Goal: Task Accomplishment & Management: Manage account settings

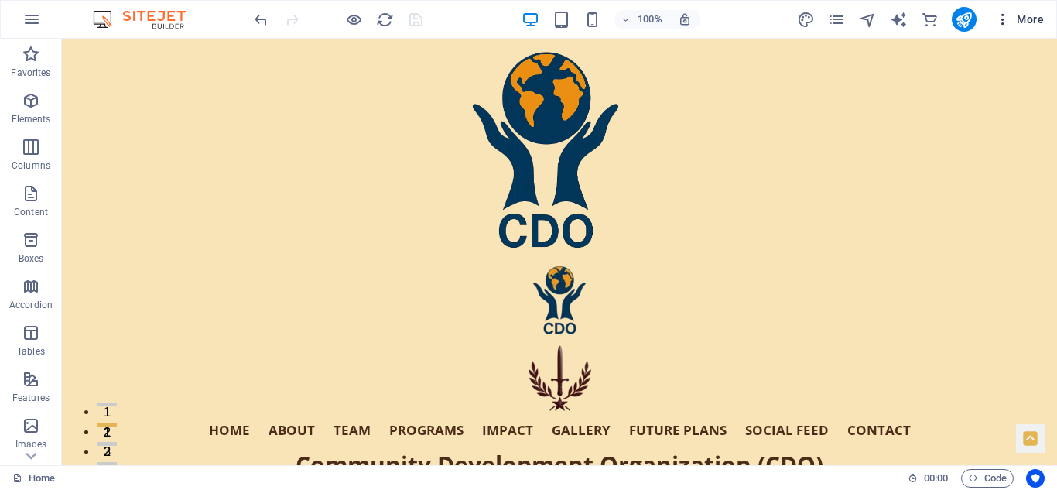
click at [1025, 20] on span "More" at bounding box center [1019, 19] width 49 height 15
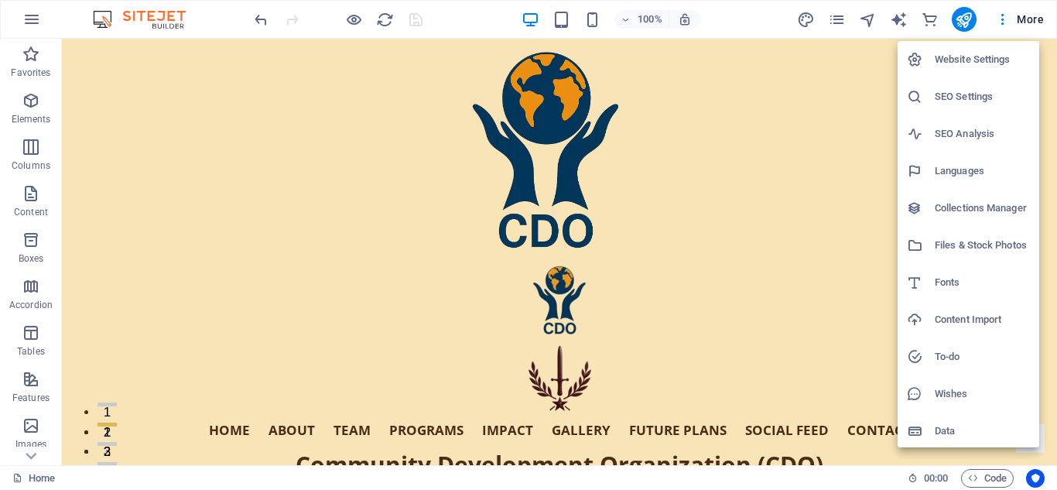
click at [981, 90] on h6 "SEO Settings" at bounding box center [982, 96] width 95 height 19
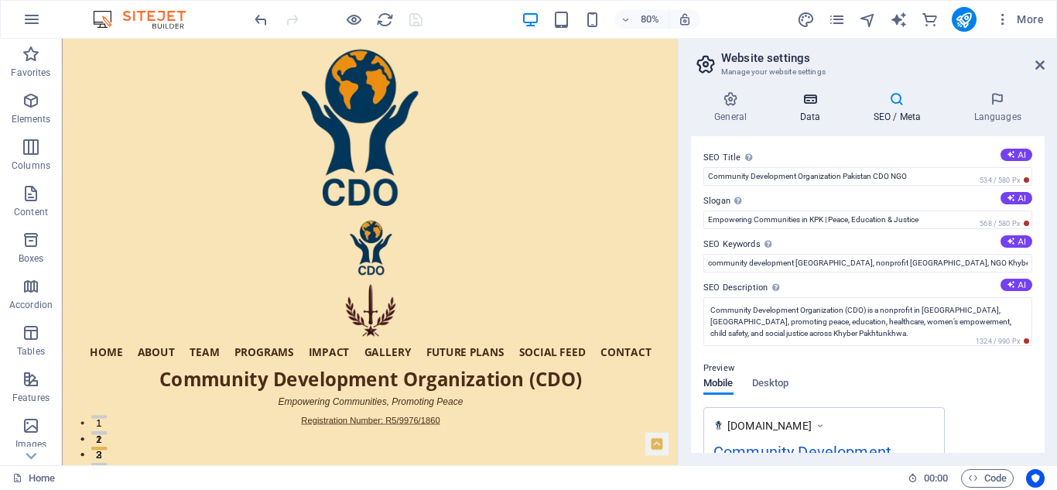
click at [810, 101] on icon at bounding box center [809, 98] width 67 height 15
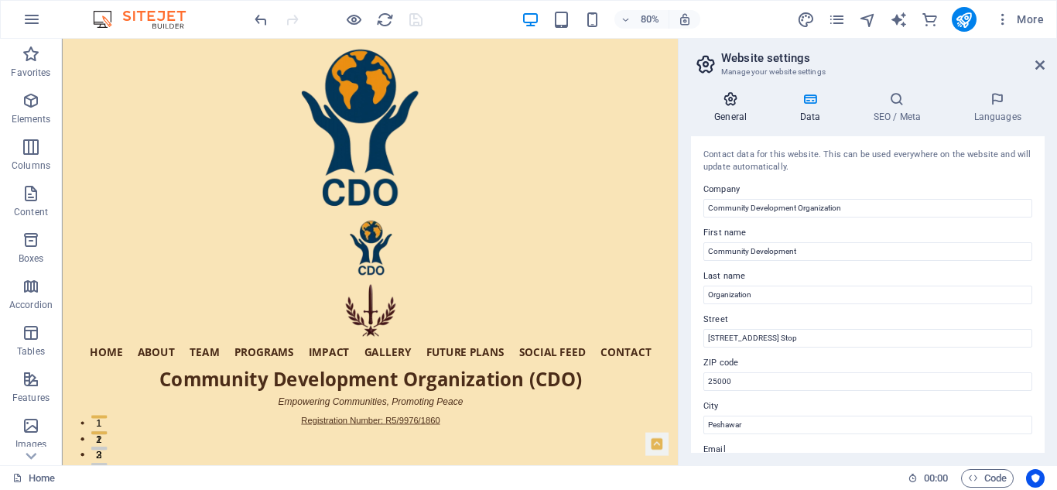
click at [728, 101] on icon at bounding box center [730, 98] width 79 height 15
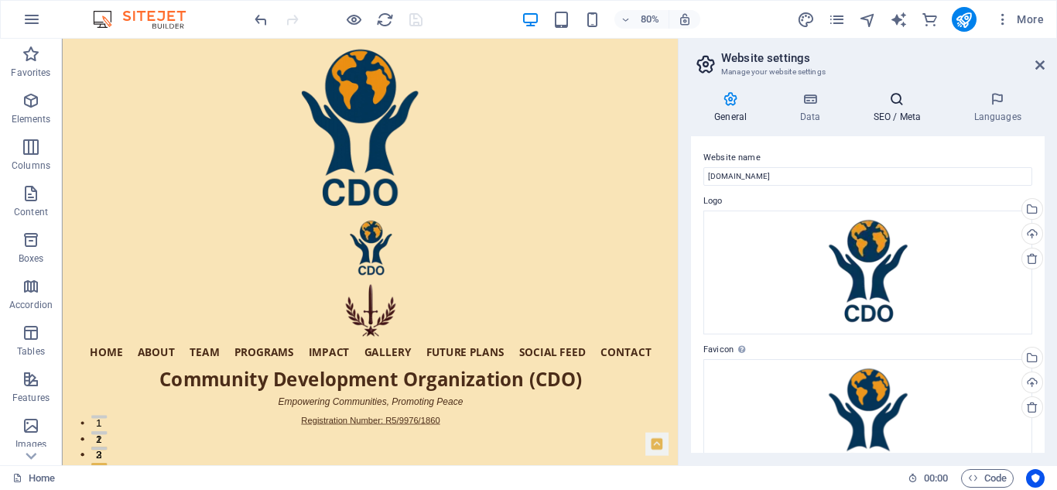
click at [899, 98] on icon at bounding box center [897, 98] width 94 height 15
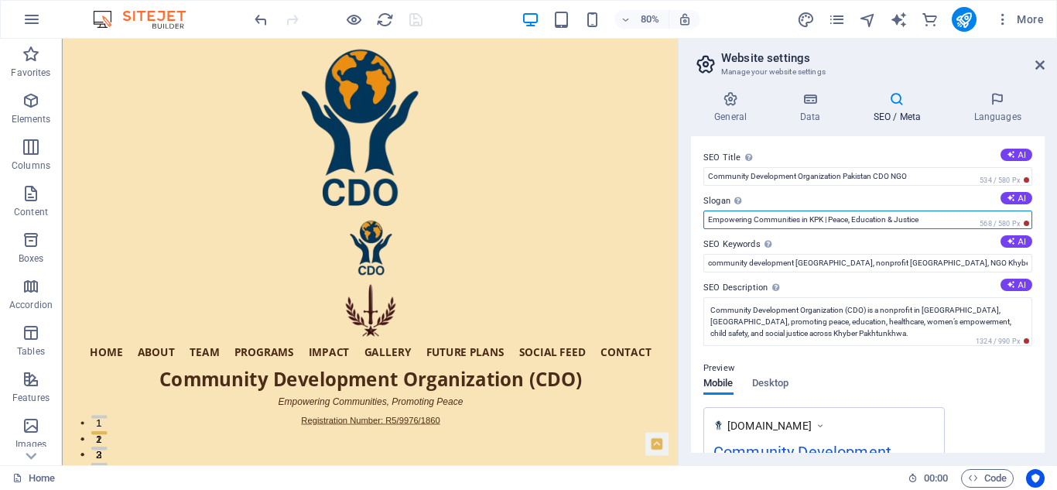
click at [824, 219] on input "Empowering Communities in KPK | Peace, Education & Justice" at bounding box center [868, 220] width 329 height 19
type input "Empowering Communities, Promoting Peace"
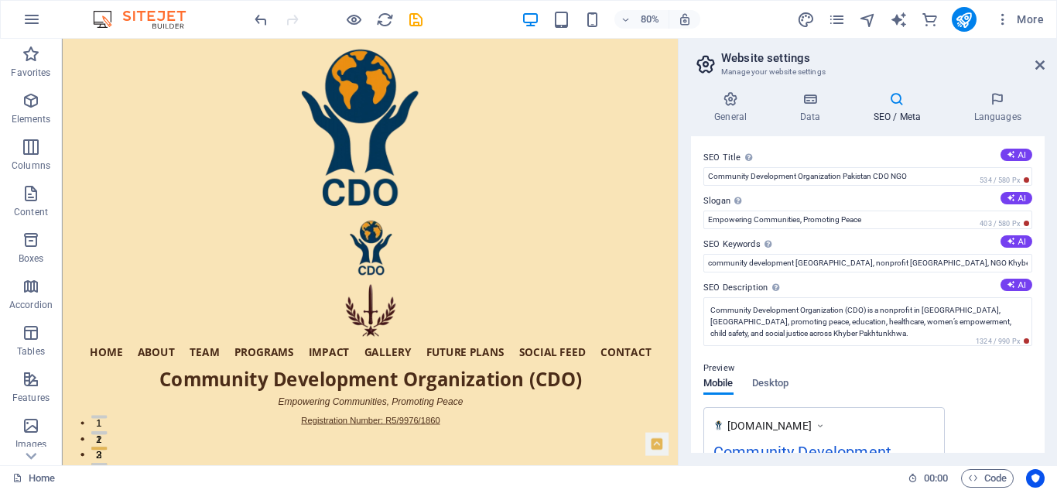
click at [855, 285] on label "SEO Description Describe the contents of your website - this is crucial for sea…" at bounding box center [868, 288] width 329 height 19
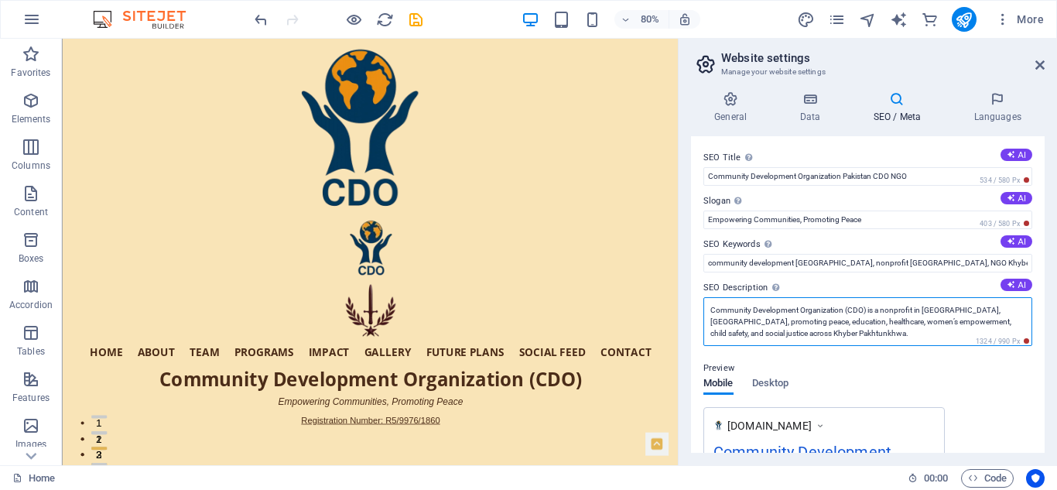
click at [855, 297] on textarea "Community Development Organization (CDO) is a nonprofit in Peshawar, Pakistan, …" at bounding box center [868, 321] width 329 height 49
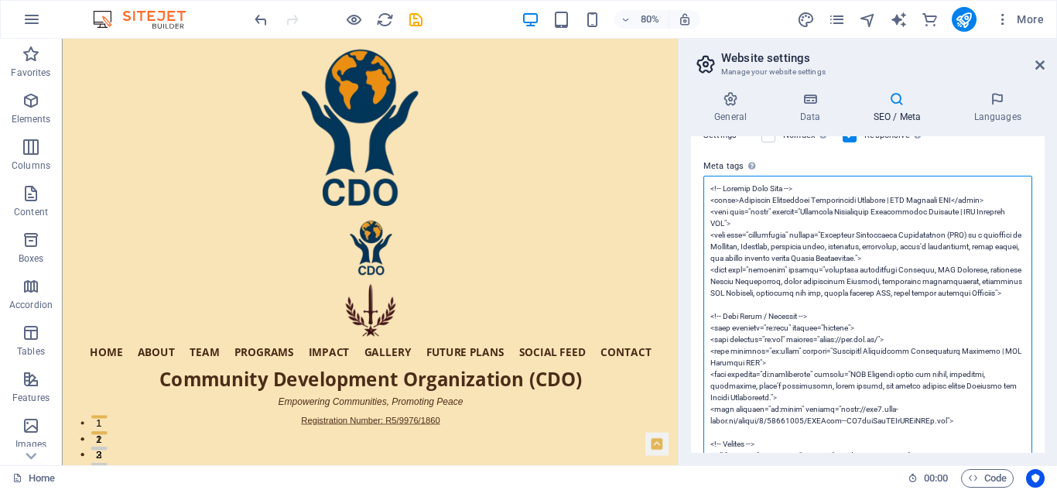
scroll to position [526, 0]
click at [751, 266] on textarea "Meta tags Enter HTML code here that will be placed inside the tags of your webs…" at bounding box center [868, 395] width 329 height 444
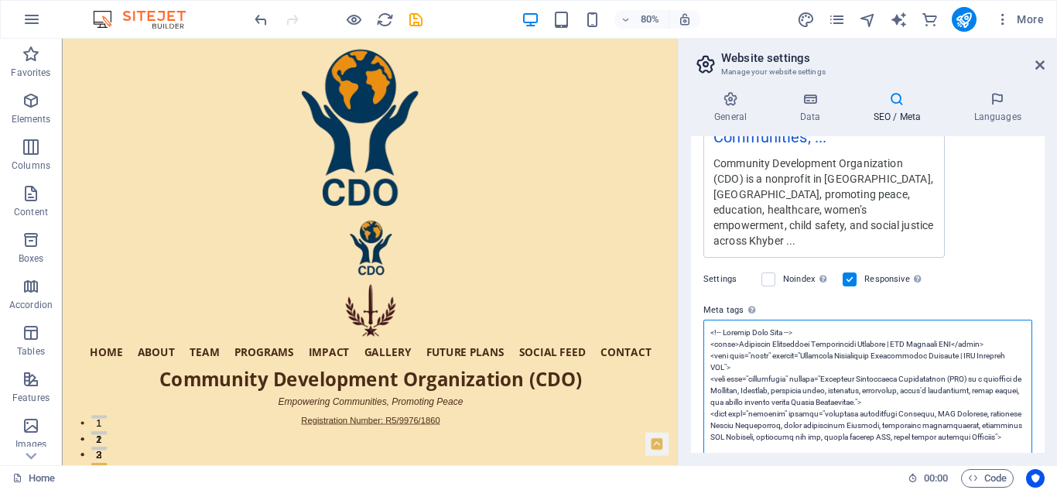
scroll to position [667, 0]
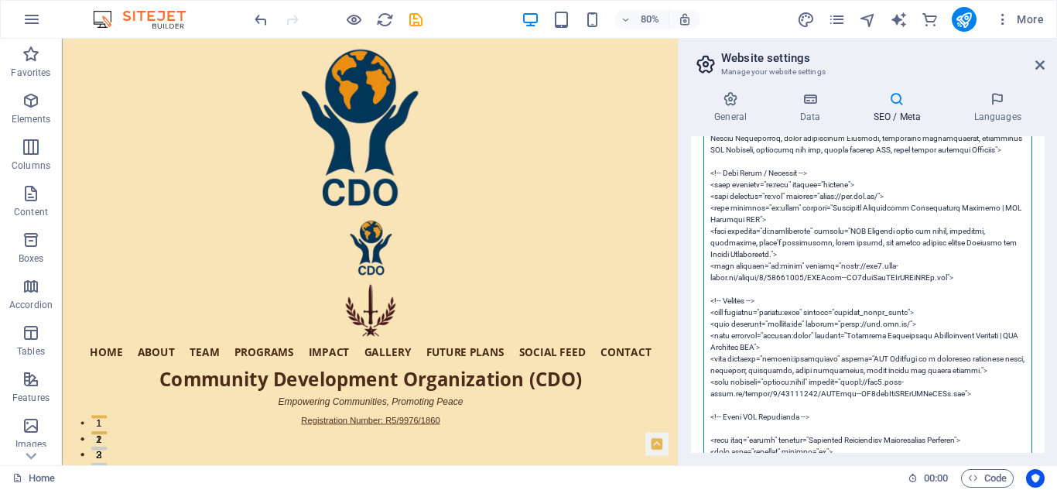
click at [776, 190] on textarea "Meta tags Enter HTML code here that will be placed inside the tags of your webs…" at bounding box center [868, 255] width 329 height 444
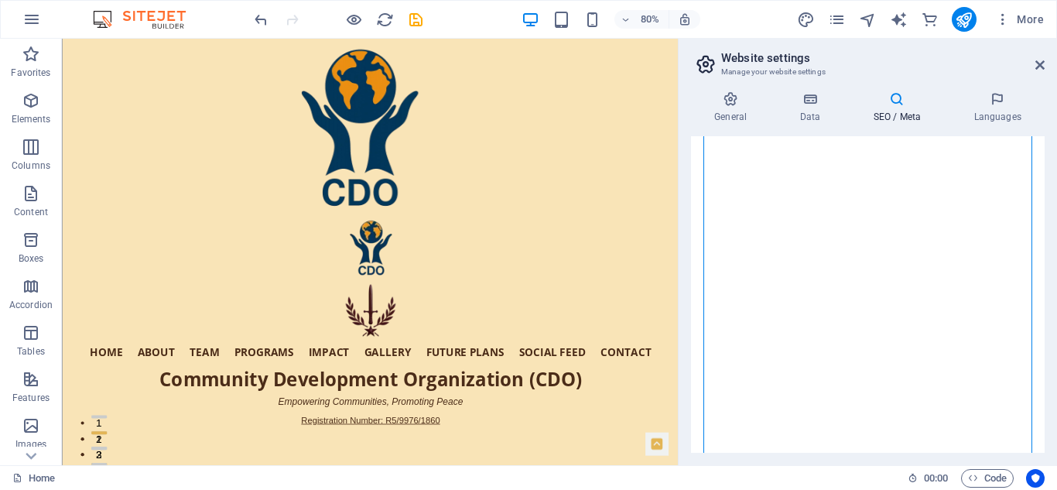
scroll to position [307, 0]
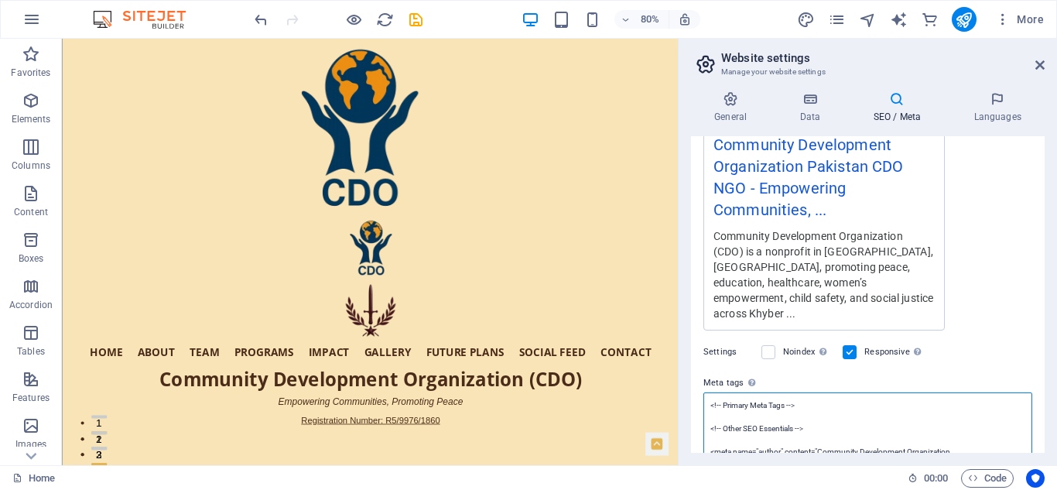
paste textarea "<title>CDO Pakistan | Peace, Development & Community Empowerment</title> <meta …"
type textarea "<!-- Primary Meta Tags --> <title>CDO Pakistan | Peace, Development & Community…"
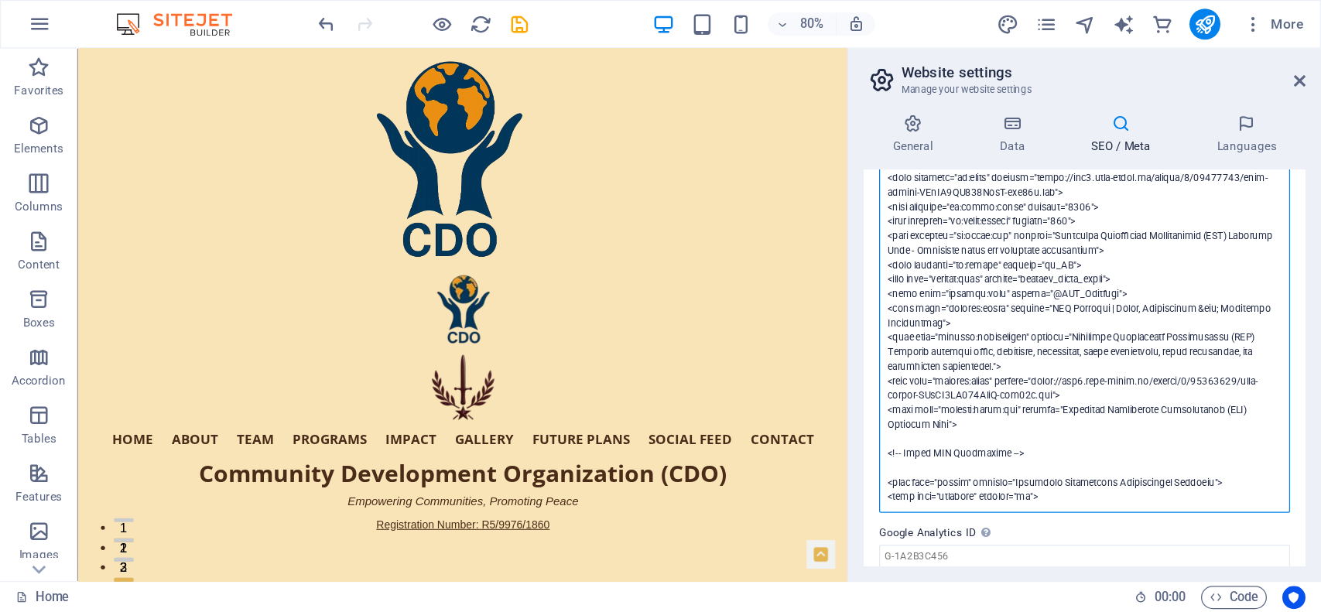
scroll to position [821, 0]
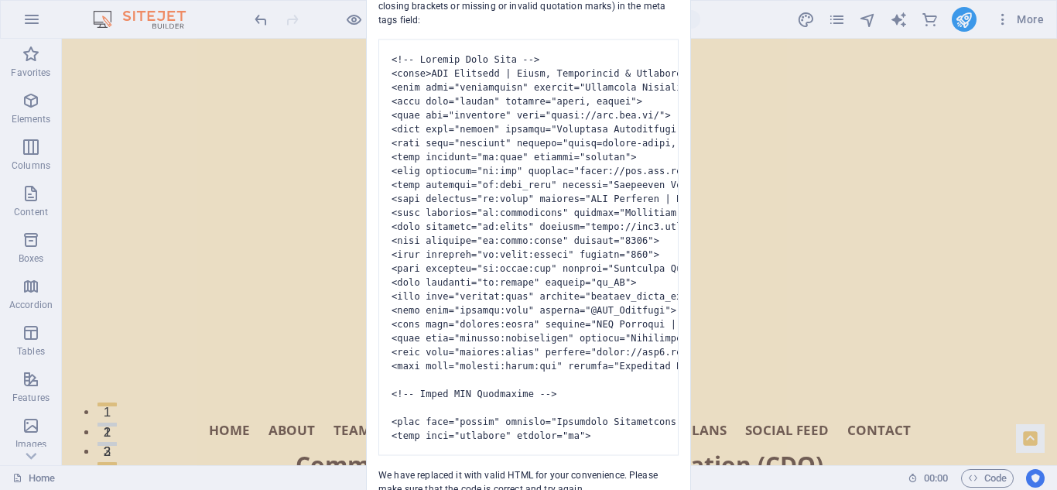
drag, startPoint x: 505, startPoint y: 168, endPoint x: 427, endPoint y: 448, distance: 290.9
click at [427, 448] on pre at bounding box center [529, 247] width 300 height 416
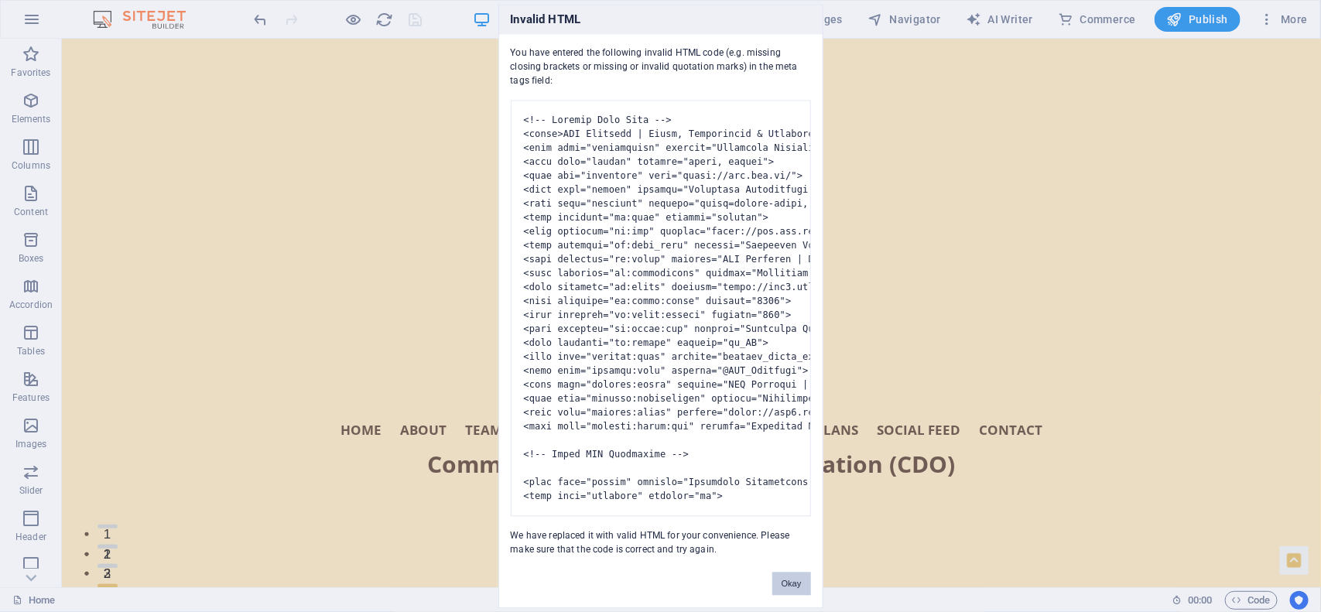
click at [788, 489] on button "Okay" at bounding box center [792, 583] width 39 height 23
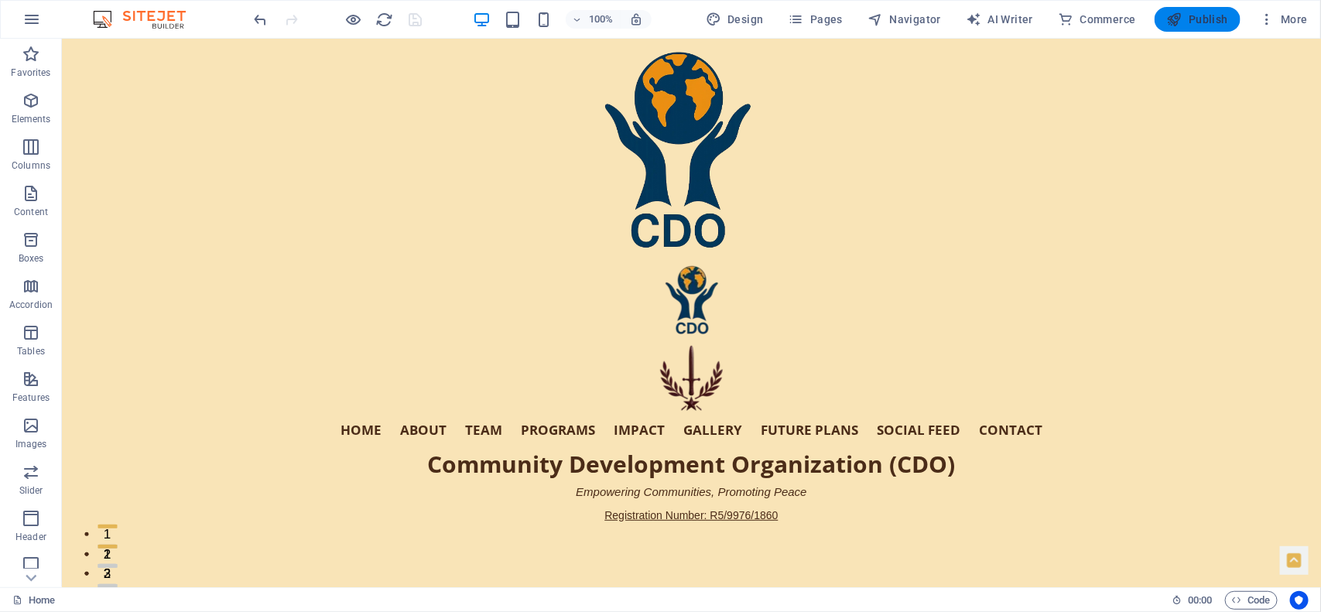
click at [1057, 12] on span "Publish" at bounding box center [1197, 19] width 61 height 15
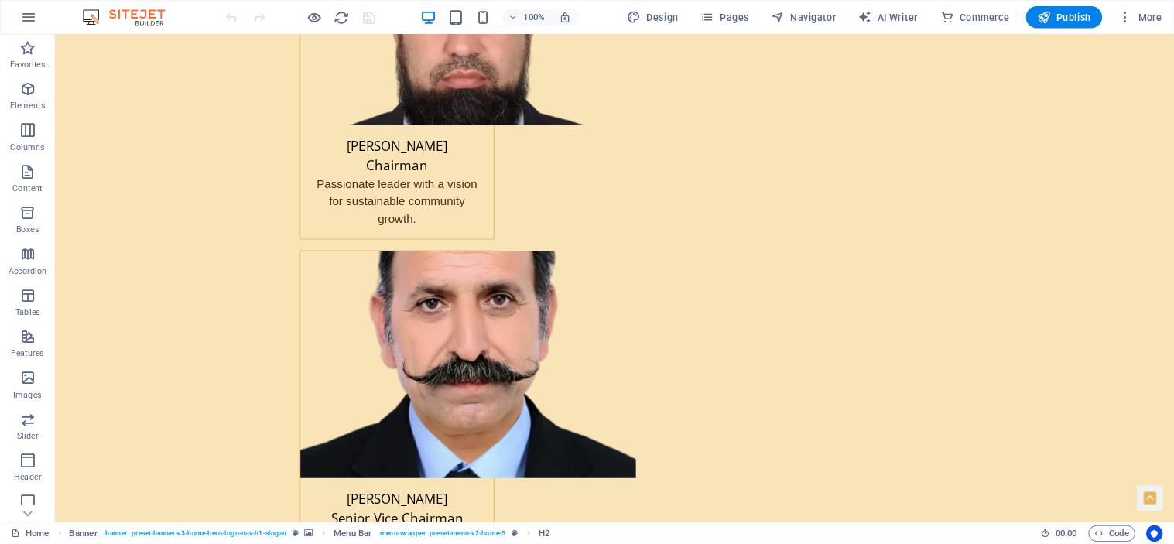
scroll to position [2413, 0]
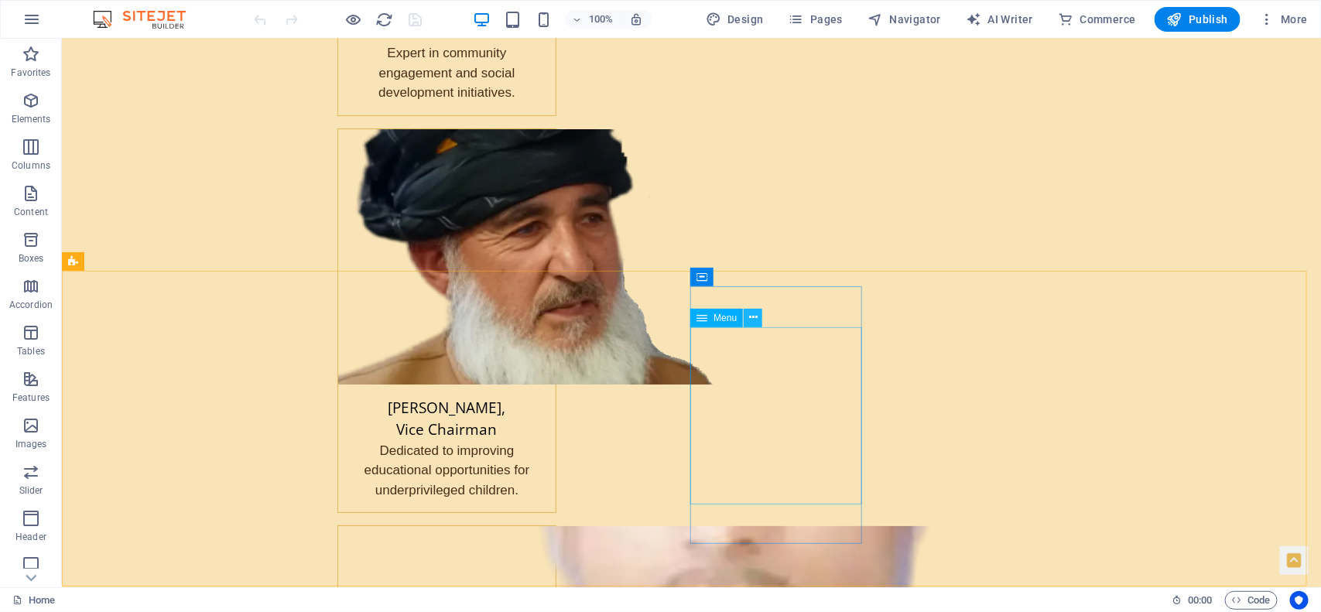
click at [749, 314] on icon at bounding box center [753, 318] width 9 height 16
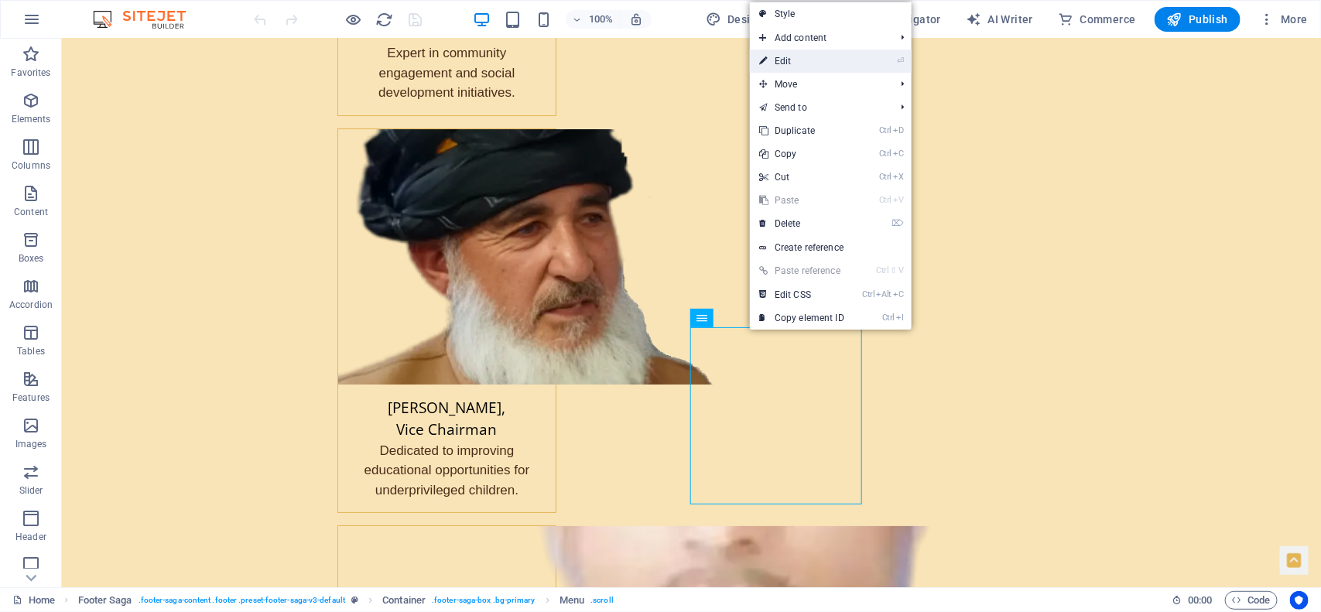
click at [780, 59] on link "⏎ Edit" at bounding box center [802, 61] width 104 height 23
select select
select select "1"
select select
select select "2"
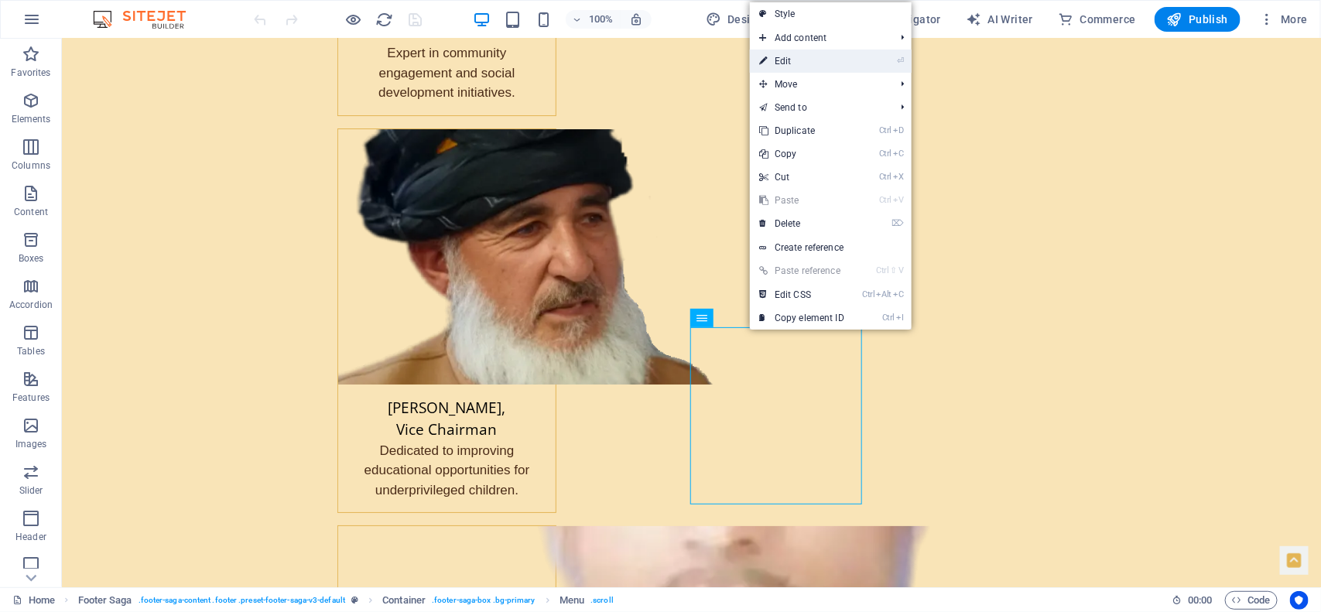
select select
select select "3"
select select
select select "4"
select select
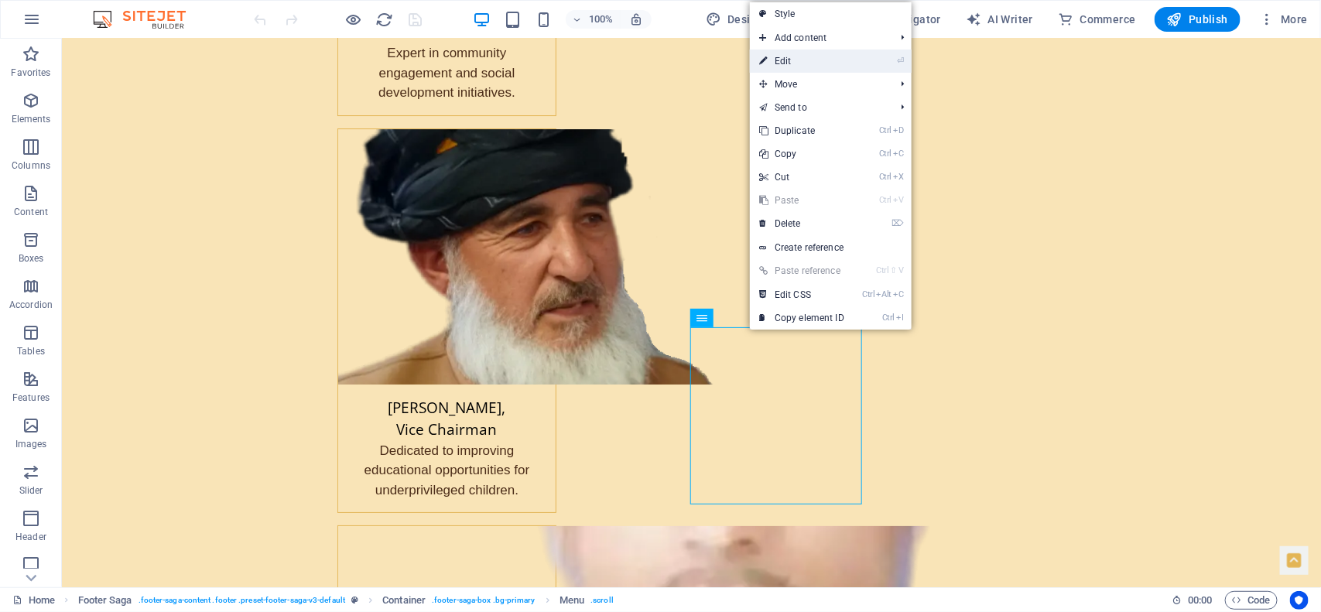
select select "5"
select select
select select "6"
select select
select select "9"
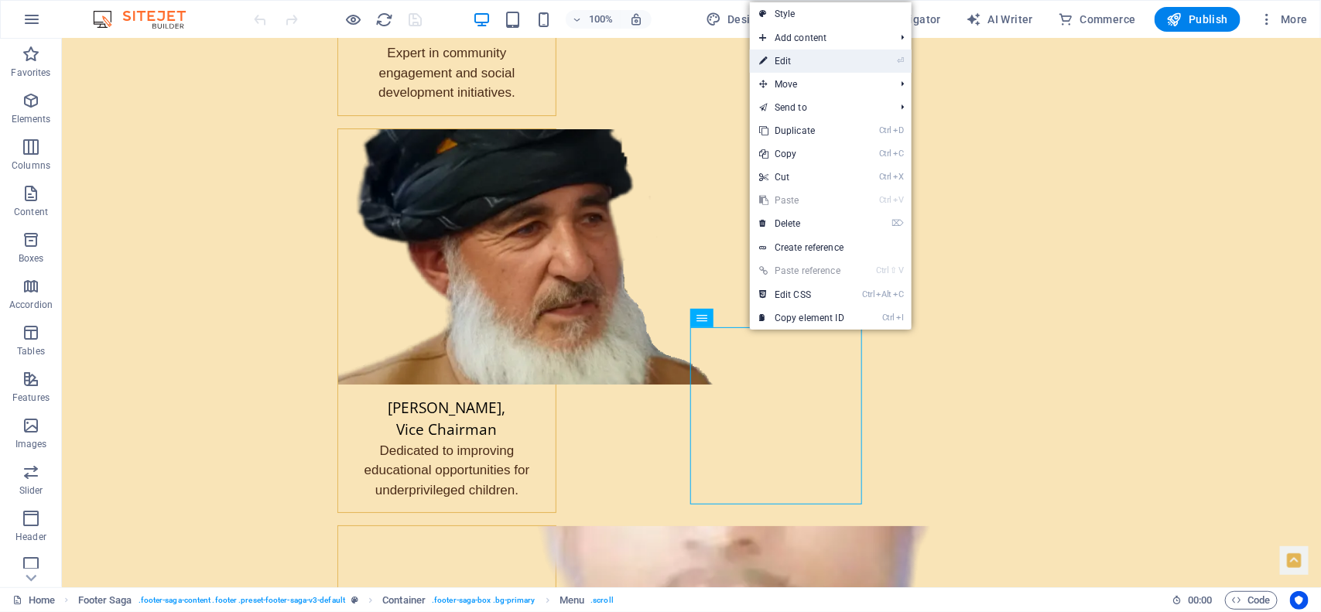
select select
select select "8"
select select
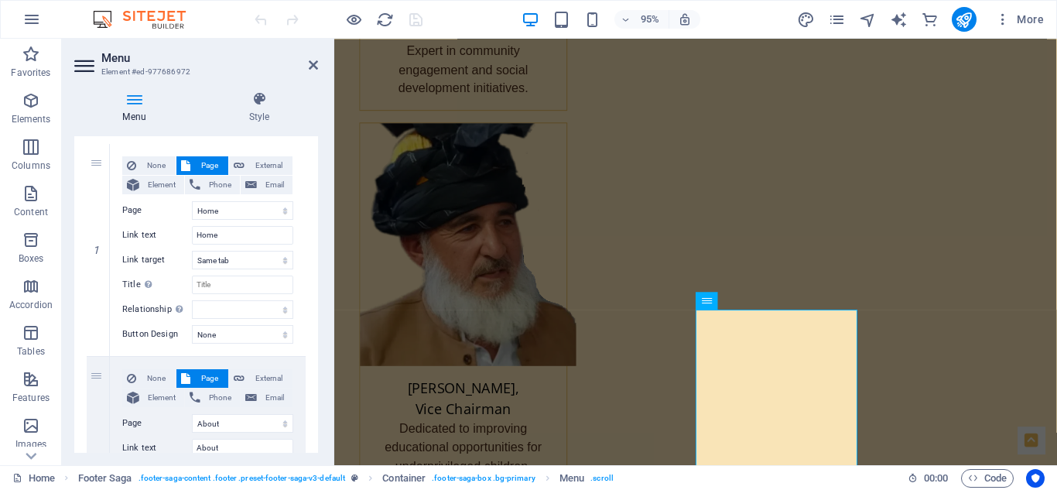
scroll to position [170, 0]
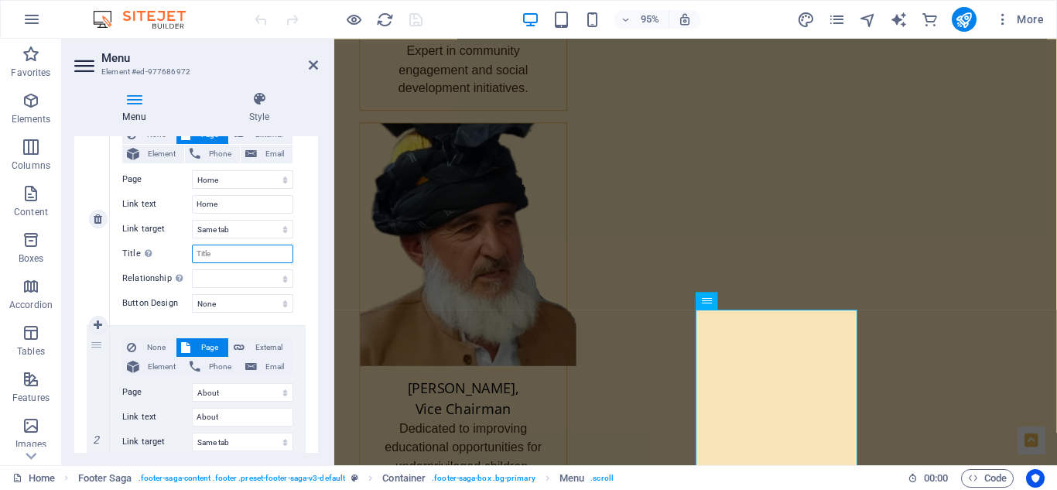
click at [221, 255] on input "Title Additional link description, should not be the same as the link text. The…" at bounding box center [242, 254] width 101 height 19
type input "CDO Home"
select select
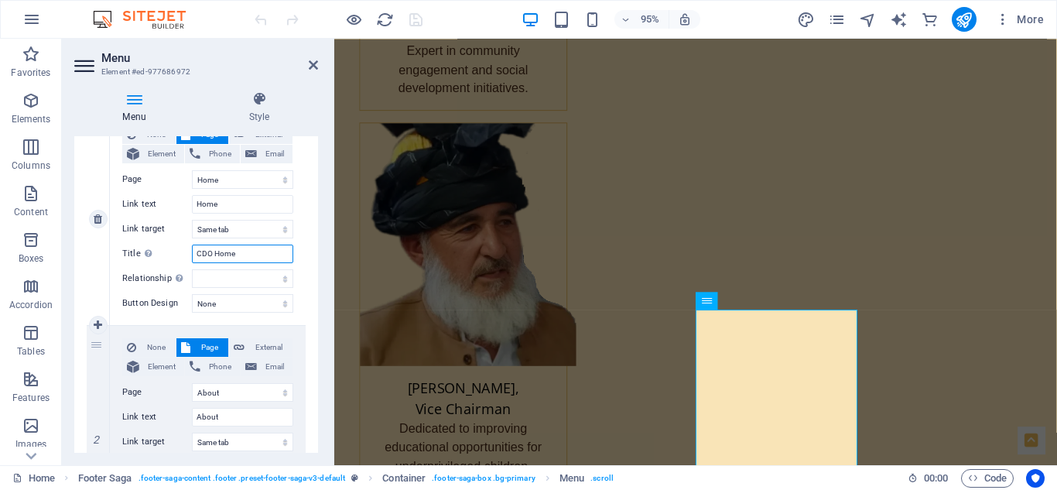
select select
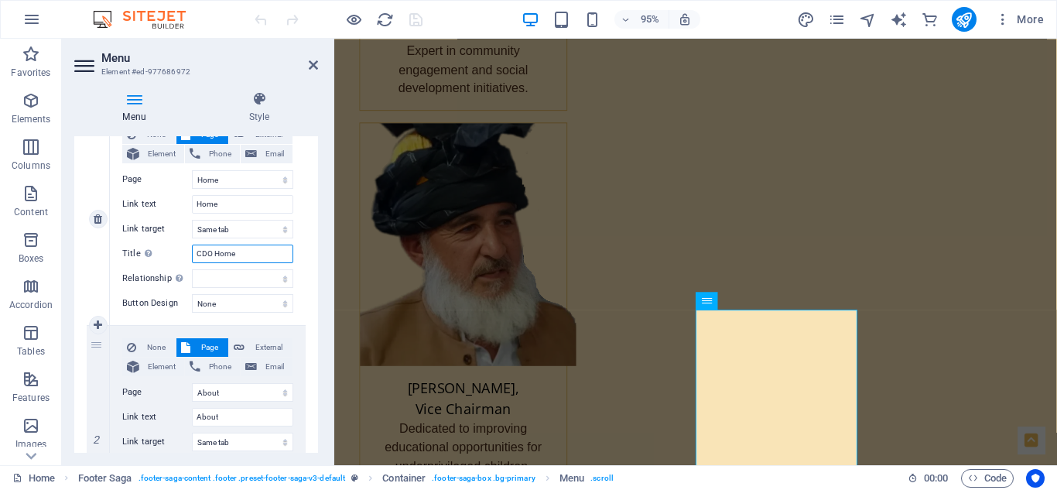
select select
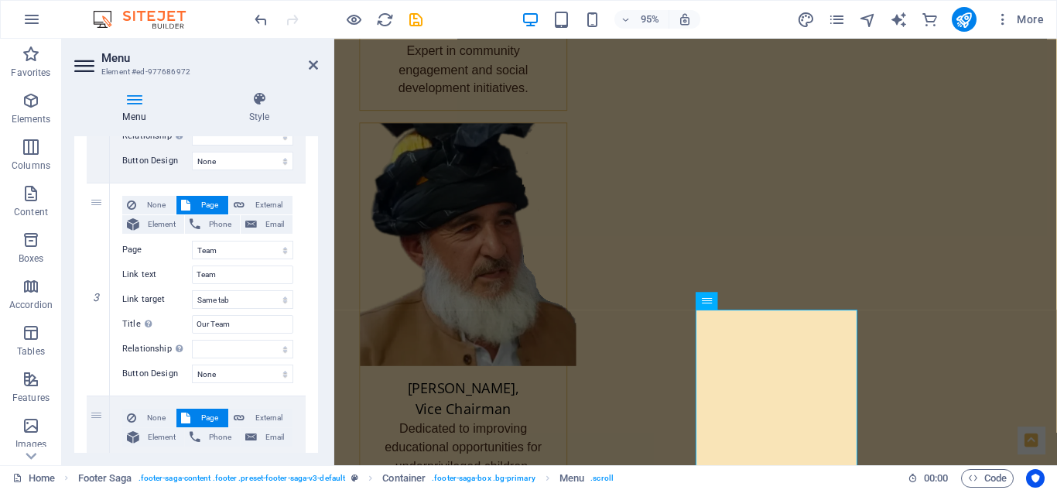
scroll to position [531, 0]
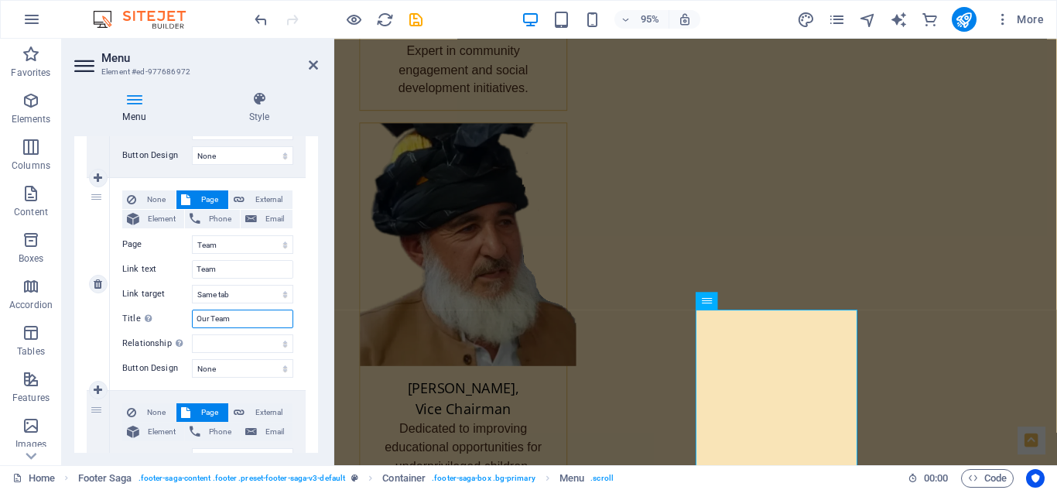
click at [229, 315] on input "Our Team" at bounding box center [242, 319] width 101 height 19
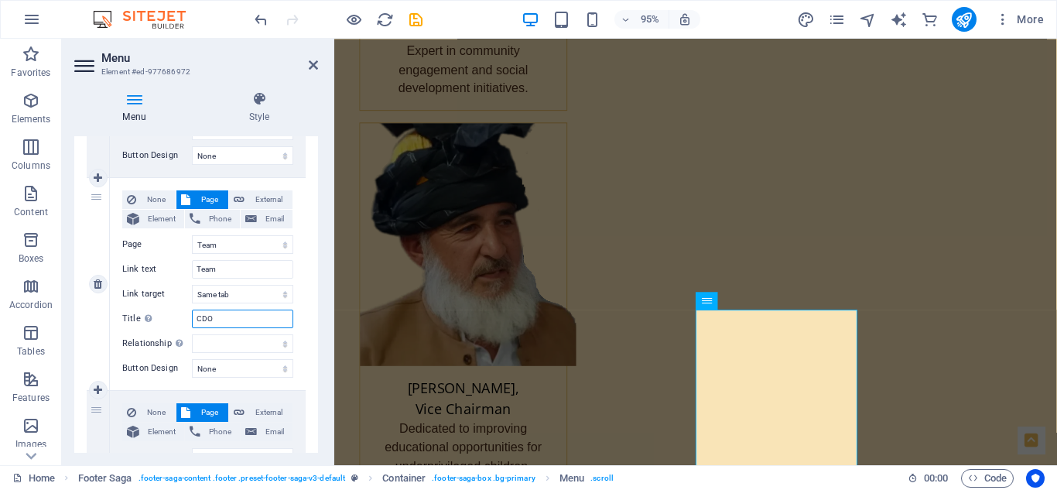
type input "CDO"
select select
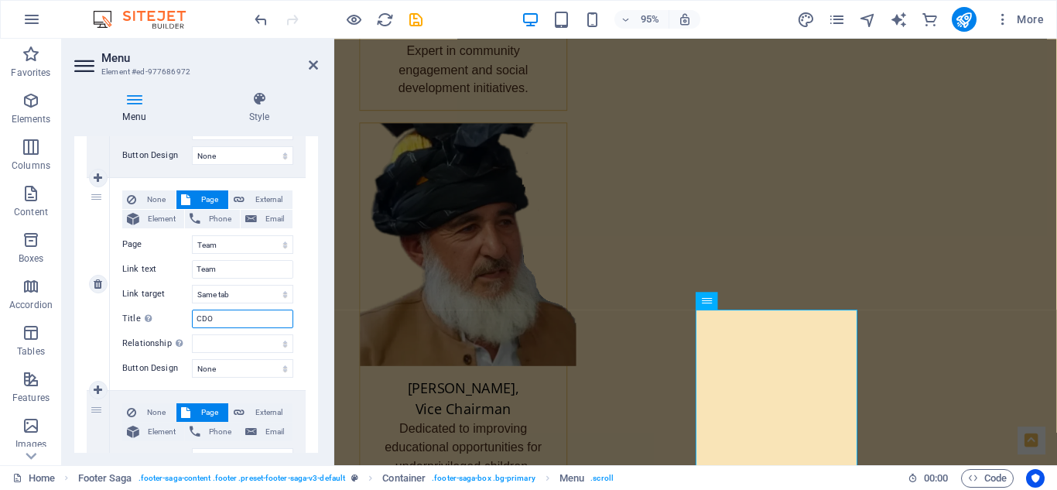
select select
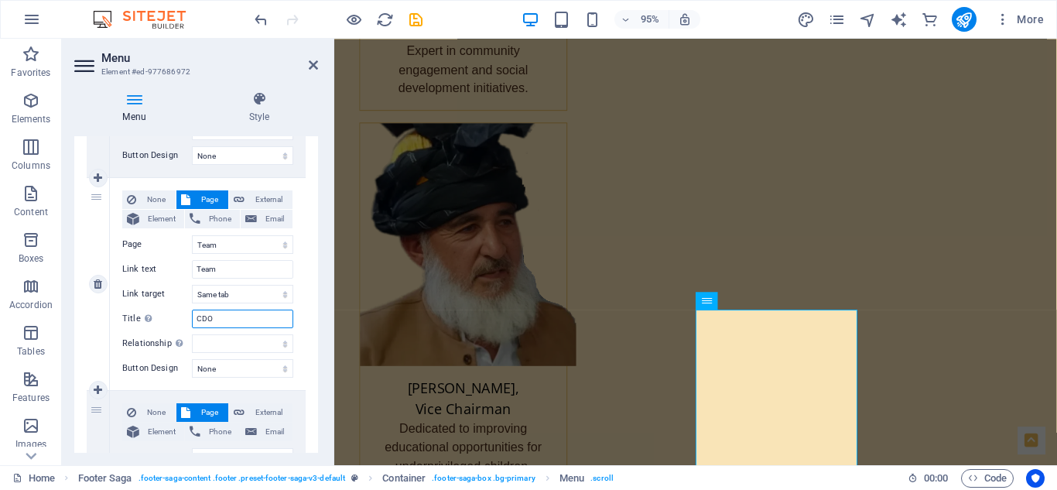
type input "CDO Team"
select select
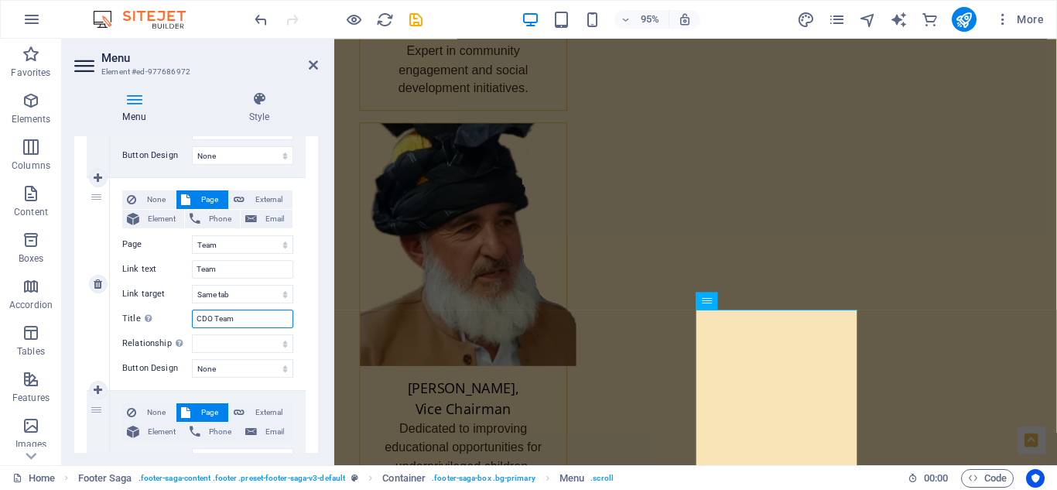
select select
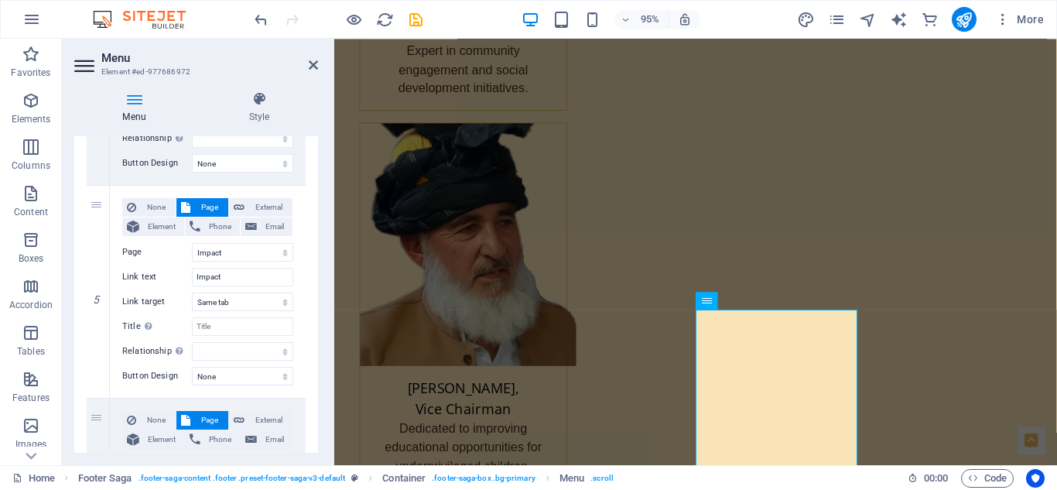
scroll to position [964, 0]
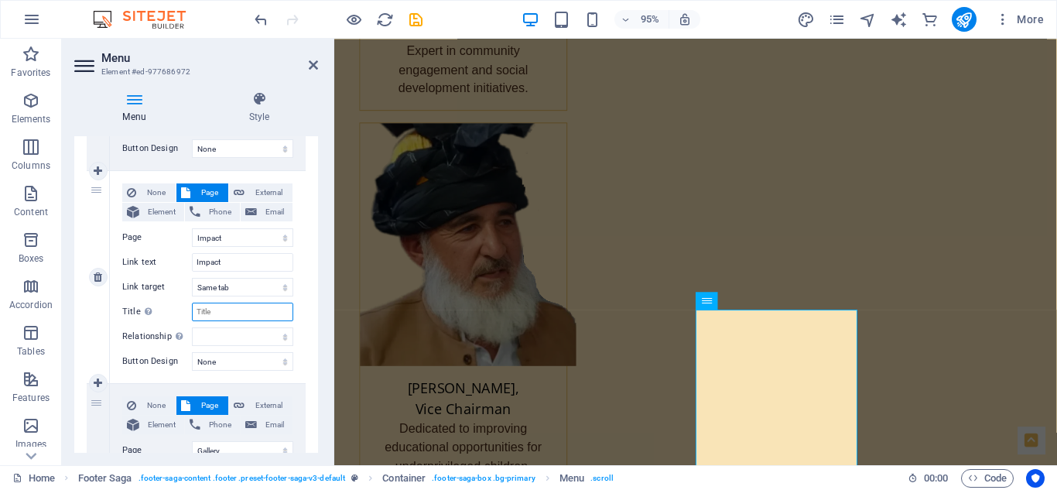
click at [231, 308] on input "Title Additional link description, should not be the same as the link text. The…" at bounding box center [242, 312] width 101 height 19
type input "CDO Success Stories"
select select
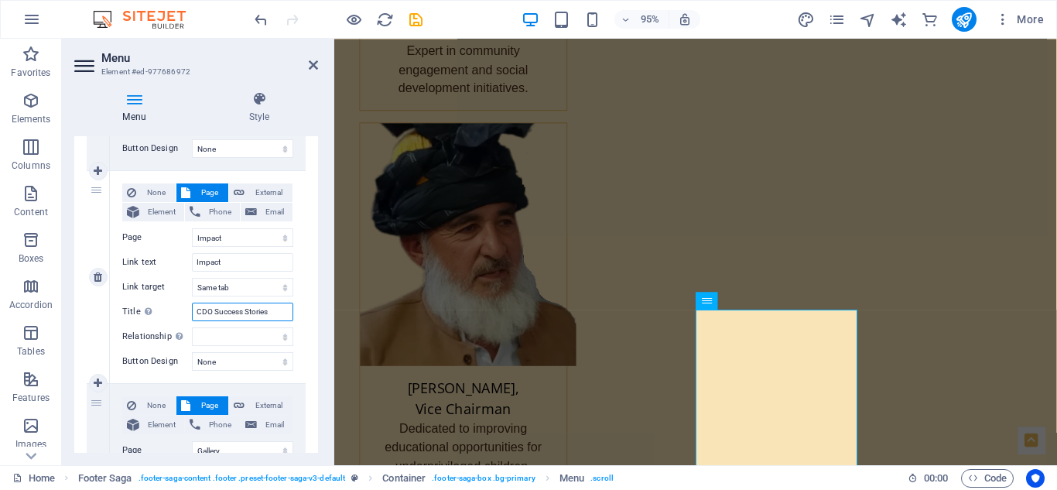
select select
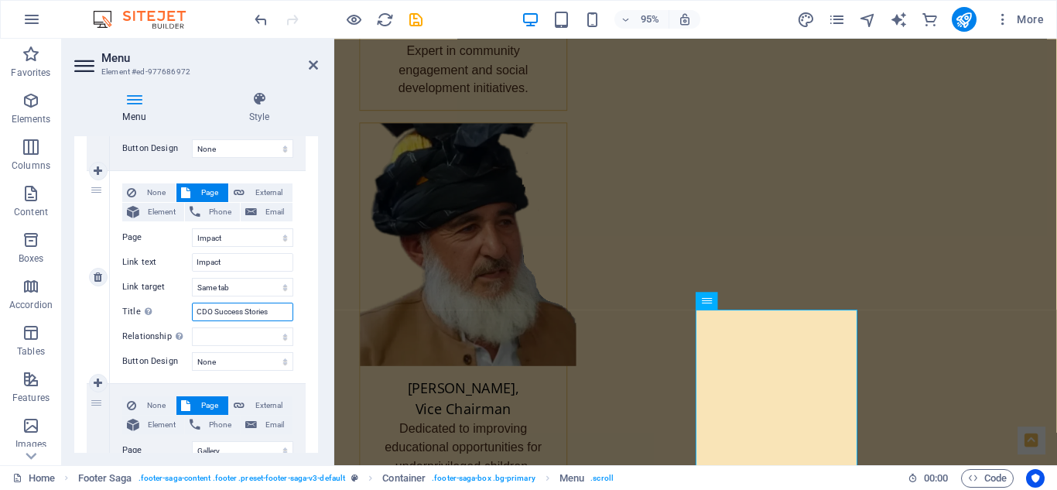
select select
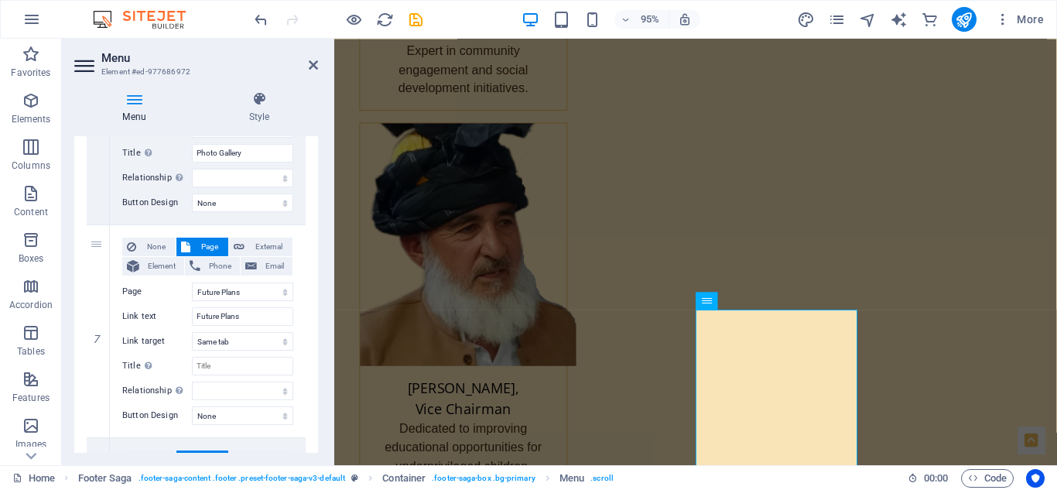
scroll to position [1345, 0]
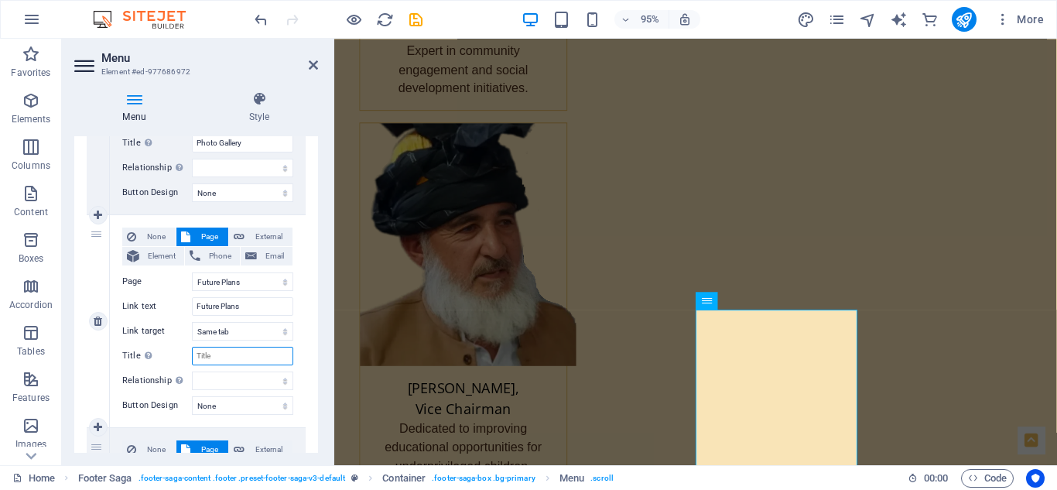
click at [229, 360] on input "Title Additional link description, should not be the same as the link text. The…" at bounding box center [242, 356] width 101 height 19
type input "Learn more"
select select
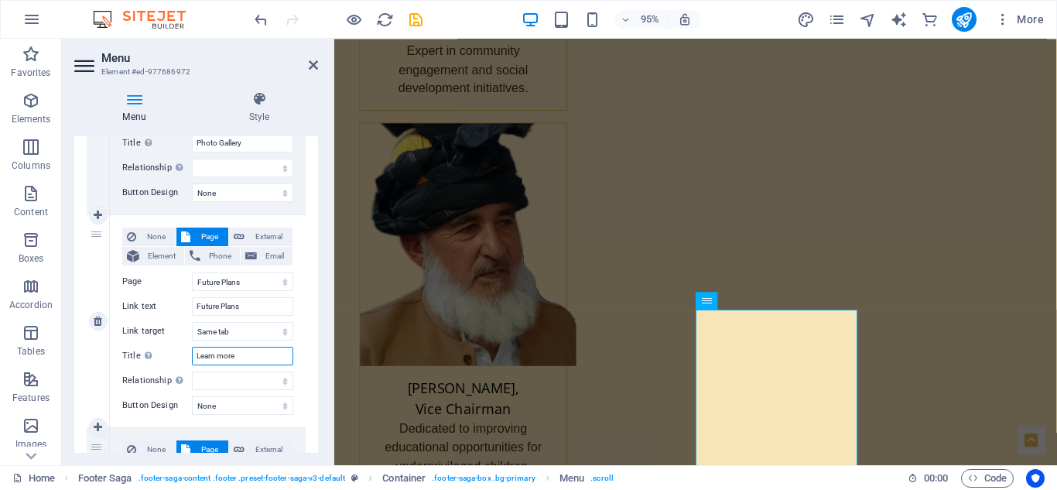
select select
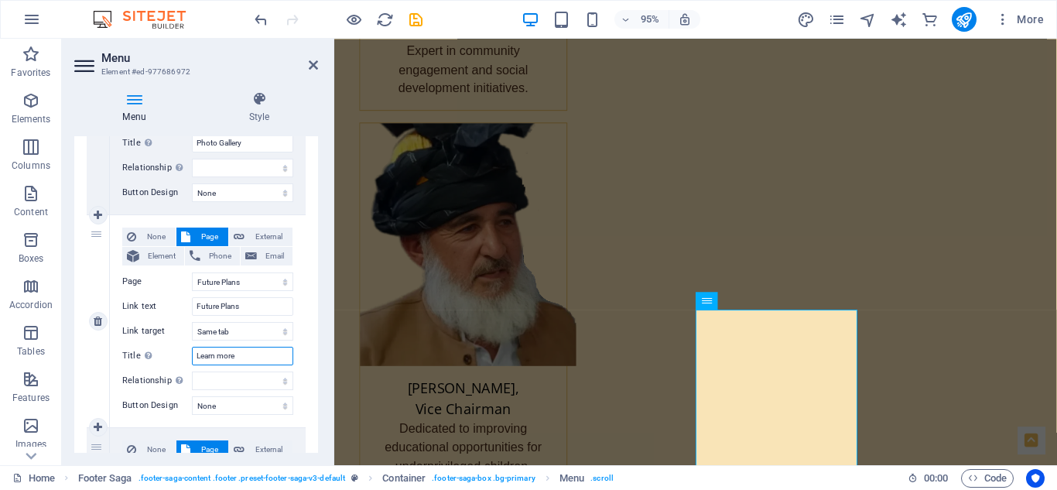
select select
type input "Learn mo"
select select
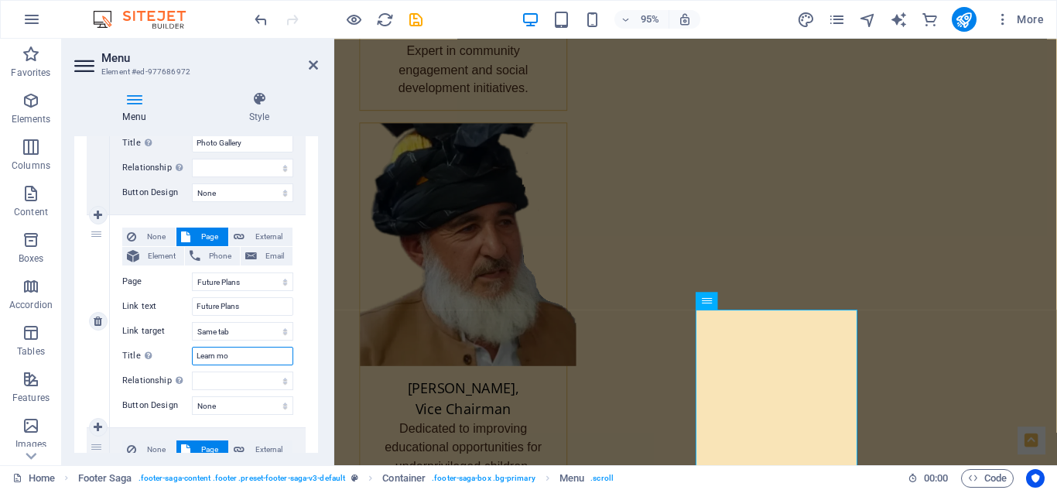
select select
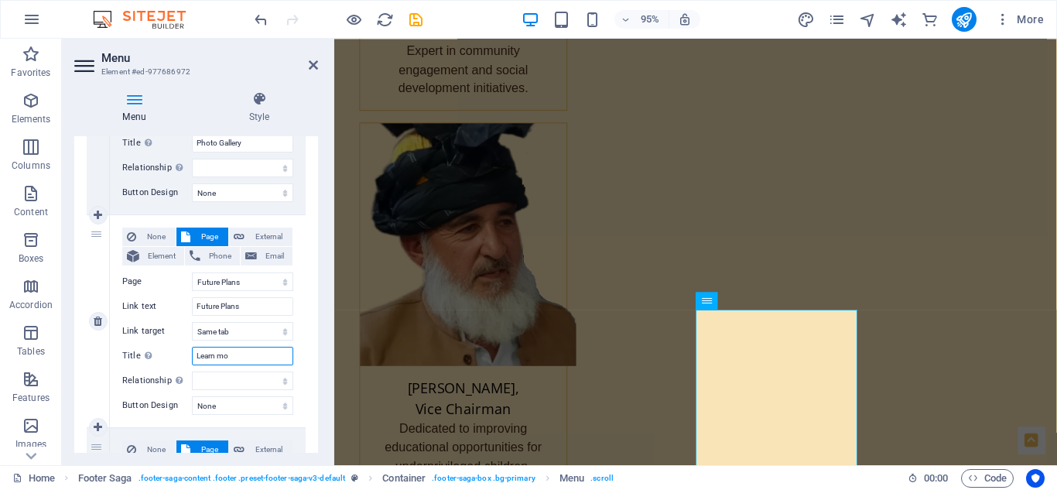
select select
type input "L"
select select
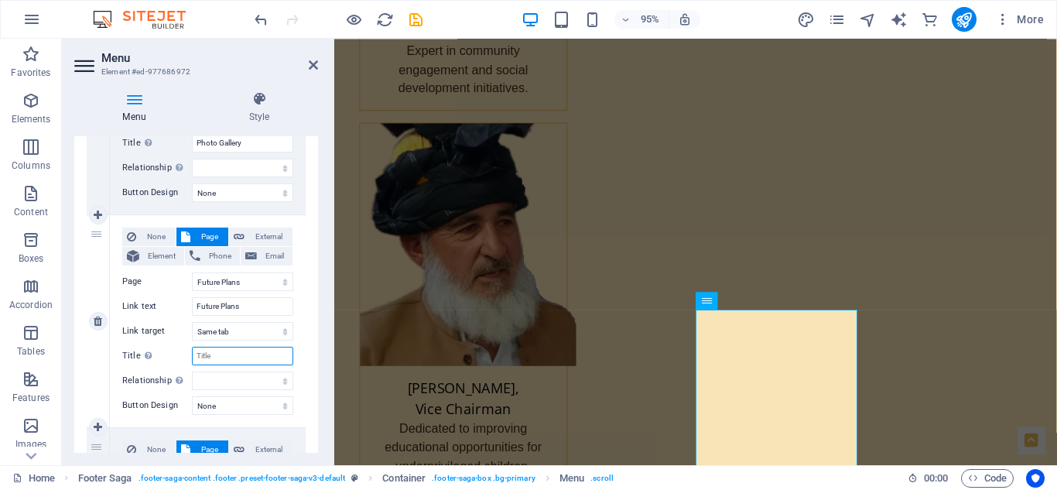
select select
type input "C"
select select
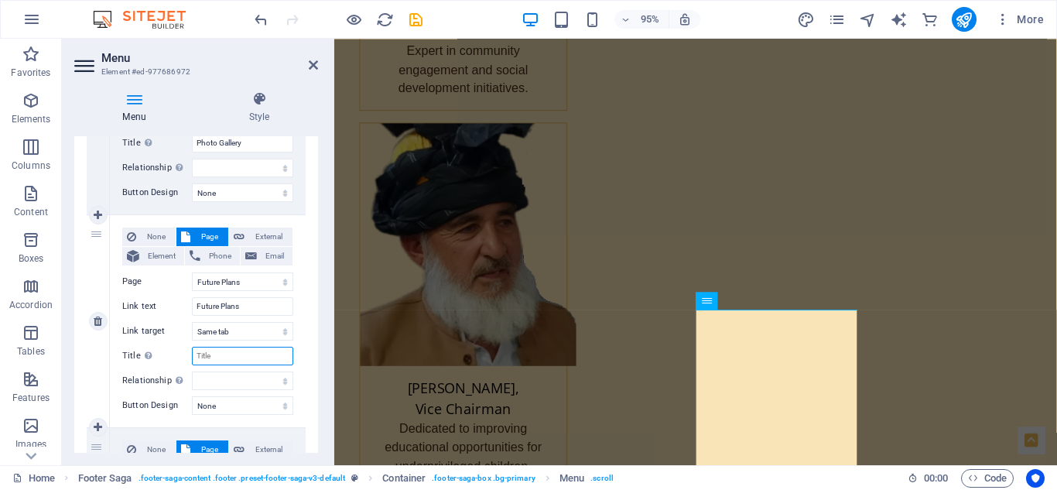
select select
type input "CD"
select select
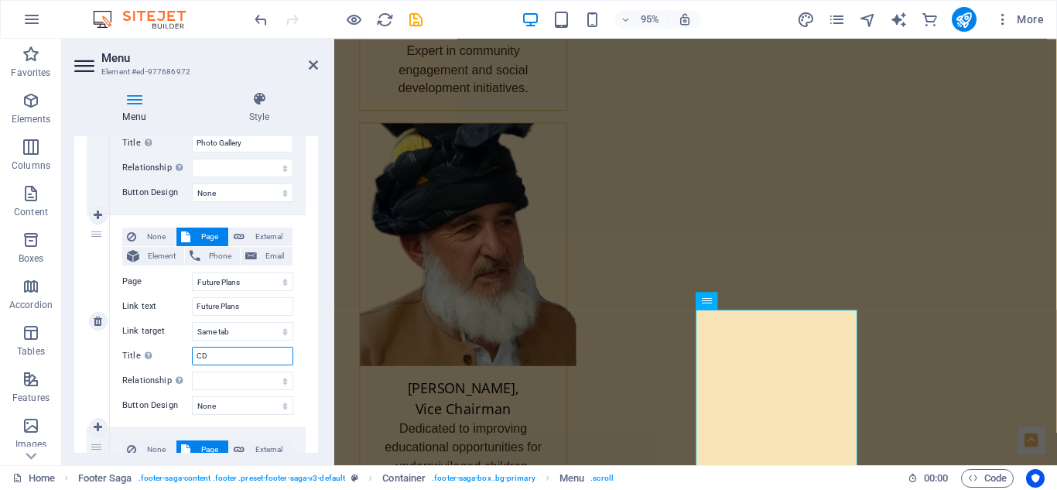
select select
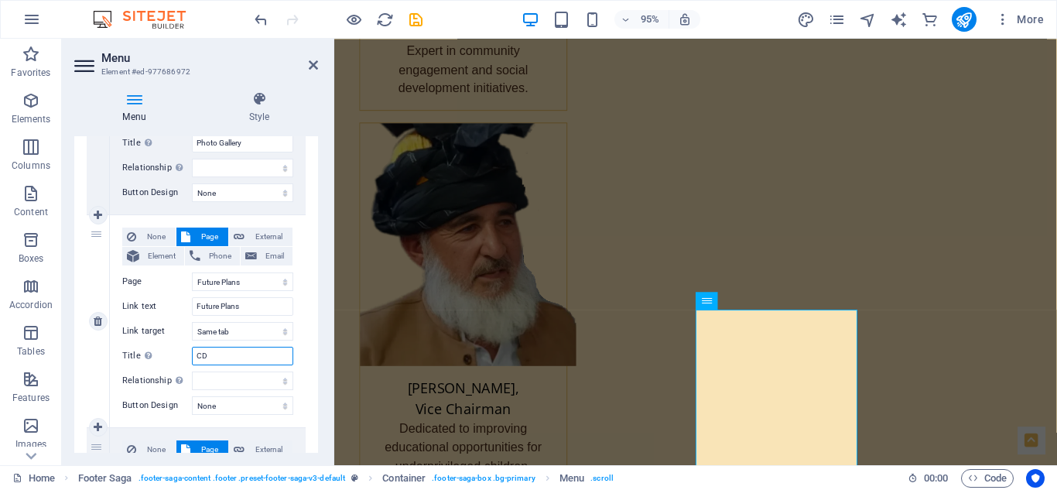
select select
type input "C"
select select
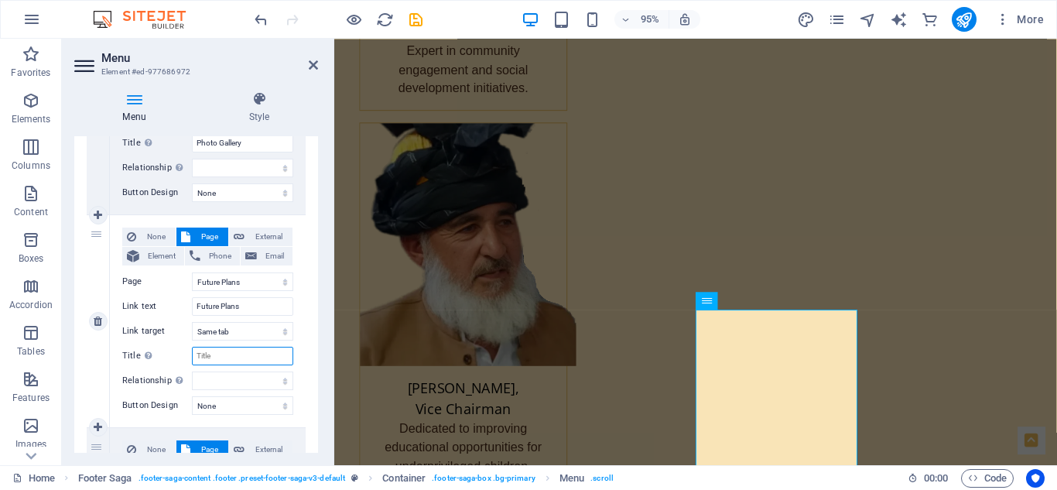
select select
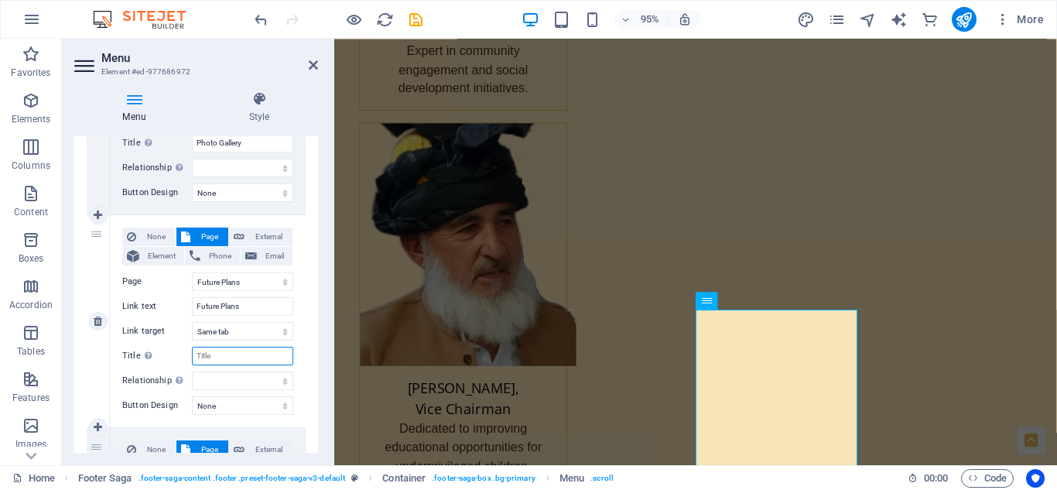
select select
type input "L"
select select
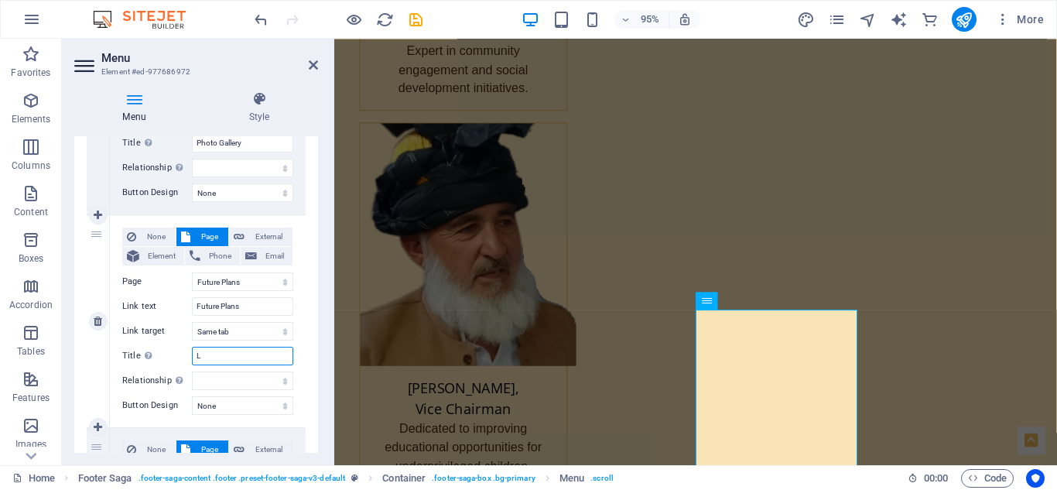
select select
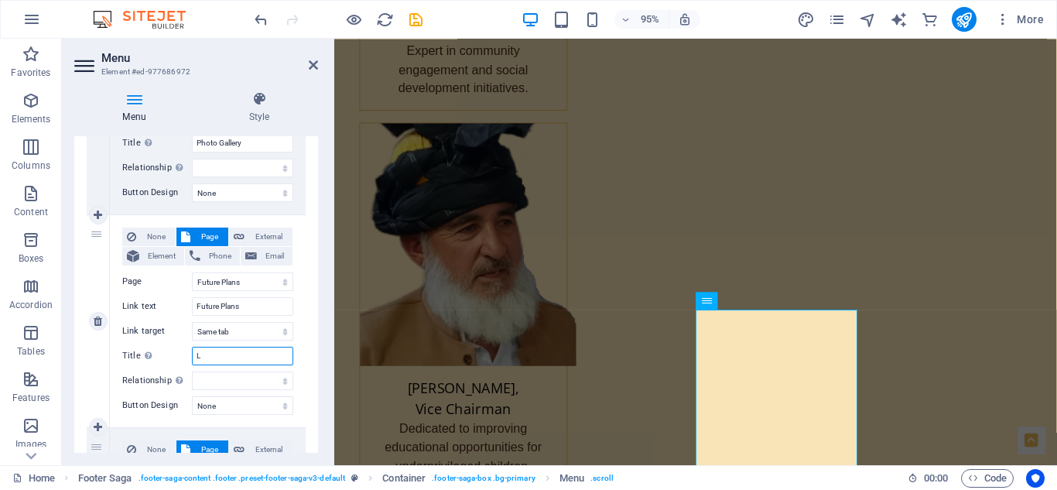
select select
type input "C"
select select
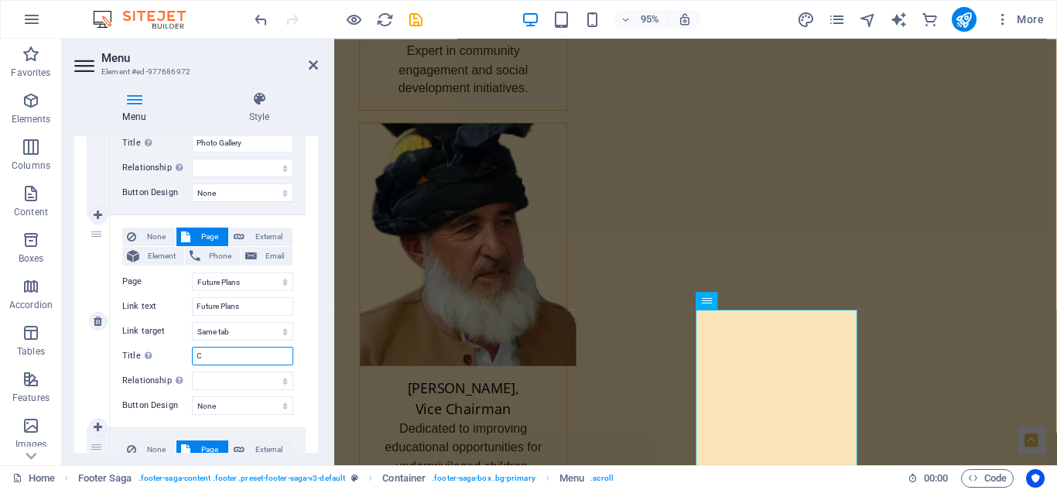
select select
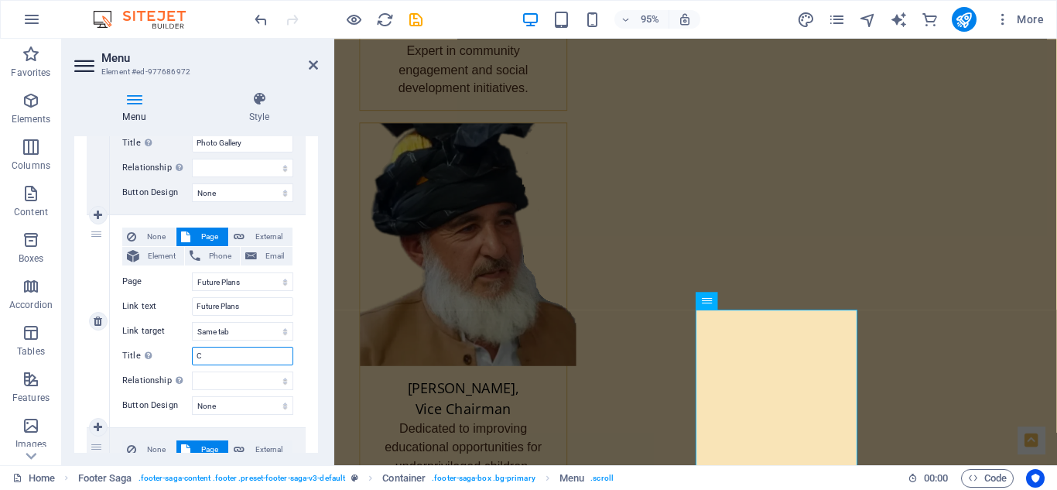
select select
type input "CDO U"
select select
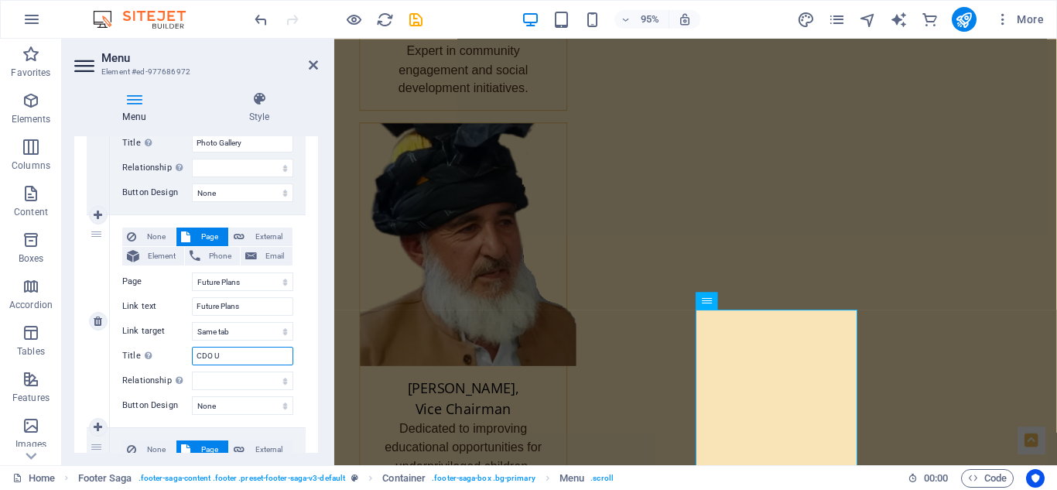
select select
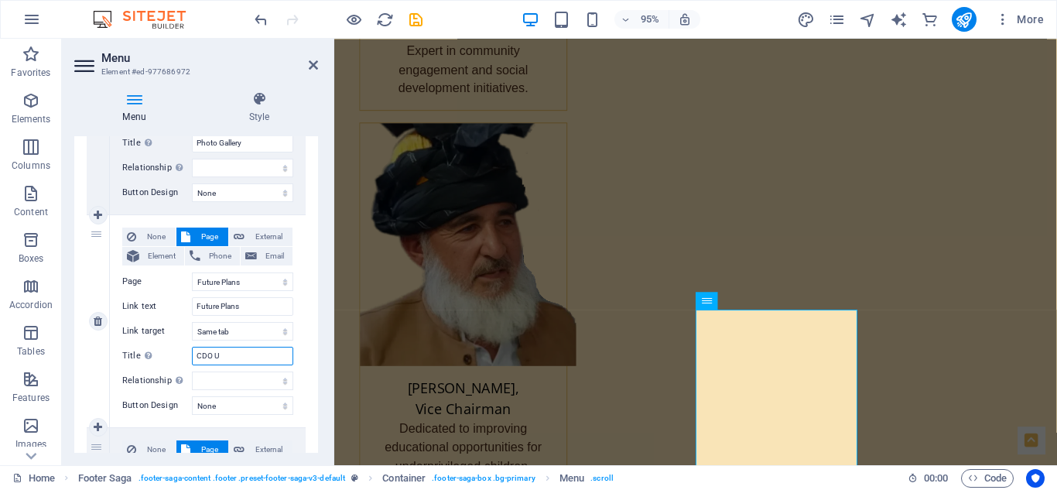
select select
type input "CDO Up"
select select
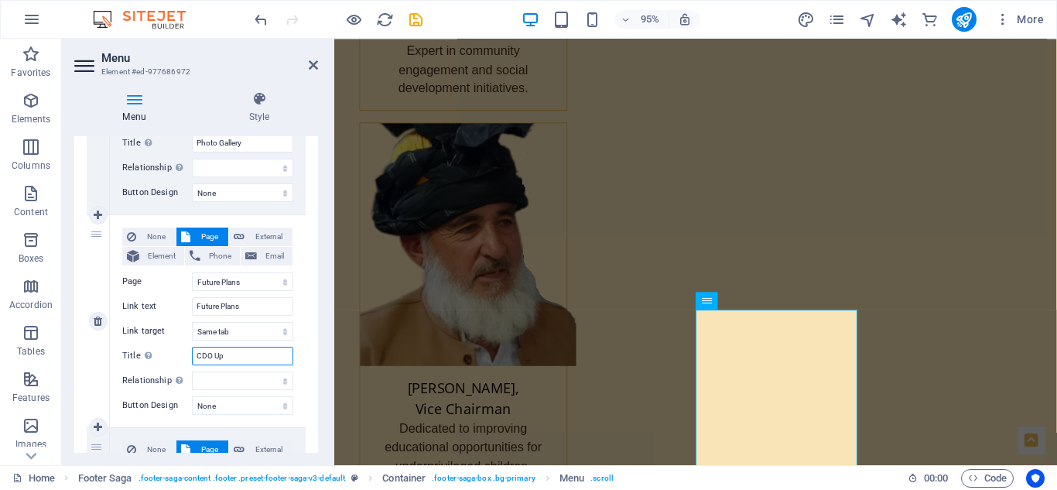
select select
type input "CDO Upc"
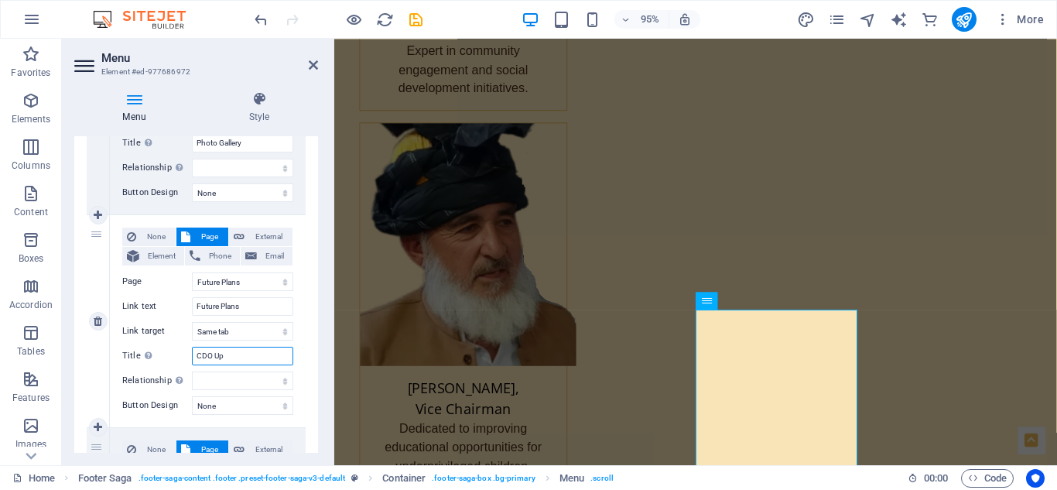
select select
type input "CDO Upcoming Pr"
select select
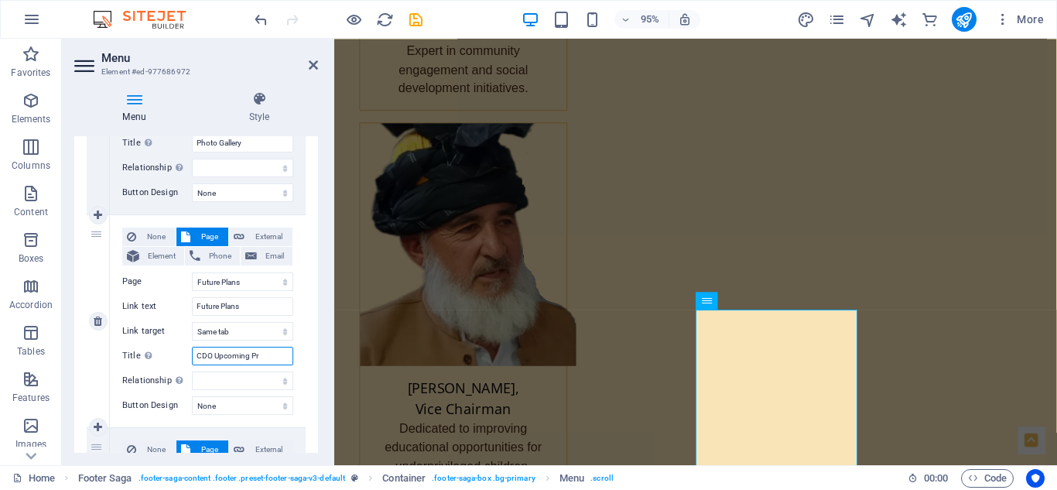
select select
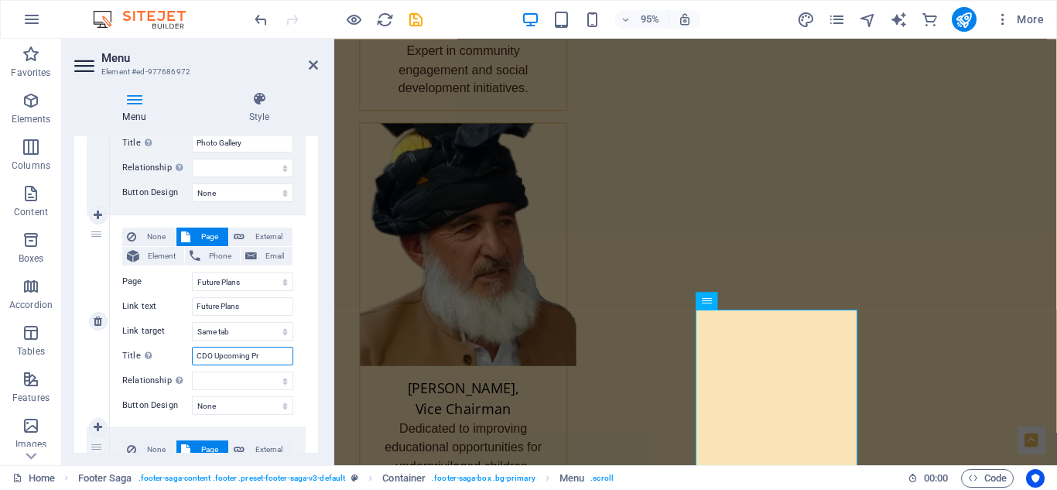
select select
type input "CDO Upcoming Proj"
select select
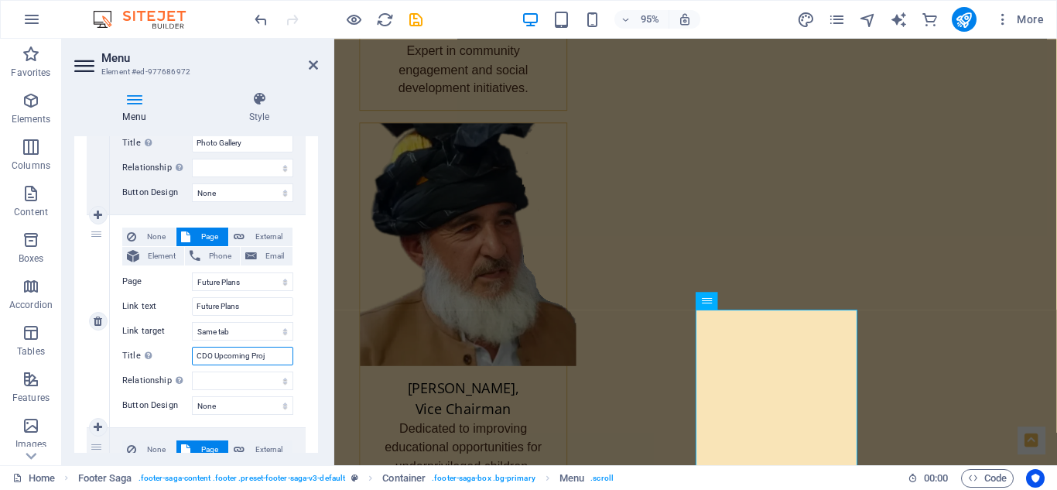
select select
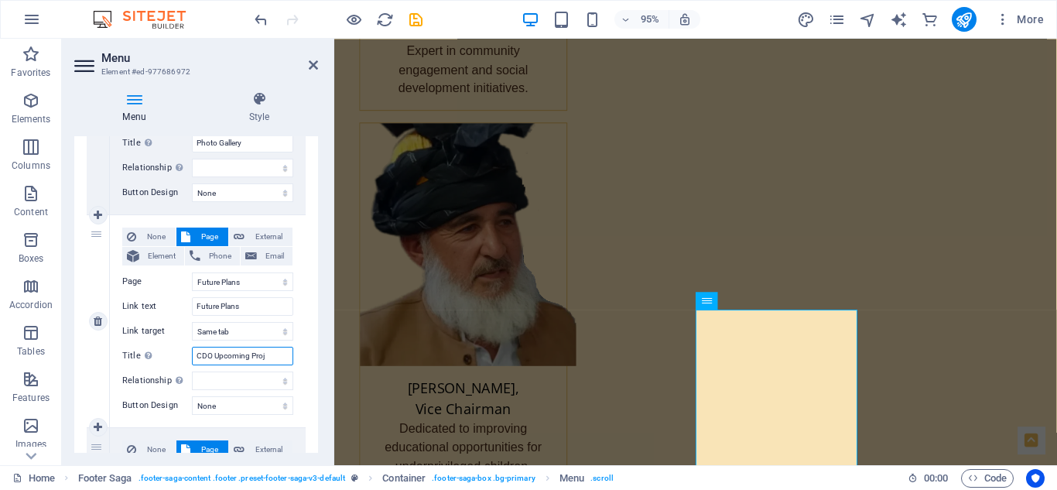
select select
type input "CDO Upcoming Projects"
select select
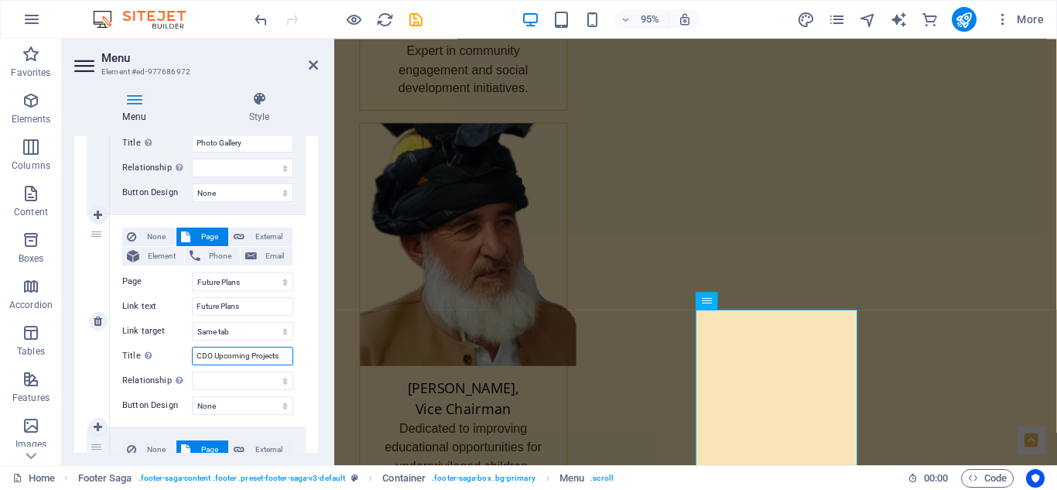
select select
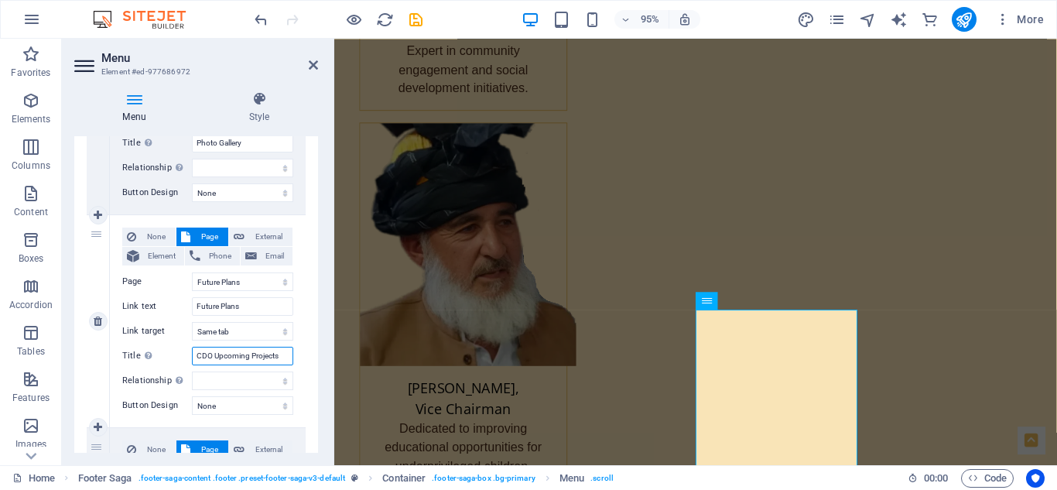
select select
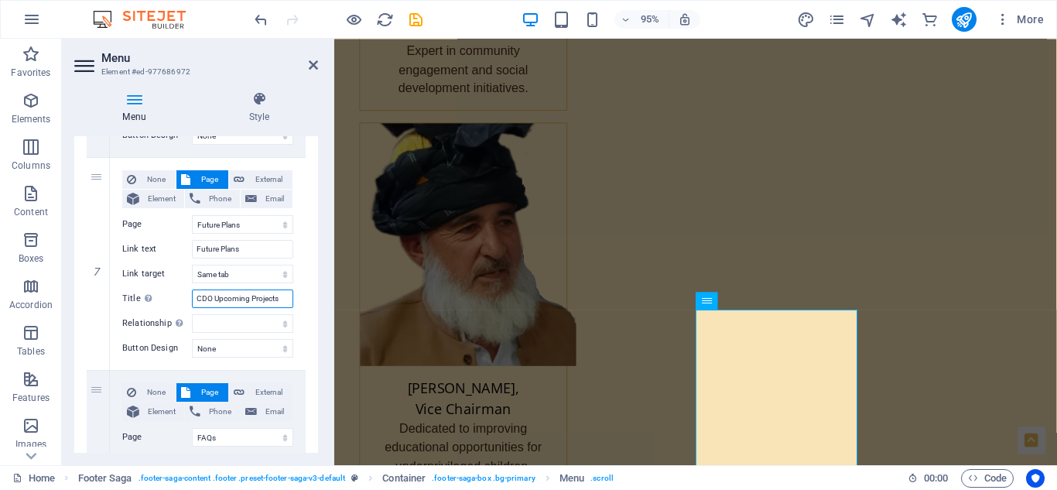
scroll to position [1438, 0]
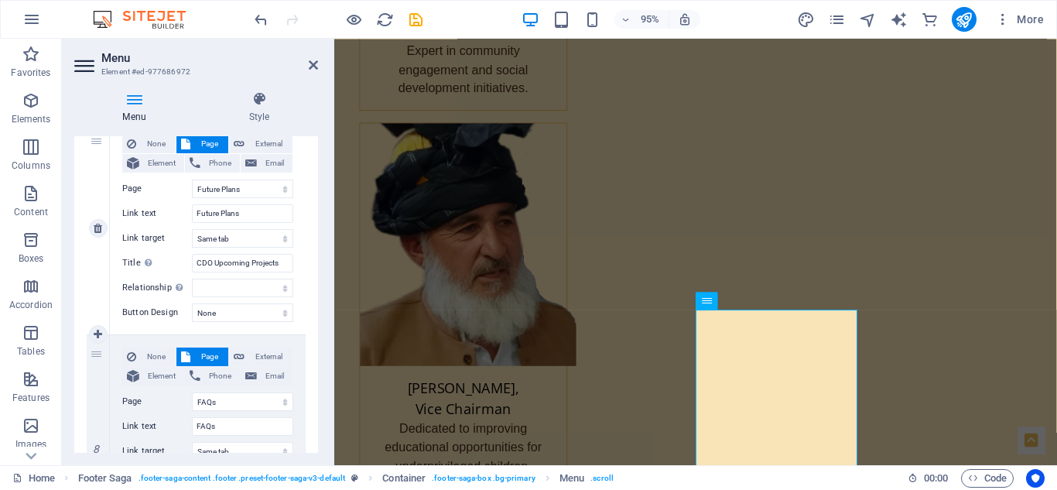
click at [300, 300] on div "None Page External Element Phone Email Page Home About Team Programs Impact Gal…" at bounding box center [208, 228] width 196 height 212
click at [226, 276] on div "None Page External Element Phone Email Page Home About Team Programs Impact Gal…" at bounding box center [207, 216] width 171 height 163
click at [224, 290] on select "alternate author bookmark external help license next nofollow noreferrer noopen…" at bounding box center [242, 288] width 101 height 19
click at [228, 264] on input "CDO Upcoming Projects" at bounding box center [242, 263] width 101 height 19
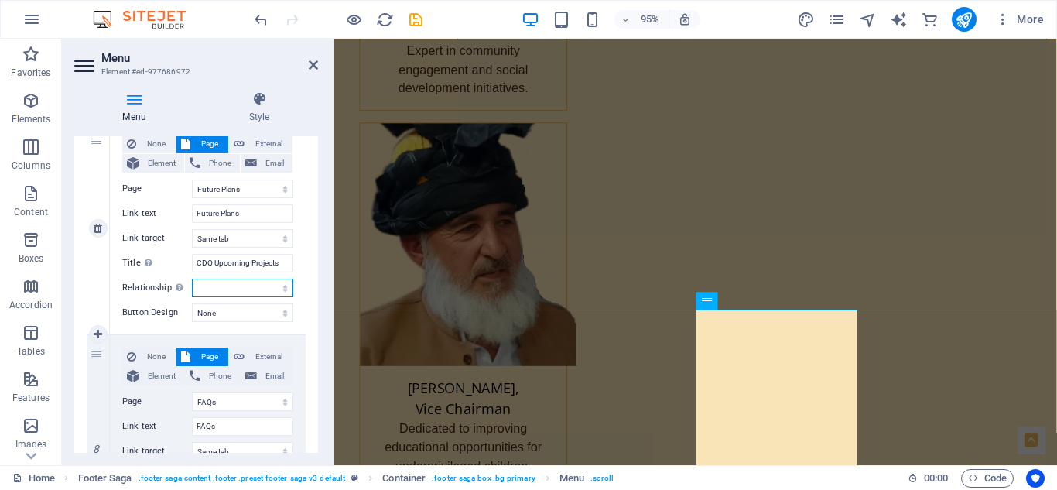
click at [200, 283] on select "alternate author bookmark external help license next nofollow noreferrer noopen…" at bounding box center [242, 288] width 101 height 19
click at [130, 269] on label "Title Additional link description, should not be the same as the link text. The…" at bounding box center [157, 263] width 70 height 19
click at [192, 269] on input "CDO Upcoming Projects" at bounding box center [242, 263] width 101 height 19
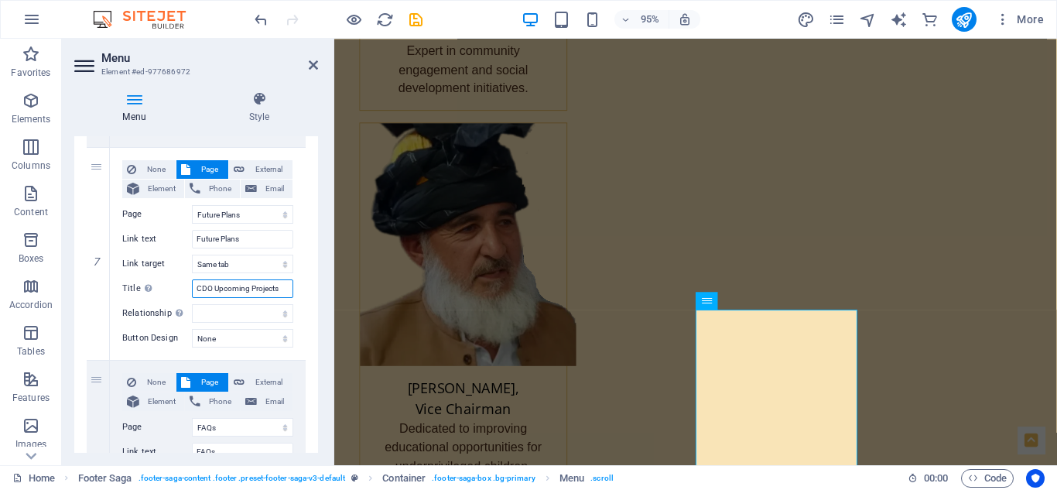
scroll to position [1397, 0]
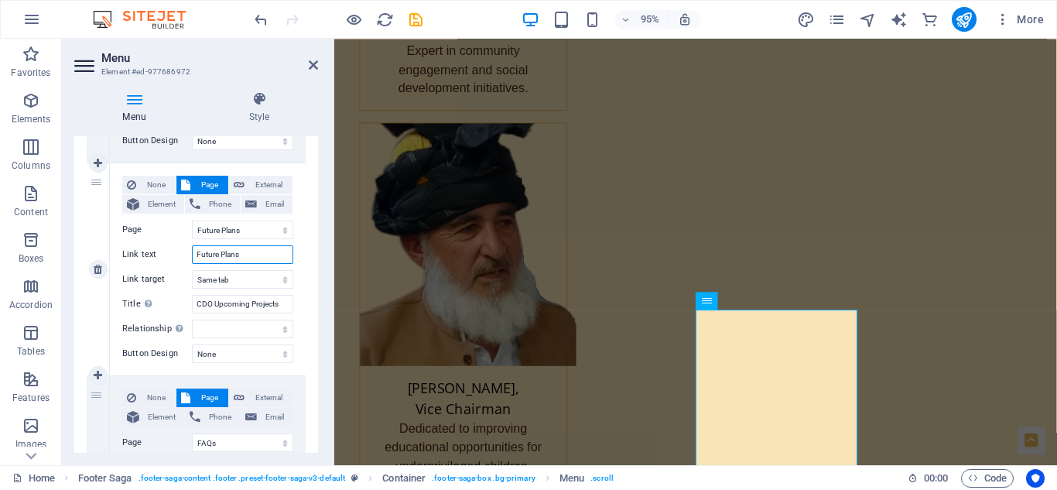
click at [245, 259] on input "Future Plans" at bounding box center [242, 254] width 101 height 19
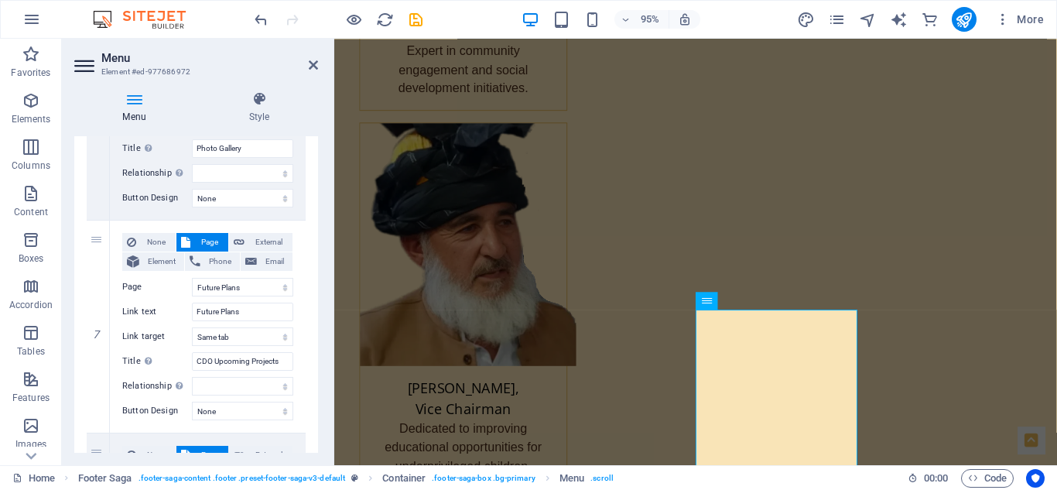
scroll to position [1387, 0]
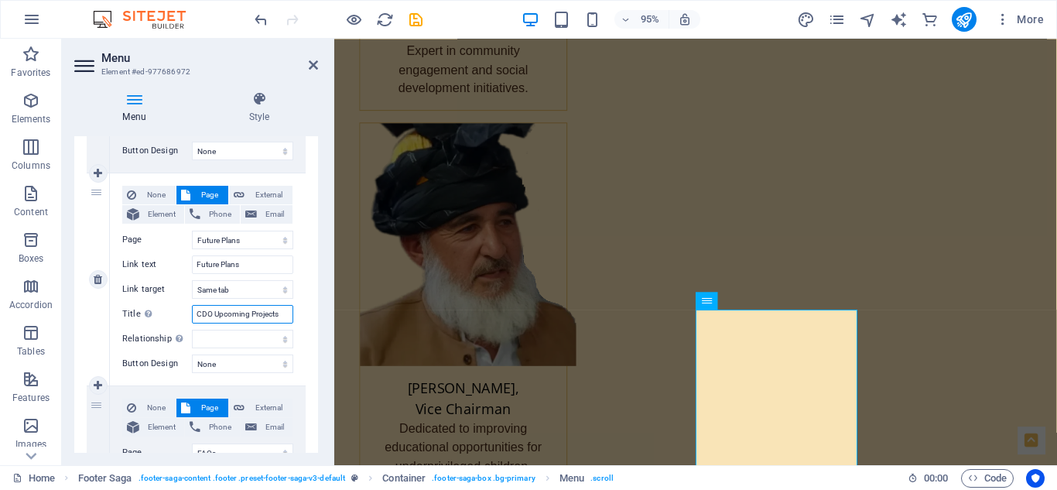
click at [234, 313] on input "CDO Upcoming Projects" at bounding box center [242, 314] width 101 height 19
type input "C"
select select
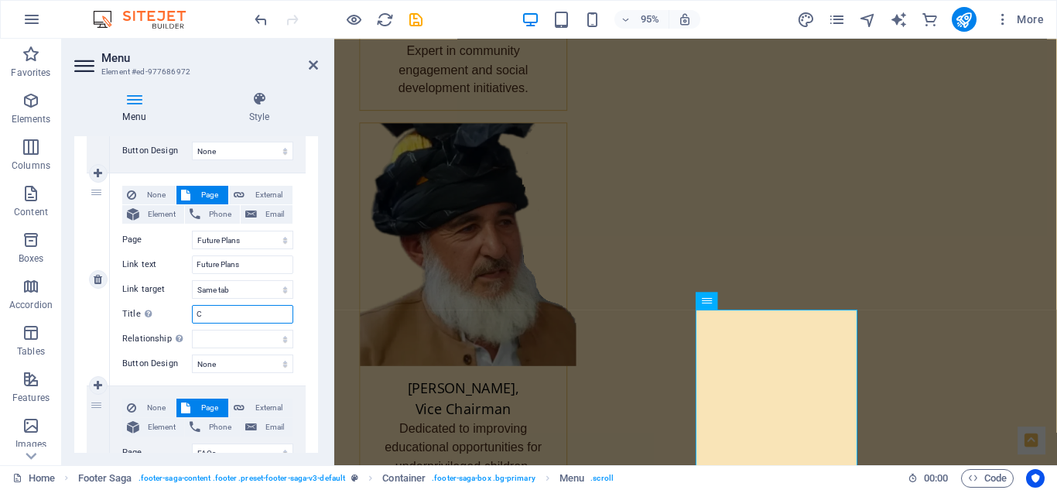
select select
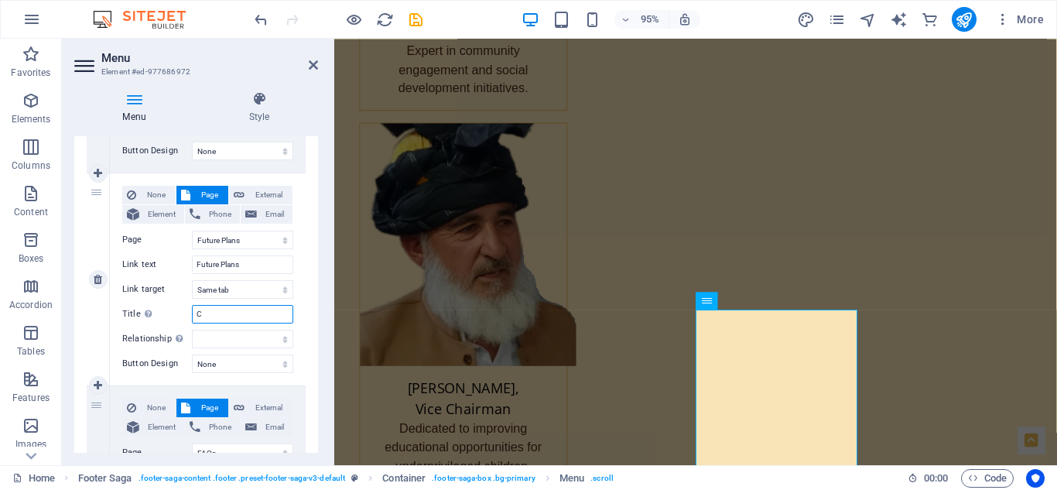
type input "CD"
select select
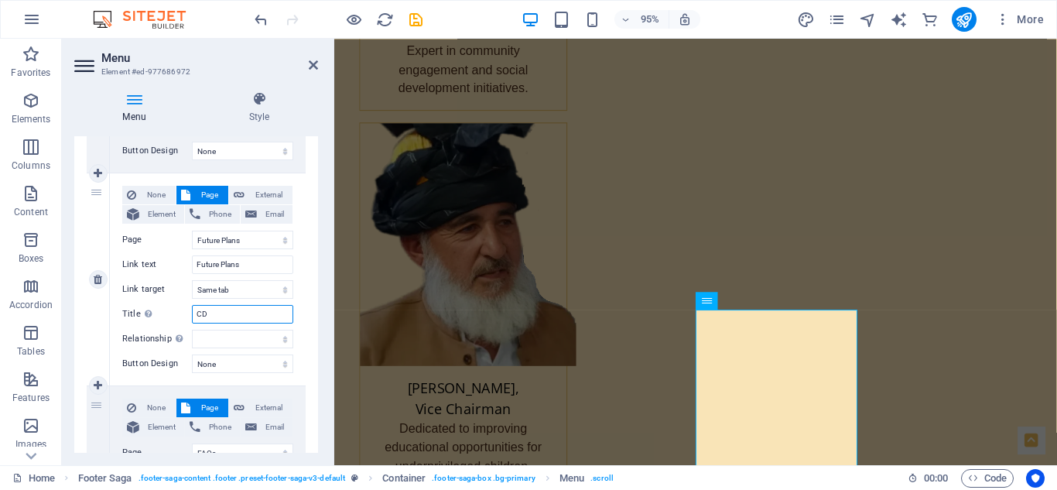
select select
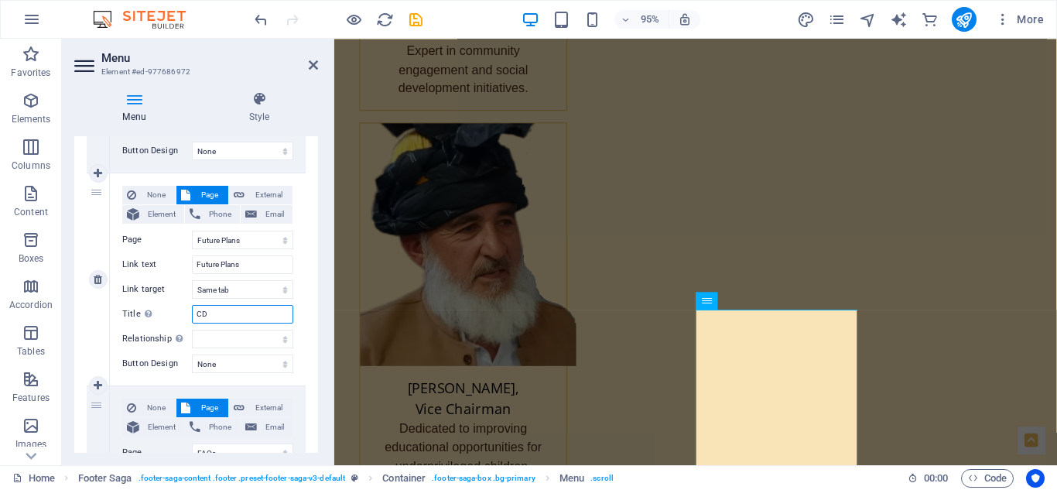
select select
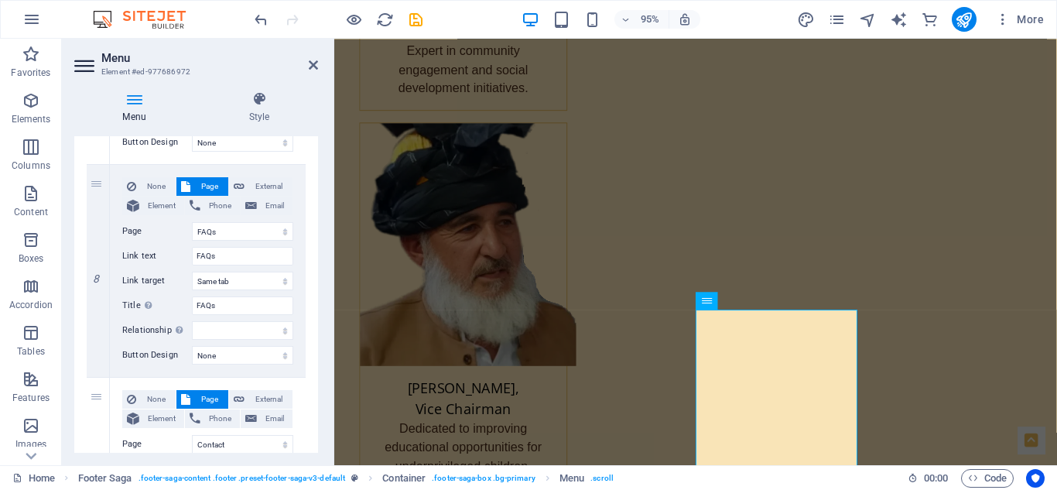
scroll to position [1613, 0]
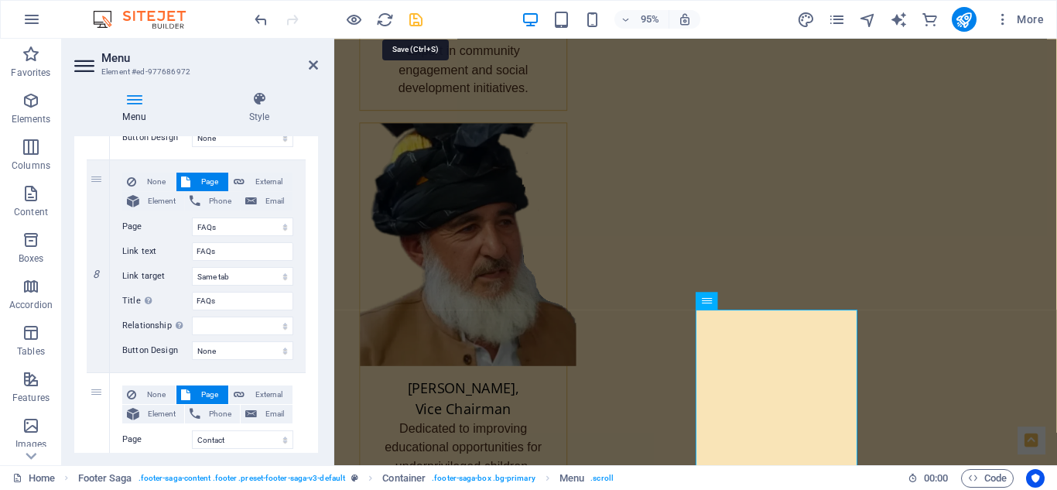
click at [416, 19] on icon "save" at bounding box center [416, 20] width 18 height 18
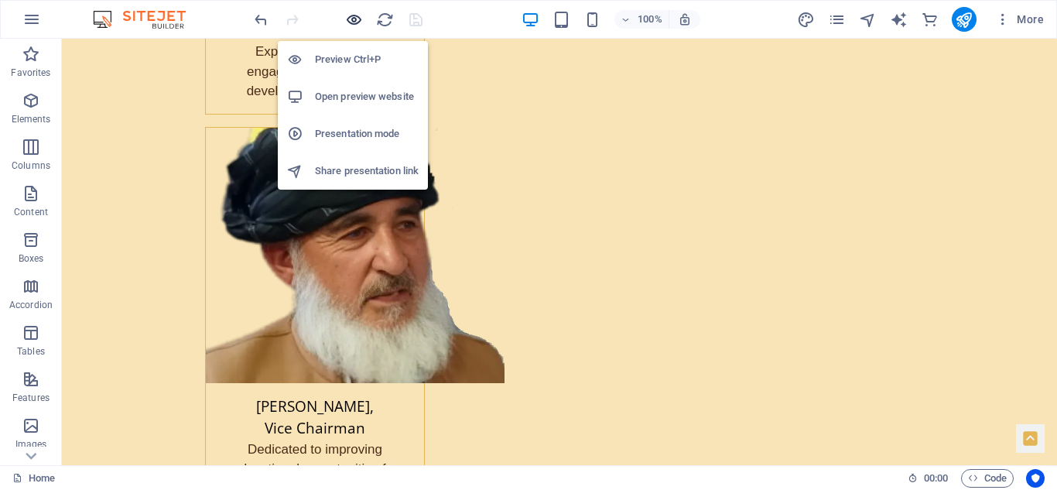
click at [353, 16] on icon "button" at bounding box center [354, 20] width 18 height 18
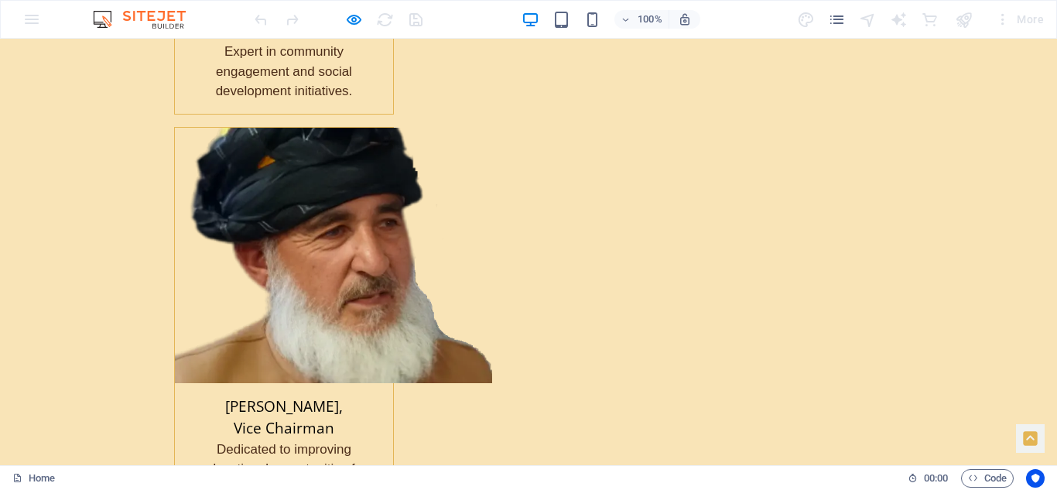
scroll to position [2575, 0]
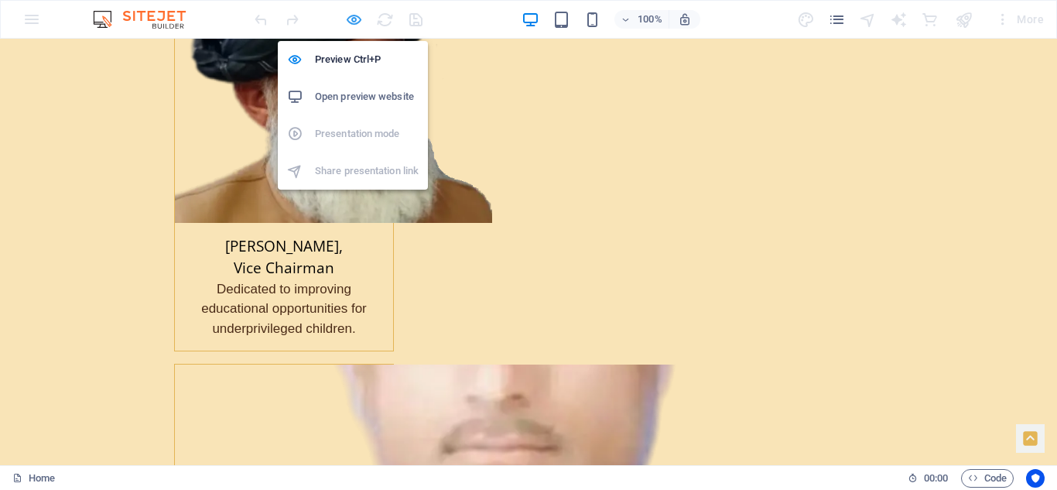
click at [357, 15] on icon "button" at bounding box center [354, 20] width 18 height 18
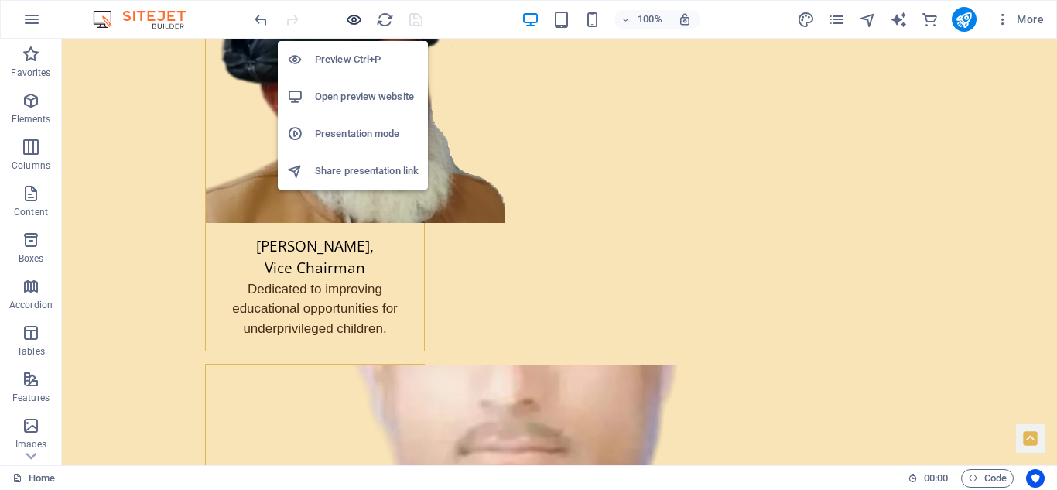
scroll to position [2533, 0]
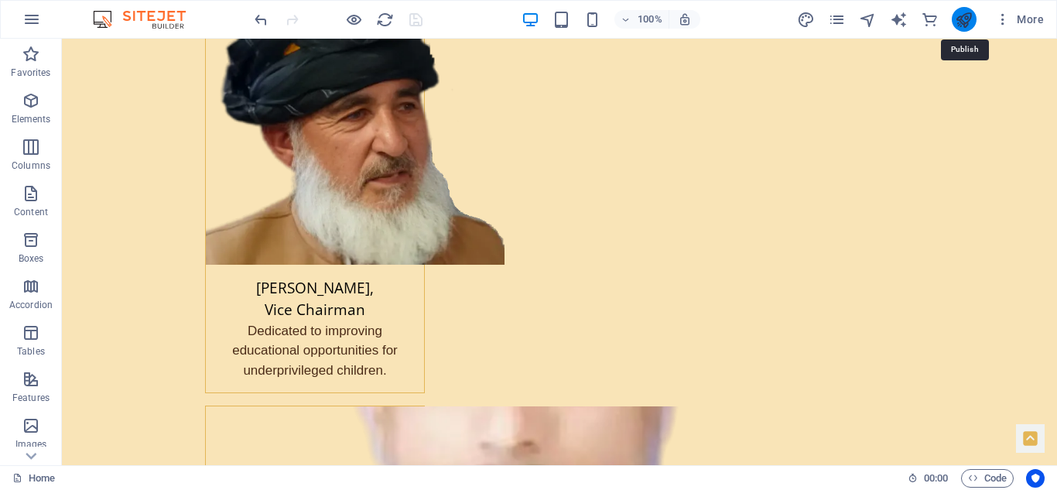
click at [964, 15] on icon "publish" at bounding box center [964, 20] width 18 height 18
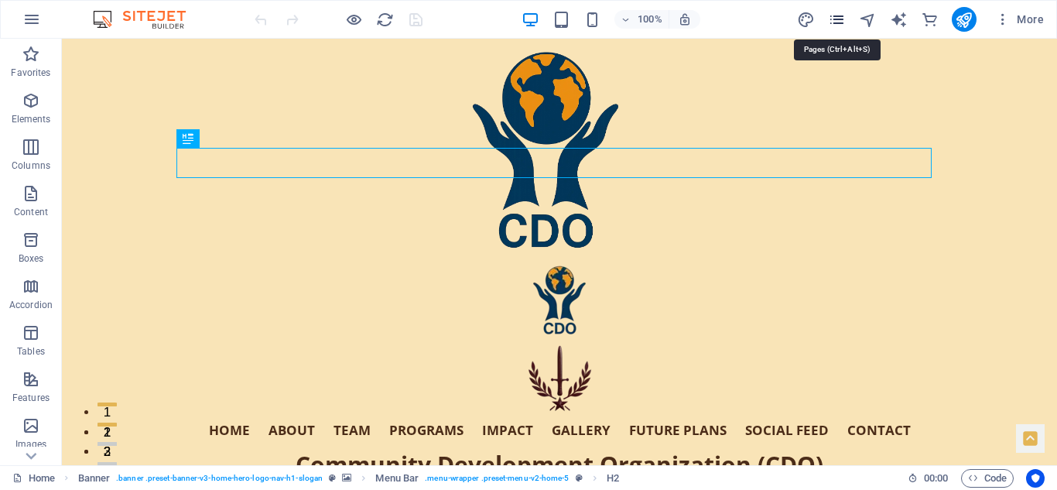
click at [838, 18] on icon "pages" at bounding box center [837, 20] width 18 height 18
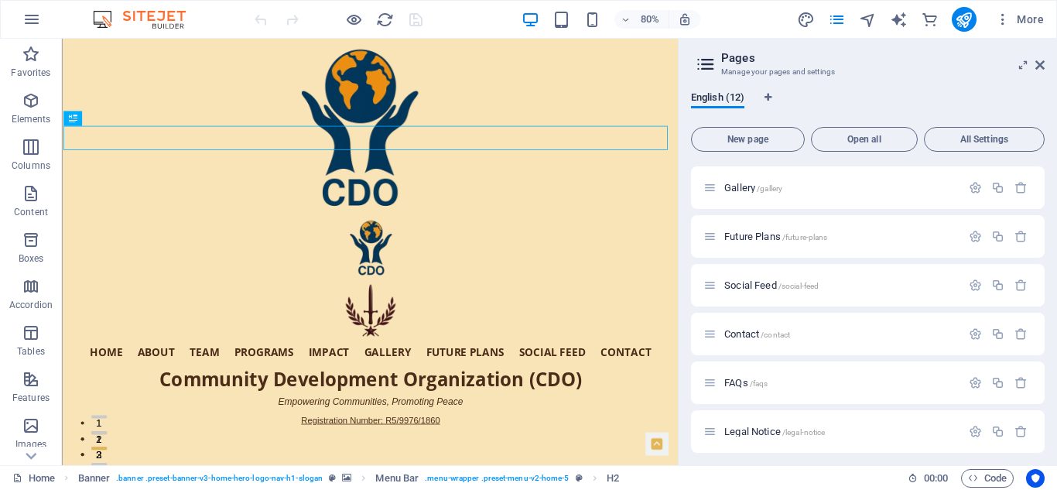
scroll to position [245, 0]
click at [746, 231] on span "Future Plans /future-plans" at bounding box center [776, 234] width 103 height 12
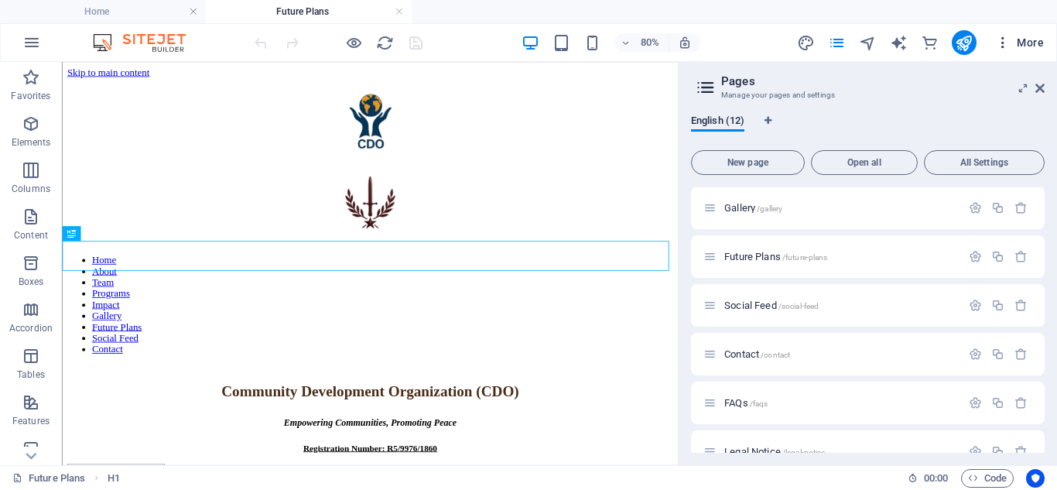
scroll to position [0, 0]
click at [1040, 85] on icon at bounding box center [1040, 88] width 9 height 12
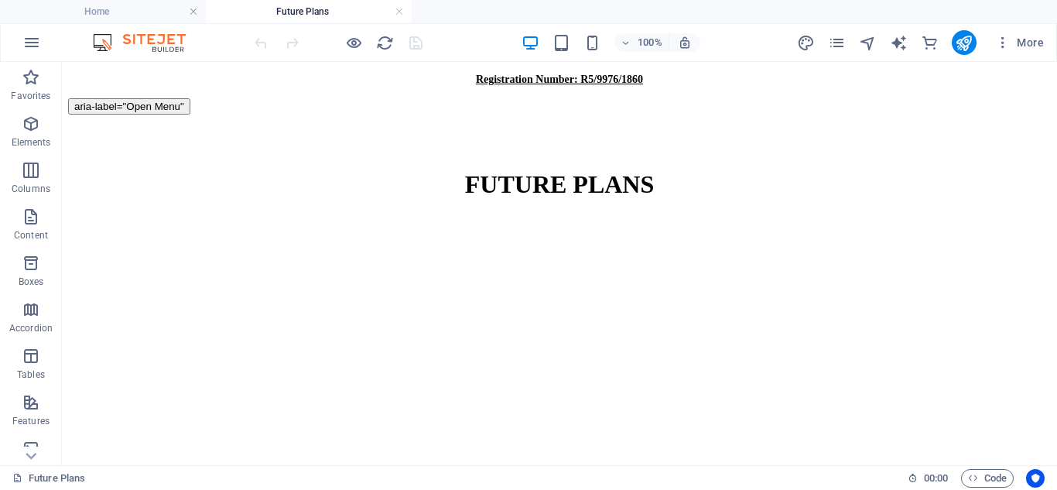
scroll to position [439, 0]
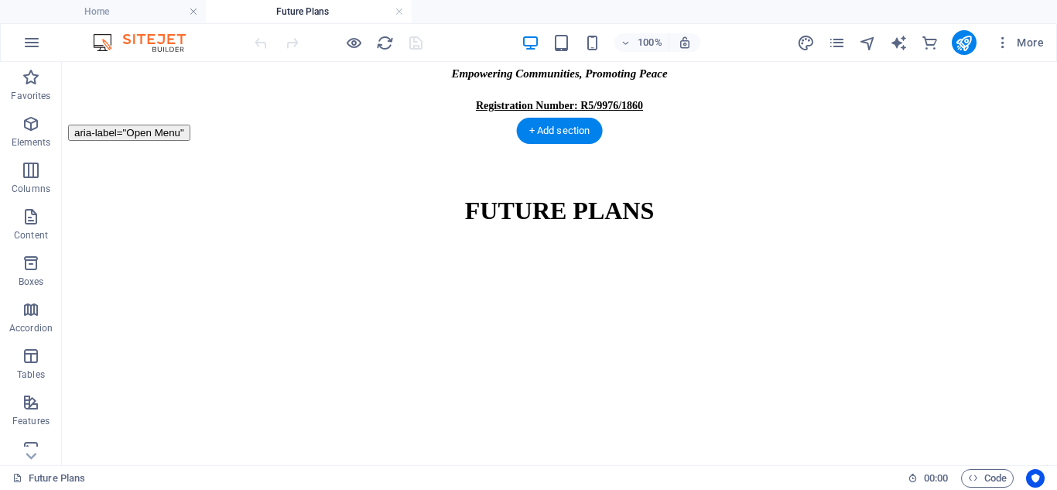
click at [750, 265] on figure at bounding box center [559, 265] width 983 height 0
select select "px"
select select "banner"
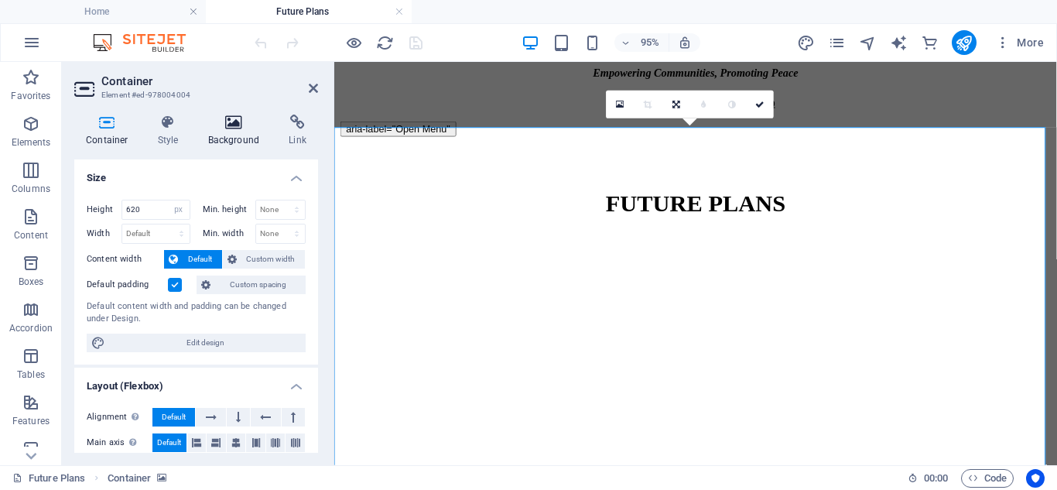
click at [245, 125] on icon at bounding box center [234, 122] width 75 height 15
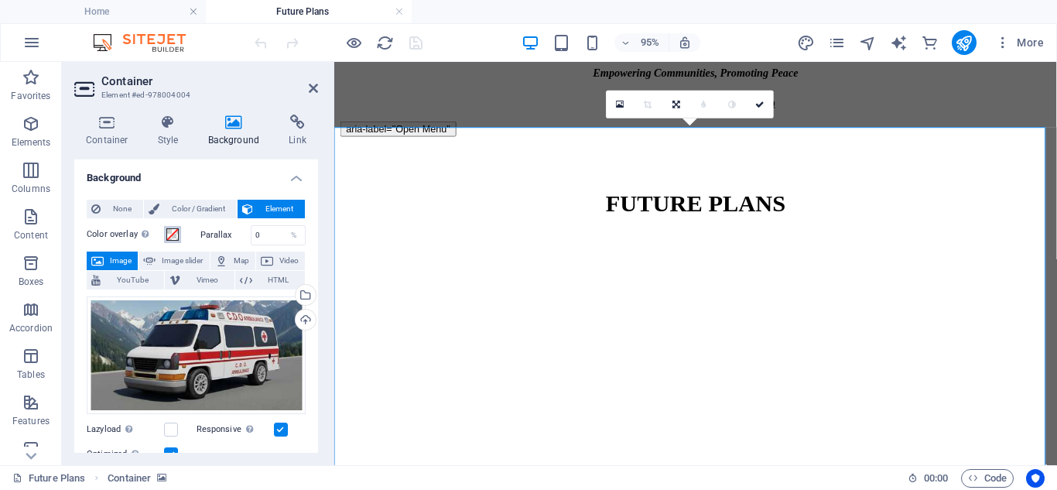
click at [175, 231] on span at bounding box center [172, 234] width 12 height 12
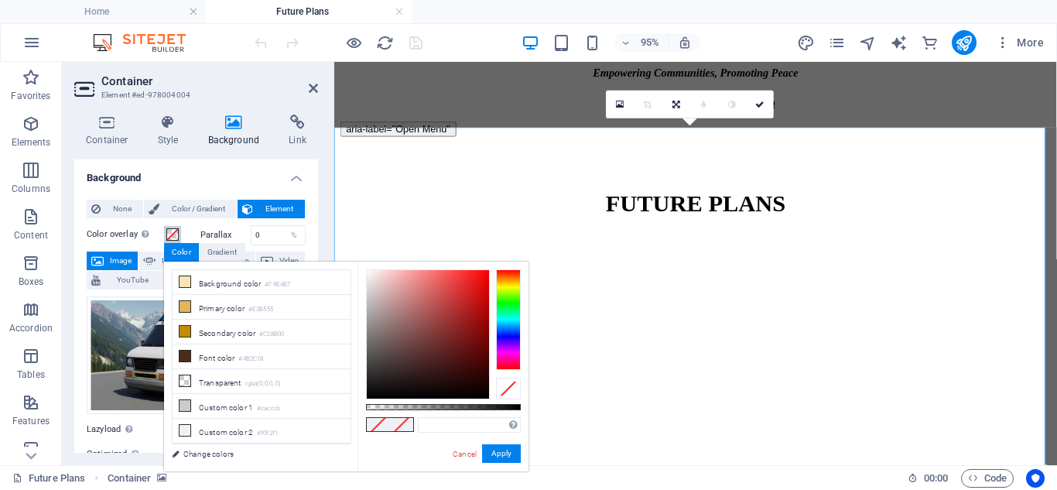
click at [175, 231] on span at bounding box center [172, 234] width 12 height 12
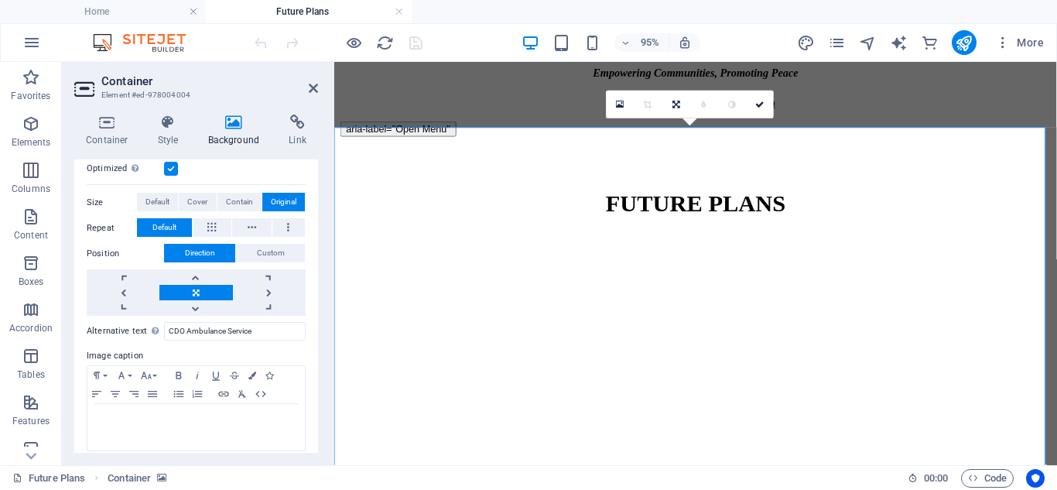
scroll to position [296, 0]
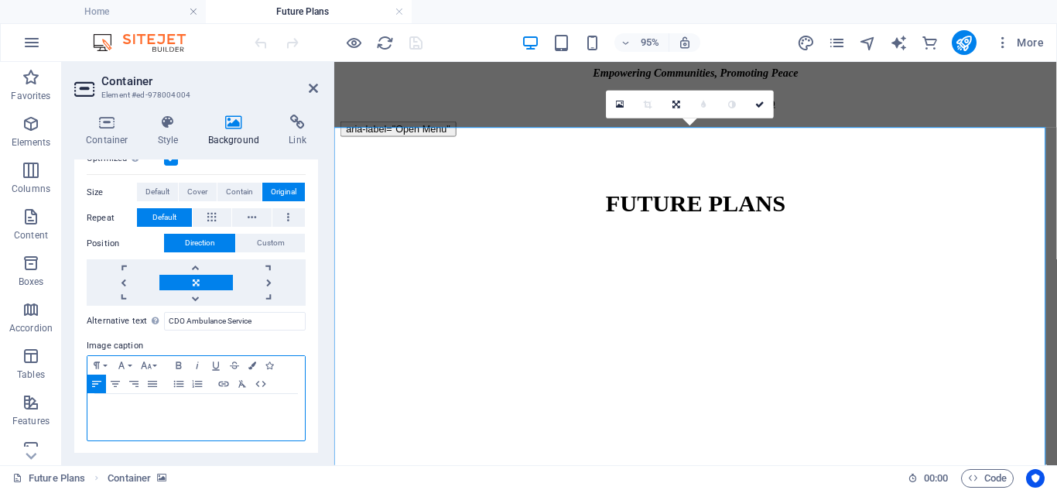
click at [166, 410] on p at bounding box center [196, 409] width 202 height 14
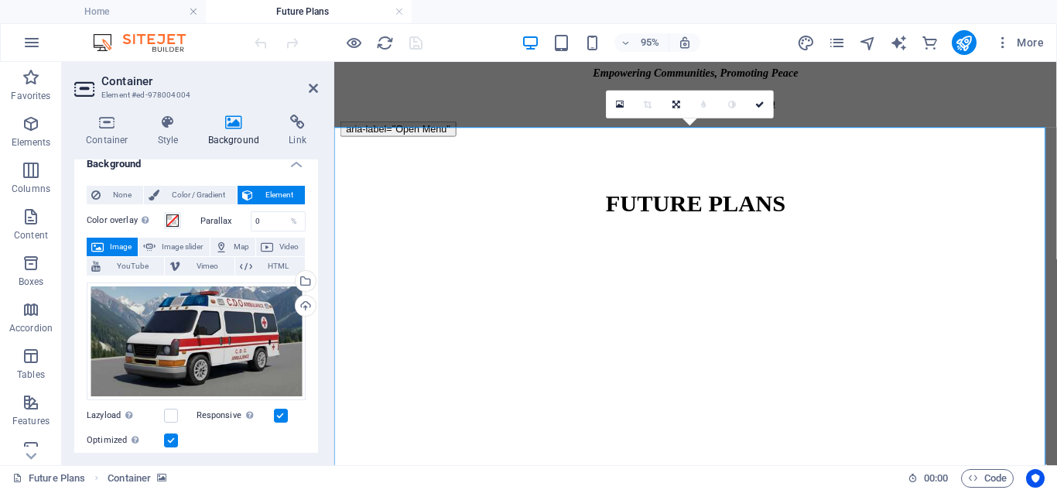
scroll to position [0, 0]
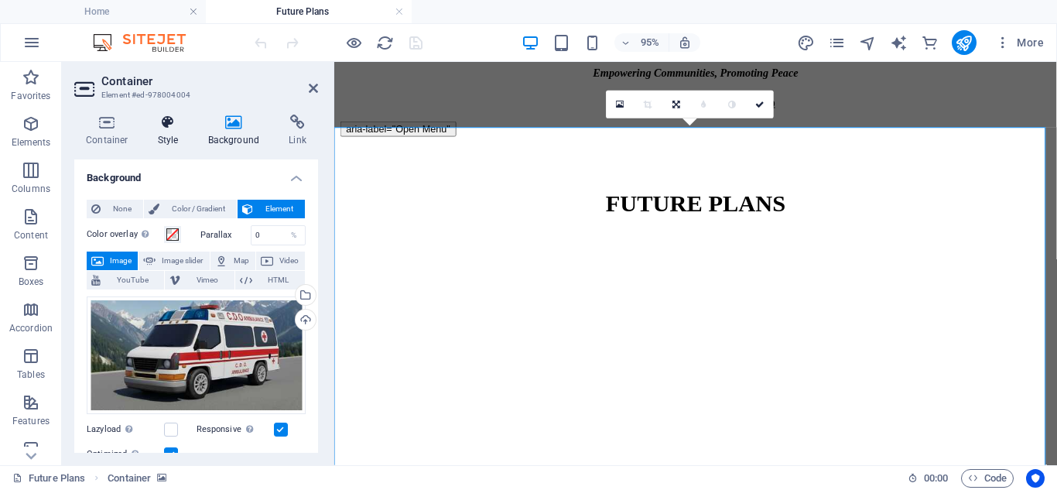
click at [173, 120] on icon at bounding box center [168, 122] width 44 height 15
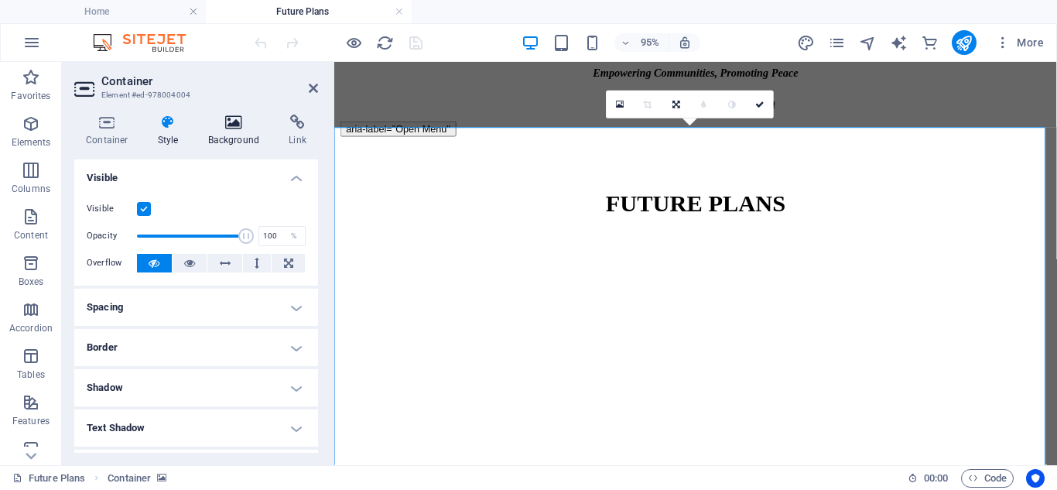
click at [228, 126] on icon at bounding box center [234, 122] width 75 height 15
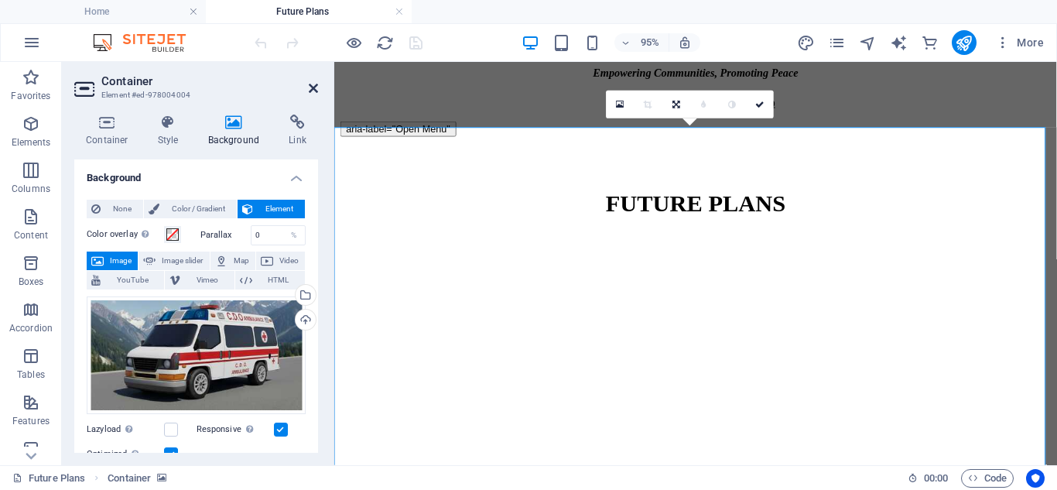
click at [311, 87] on icon at bounding box center [313, 88] width 9 height 12
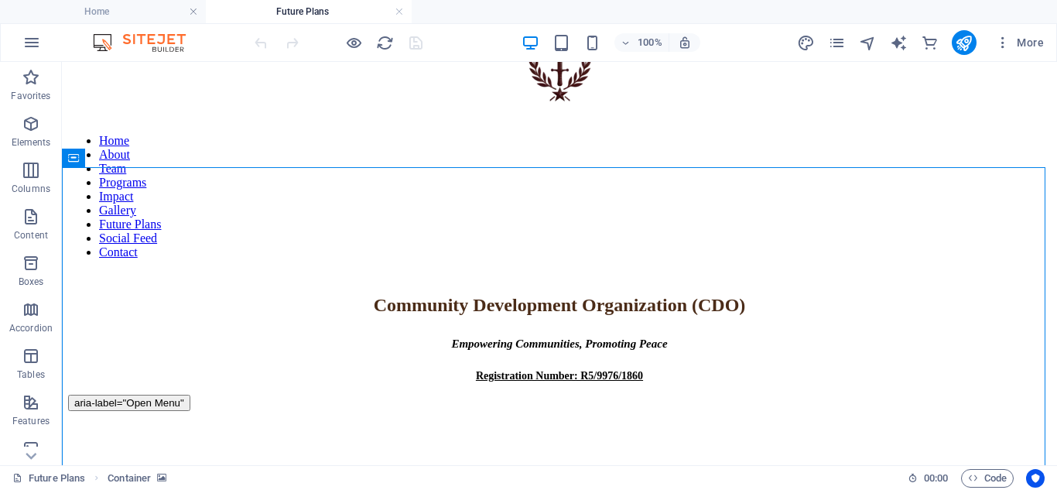
scroll to position [179, 0]
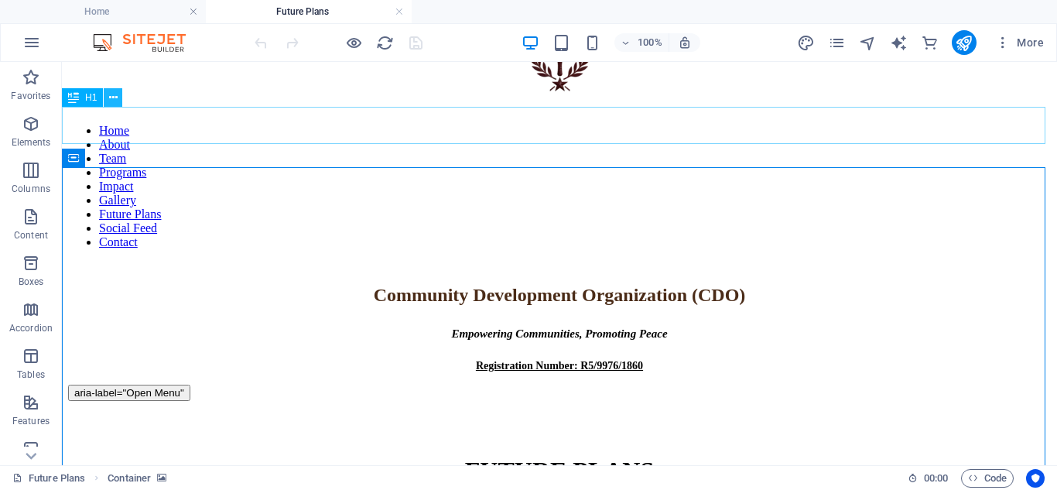
click at [113, 100] on icon at bounding box center [113, 98] width 9 height 16
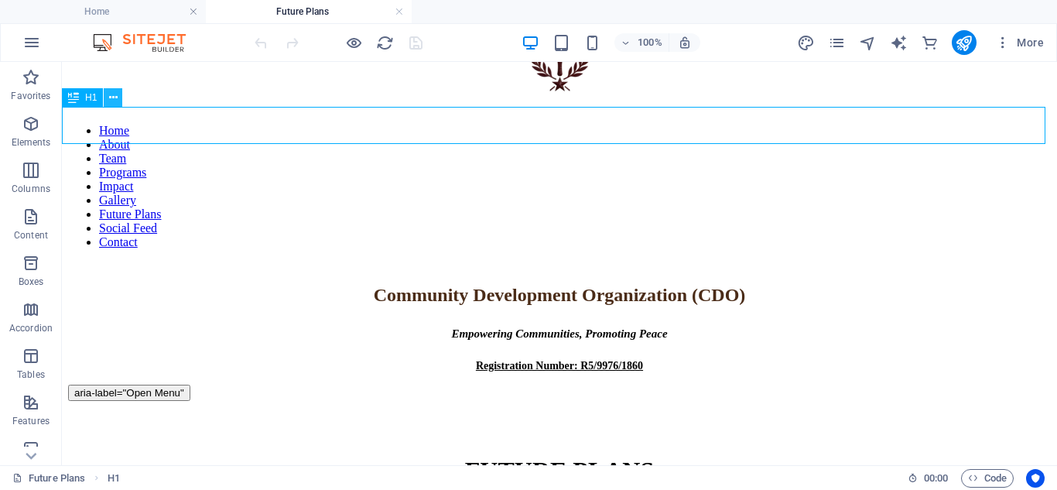
click at [113, 100] on icon at bounding box center [113, 98] width 9 height 16
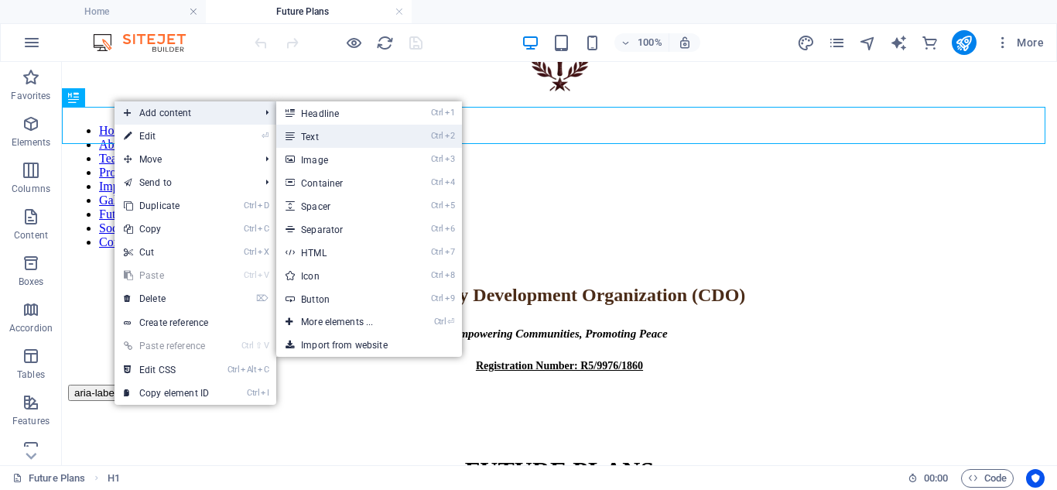
click at [307, 139] on link "Ctrl 2 Text" at bounding box center [340, 136] width 128 height 23
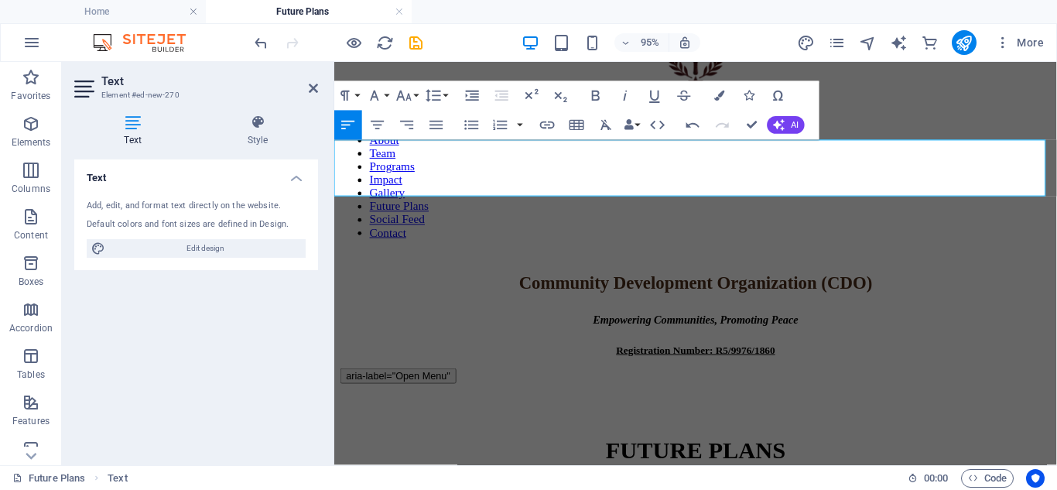
click at [443, 118] on icon "button" at bounding box center [437, 125] width 18 height 18
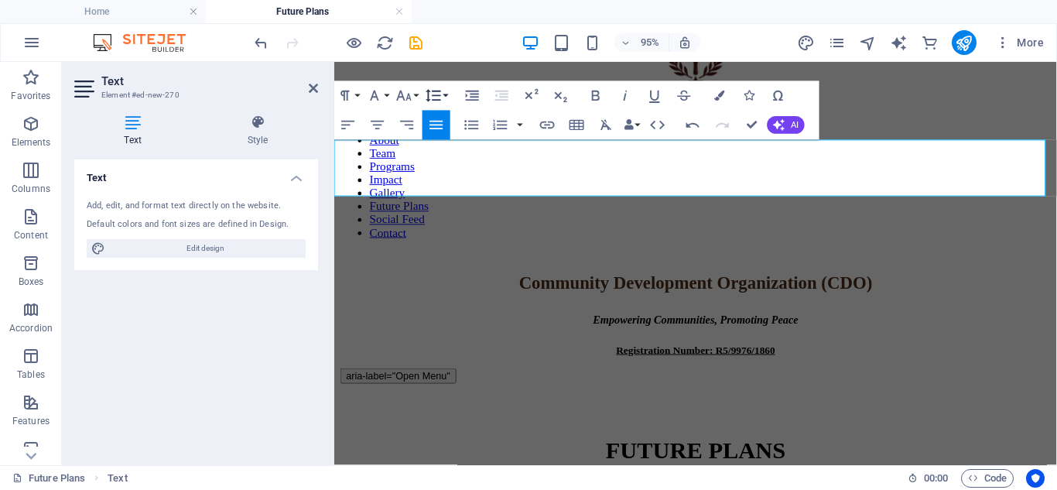
click at [444, 93] on button "Line Height" at bounding box center [437, 95] width 28 height 29
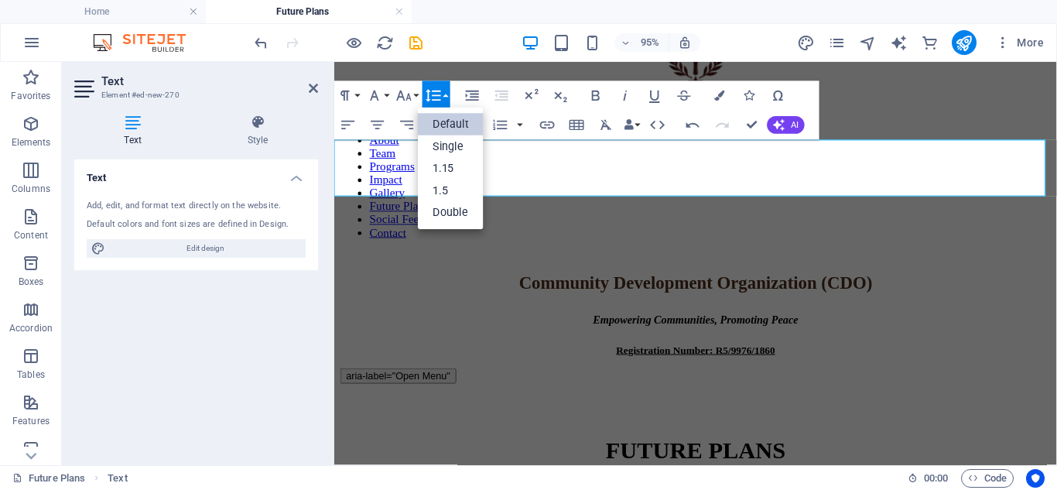
scroll to position [0, 0]
click at [452, 205] on link "Double" at bounding box center [451, 213] width 66 height 22
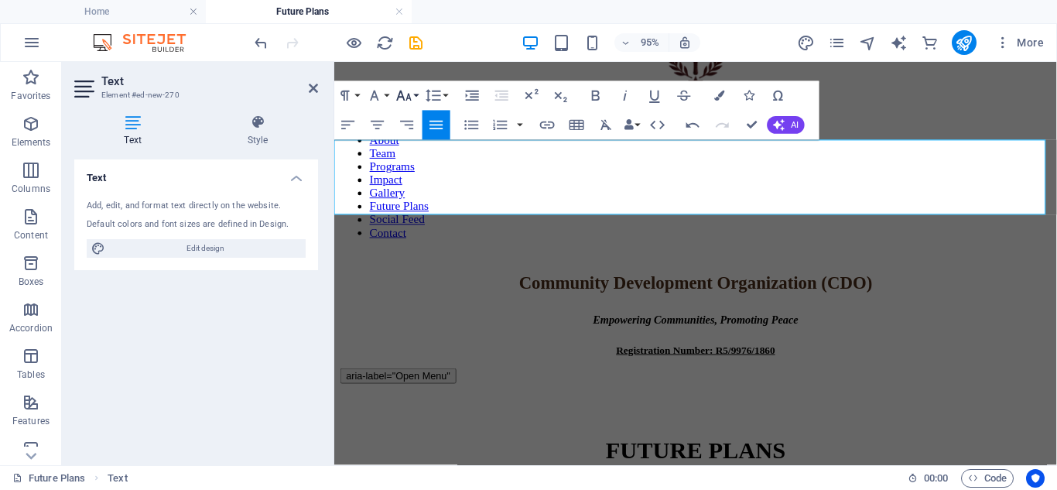
click at [413, 94] on button "Font Size" at bounding box center [407, 95] width 28 height 29
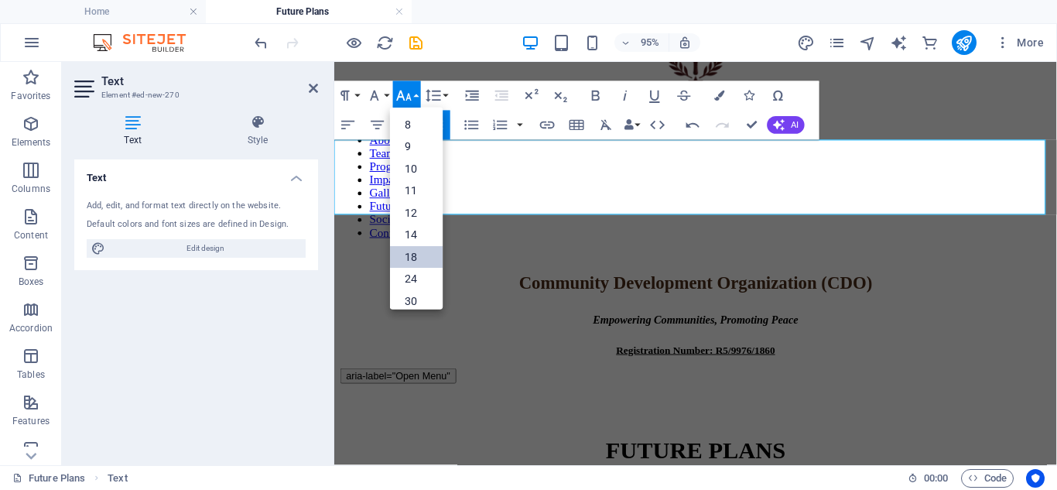
click at [418, 252] on link "18" at bounding box center [416, 257] width 53 height 22
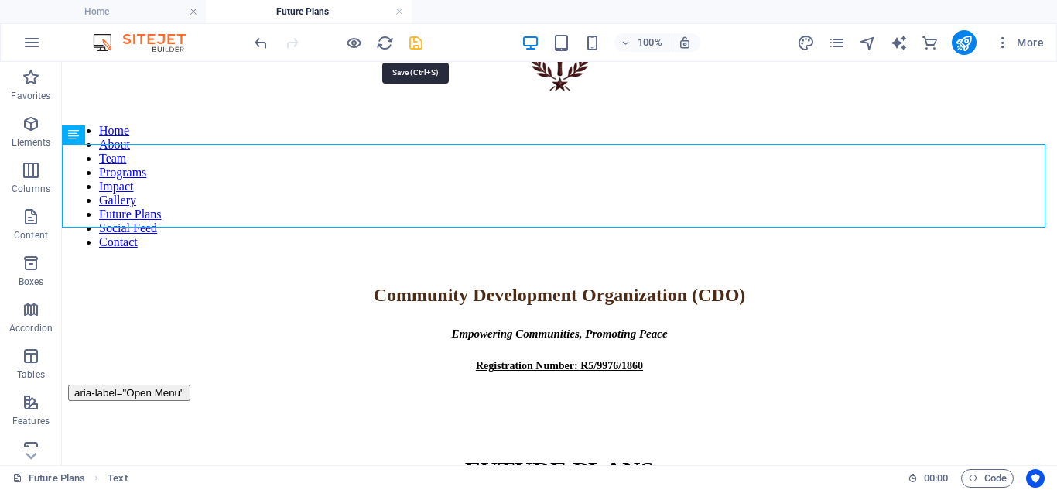
click at [416, 39] on icon "save" at bounding box center [416, 43] width 18 height 18
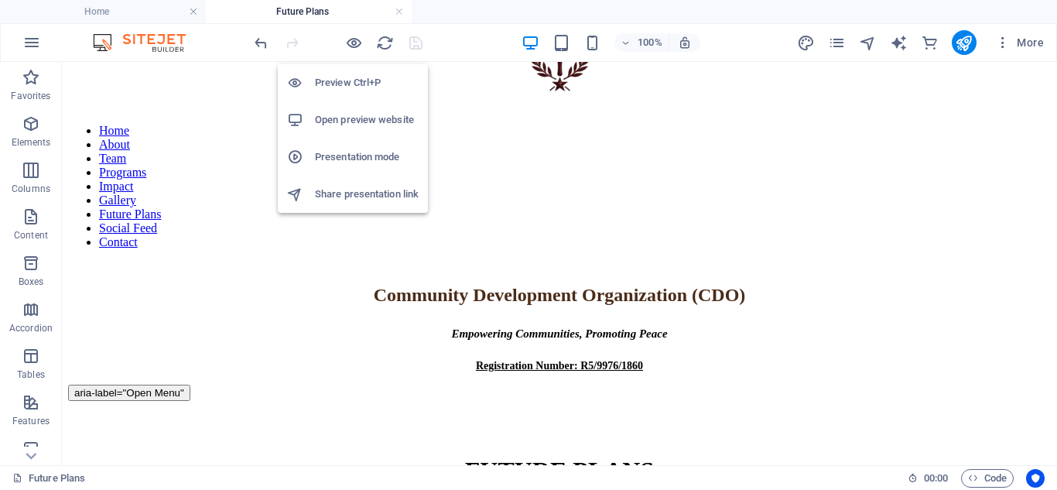
click at [354, 85] on h6 "Preview Ctrl+P" at bounding box center [367, 83] width 104 height 19
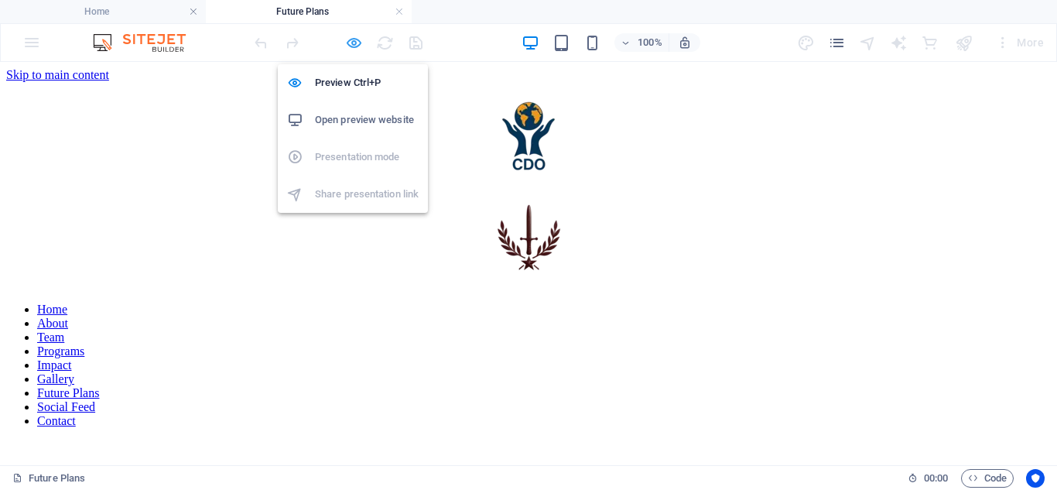
click at [348, 40] on icon "button" at bounding box center [354, 43] width 18 height 18
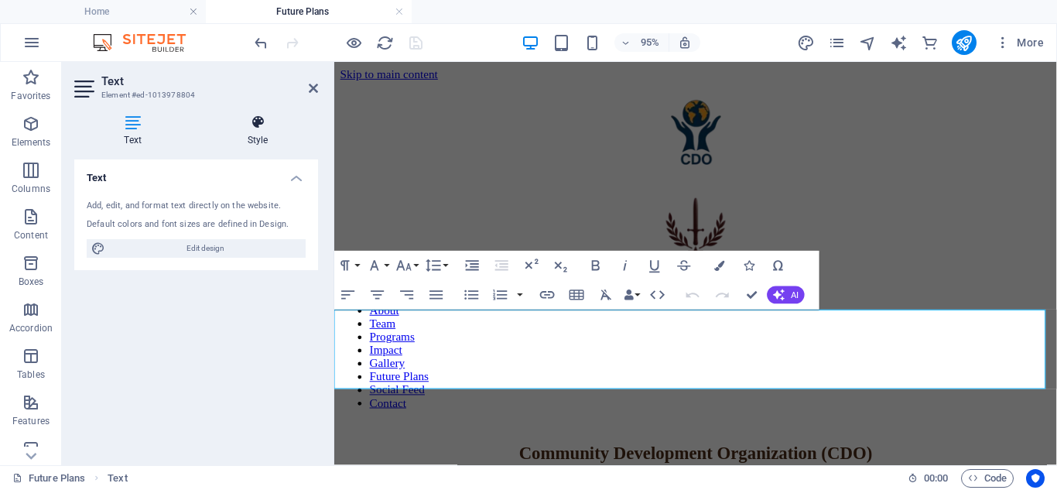
click at [252, 126] on icon at bounding box center [257, 122] width 121 height 15
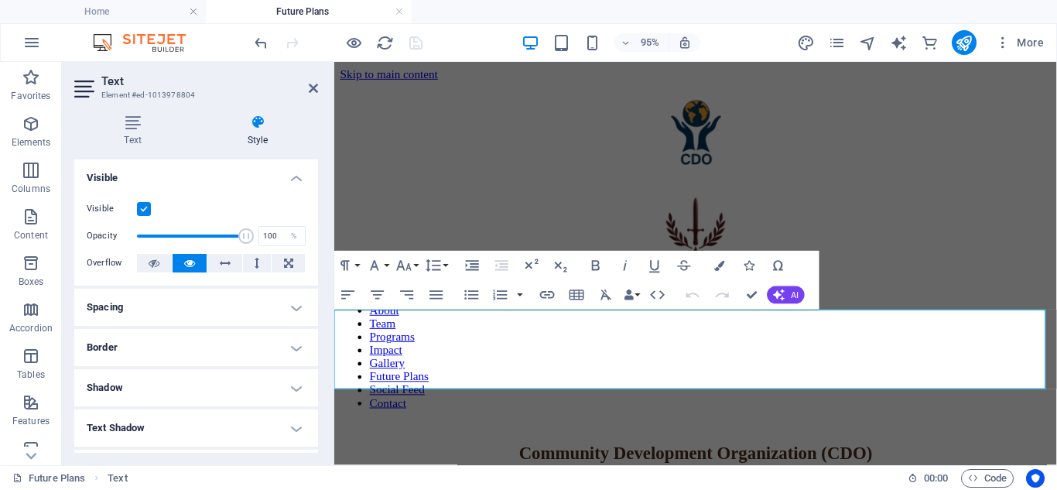
click at [288, 173] on h4 "Visible" at bounding box center [196, 173] width 244 height 28
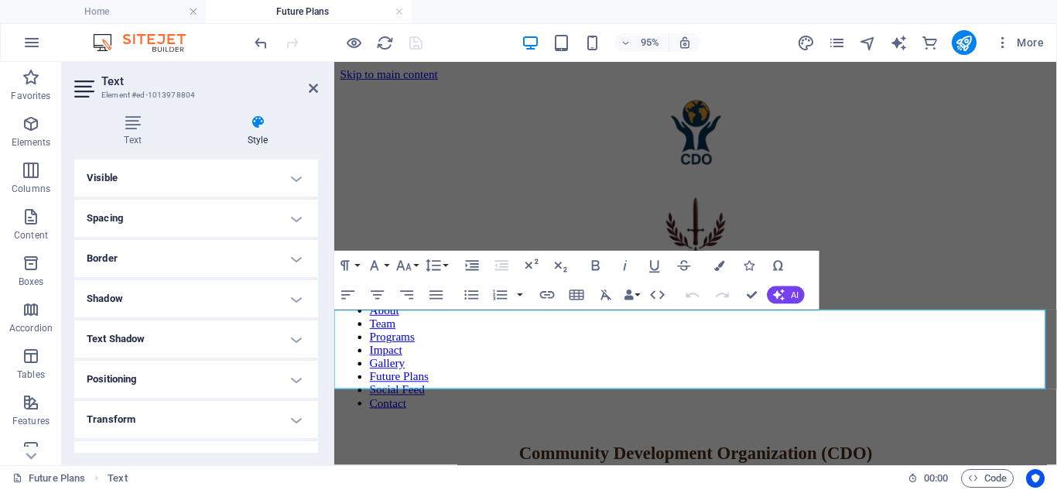
click at [293, 222] on h4 "Spacing" at bounding box center [196, 218] width 244 height 37
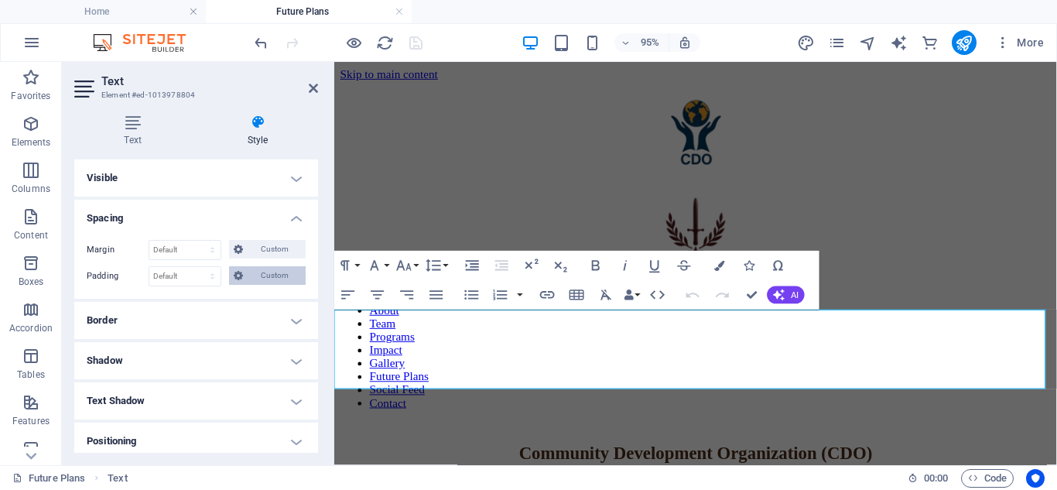
click at [269, 270] on span "Custom" at bounding box center [274, 275] width 53 height 19
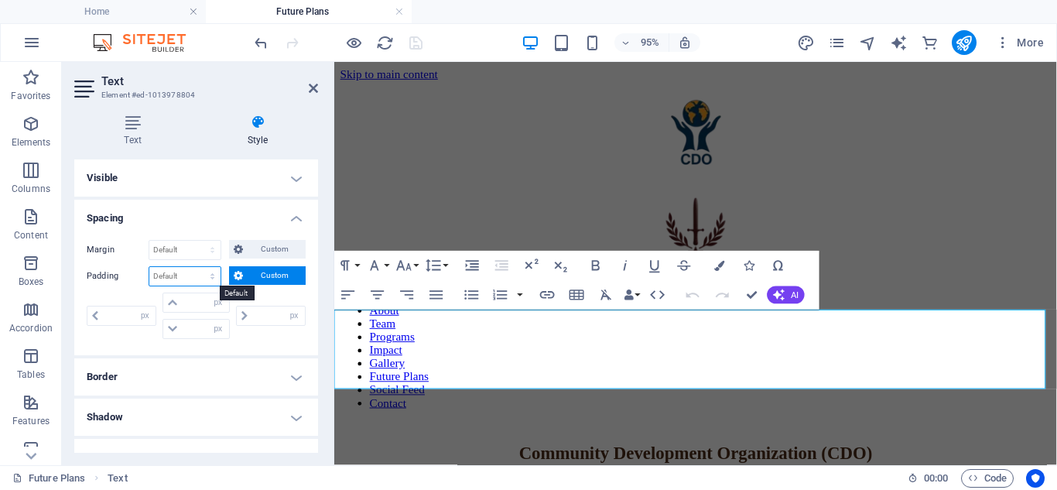
click at [215, 278] on select "Default px rem % vh vw Custom" at bounding box center [184, 276] width 71 height 19
select select "px"
click at [197, 267] on select "Default px rem % vh vw Custom" at bounding box center [184, 276] width 71 height 19
type input "0"
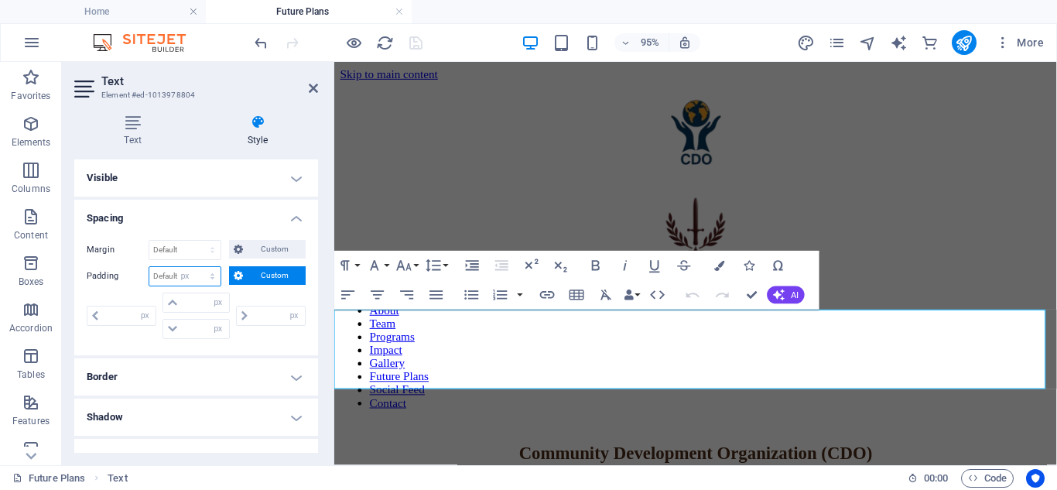
type input "0"
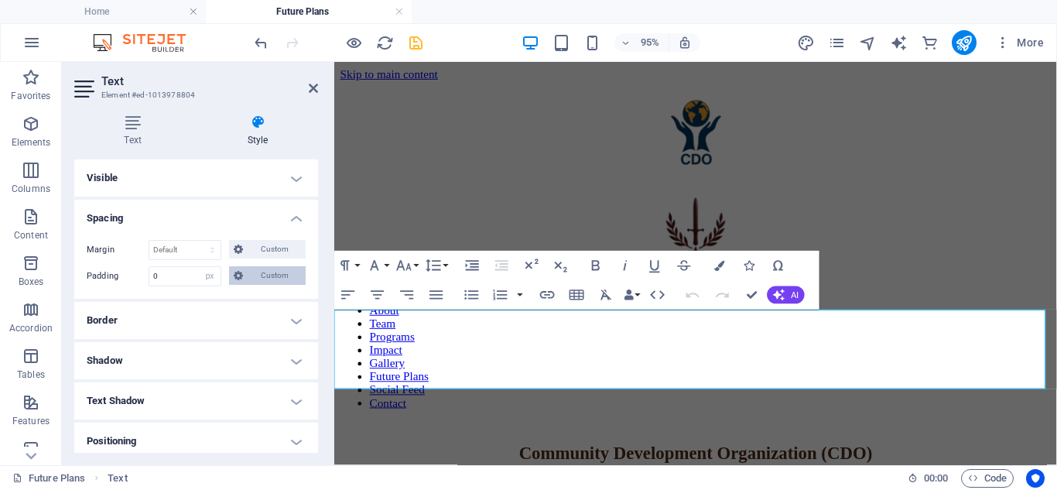
click at [253, 273] on span "Custom" at bounding box center [274, 275] width 53 height 19
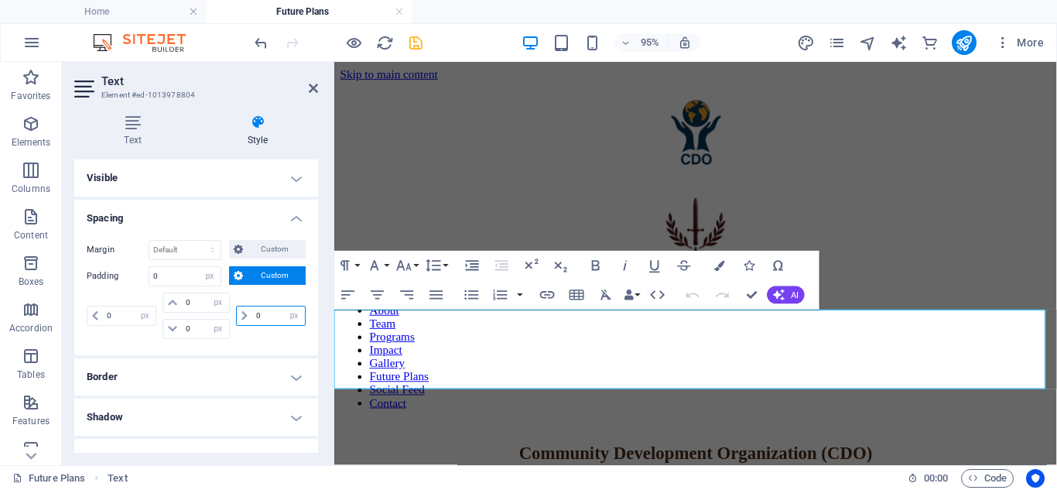
drag, startPoint x: 260, startPoint y: 315, endPoint x: 239, endPoint y: 319, distance: 21.3
click at [239, 319] on div "0 px rem % vh vw" at bounding box center [271, 316] width 70 height 20
type input "5"
select select "DISABLED_OPTION_VALUE"
type input "5"
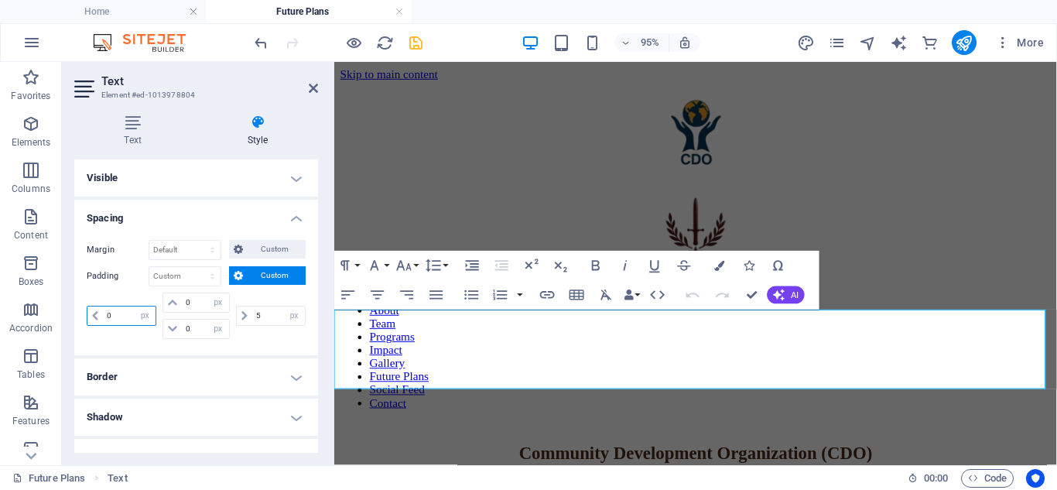
drag, startPoint x: 115, startPoint y: 311, endPoint x: 89, endPoint y: 313, distance: 26.4
click at [89, 313] on div "0 px rem % vh vw" at bounding box center [122, 316] width 70 height 20
type input "5"
click at [416, 37] on icon "save" at bounding box center [416, 43] width 18 height 18
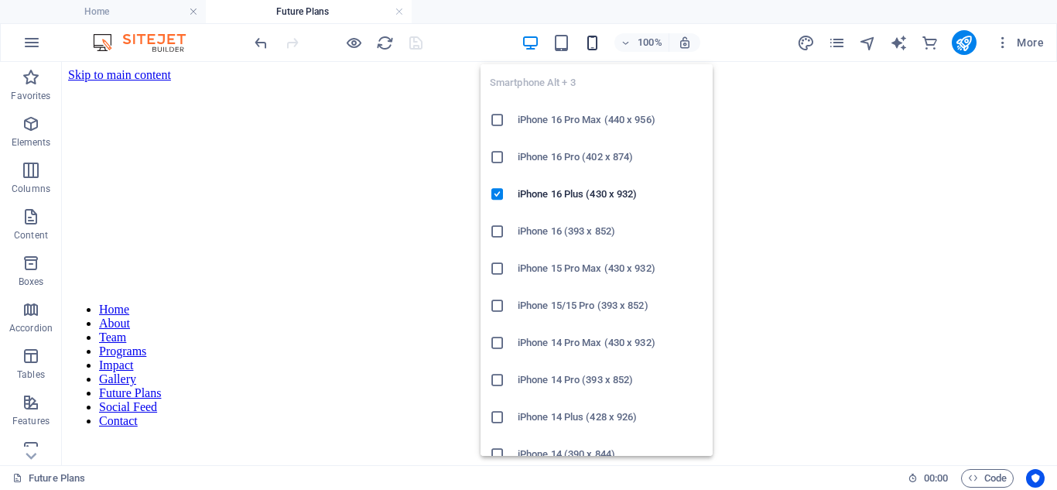
click at [594, 36] on icon "button" at bounding box center [593, 43] width 18 height 18
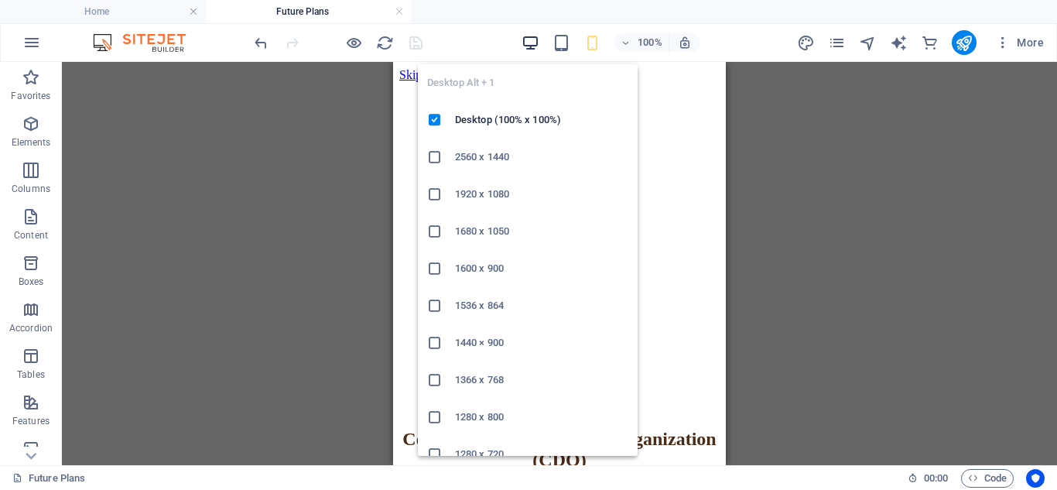
click at [534, 40] on icon "button" at bounding box center [531, 43] width 18 height 18
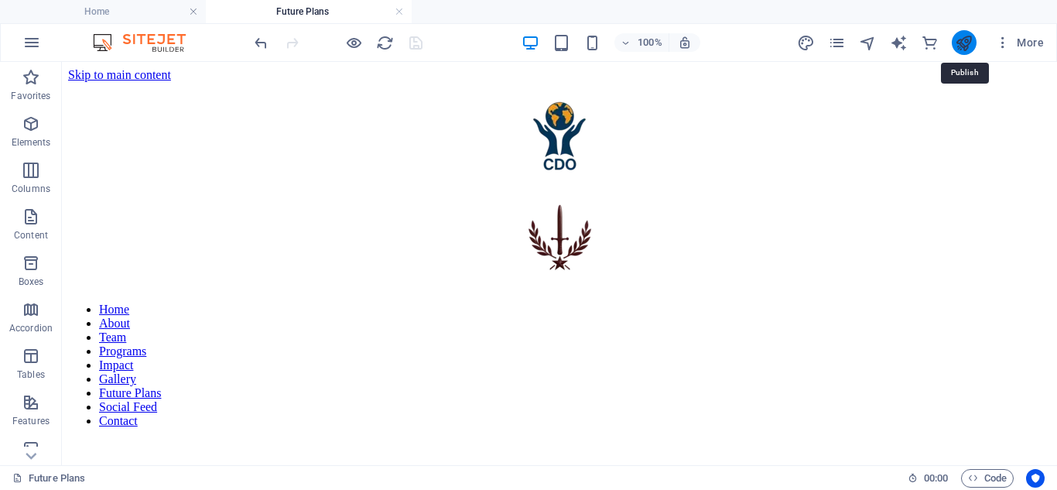
click at [966, 42] on icon "publish" at bounding box center [964, 43] width 18 height 18
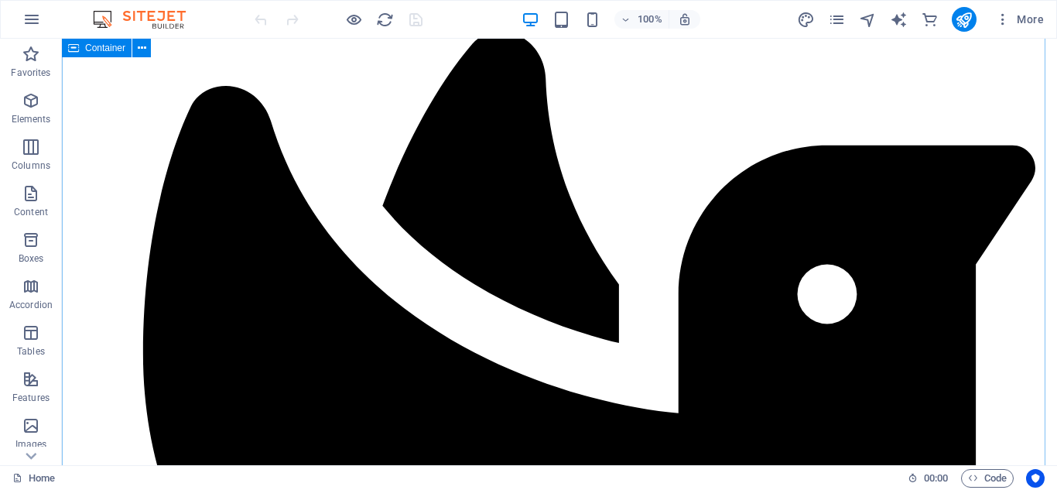
scroll to position [2533, 0]
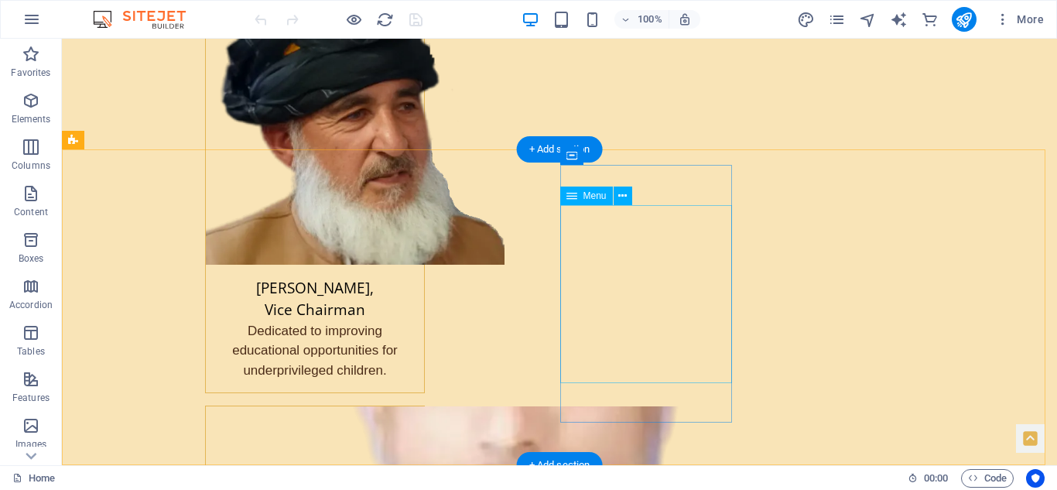
select select
select select "1"
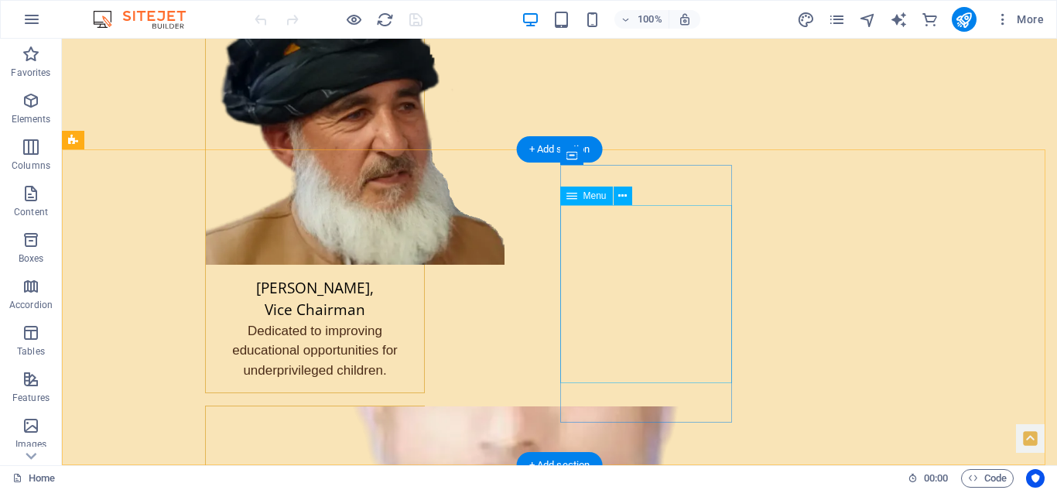
select select
select select "2"
select select
select select "3"
select select
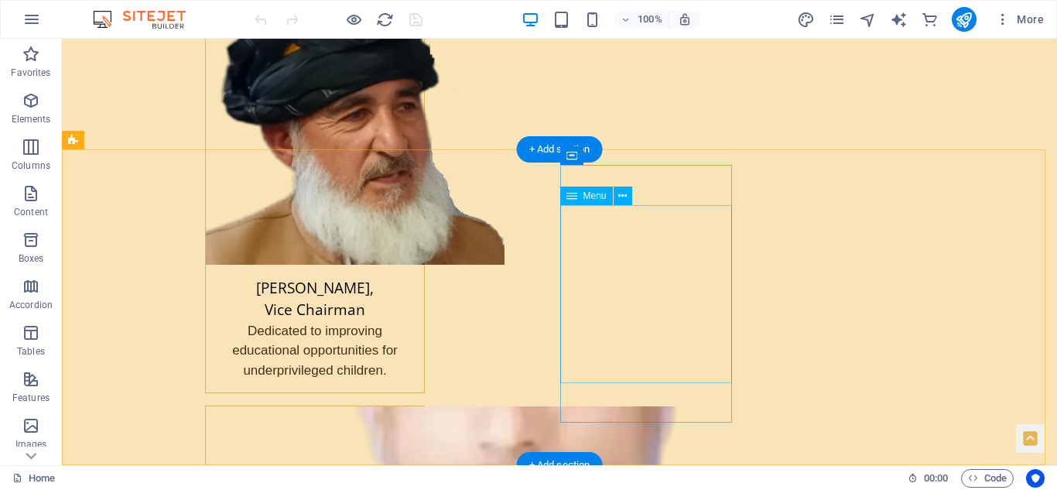
select select "4"
select select
select select "5"
select select
select select "6"
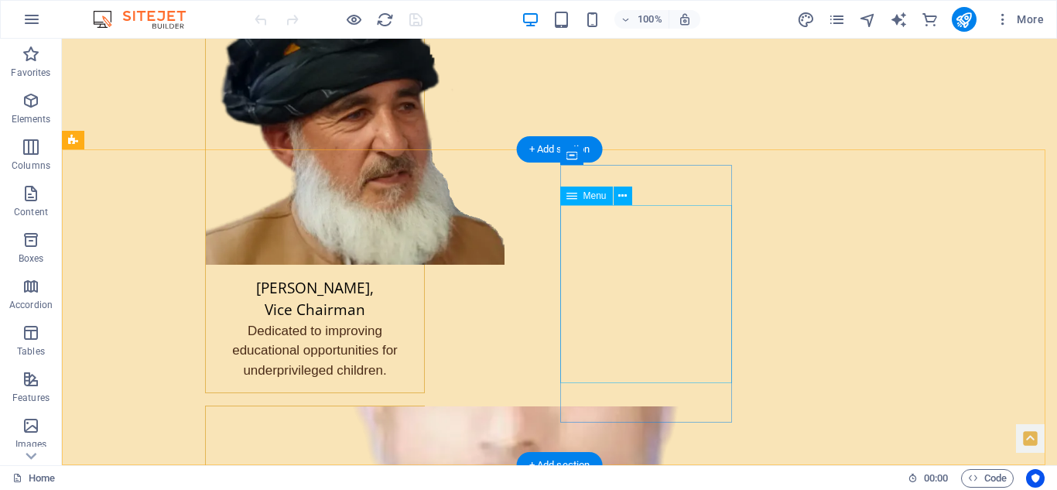
select select
select select "9"
select select
select select "8"
select select
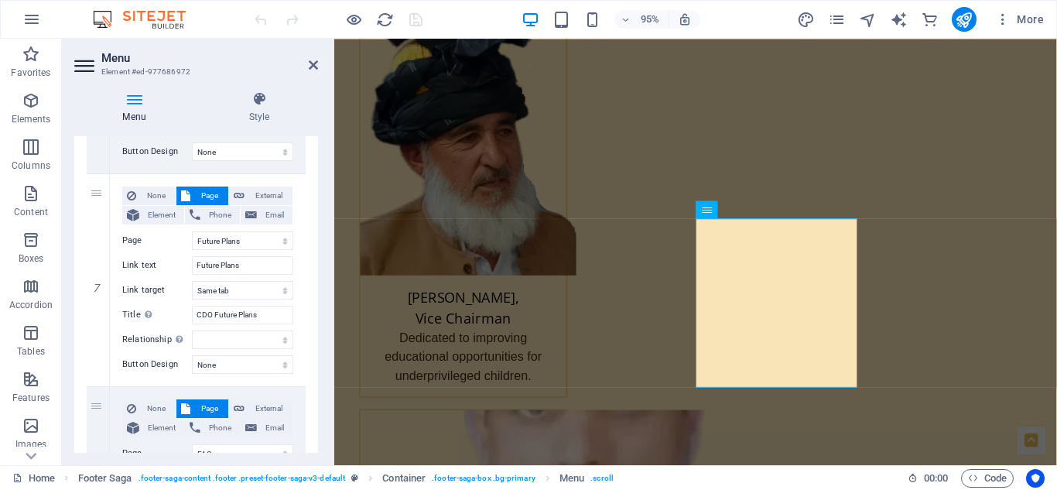
scroll to position [1345, 0]
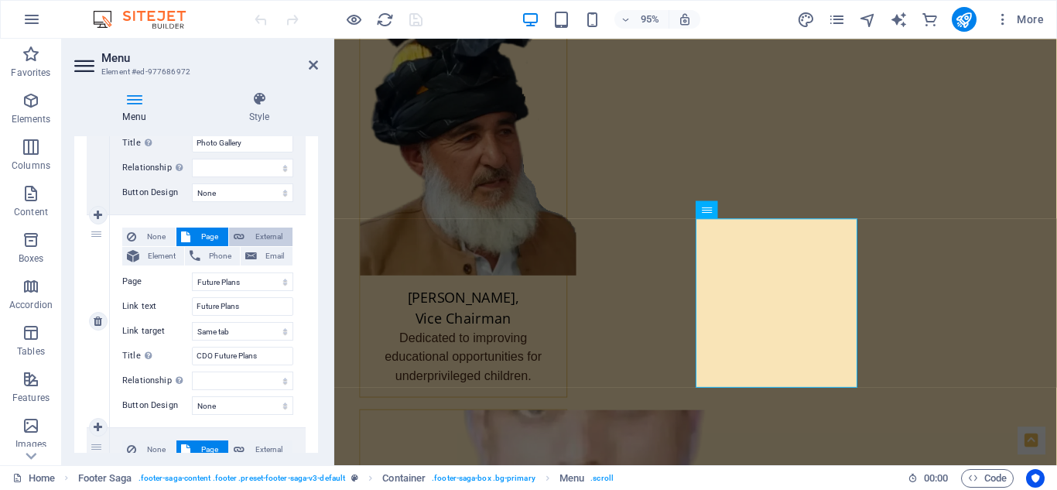
click at [266, 235] on span "External" at bounding box center [268, 237] width 39 height 19
select select
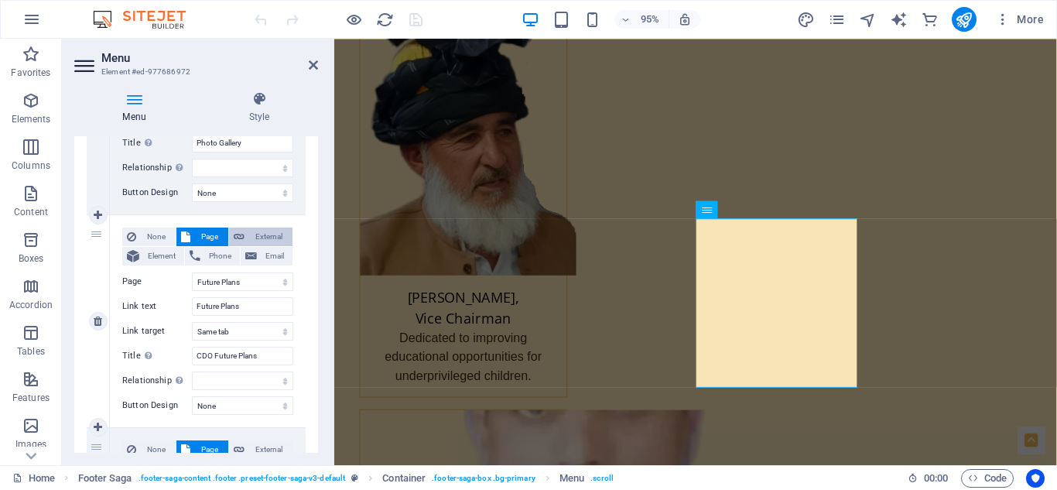
select select
select select "blank"
select select
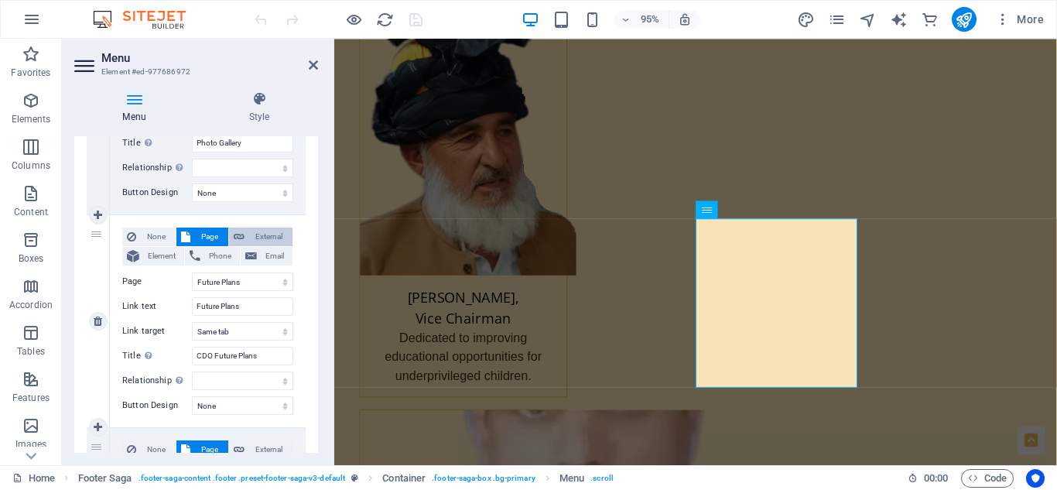
select select
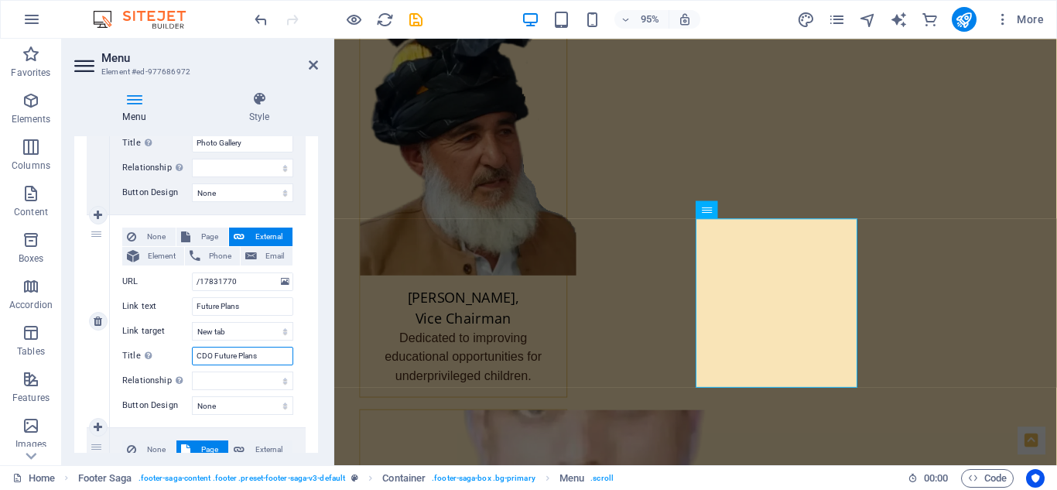
drag, startPoint x: 269, startPoint y: 358, endPoint x: 159, endPoint y: 352, distance: 110.8
click at [159, 352] on div "Title Additional link description, should not be the same as the link text. The…" at bounding box center [207, 356] width 171 height 19
select select
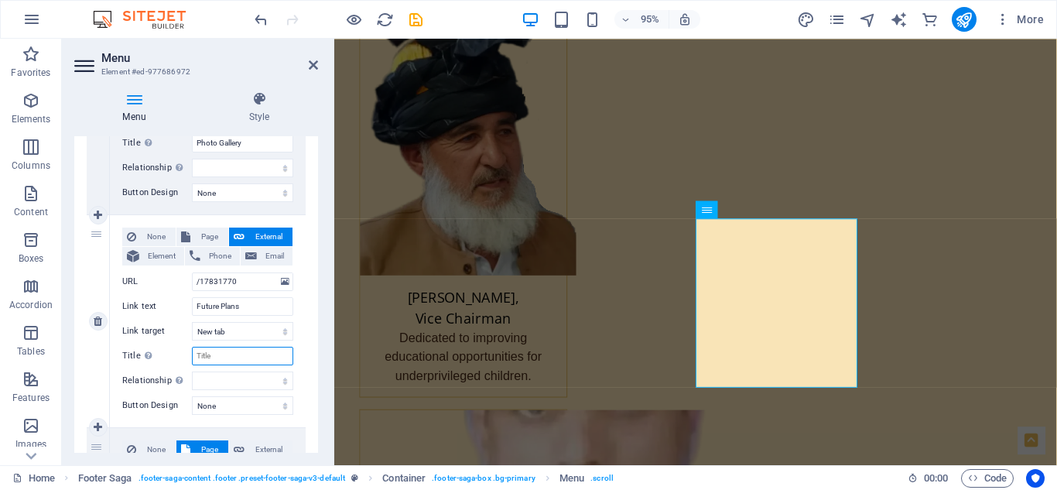
select select
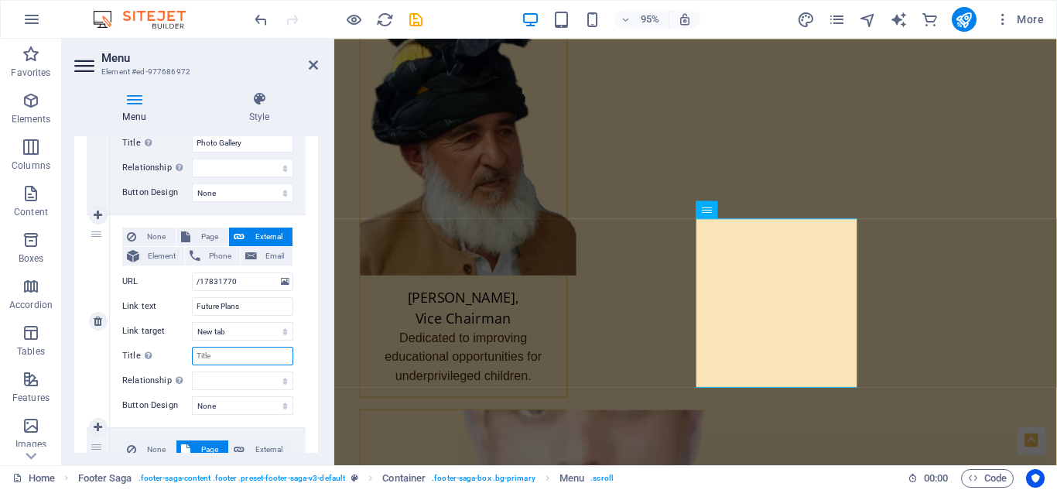
select select
click at [201, 234] on span "Page" at bounding box center [209, 237] width 29 height 19
select select
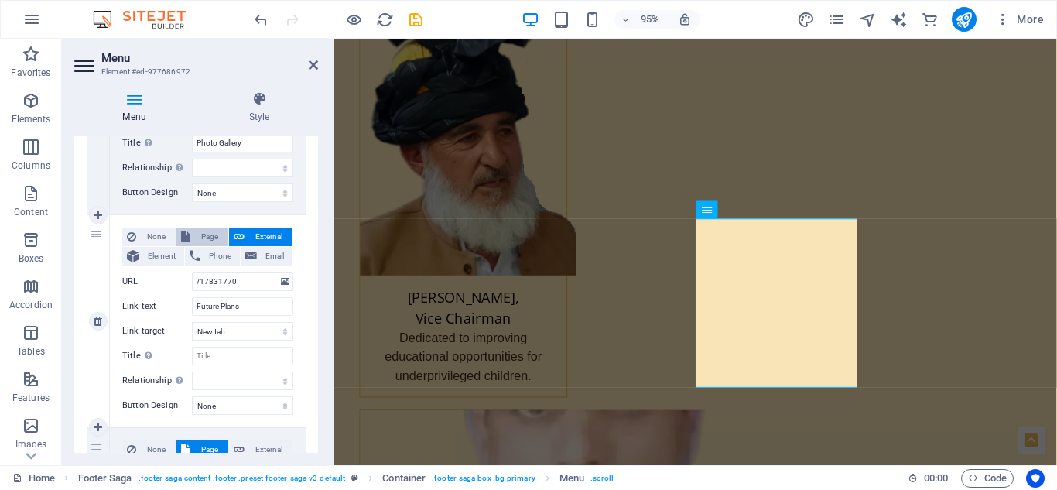
select select
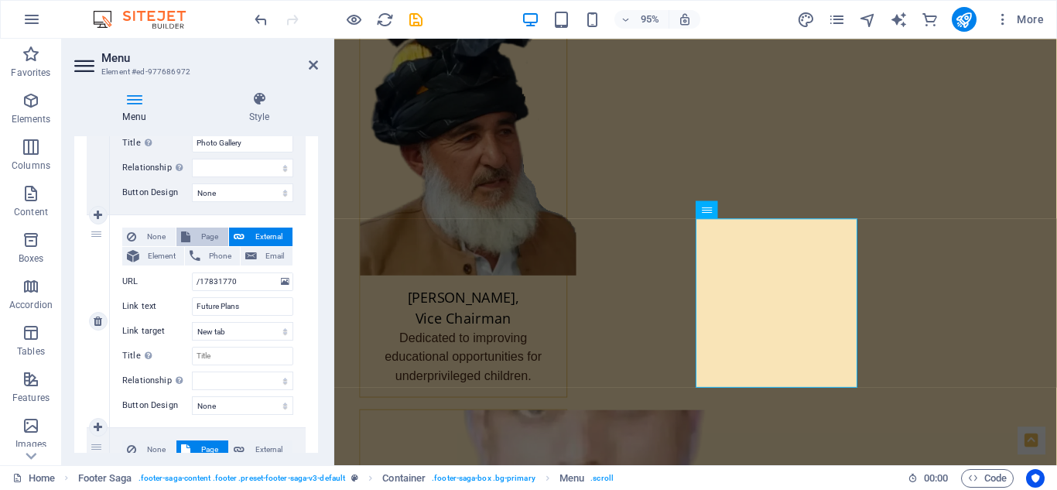
select select
click at [227, 348] on input "Title Additional link description, should not be the same as the link text. The…" at bounding box center [242, 356] width 101 height 19
type input "CDO Future Plans"
select select
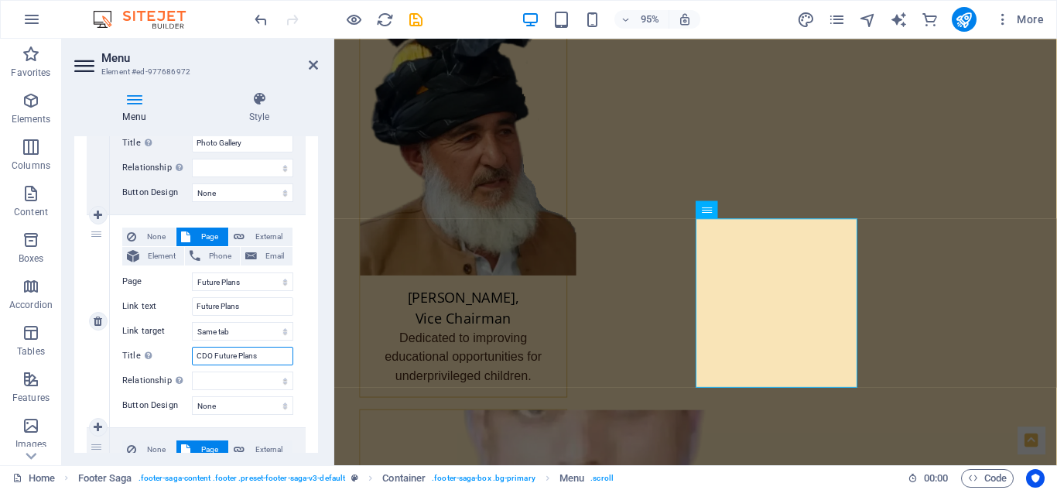
select select
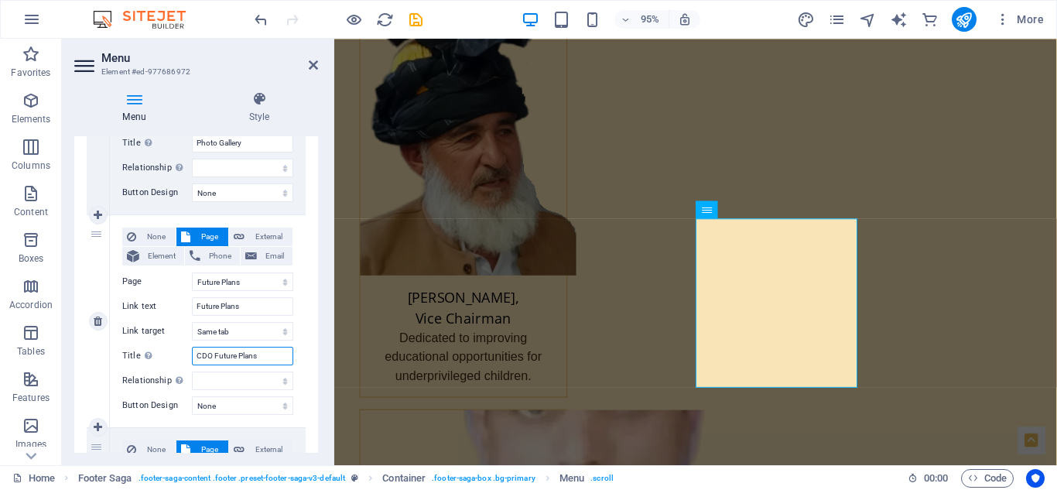
select select
click at [416, 14] on icon "save" at bounding box center [416, 20] width 18 height 18
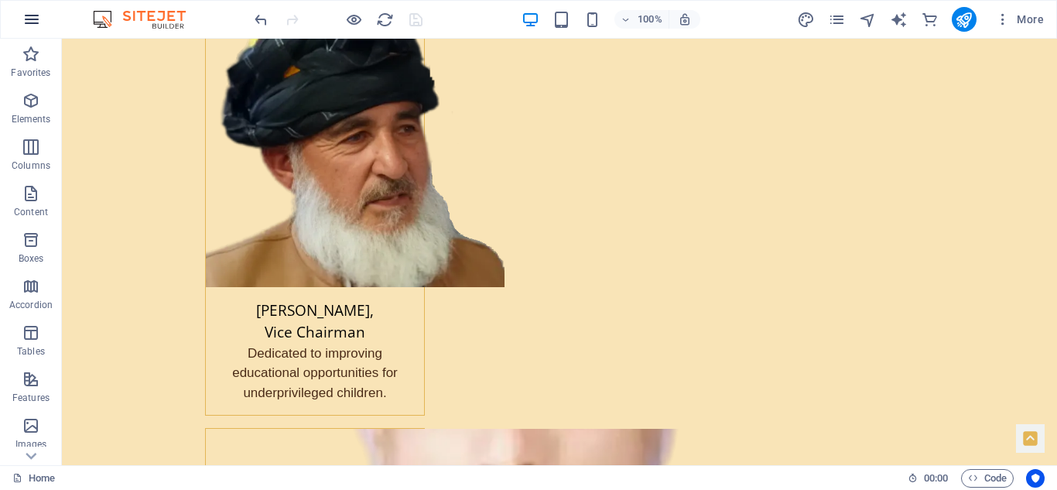
click at [29, 24] on icon "button" at bounding box center [31, 19] width 19 height 19
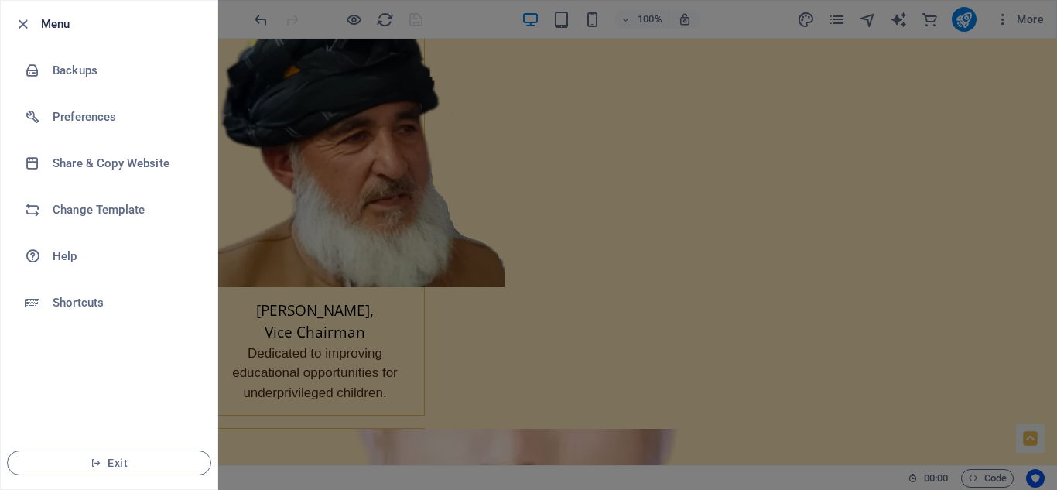
click at [225, 149] on div at bounding box center [528, 245] width 1057 height 490
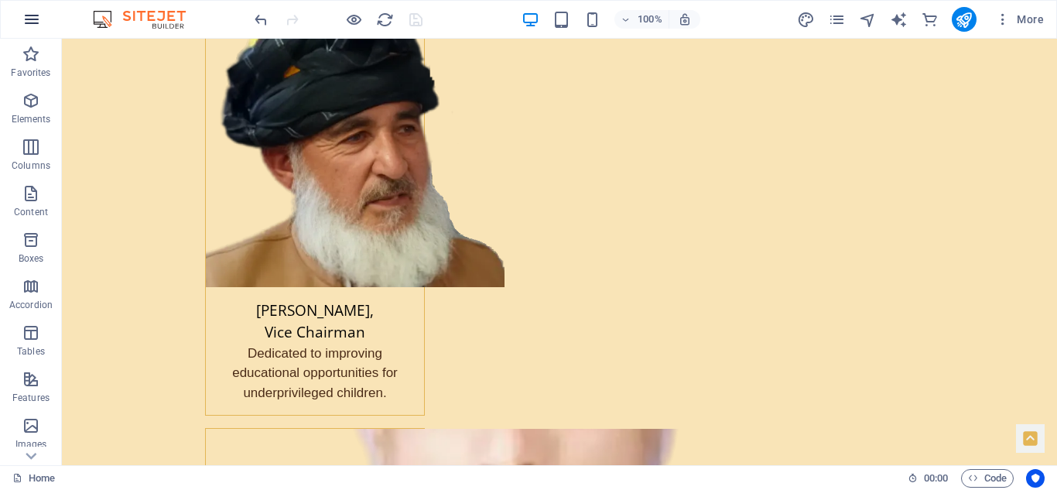
click at [30, 15] on icon "button" at bounding box center [31, 19] width 19 height 19
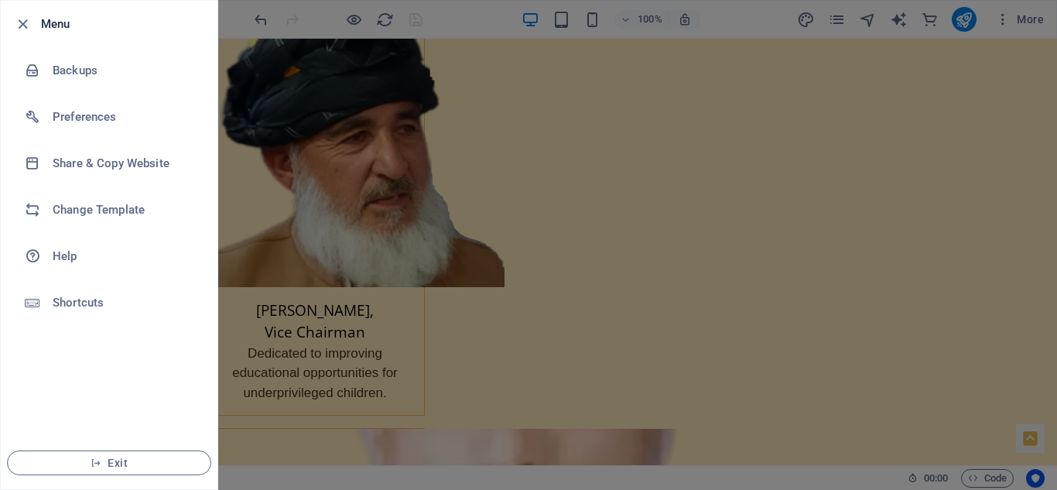
click at [229, 138] on div at bounding box center [528, 245] width 1057 height 490
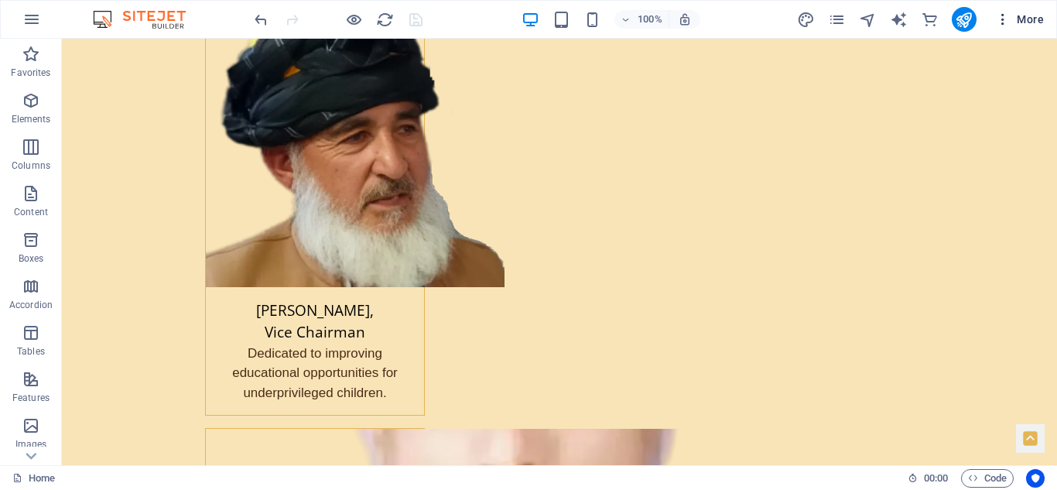
click at [1042, 15] on span "More" at bounding box center [1019, 19] width 49 height 15
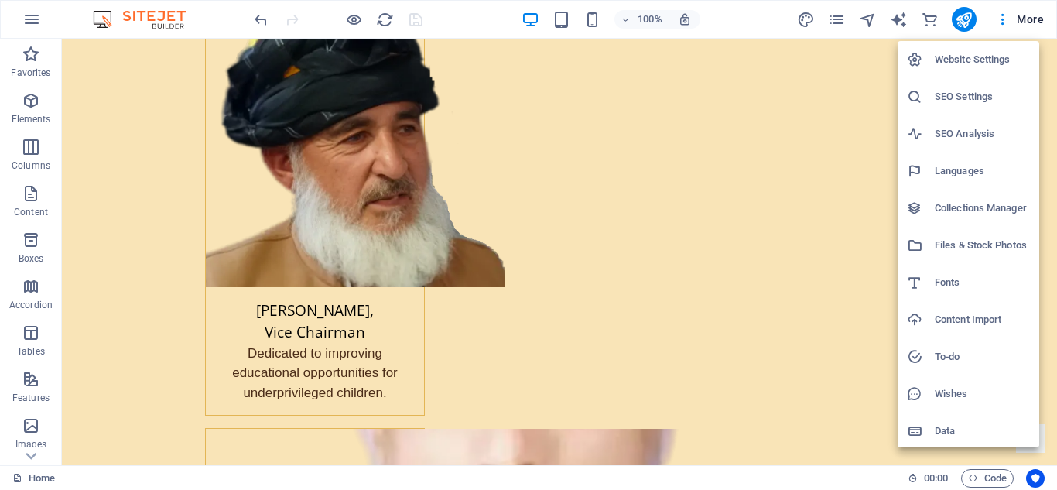
click at [824, 118] on div at bounding box center [528, 245] width 1057 height 490
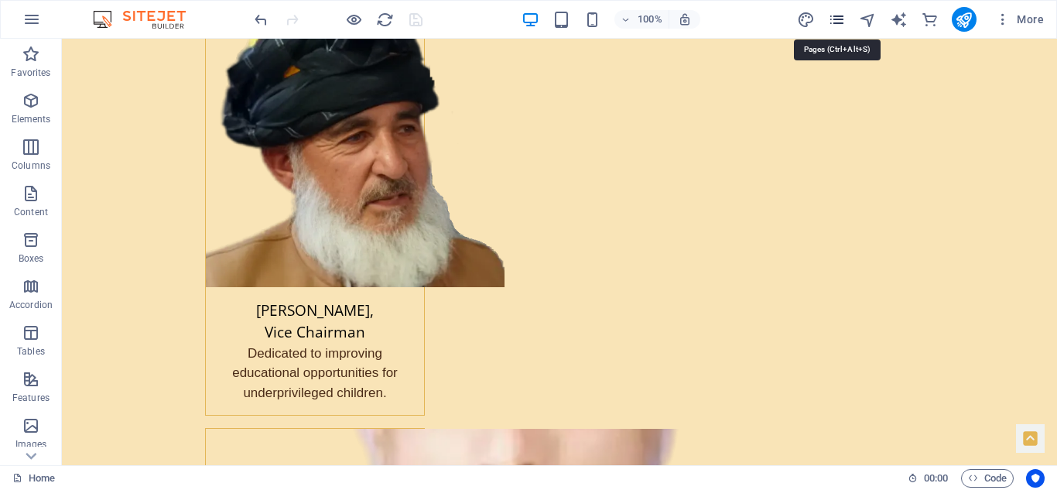
click at [834, 14] on icon "pages" at bounding box center [837, 20] width 18 height 18
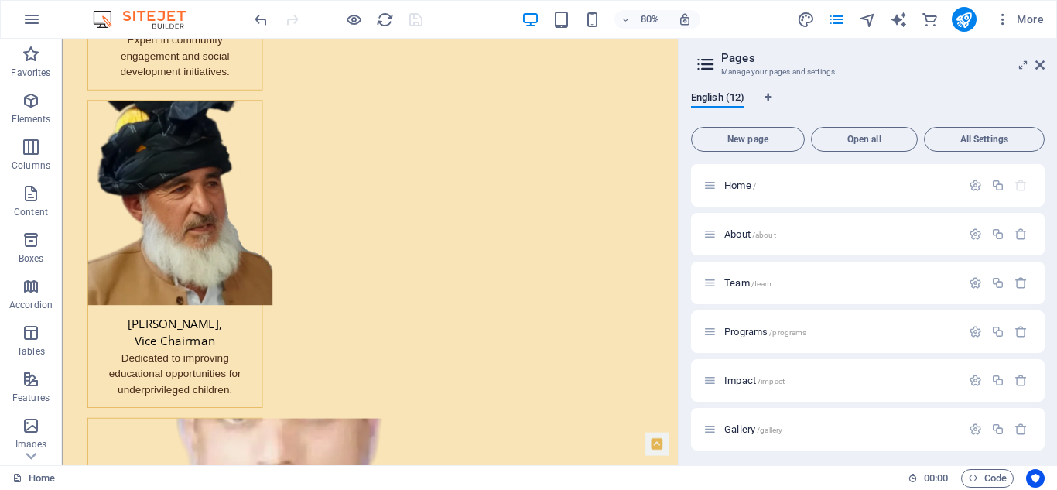
click at [717, 61] on icon at bounding box center [705, 64] width 23 height 22
click at [1036, 64] on icon at bounding box center [1040, 65] width 9 height 12
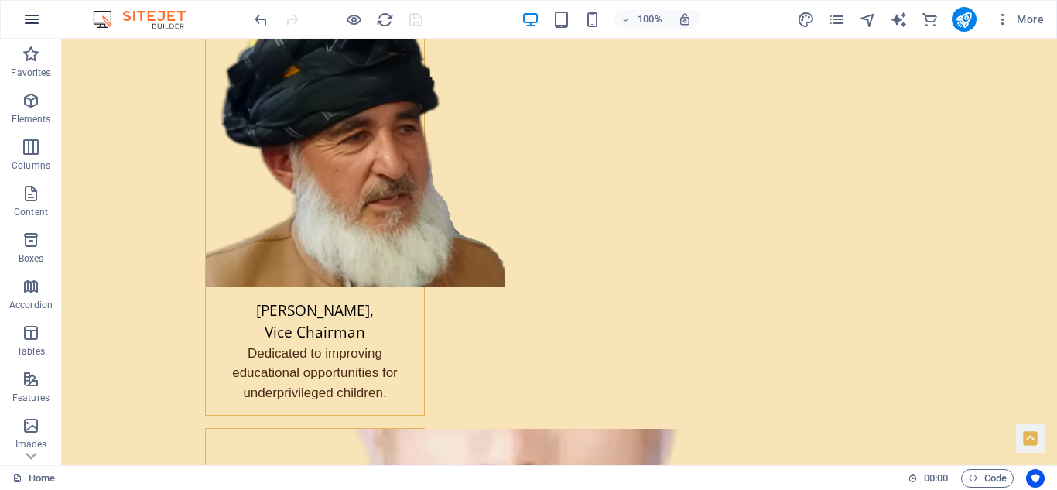
click at [25, 16] on icon "button" at bounding box center [31, 19] width 19 height 19
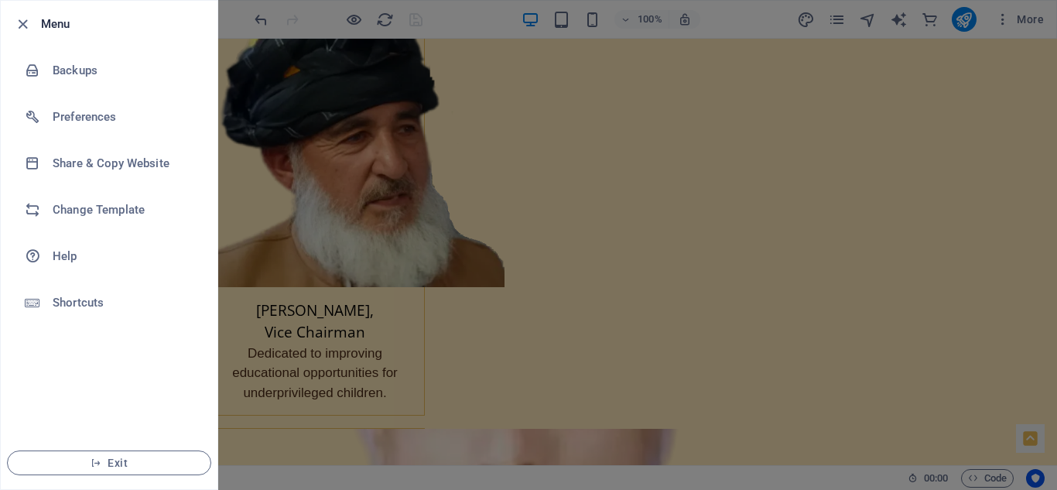
click at [282, 142] on div at bounding box center [528, 245] width 1057 height 490
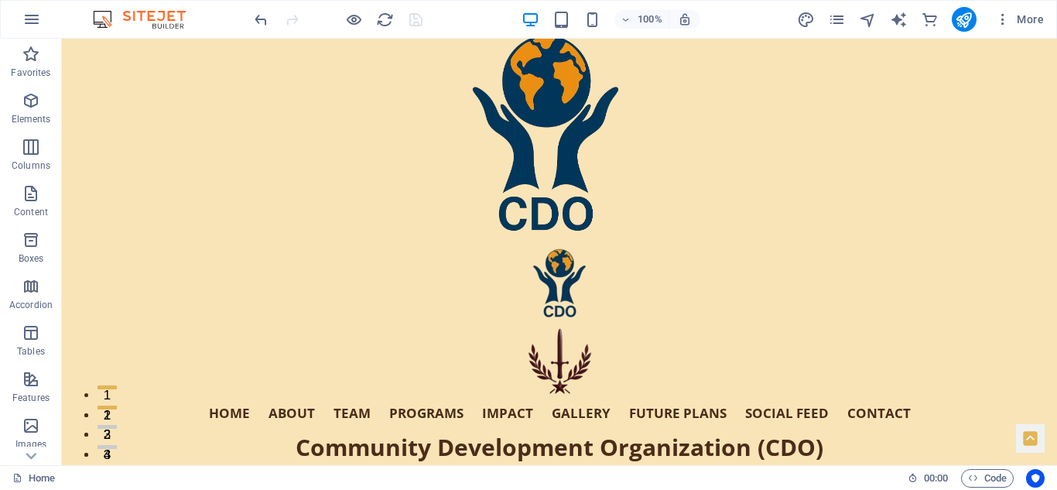
scroll to position [0, 0]
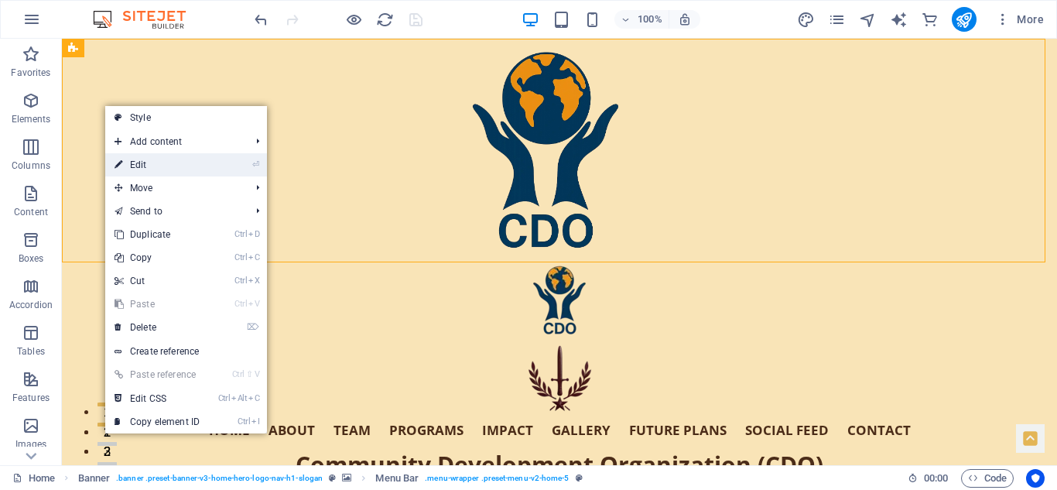
click at [134, 168] on link "⏎ Edit" at bounding box center [157, 164] width 104 height 23
select select "banner"
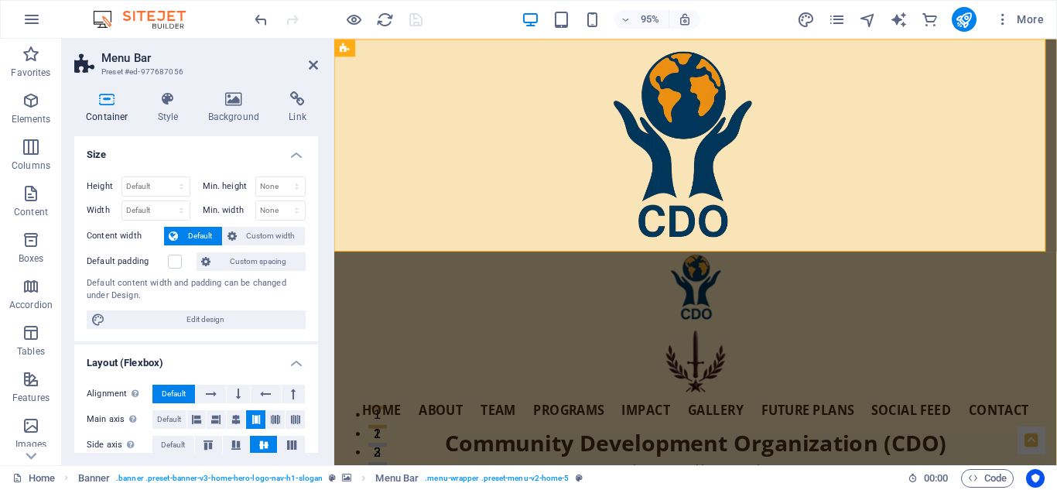
click at [294, 155] on h4 "Size" at bounding box center [196, 150] width 244 height 28
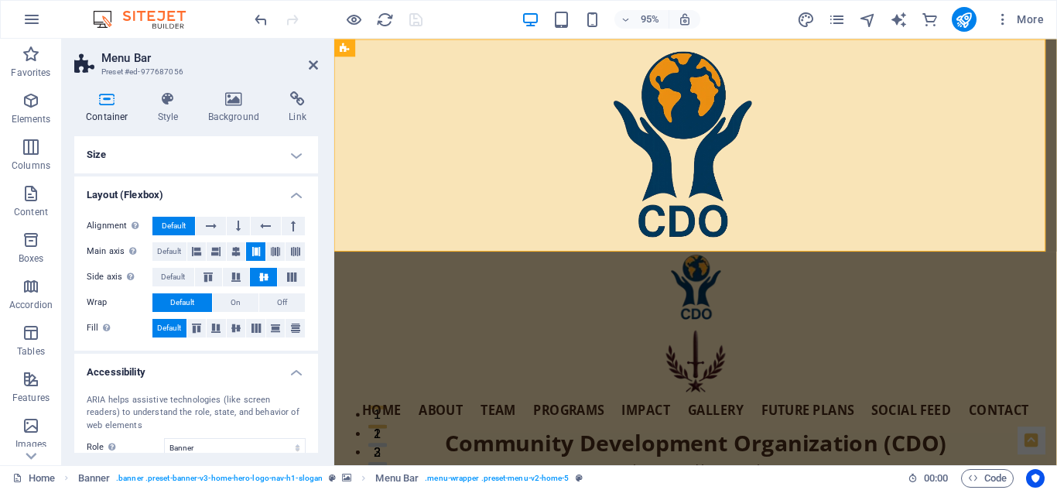
click at [290, 187] on h4 "Layout (Flexbox)" at bounding box center [196, 190] width 244 height 28
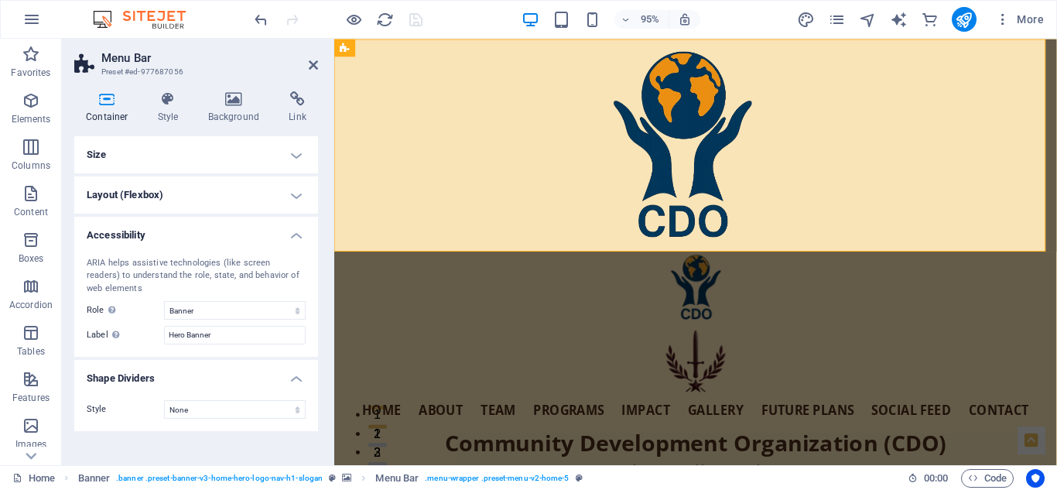
click at [296, 228] on h4 "Accessibility" at bounding box center [196, 231] width 244 height 28
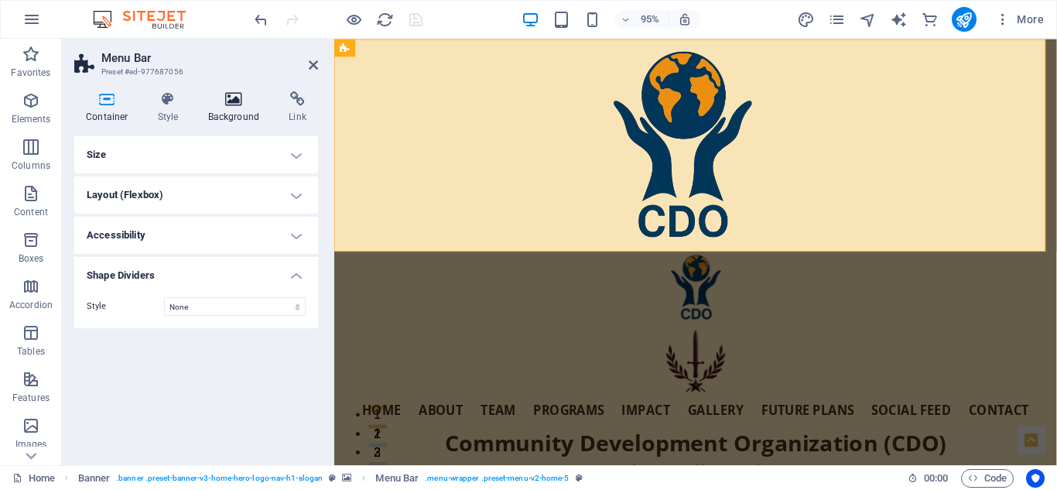
click at [232, 101] on icon at bounding box center [234, 98] width 75 height 15
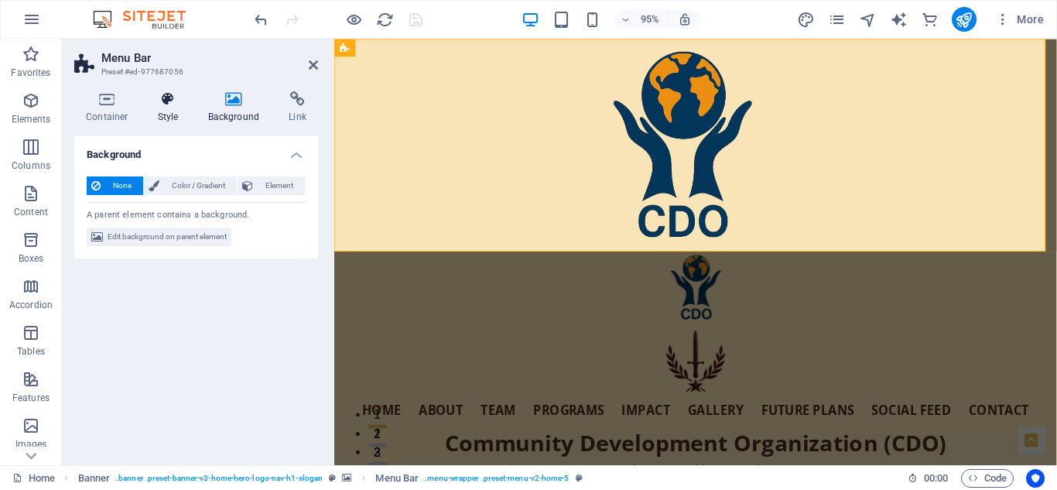
click at [170, 99] on icon at bounding box center [168, 98] width 44 height 15
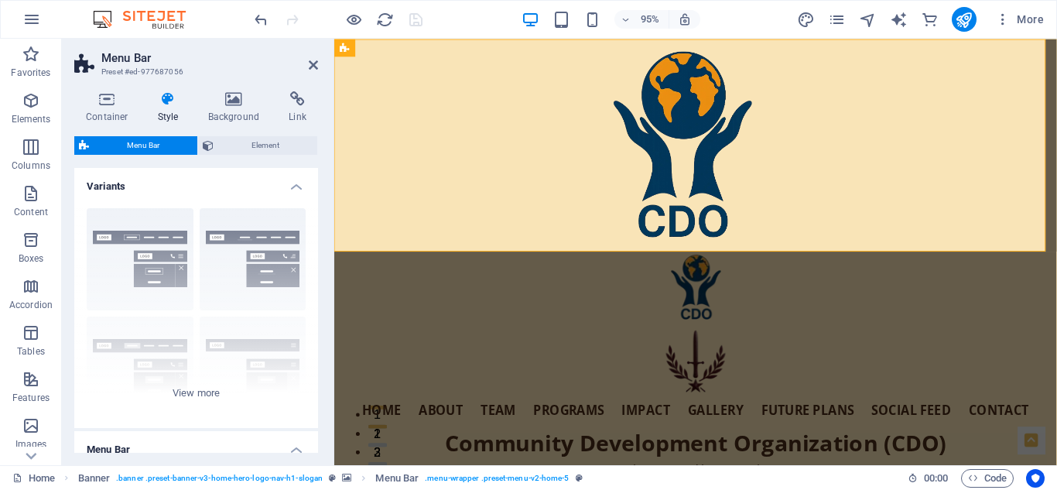
click at [290, 186] on h4 "Variants" at bounding box center [196, 182] width 244 height 28
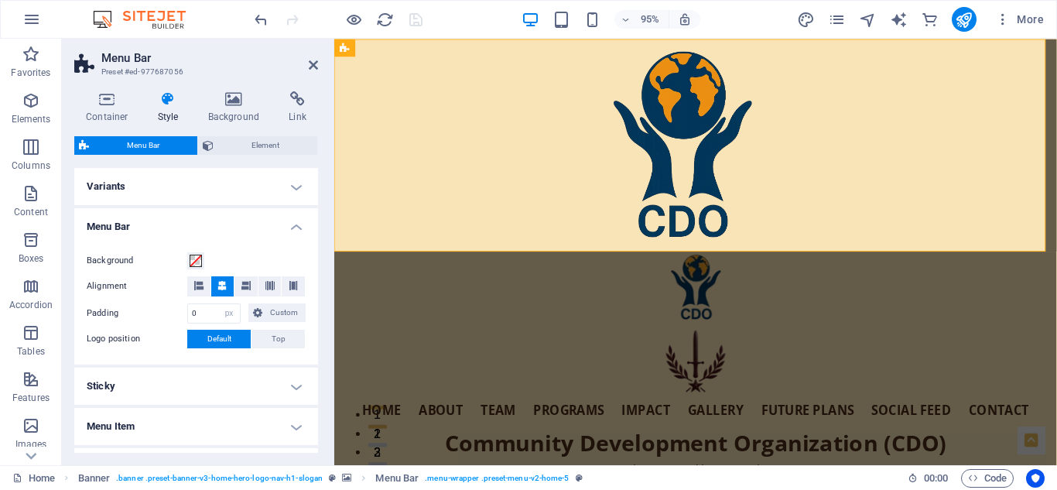
click at [290, 186] on h4 "Variants" at bounding box center [196, 186] width 244 height 37
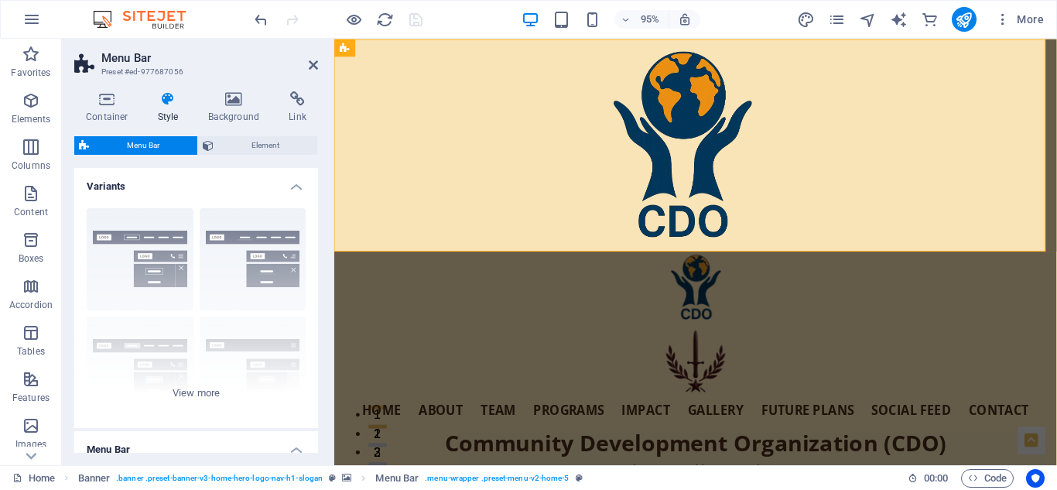
click at [290, 186] on h4 "Variants" at bounding box center [196, 182] width 244 height 28
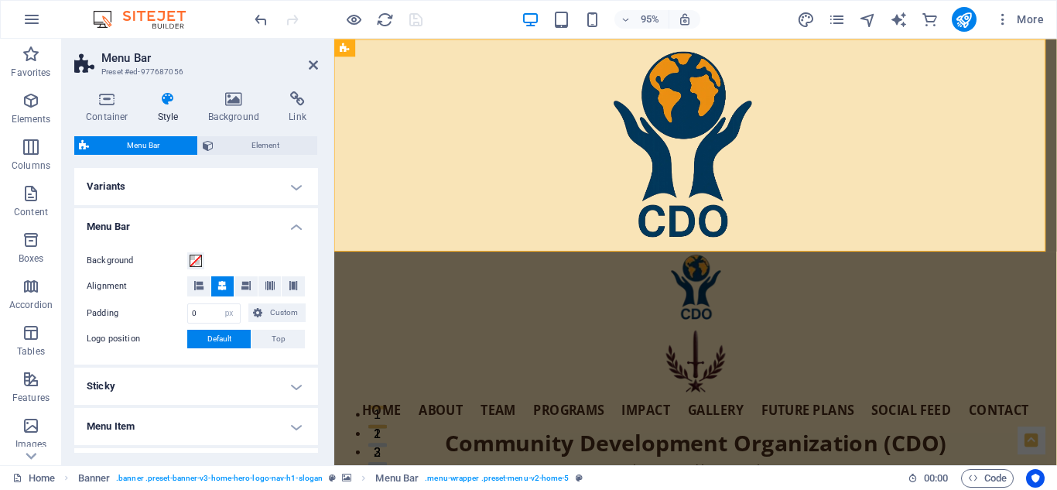
click at [296, 228] on h4 "Menu Bar" at bounding box center [196, 222] width 244 height 28
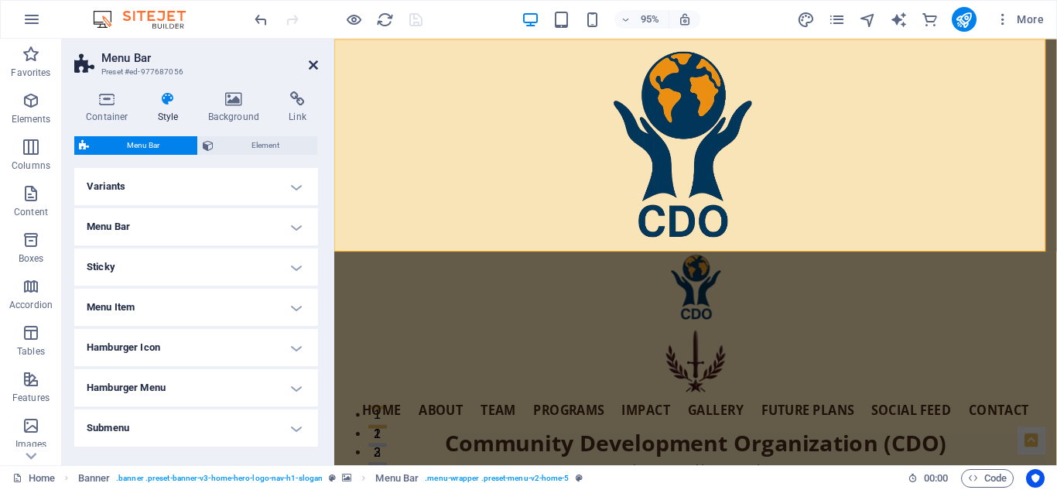
click at [316, 67] on icon at bounding box center [313, 65] width 9 height 12
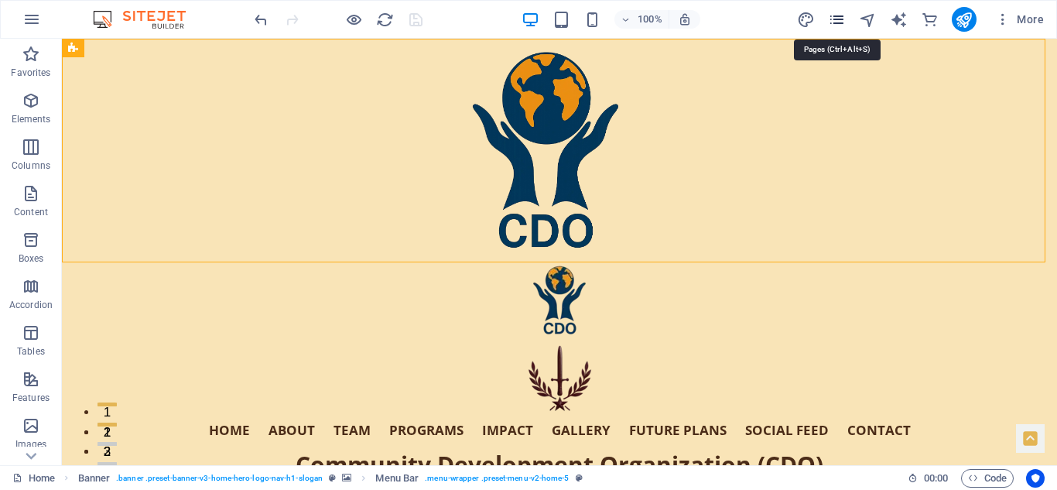
click at [840, 19] on icon "pages" at bounding box center [837, 20] width 18 height 18
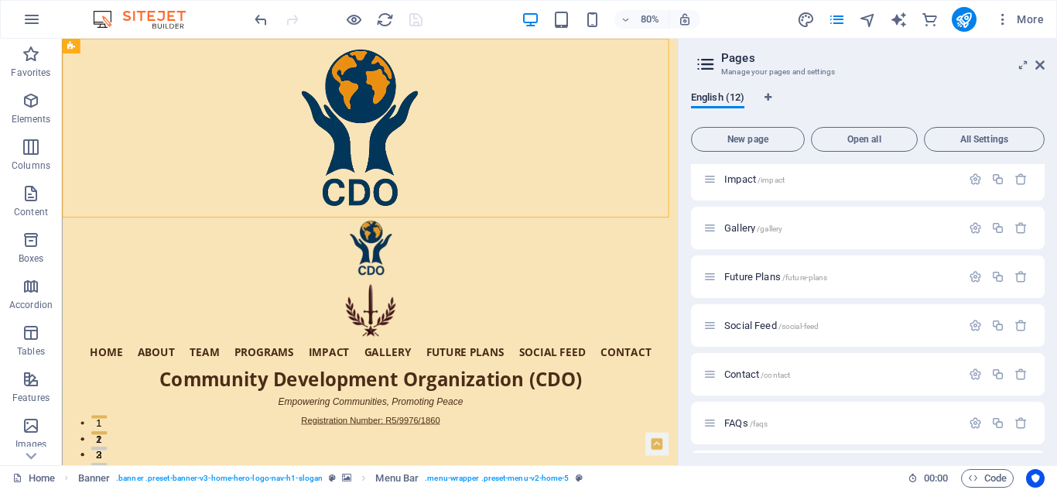
scroll to position [204, 0]
click at [749, 269] on span "Future Plans /future-plans" at bounding box center [776, 274] width 103 height 12
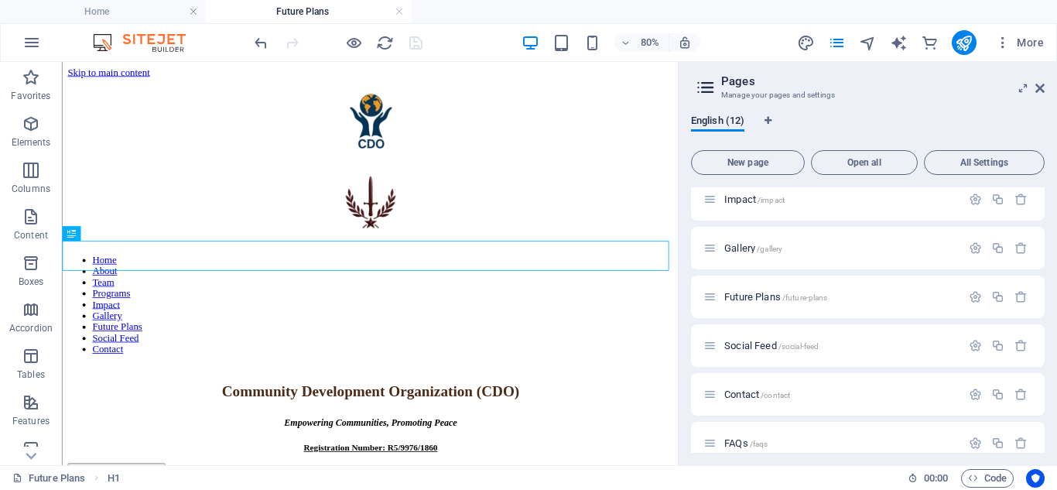
scroll to position [0, 0]
click at [1040, 85] on icon at bounding box center [1040, 88] width 9 height 12
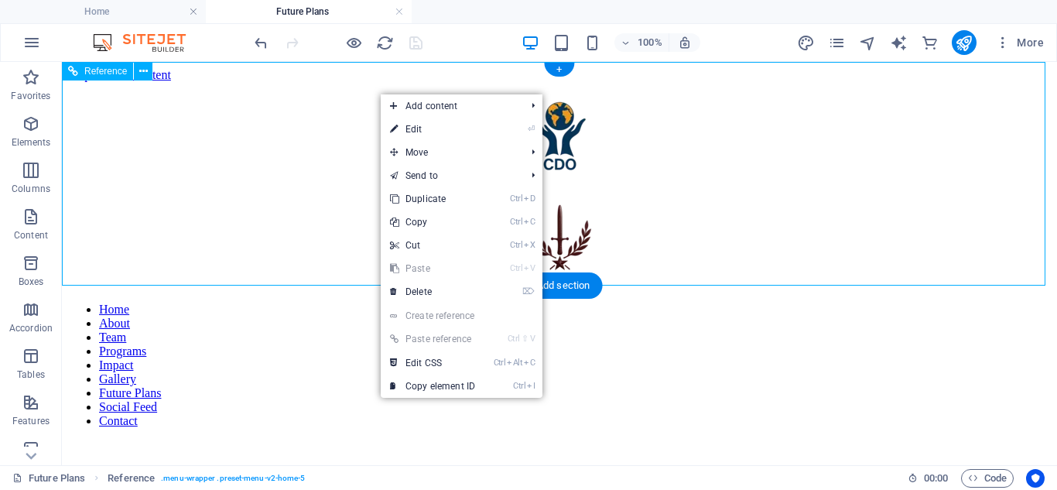
click at [244, 303] on nav "Home About Team Programs Impact Gallery Future Plans Social Feed Contact" at bounding box center [559, 365] width 983 height 125
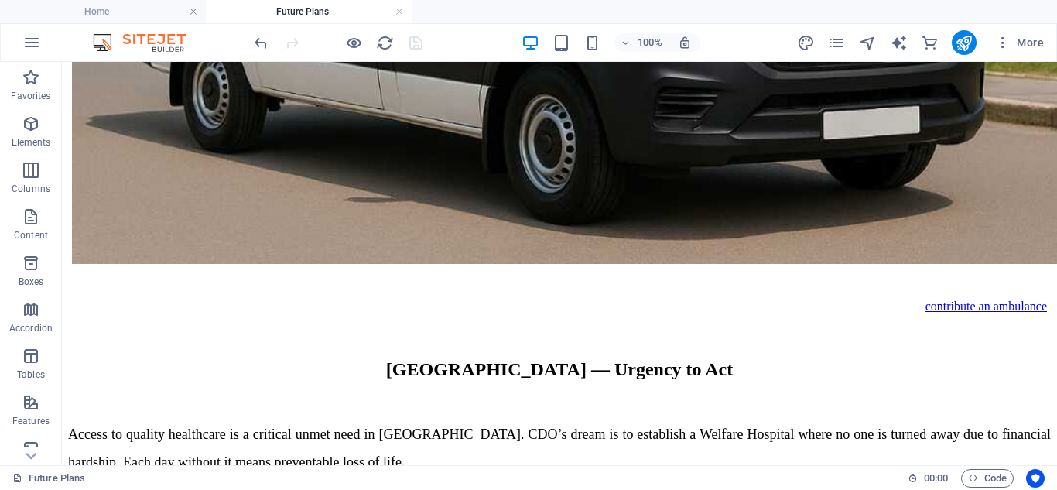
scroll to position [2033, 0]
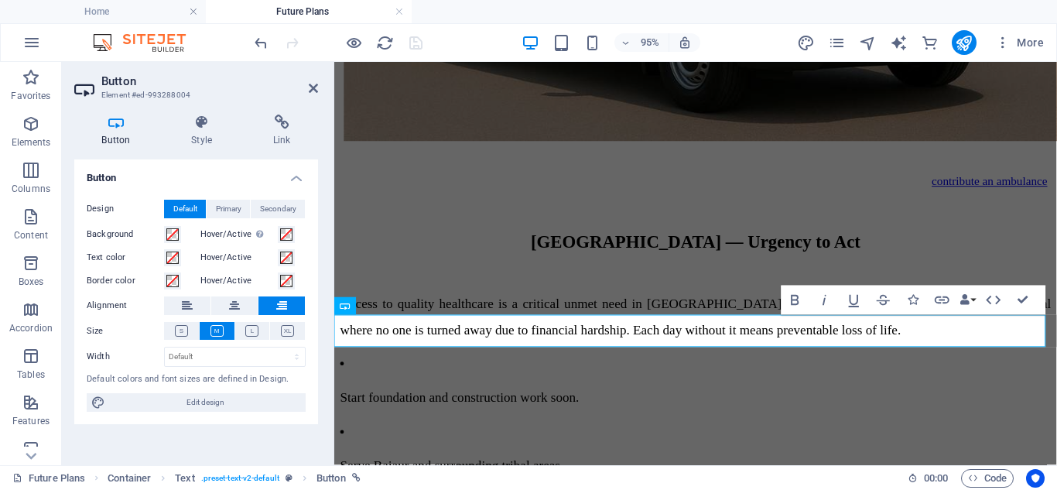
click at [293, 178] on h4 "Button" at bounding box center [196, 173] width 244 height 28
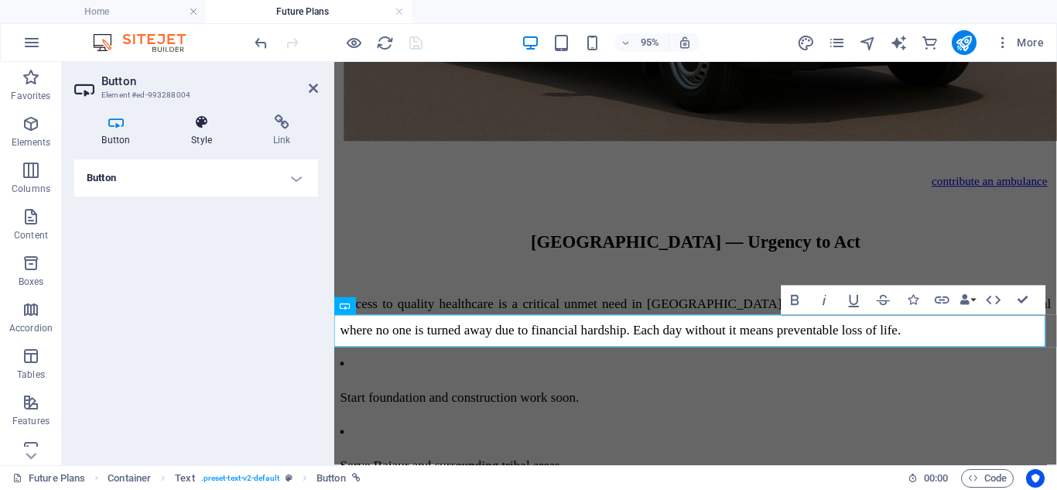
click at [202, 124] on icon at bounding box center [202, 122] width 76 height 15
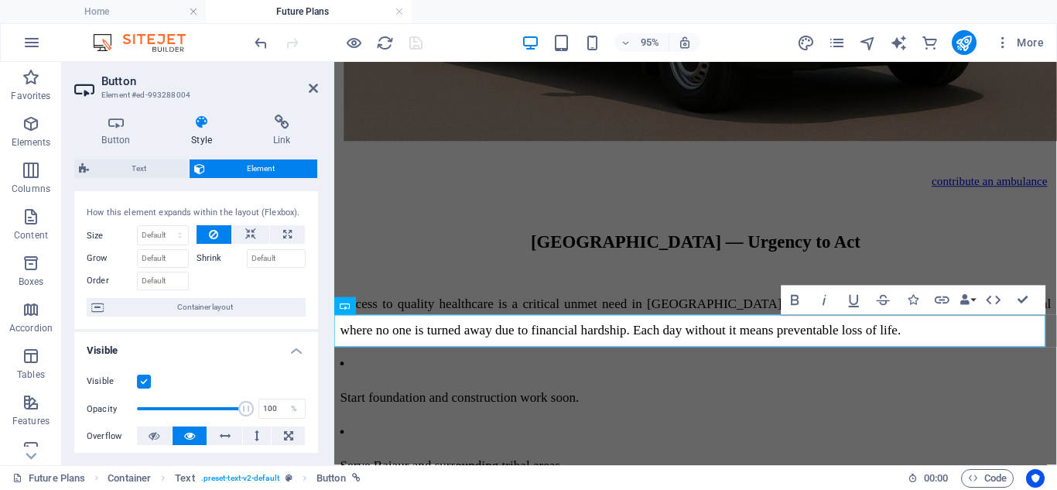
scroll to position [0, 0]
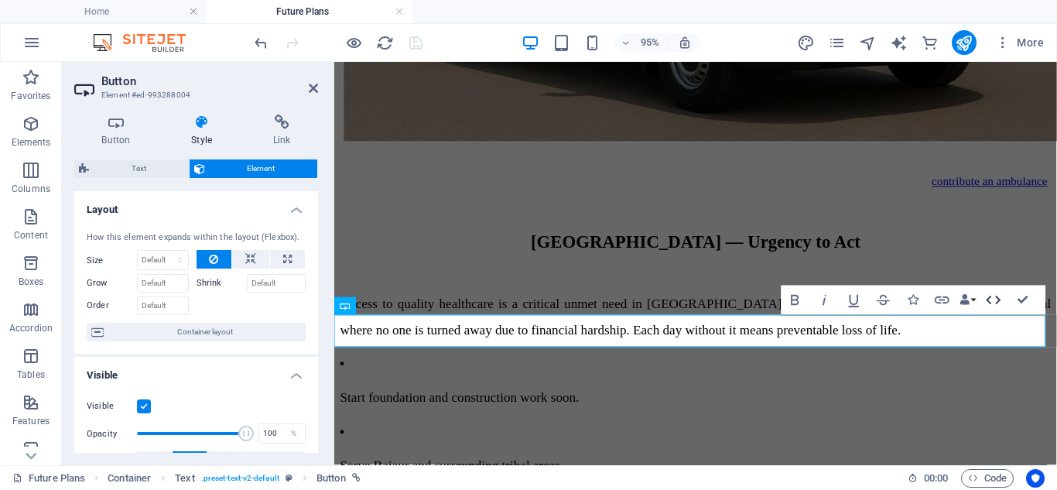
click at [989, 301] on icon "button" at bounding box center [994, 300] width 15 height 9
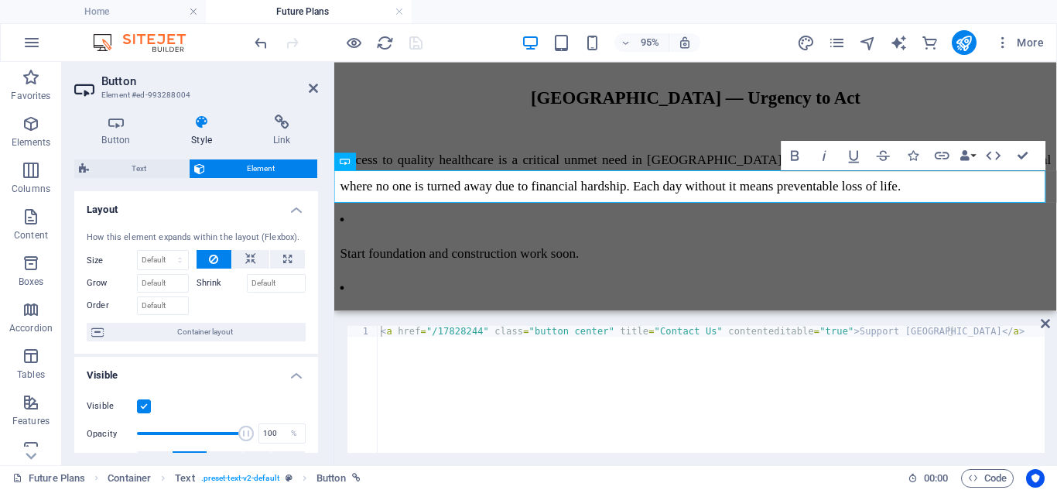
type textarea "<a href="/17828244" class="button center" title="Contact Us" contenteditable="t…"
click at [747, 350] on div "< a href = "/17828244" class = "button center" title = "Contact Us" contentedit…" at bounding box center [711, 400] width 667 height 149
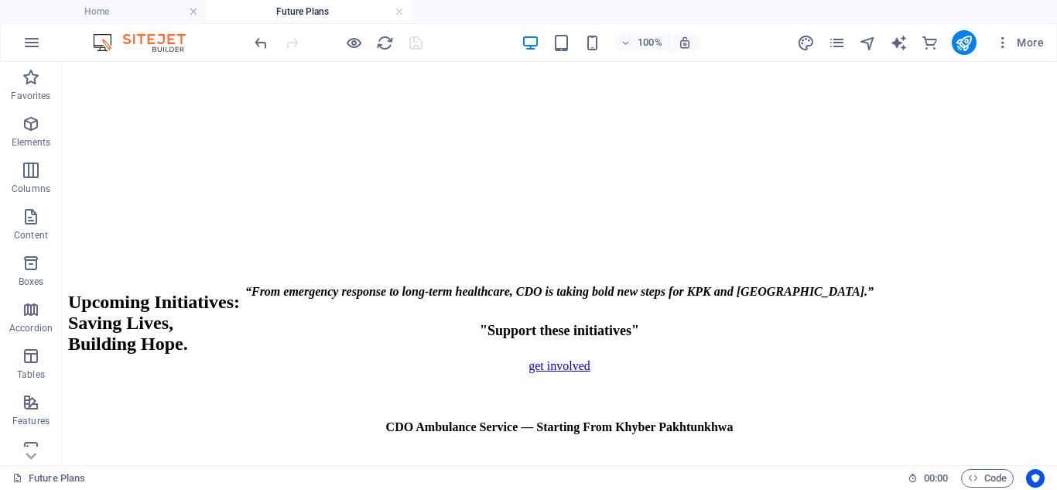
scroll to position [869, 0]
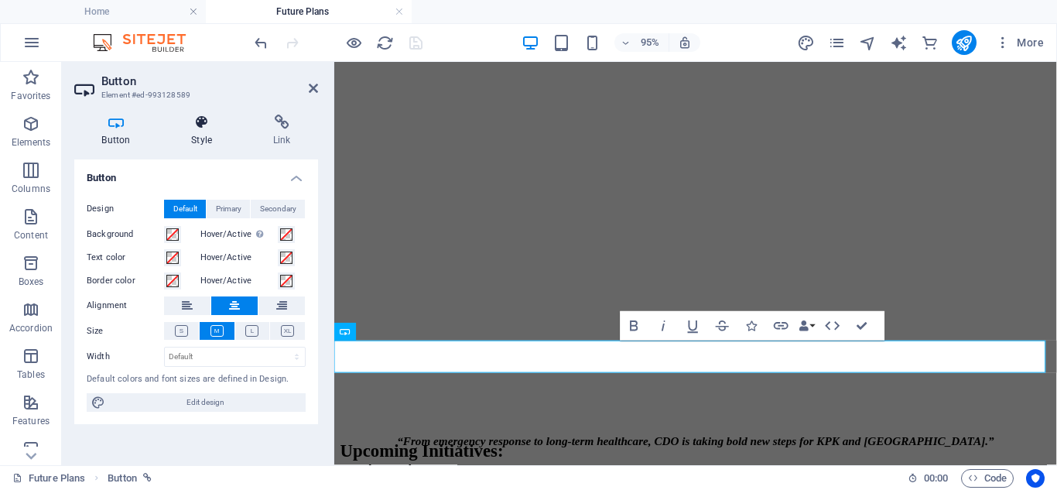
click at [199, 120] on icon at bounding box center [202, 122] width 76 height 15
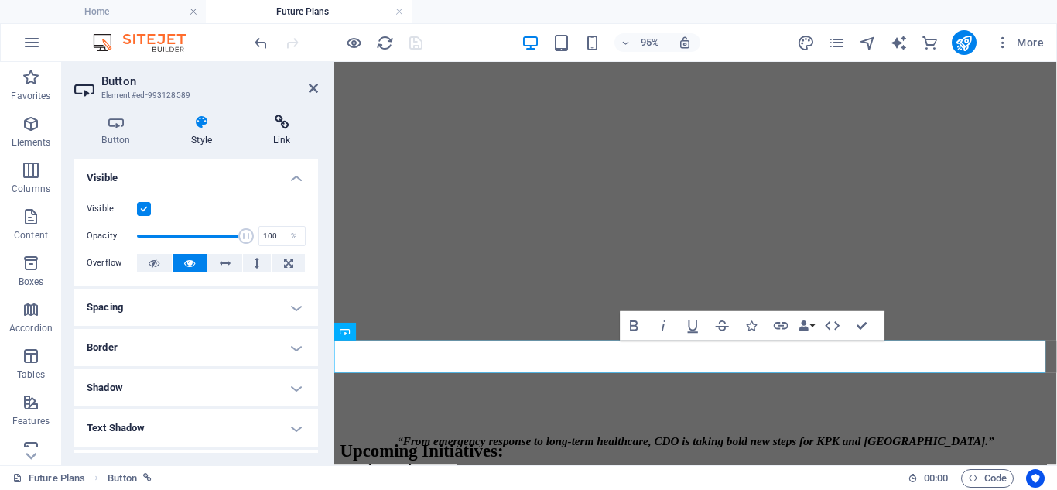
click at [266, 125] on icon at bounding box center [281, 122] width 73 height 15
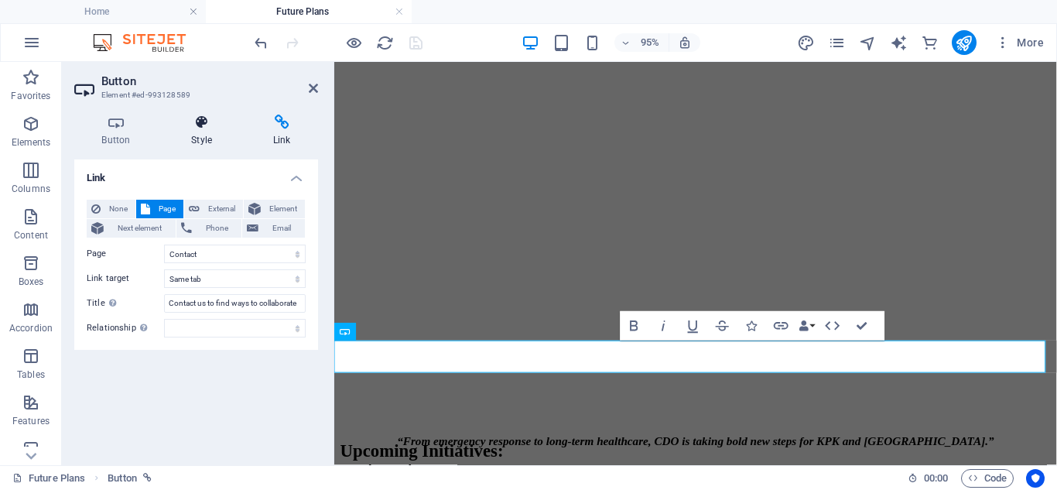
click at [201, 124] on icon at bounding box center [202, 122] width 76 height 15
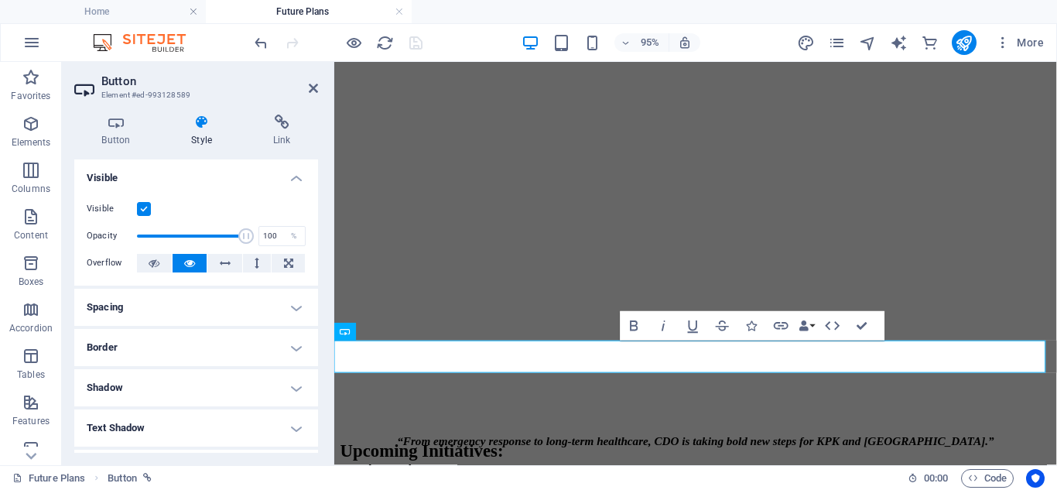
click at [295, 176] on h4 "Visible" at bounding box center [196, 173] width 244 height 28
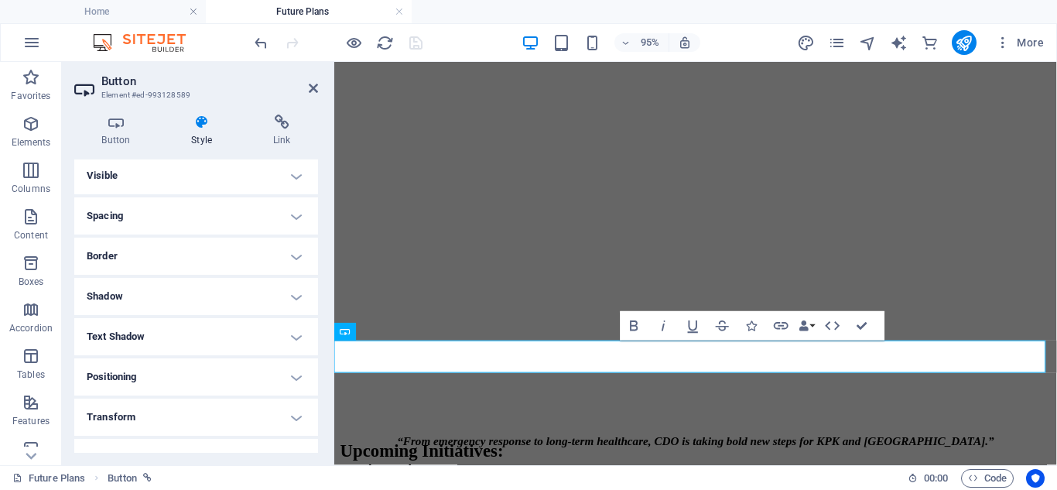
scroll to position [0, 0]
click at [834, 324] on icon "button" at bounding box center [833, 326] width 18 height 18
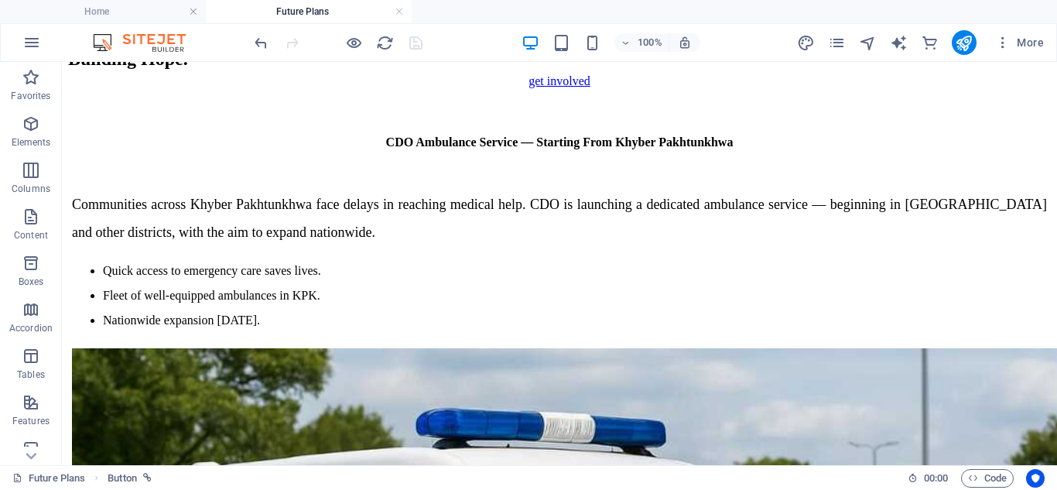
scroll to position [1317, 0]
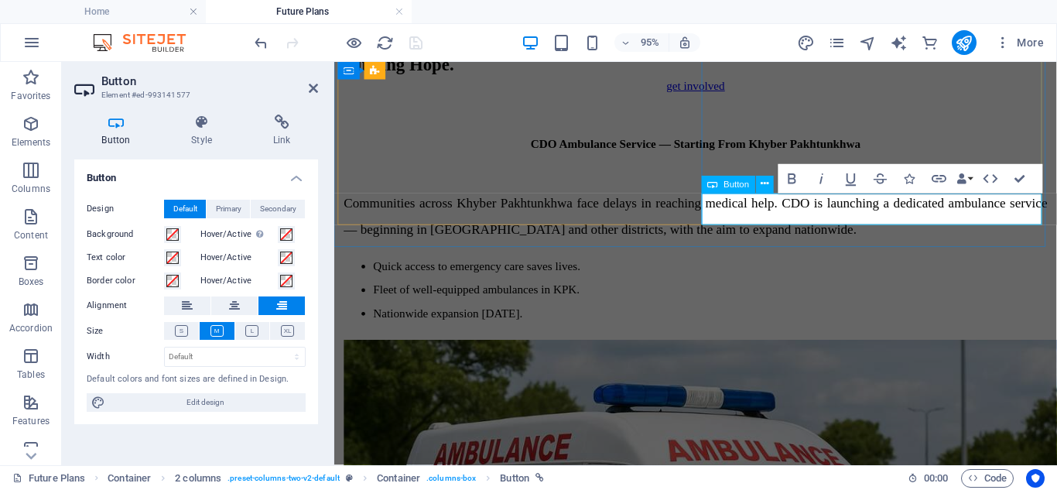
scroll to position [1343, 0]
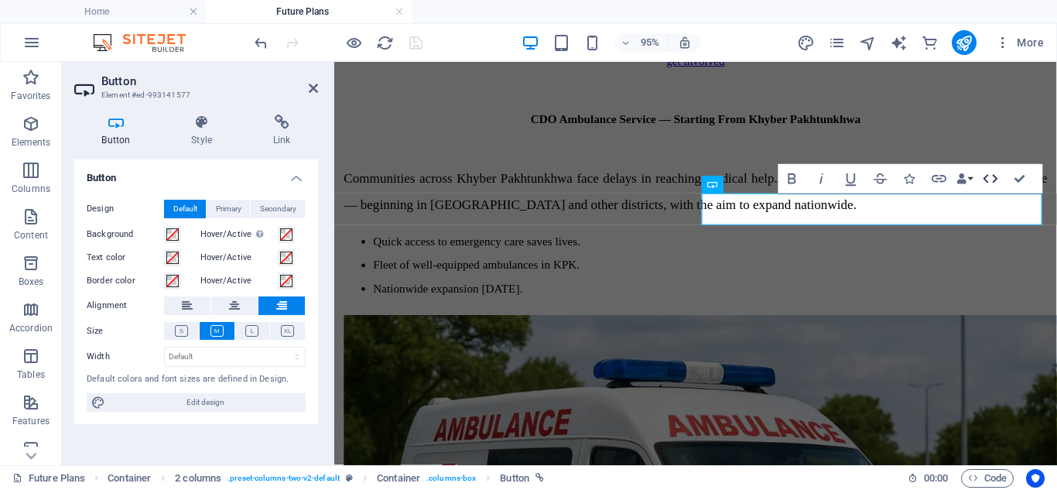
click at [990, 180] on icon "button" at bounding box center [991, 179] width 18 height 18
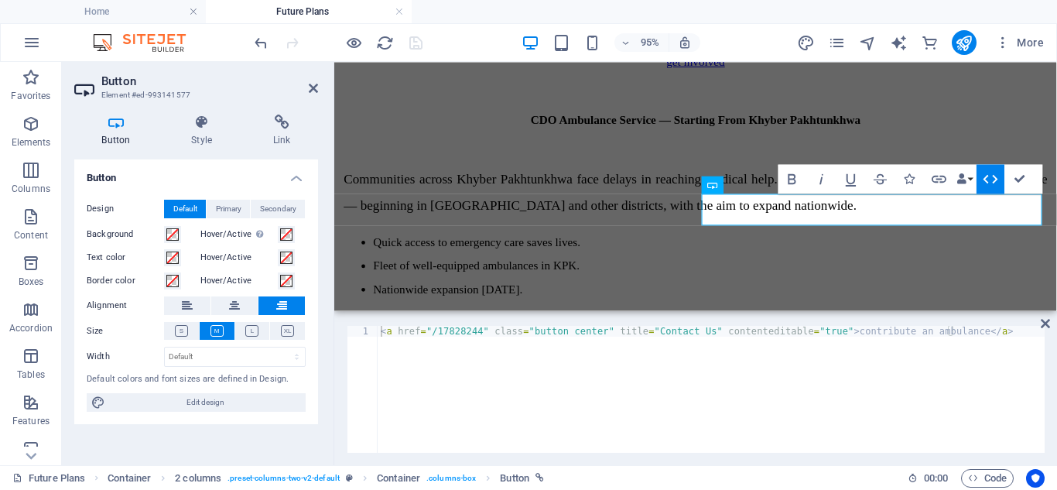
type textarea "<a href="/17828244" class="button center" title="Contact Us" contenteditable="t…"
click at [852, 332] on div "< a href = "/17828244" class = "button center" title = "Contact Us" contentedit…" at bounding box center [711, 400] width 667 height 149
click at [655, 331] on div "< a href = "/17828244" class = "button center" title = "Contact Us" contentedit…" at bounding box center [711, 400] width 667 height 149
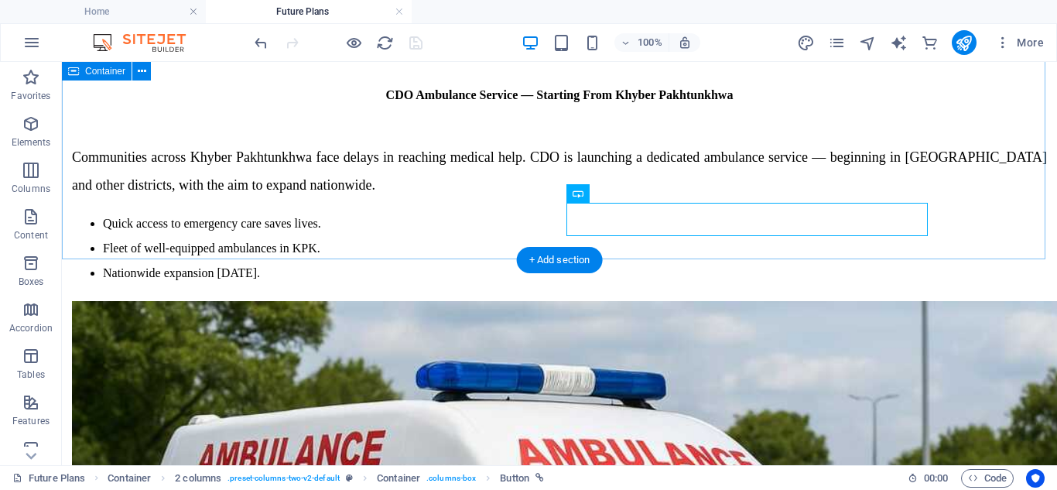
scroll to position [1317, 0]
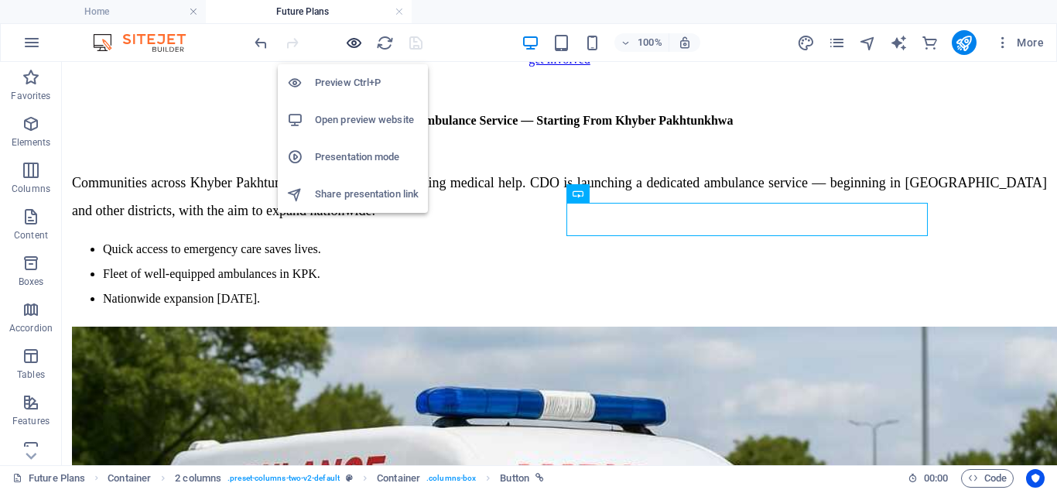
click at [352, 40] on icon "button" at bounding box center [354, 43] width 18 height 18
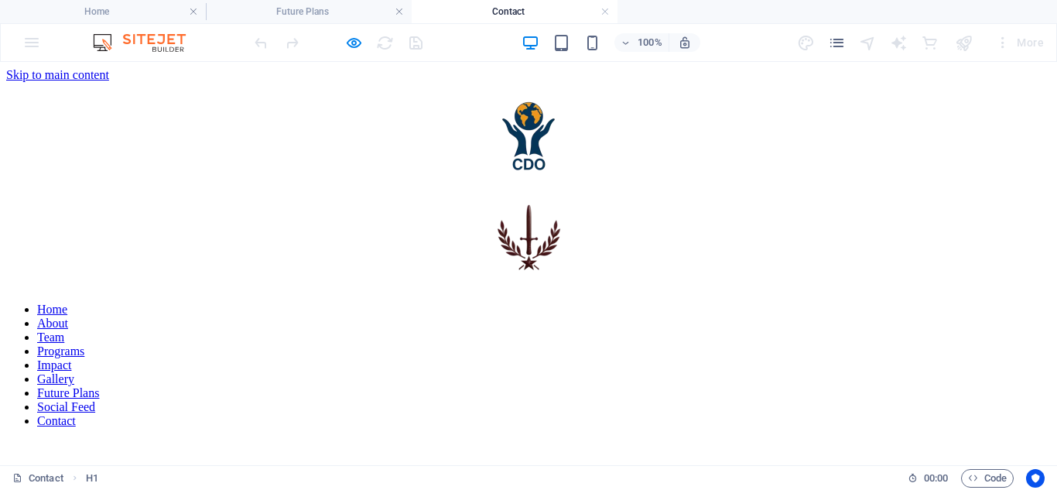
scroll to position [0, 0]
click at [606, 6] on link at bounding box center [605, 12] width 9 height 15
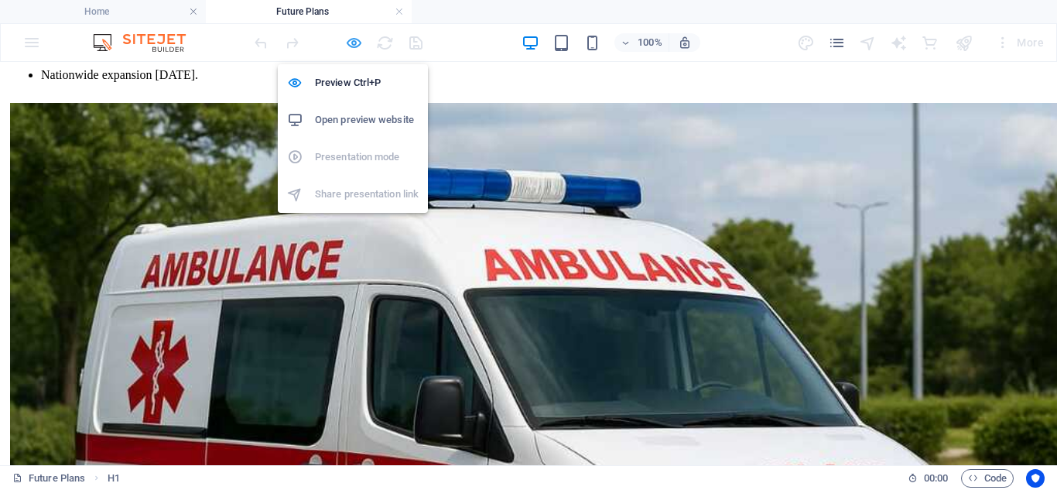
click at [355, 41] on icon "button" at bounding box center [354, 43] width 18 height 18
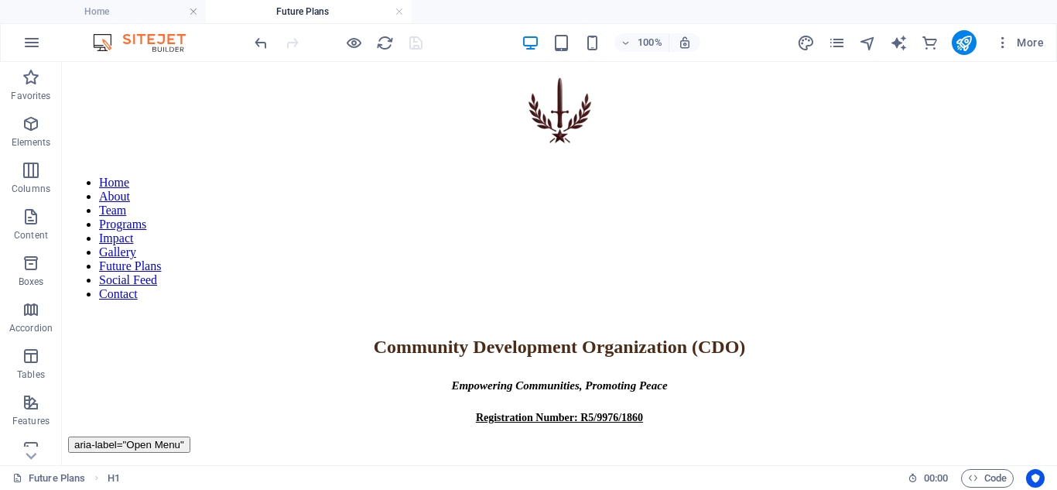
scroll to position [122, 0]
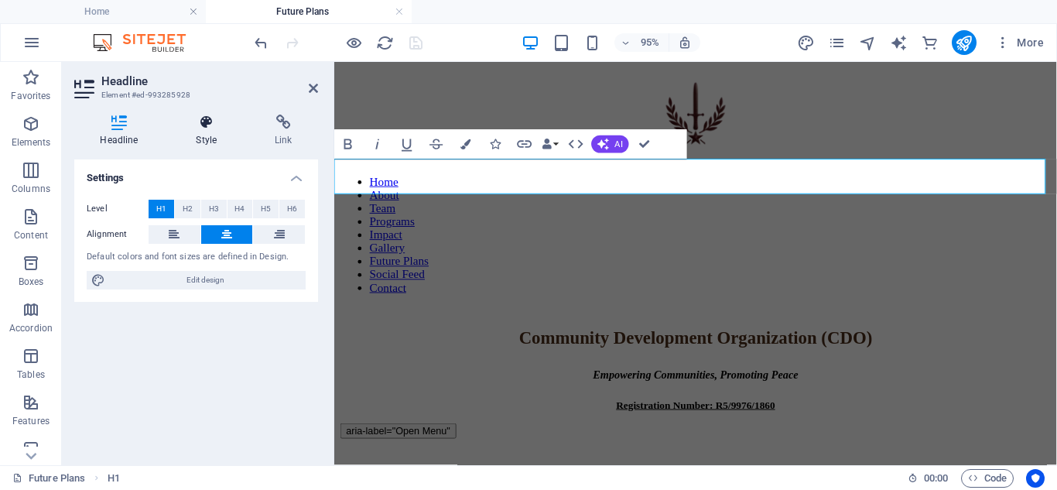
click at [211, 126] on icon at bounding box center [206, 122] width 73 height 15
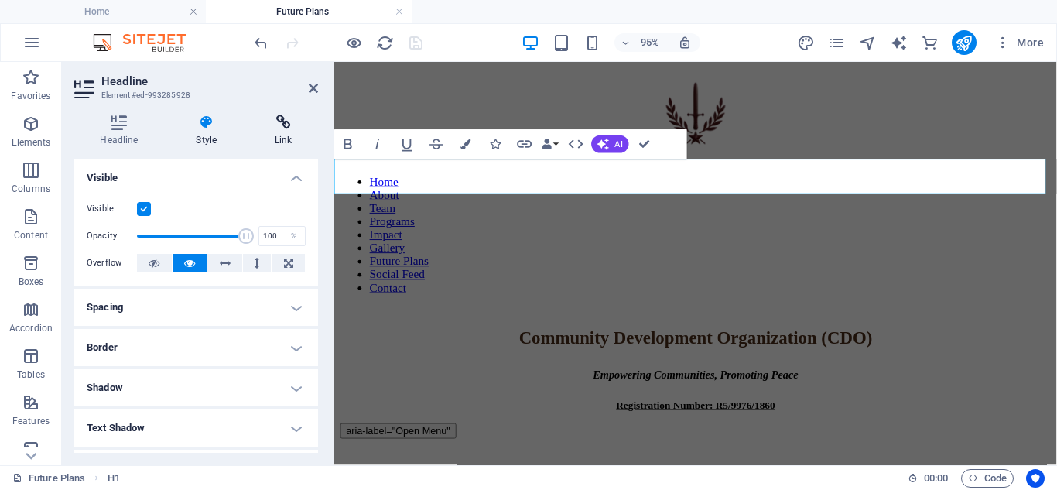
click at [280, 127] on icon at bounding box center [283, 122] width 69 height 15
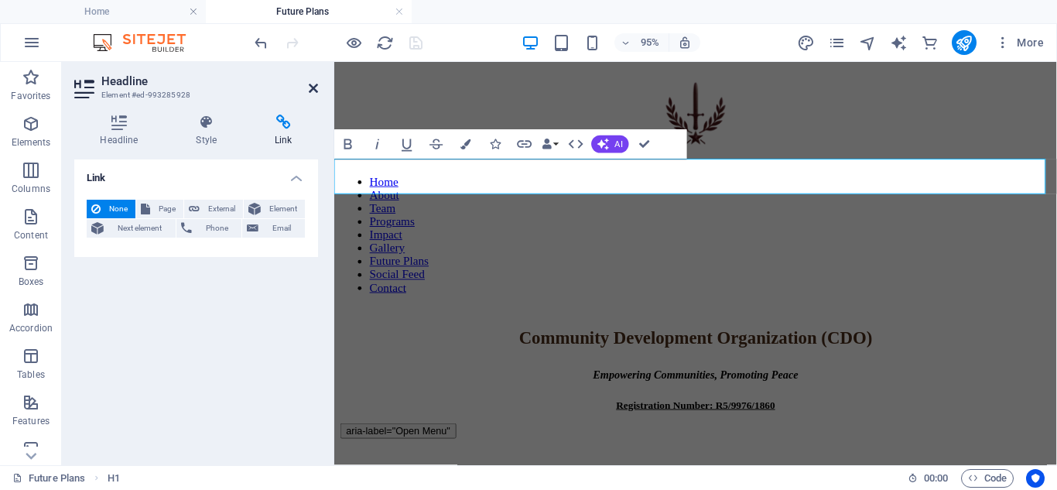
click at [312, 87] on icon at bounding box center [313, 88] width 9 height 12
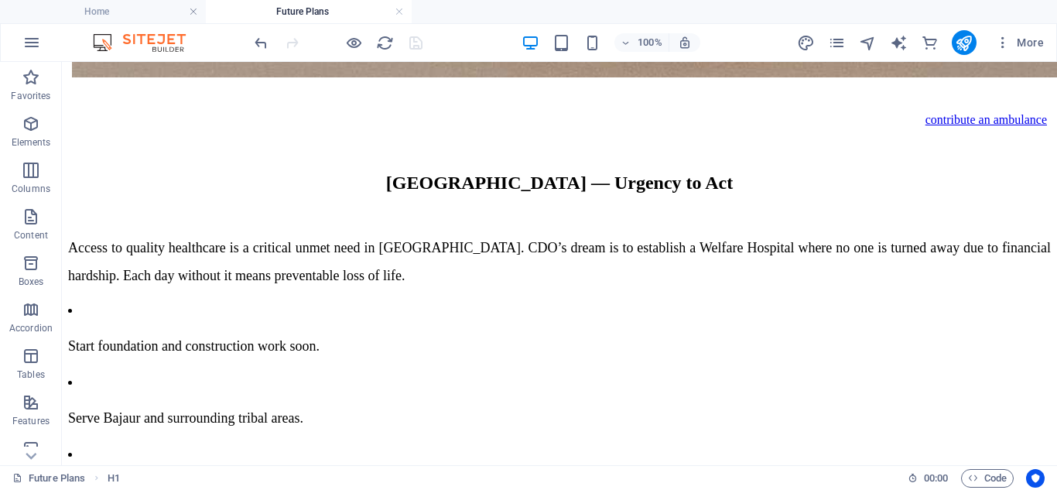
scroll to position [2246, 0]
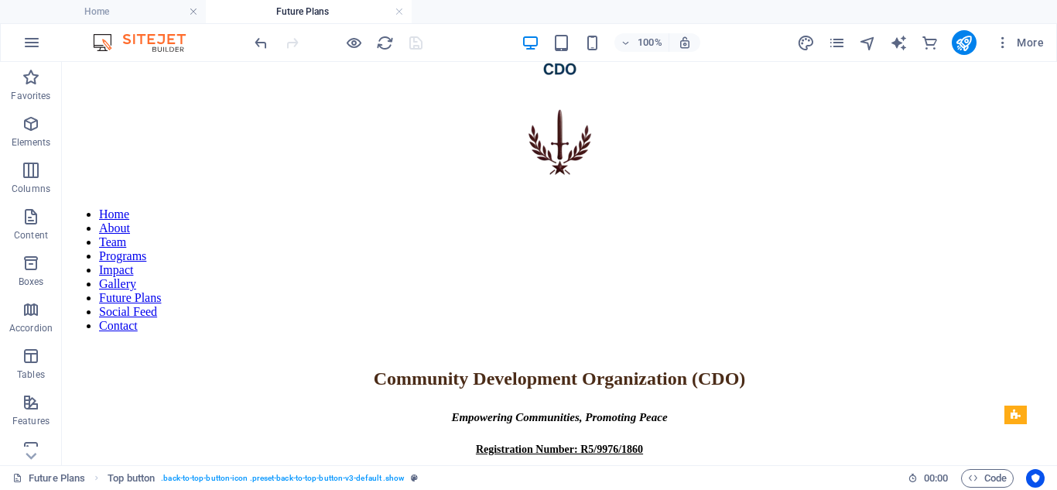
scroll to position [0, 0]
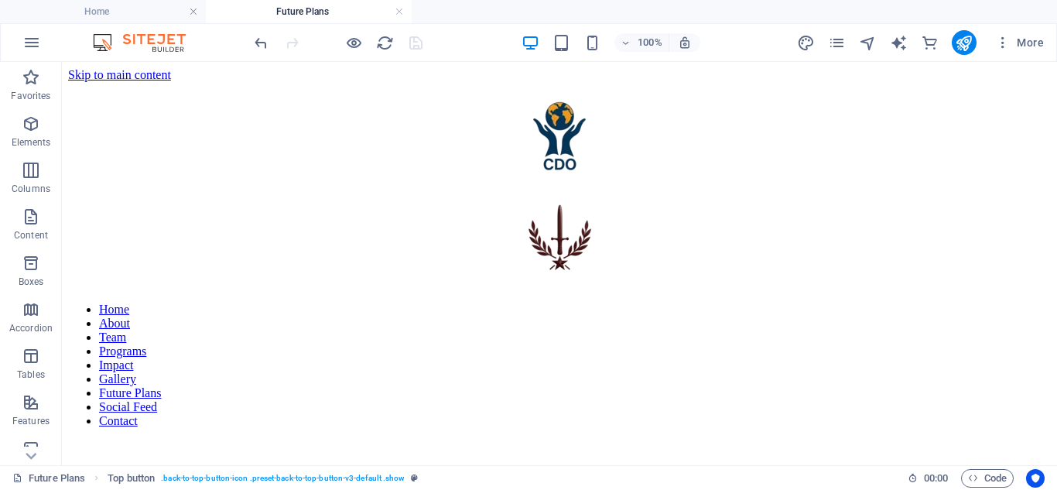
drag, startPoint x: 1050, startPoint y: 111, endPoint x: 1112, endPoint y: 67, distance: 75.4
click at [983, 475] on span "Code" at bounding box center [987, 478] width 39 height 19
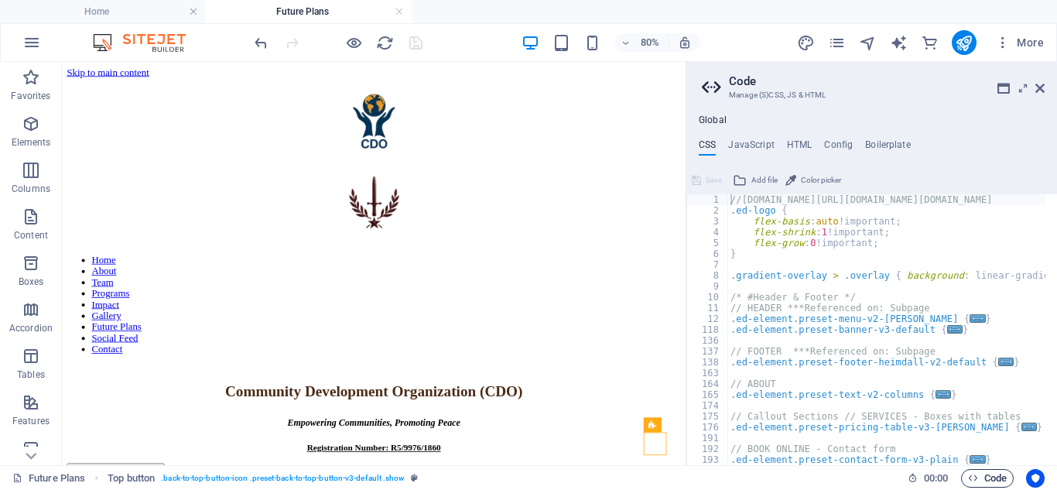
click at [983, 475] on span "Code" at bounding box center [987, 478] width 39 height 19
click at [1041, 84] on icon at bounding box center [1040, 88] width 9 height 12
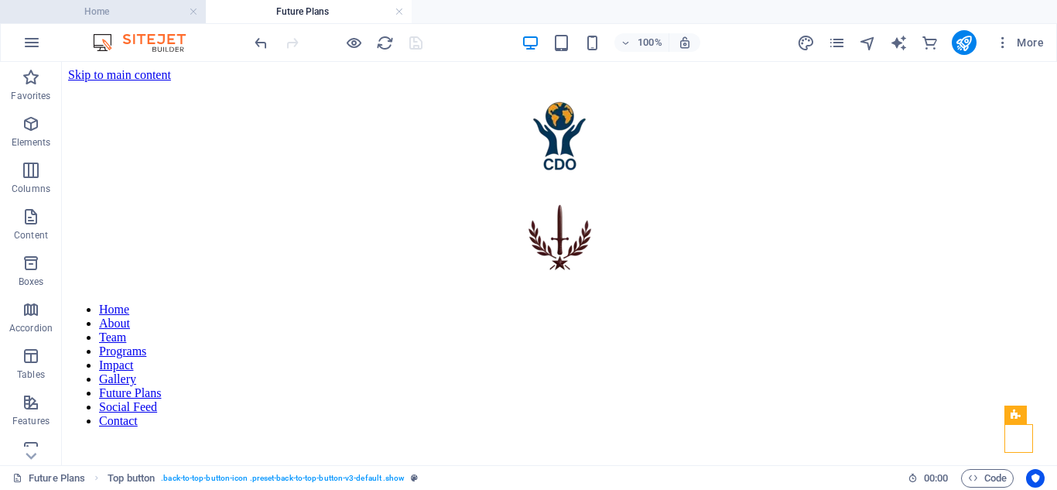
click at [149, 21] on li "Home" at bounding box center [103, 11] width 206 height 23
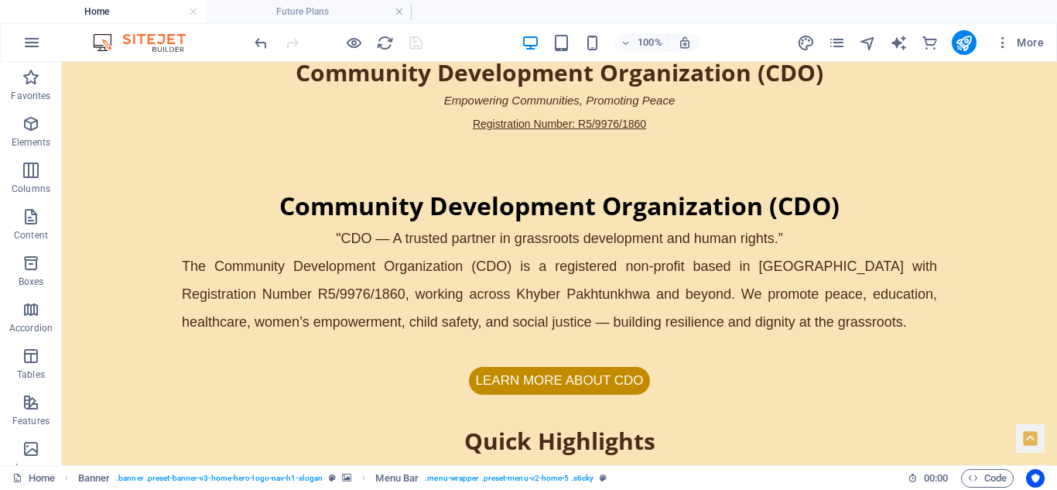
scroll to position [421, 0]
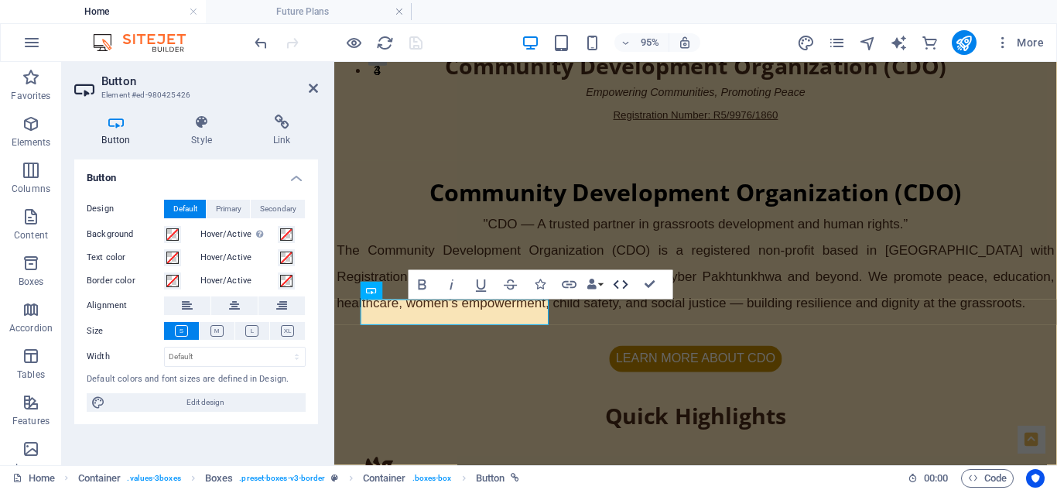
click at [621, 280] on icon "button" at bounding box center [621, 285] width 18 height 18
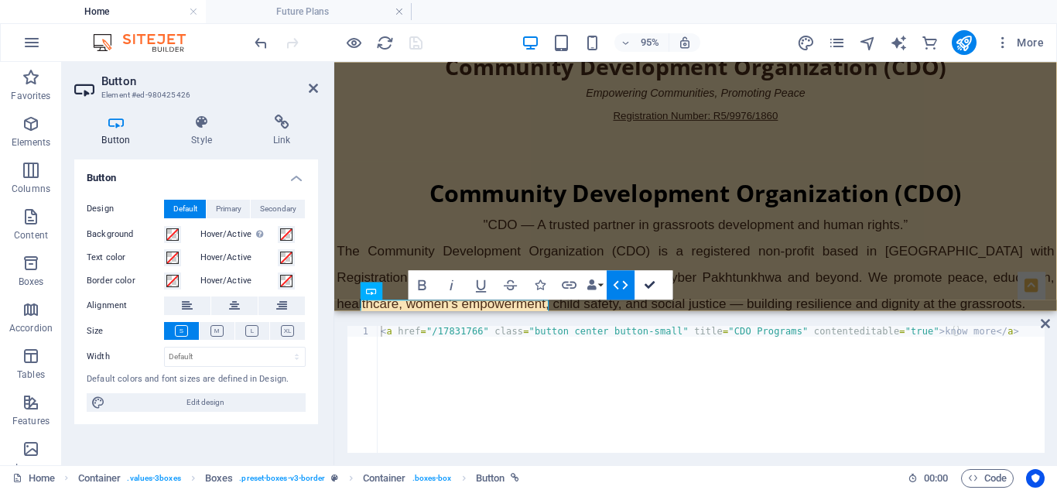
scroll to position [560, 0]
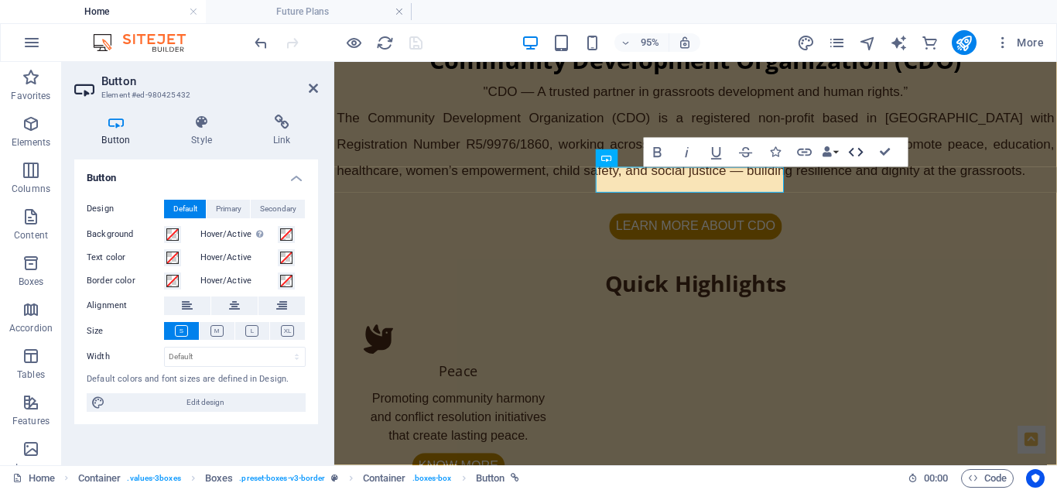
click at [852, 149] on icon "button" at bounding box center [856, 152] width 15 height 9
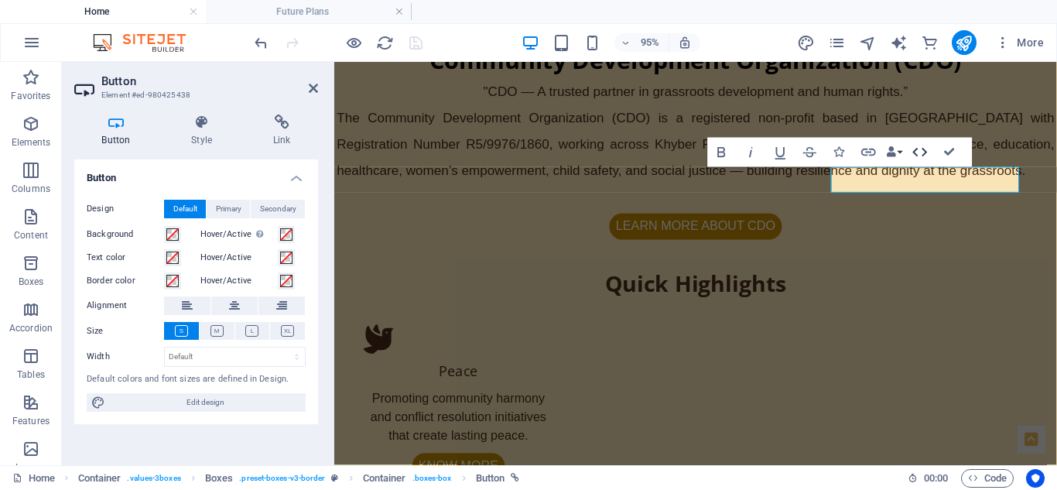
click at [921, 150] on icon "button" at bounding box center [920, 152] width 18 height 18
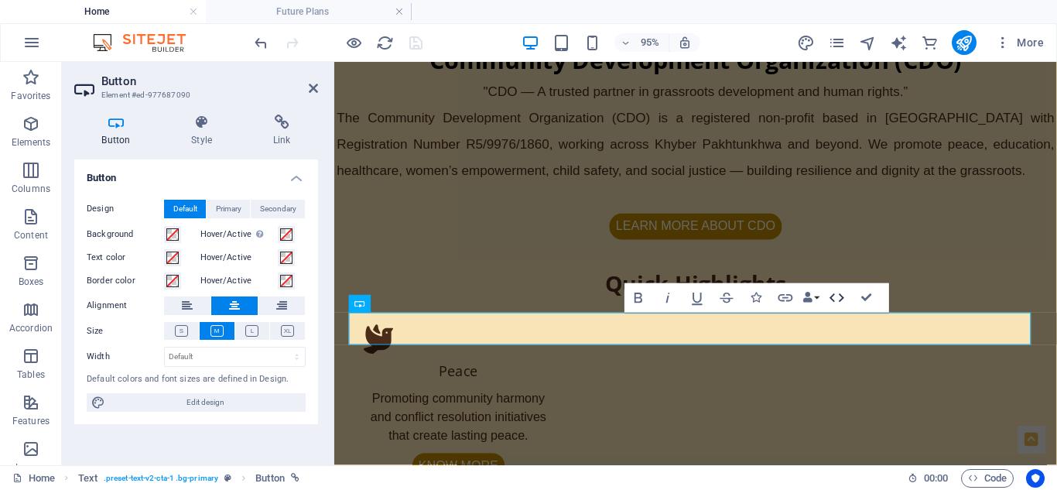
click at [834, 292] on icon "button" at bounding box center [837, 299] width 18 height 18
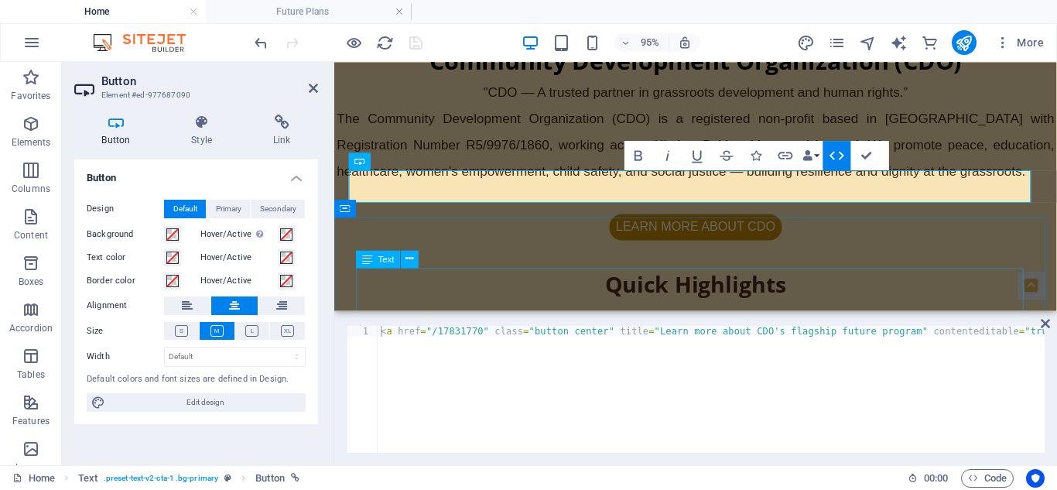
scroll to position [711, 0]
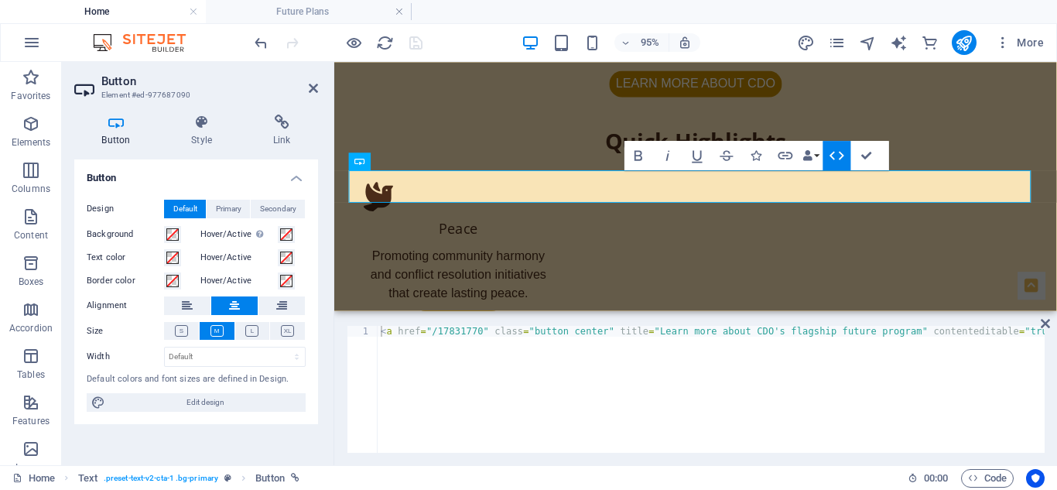
type textarea "<a href="/17831770" class="button center" title="Learn more about CDO's flagshi…"
click at [638, 331] on div "< a href = "/17831770" class = "button center" title = "Learn more about CDO's …" at bounding box center [730, 399] width 705 height 146
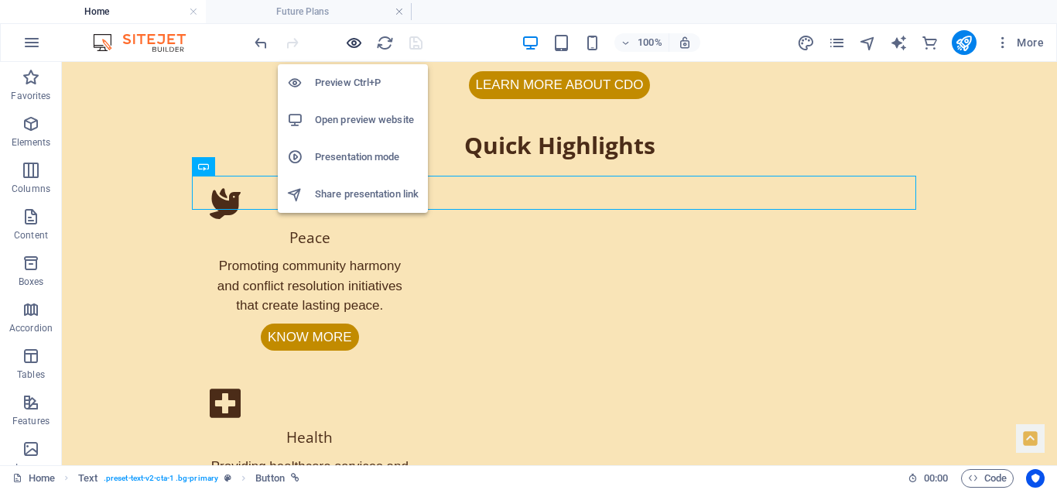
click at [351, 40] on icon "button" at bounding box center [354, 43] width 18 height 18
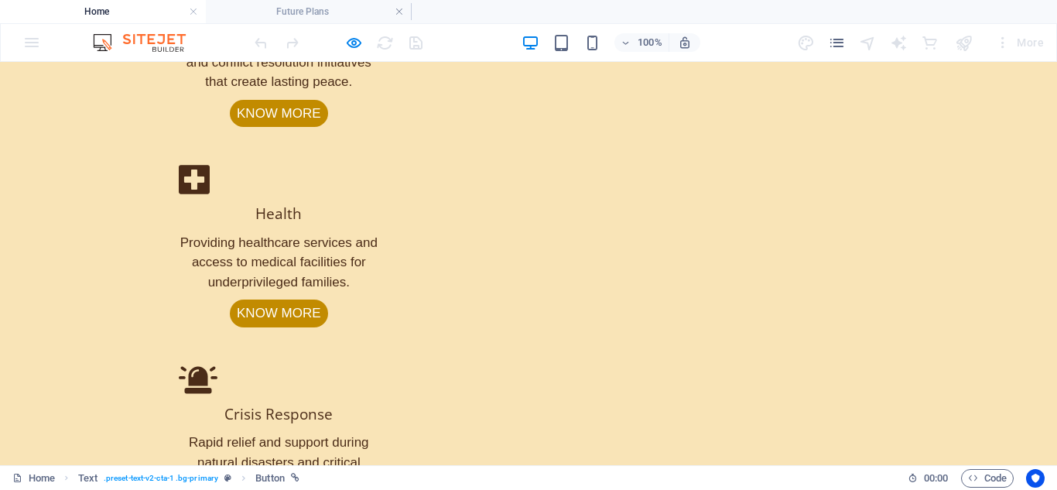
scroll to position [0, 0]
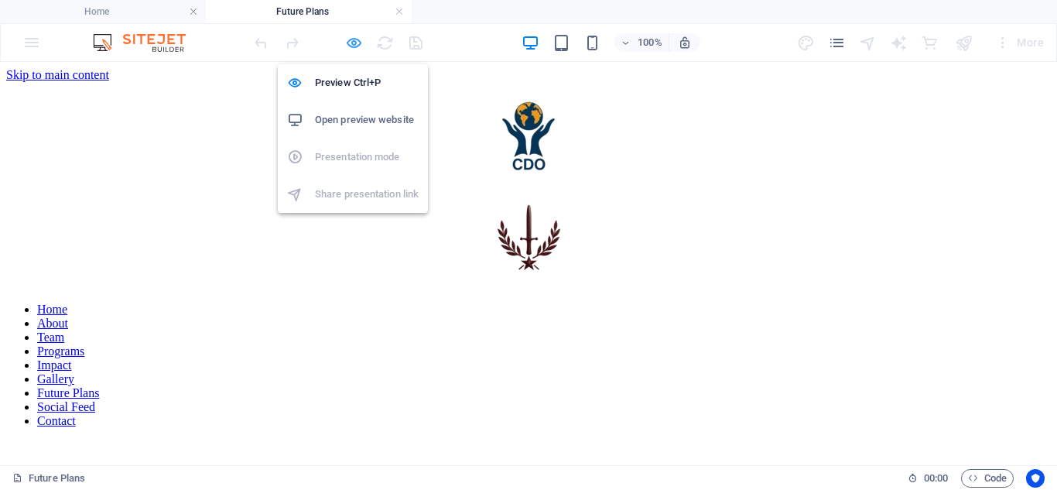
click at [355, 40] on icon "button" at bounding box center [354, 43] width 18 height 18
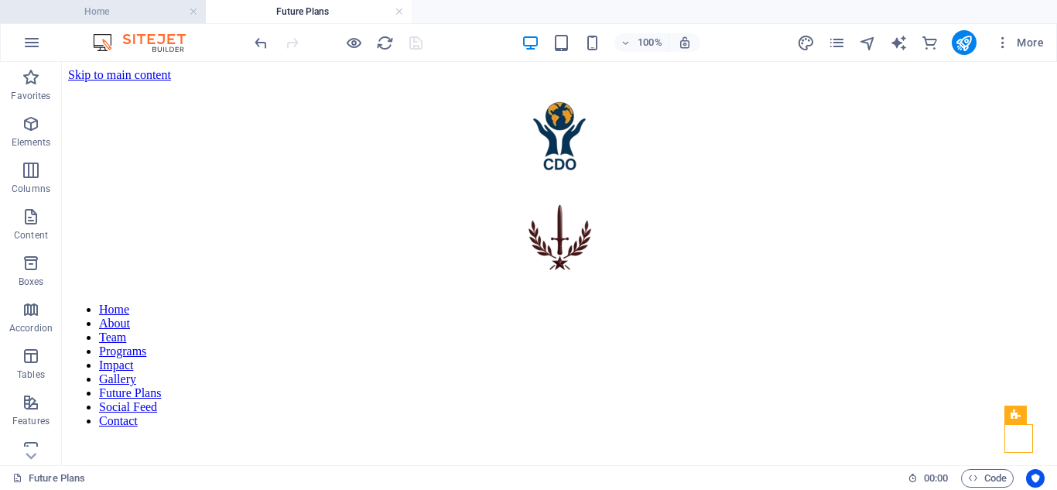
click at [147, 17] on h4 "Home" at bounding box center [103, 11] width 206 height 17
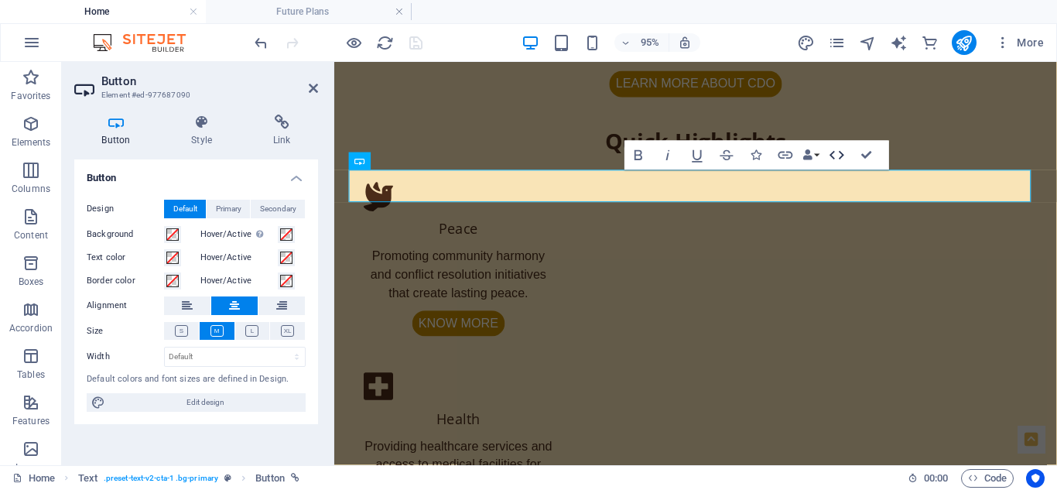
click at [838, 153] on icon "button" at bounding box center [837, 155] width 18 height 18
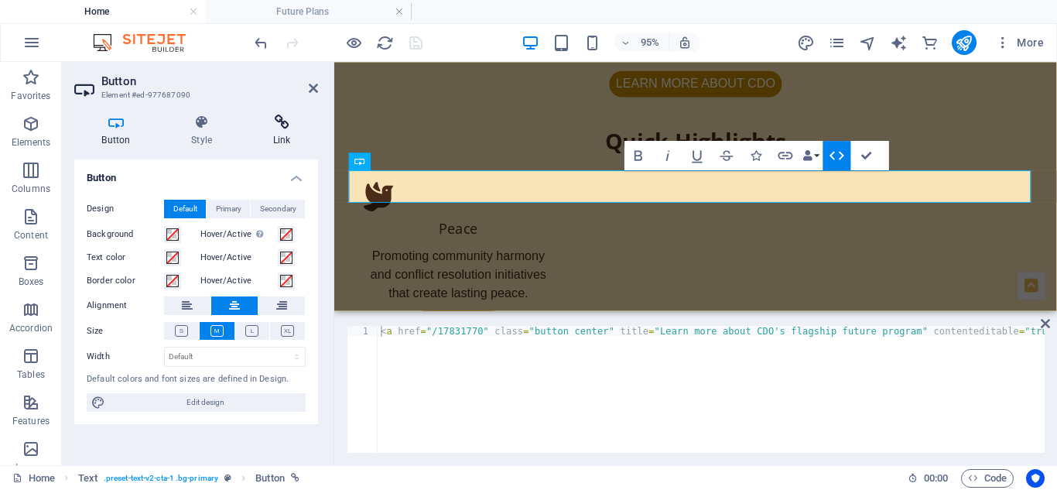
click at [273, 122] on icon at bounding box center [281, 122] width 73 height 15
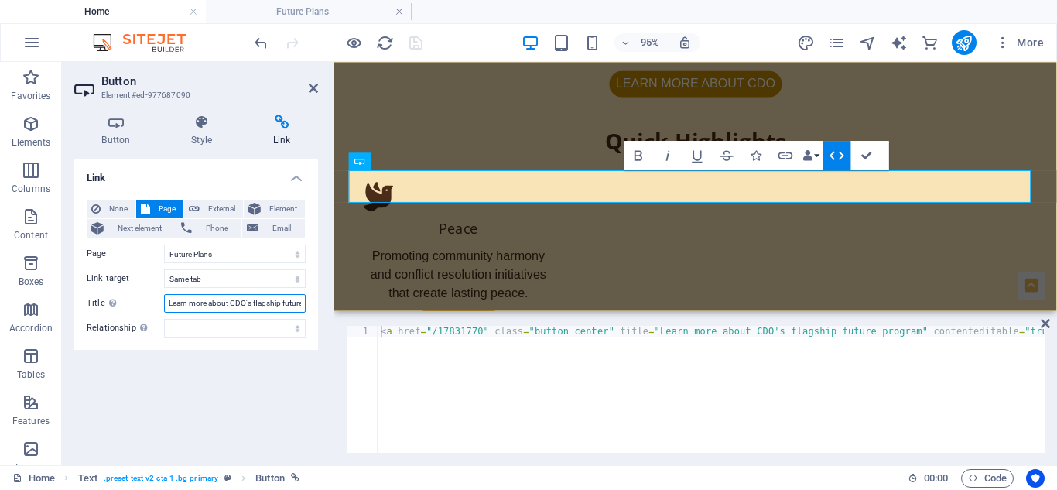
click at [226, 304] on input "Learn more about CDO's flagship future program" at bounding box center [235, 303] width 142 height 19
click at [114, 123] on icon at bounding box center [116, 122] width 84 height 15
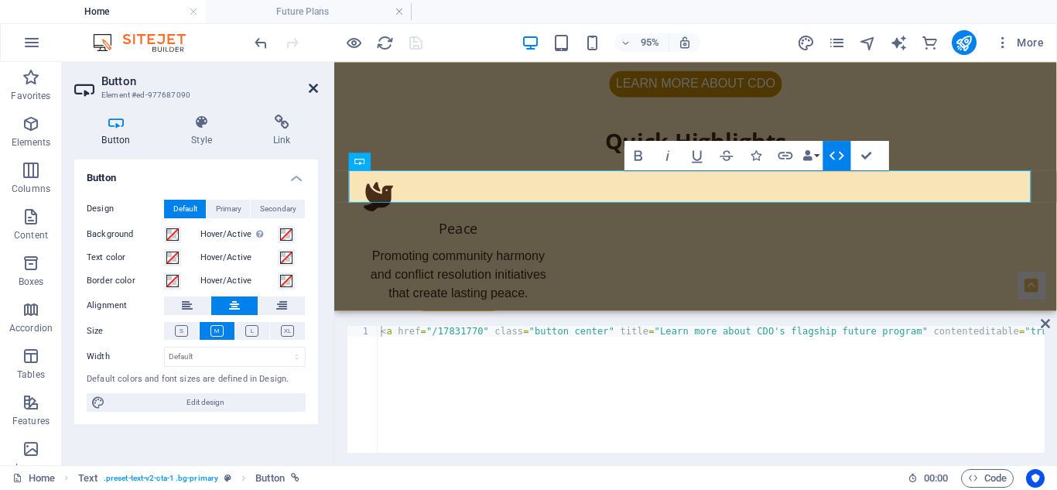
click at [310, 88] on icon at bounding box center [313, 88] width 9 height 12
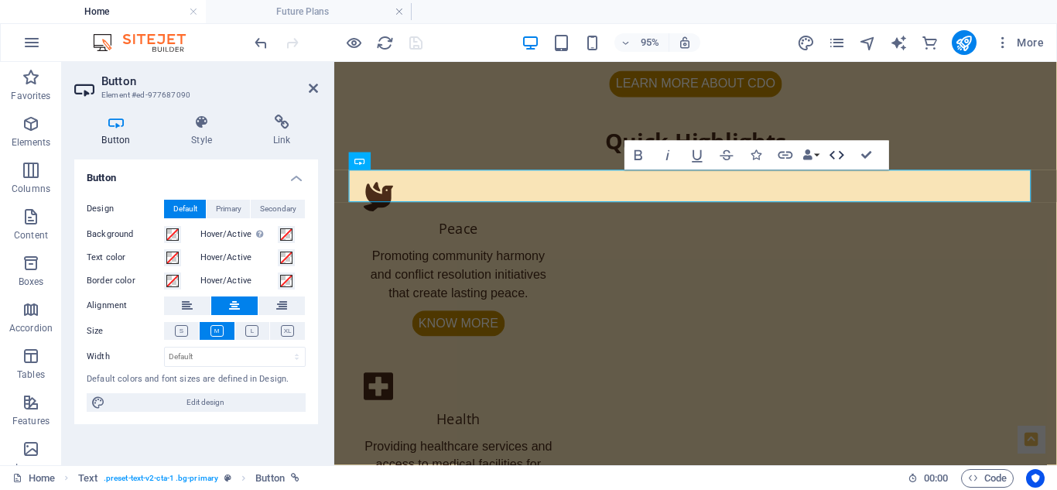
click at [840, 152] on icon "button" at bounding box center [837, 155] width 15 height 9
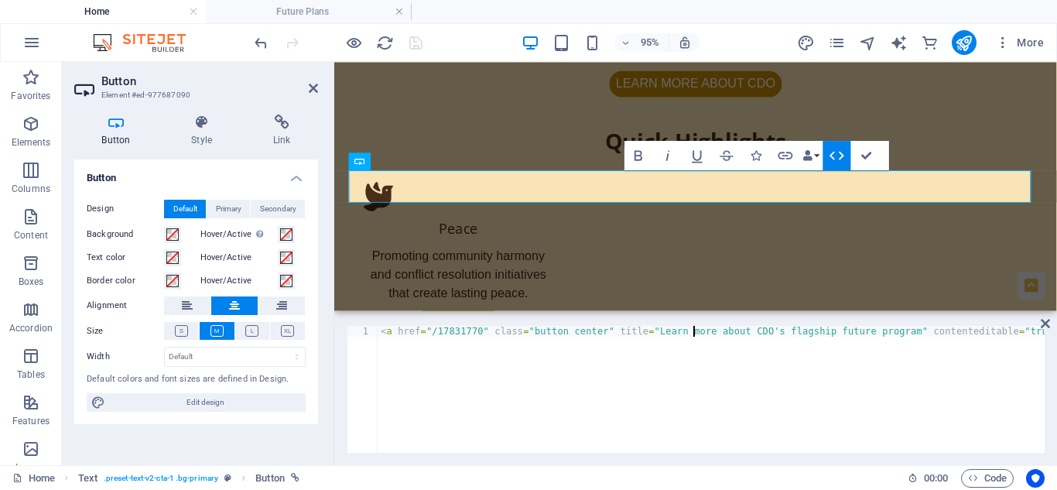
click at [696, 336] on div "< a href = "/17831770" class = "button center" title = "Learn more about CDO's …" at bounding box center [730, 399] width 705 height 146
click at [605, 331] on div "< a href = "/17831770" class = "button center" title = "Learn more about CDO's …" at bounding box center [695, 399] width 700 height 146
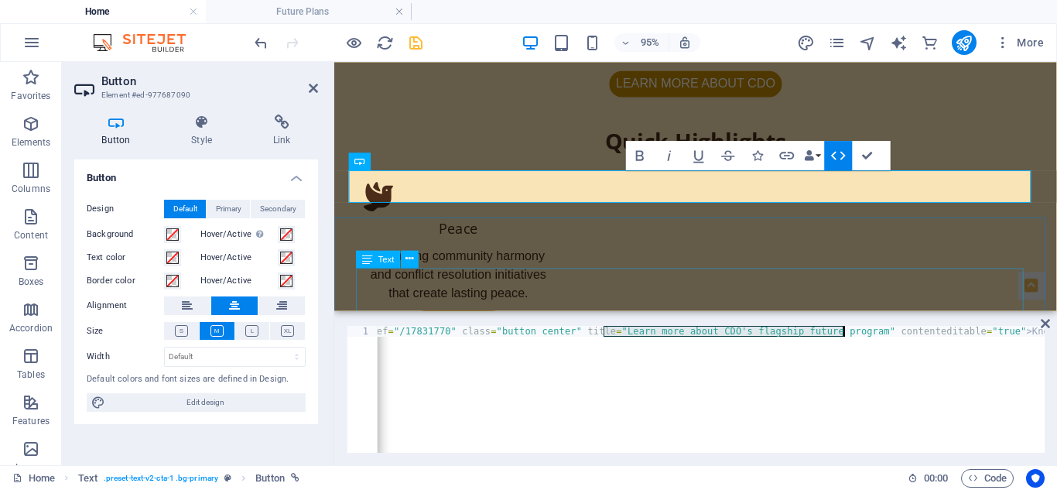
paste textarea "Discover upcoming healthcare and peace initiatives by CDO Pakistan"
type textarea "<a href="/17831770" class="button center" title="Discover upcoming healthcare i…"
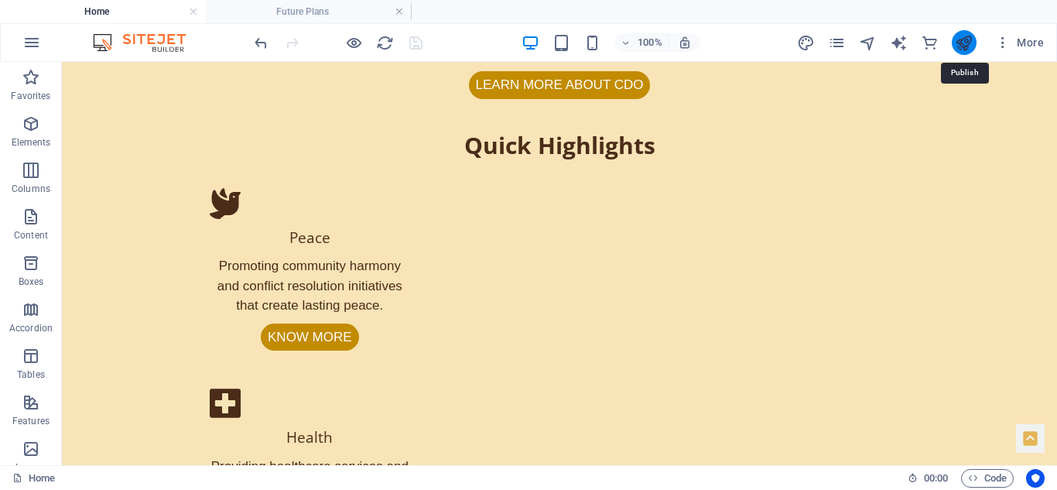
click at [961, 44] on icon "publish" at bounding box center [964, 43] width 18 height 18
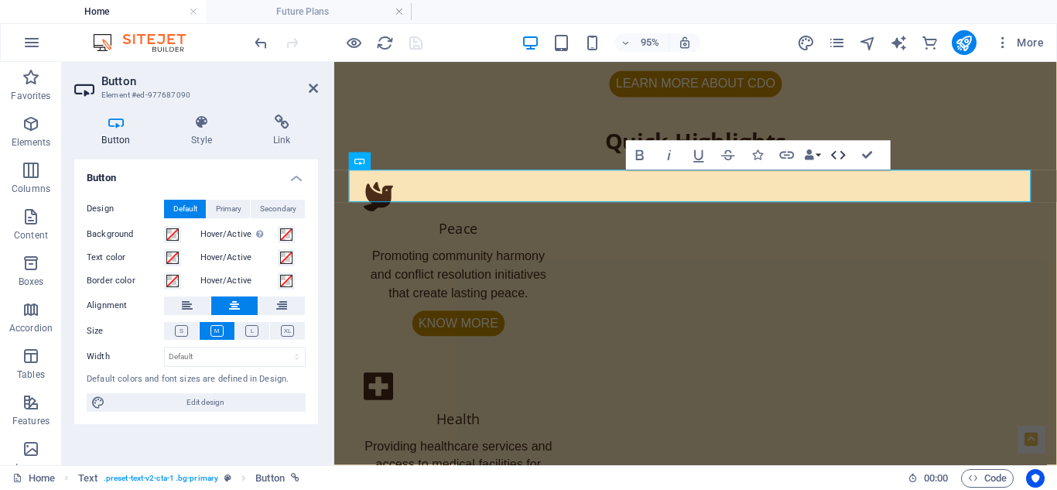
click at [838, 155] on icon "button" at bounding box center [839, 155] width 18 height 18
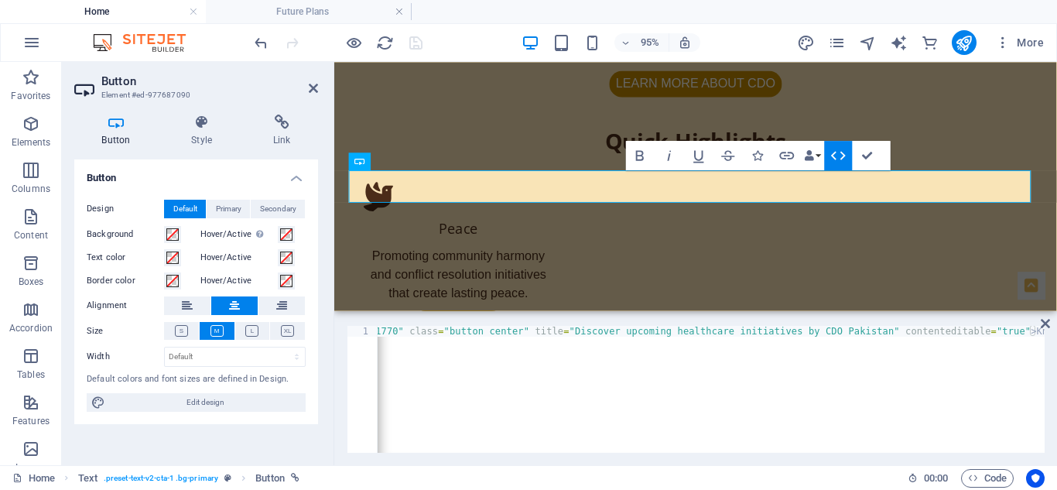
scroll to position [0, 85]
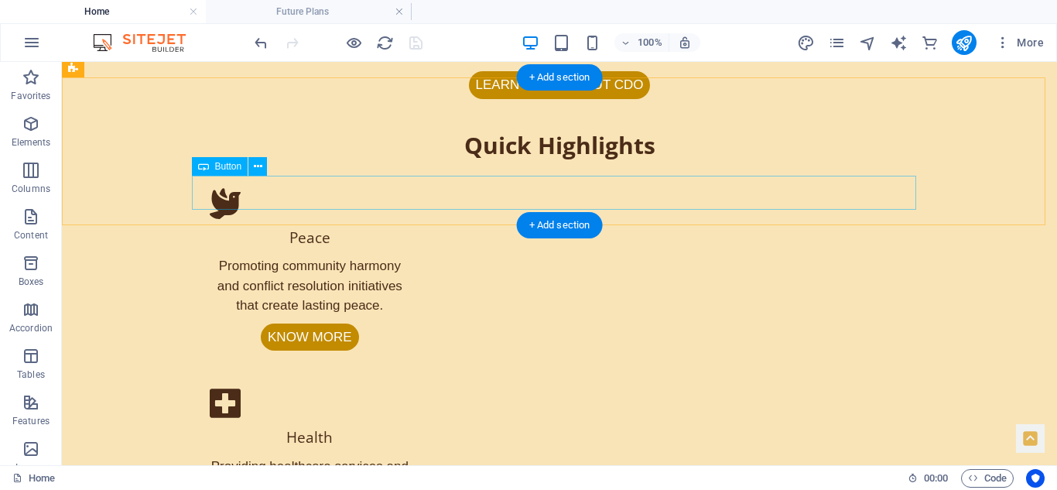
select select "6"
select select
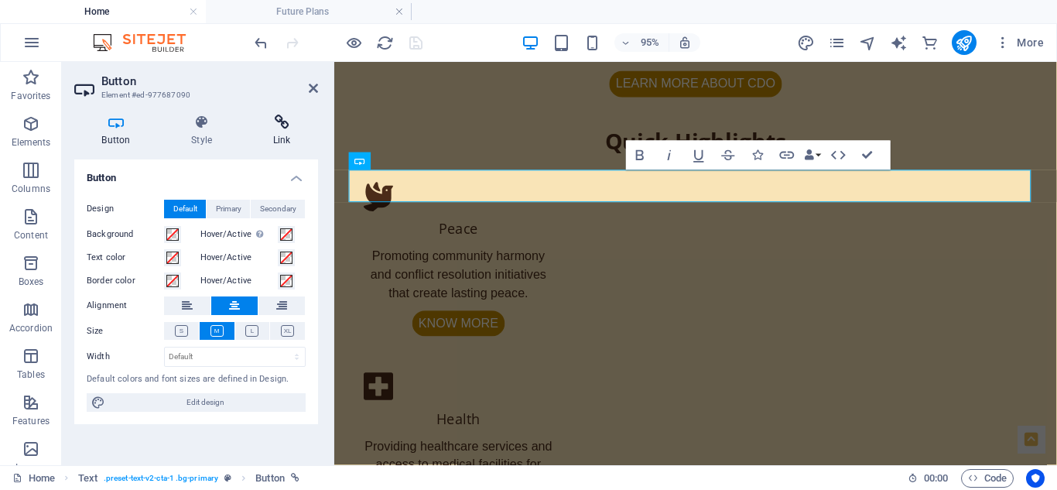
click at [279, 120] on icon at bounding box center [281, 122] width 73 height 15
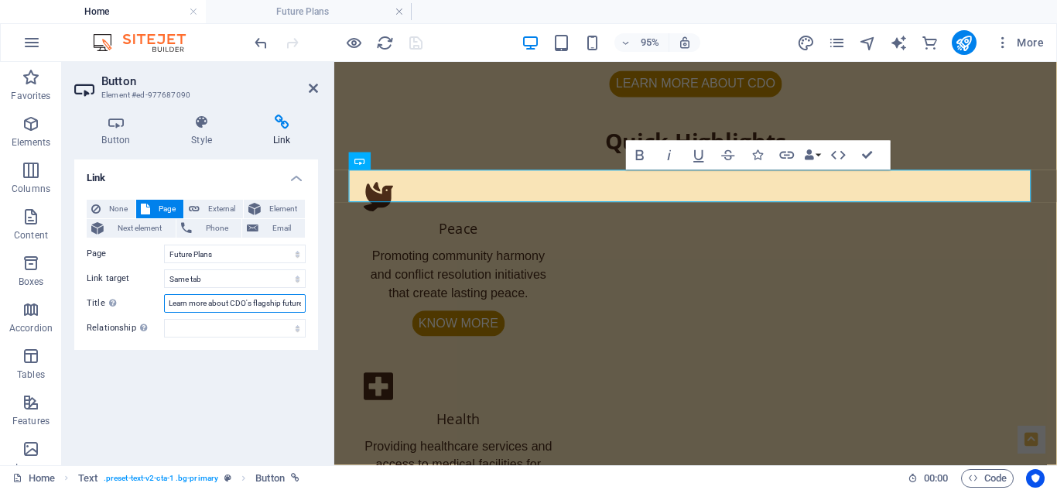
click at [229, 306] on input "Learn more about CDO's flagship future program" at bounding box center [235, 303] width 142 height 19
paste input "Discover upcoming healthcare and peace initiatives by CDO Pakistan"
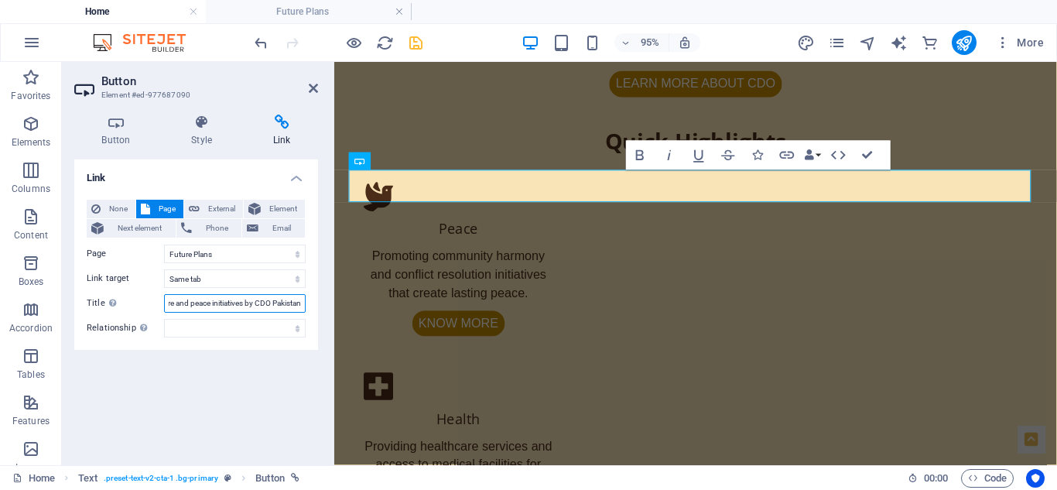
click at [208, 303] on input "Discover upcoming healthcare and peace initiatives by CDO Pakistan" at bounding box center [235, 303] width 142 height 19
type input "Discover upcoming healthcare initiatives by CDO Pakistan"
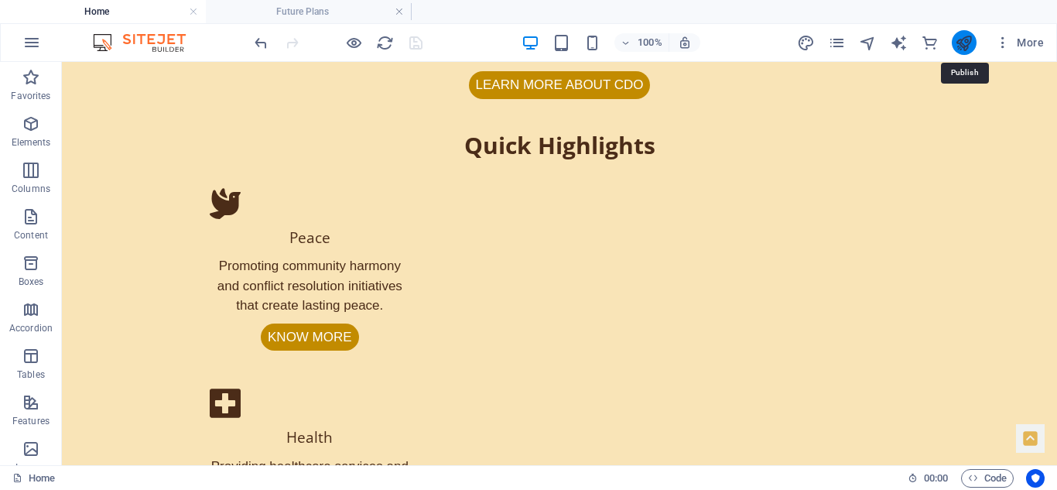
click at [965, 43] on icon "publish" at bounding box center [964, 43] width 18 height 18
click at [324, 12] on h4 "Future Plans" at bounding box center [309, 11] width 206 height 17
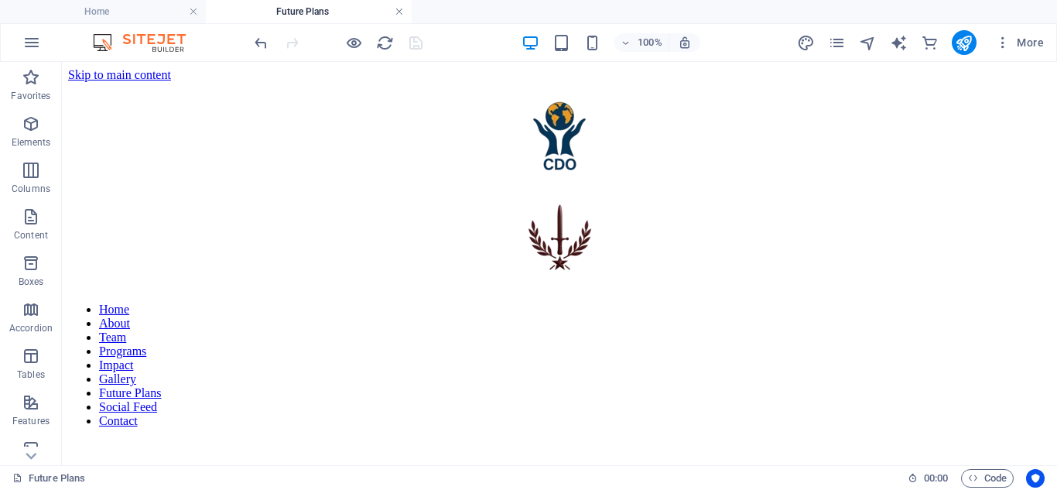
click at [400, 9] on link at bounding box center [399, 12] width 9 height 15
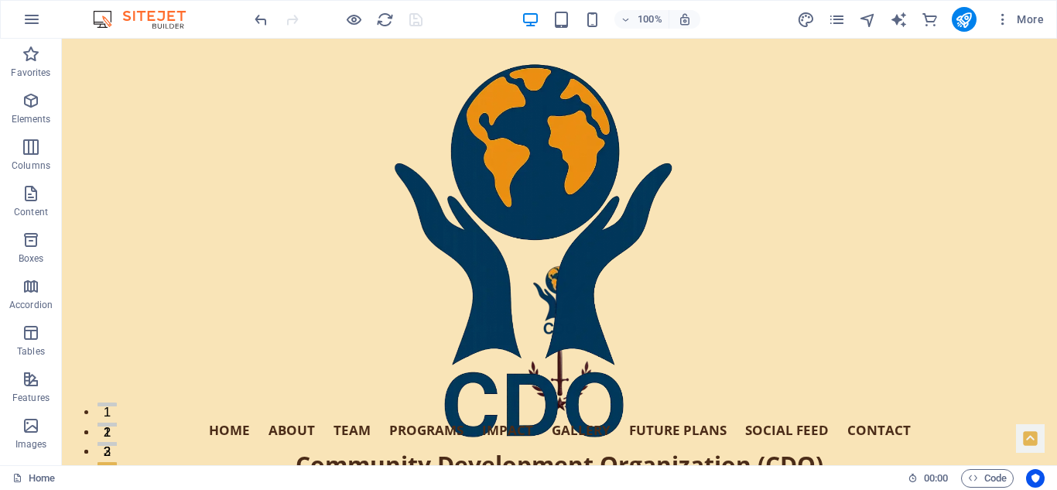
scroll to position [711, 0]
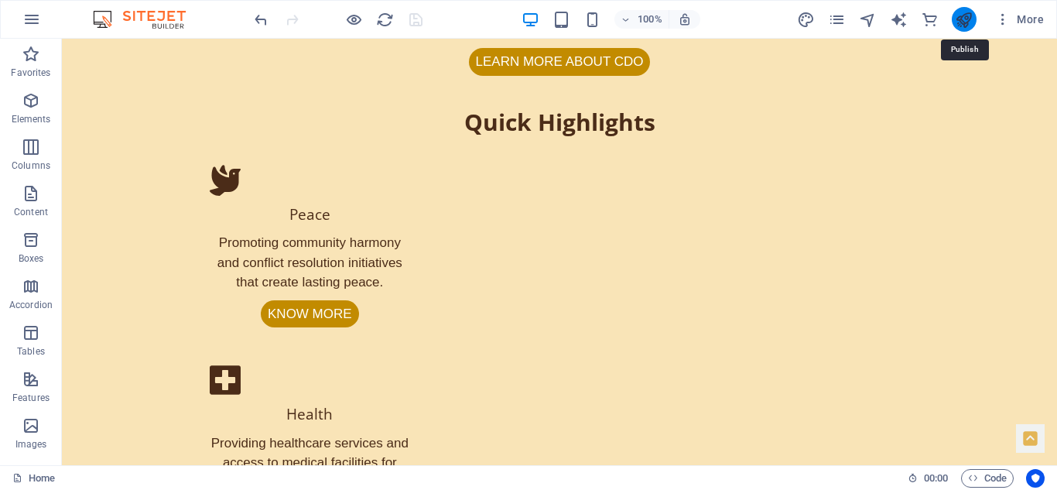
drag, startPoint x: 965, startPoint y: 15, endPoint x: 536, endPoint y: 67, distance: 432.8
click at [965, 15] on icon "publish" at bounding box center [964, 20] width 18 height 18
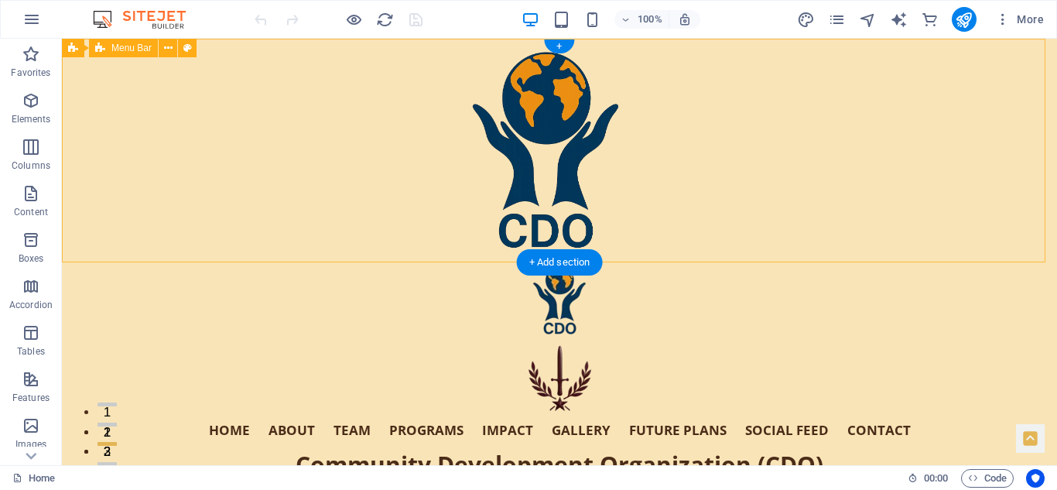
click at [91, 262] on div "Home About Team Programs Impact Gallery Future Plans Social Feed Contact Commun…" at bounding box center [559, 412] width 995 height 301
select select "banner"
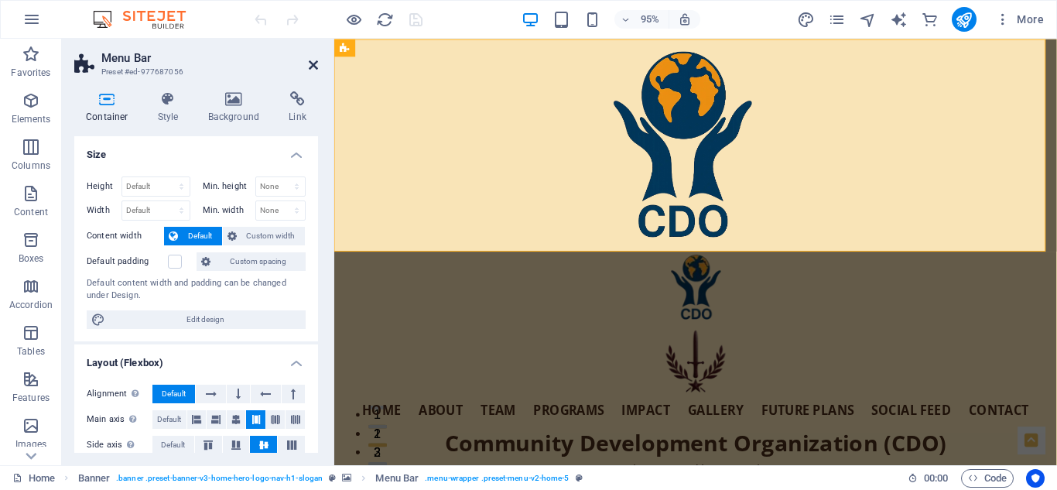
click at [311, 64] on icon at bounding box center [313, 65] width 9 height 12
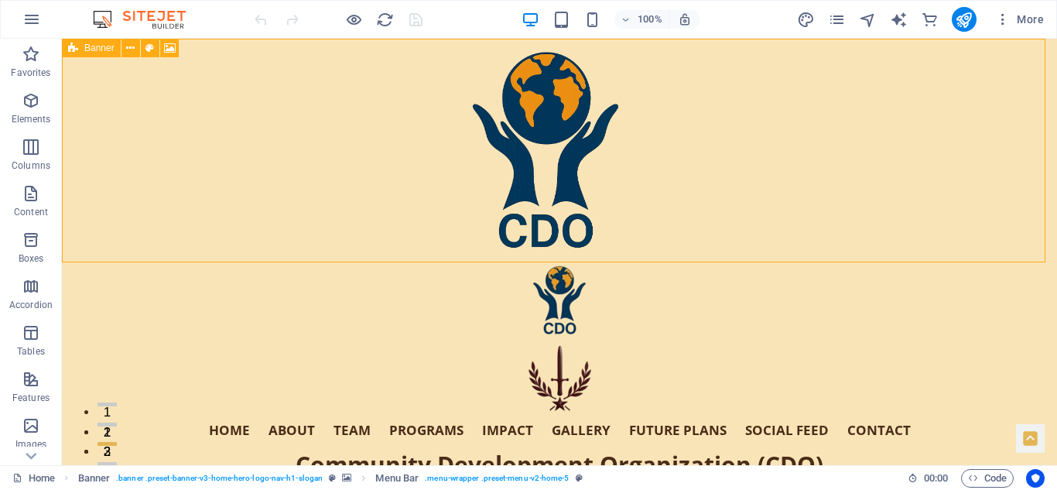
click at [83, 50] on div "Banner" at bounding box center [91, 48] width 59 height 19
select select "header"
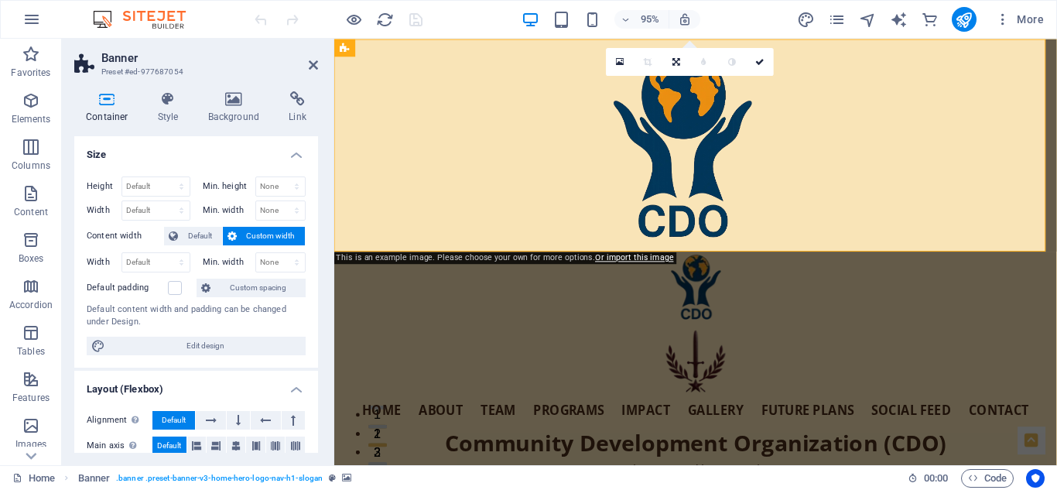
click at [296, 148] on h4 "Size" at bounding box center [196, 150] width 244 height 28
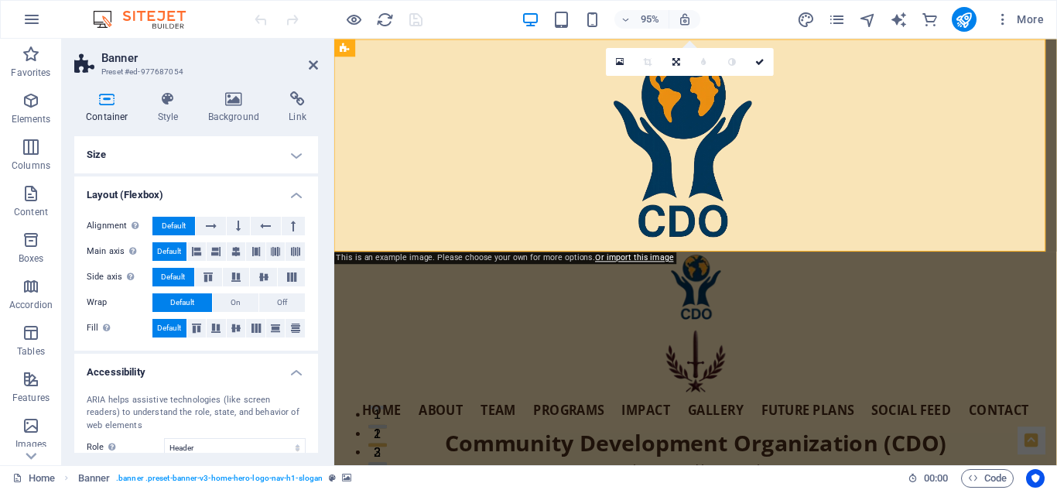
click at [293, 186] on h4 "Layout (Flexbox)" at bounding box center [196, 190] width 244 height 28
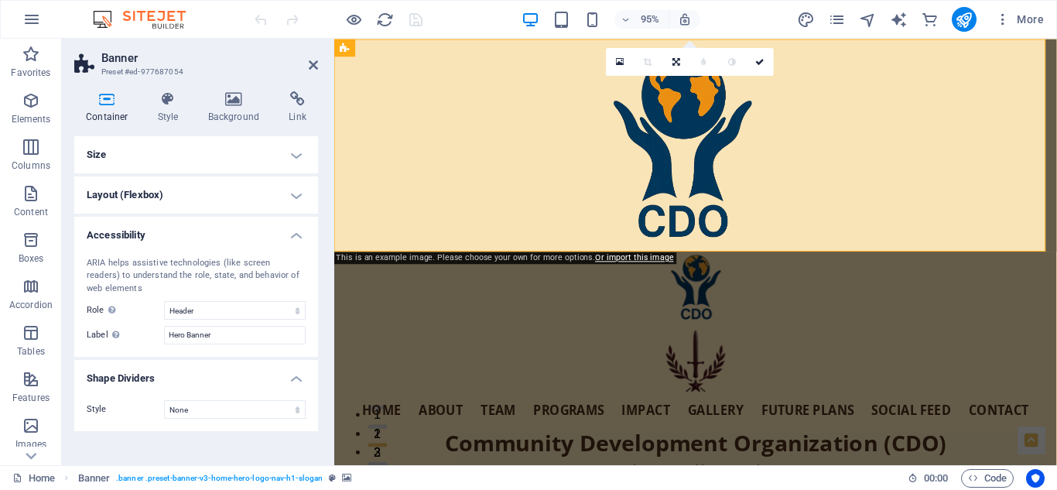
click at [296, 233] on h4 "Accessibility" at bounding box center [196, 231] width 244 height 28
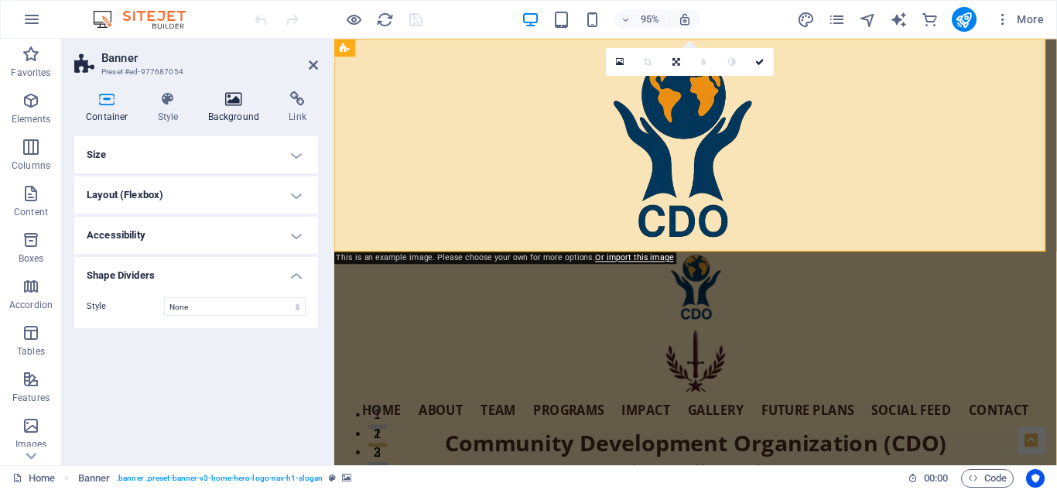
click at [225, 99] on icon at bounding box center [234, 98] width 75 height 15
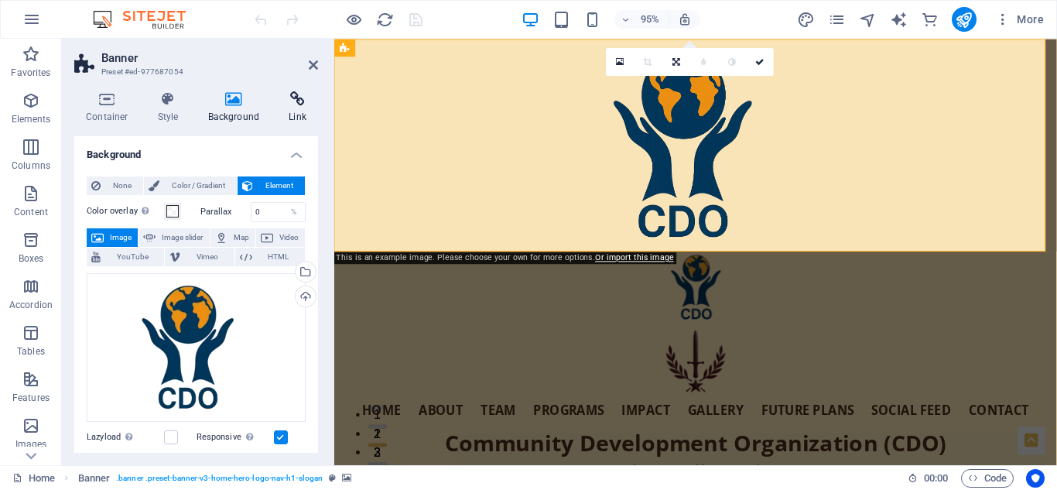
click at [298, 93] on icon at bounding box center [297, 98] width 41 height 15
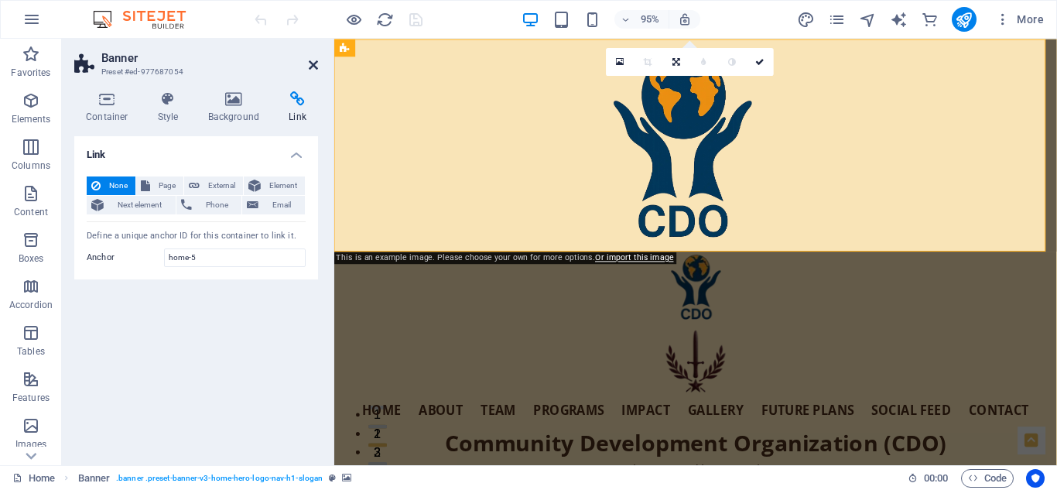
click at [312, 63] on icon at bounding box center [313, 65] width 9 height 12
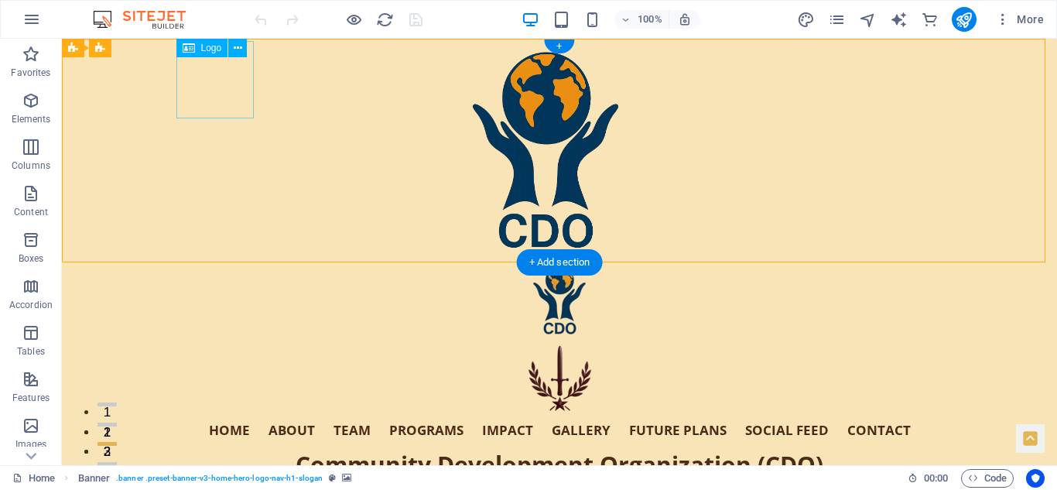
click at [218, 262] on div "Hero Banner" at bounding box center [559, 300] width 755 height 77
select select "px"
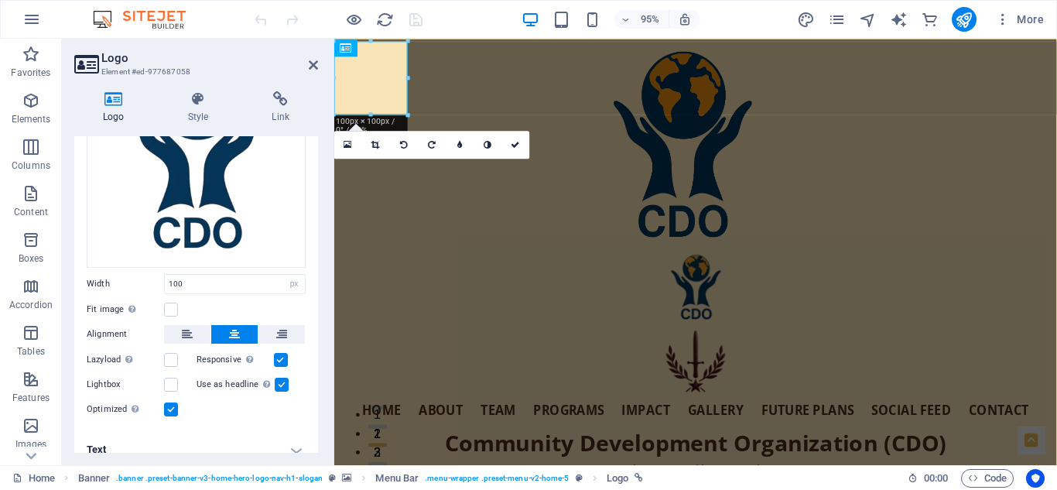
scroll to position [166, 0]
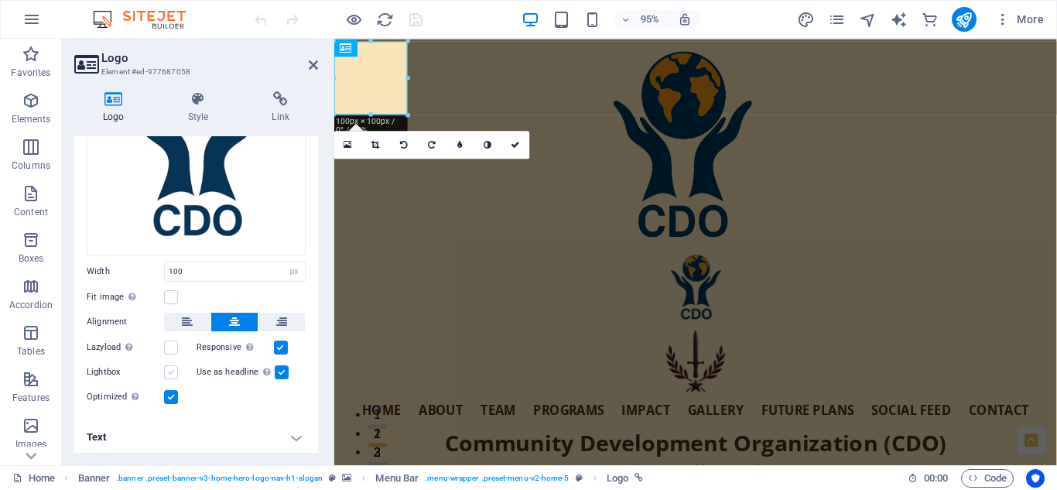
click at [170, 368] on label at bounding box center [171, 372] width 14 height 14
click at [0, 0] on input "Lightbox" at bounding box center [0, 0] width 0 height 0
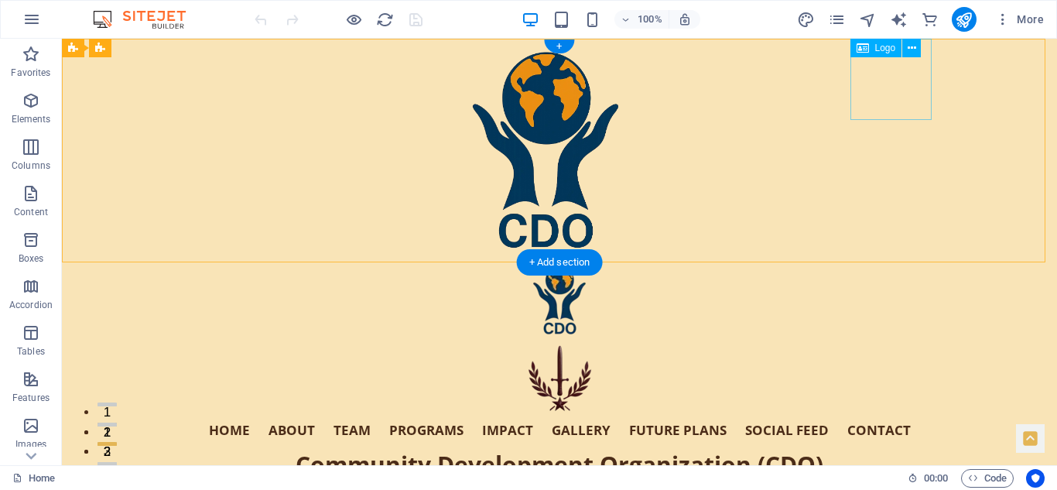
click at [900, 340] on div "Hero Banner" at bounding box center [559, 380] width 755 height 81
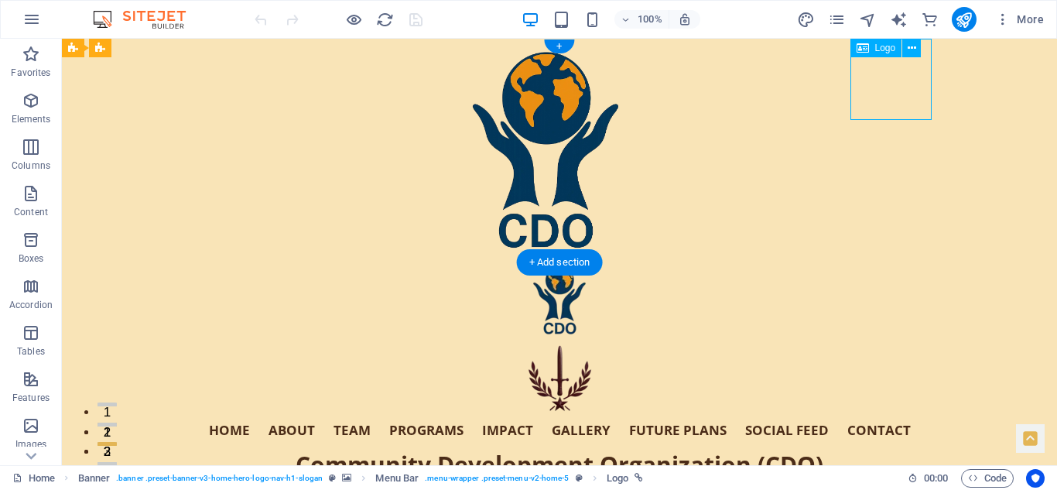
click at [900, 340] on div "Hero Banner" at bounding box center [559, 380] width 755 height 81
select select "px"
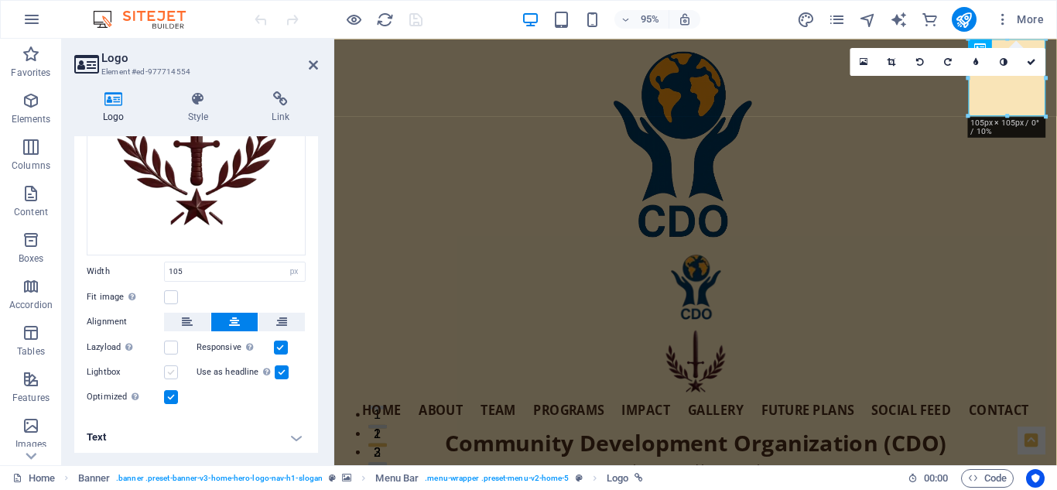
click at [171, 367] on label at bounding box center [171, 372] width 14 height 14
click at [0, 0] on input "Lightbox" at bounding box center [0, 0] width 0 height 0
click at [170, 292] on label at bounding box center [171, 297] width 14 height 14
click at [0, 0] on input "Fit image Automatically fit image to a fixed width and height" at bounding box center [0, 0] width 0 height 0
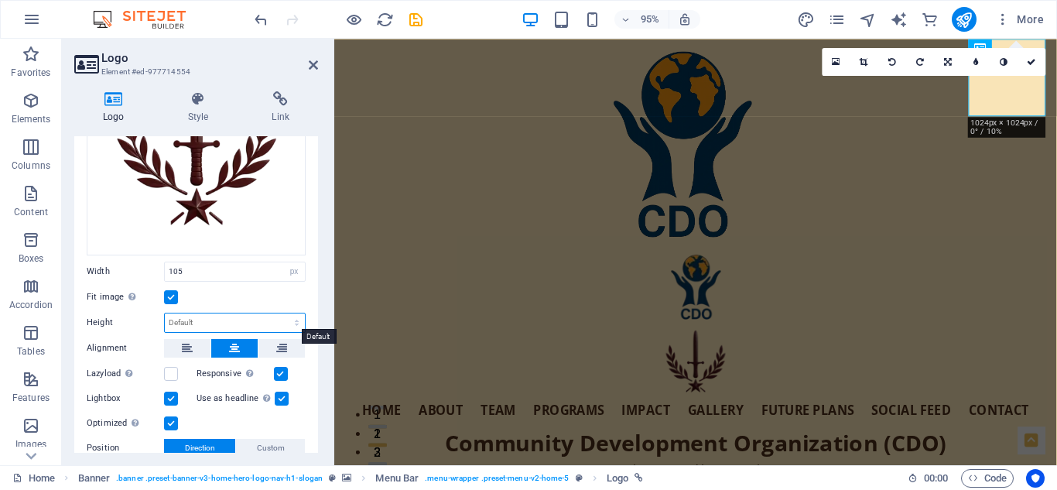
click at [251, 318] on select "Default auto px" at bounding box center [235, 322] width 140 height 19
select select "px"
click at [280, 313] on select "Default auto px" at bounding box center [235, 322] width 140 height 19
type input "105"
click at [416, 20] on icon "save" at bounding box center [416, 20] width 18 height 18
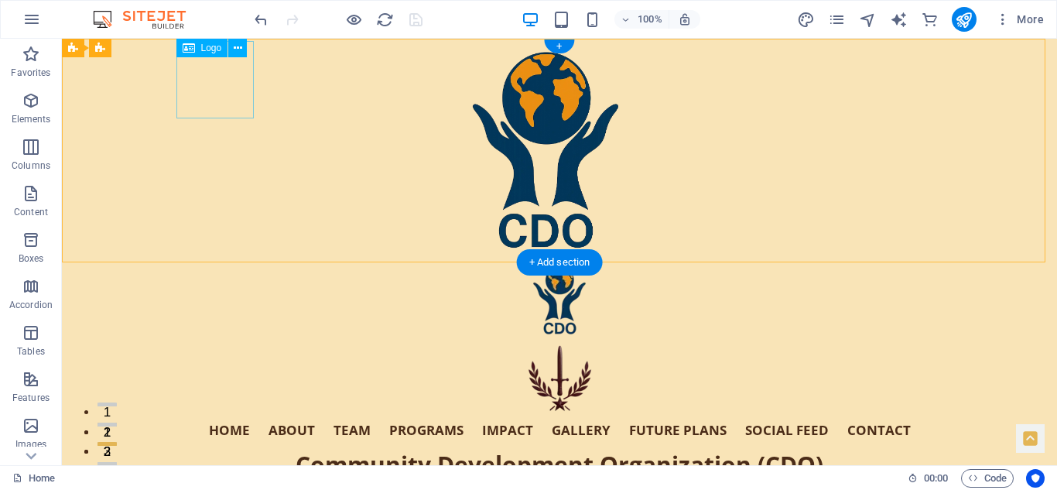
click at [218, 262] on div "Hero Banner" at bounding box center [559, 300] width 755 height 77
select select "px"
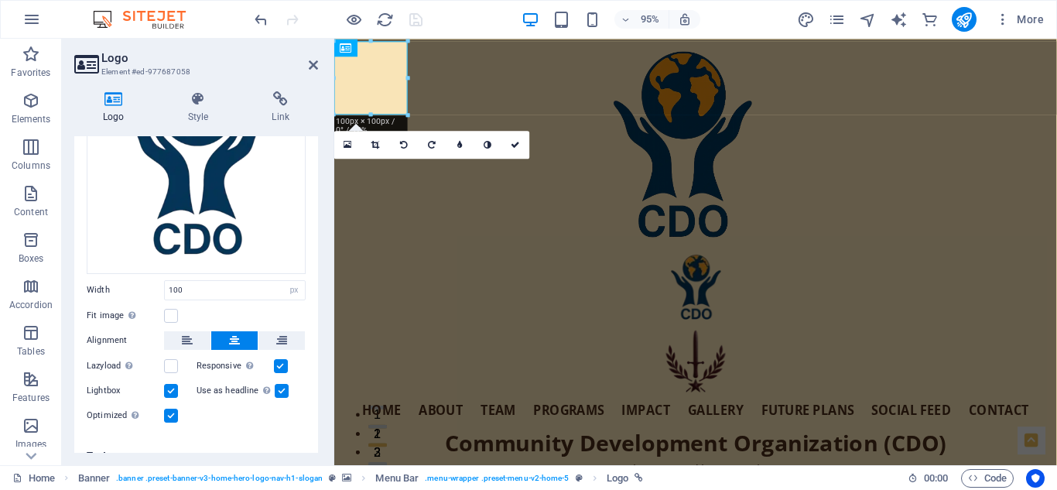
scroll to position [159, 0]
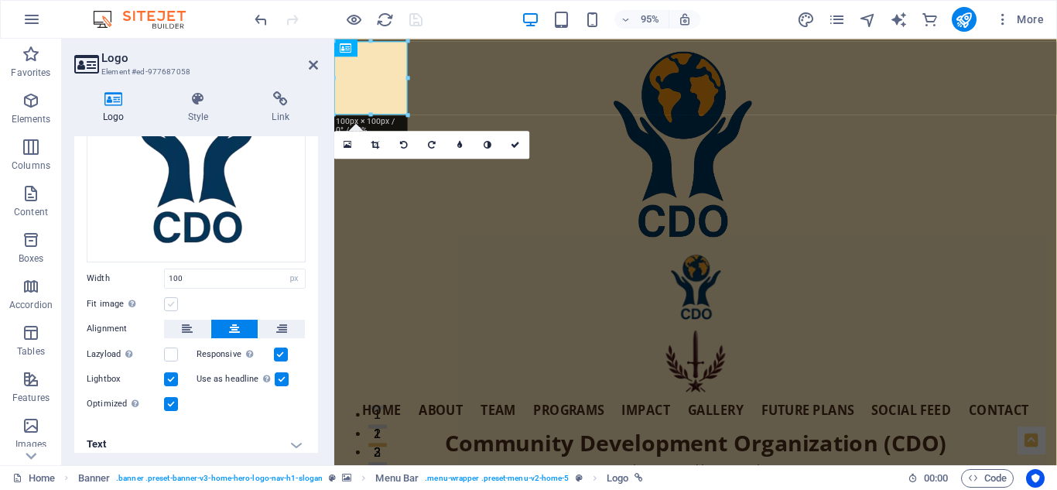
click at [173, 302] on label at bounding box center [171, 304] width 14 height 14
click at [0, 0] on input "Fit image Automatically fit image to a fixed width and height" at bounding box center [0, 0] width 0 height 0
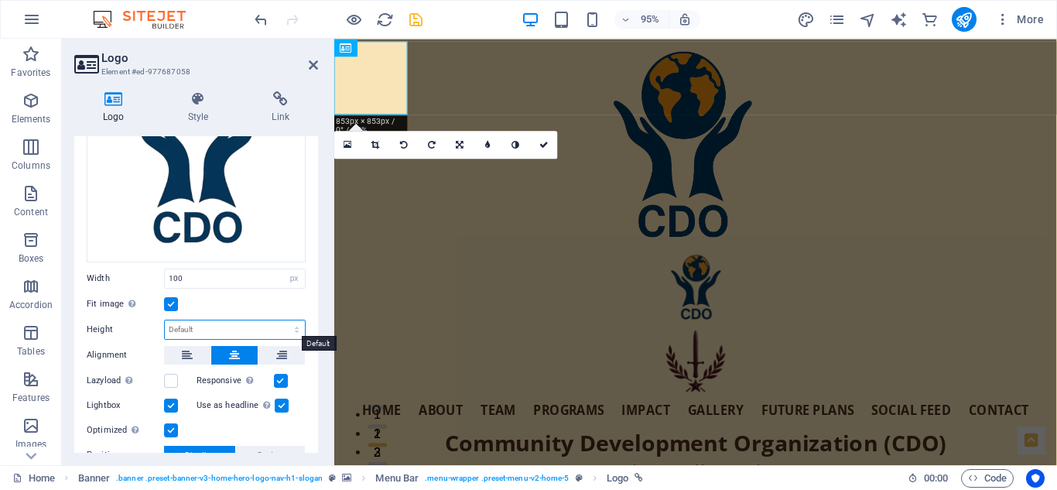
click at [207, 325] on select "Default auto px" at bounding box center [235, 329] width 140 height 19
select select "px"
click at [280, 320] on select "Default auto px" at bounding box center [235, 329] width 140 height 19
type input "100"
click at [320, 290] on div "Logo Style Link Logo Image Text Drag files here, click to choose files or selec…" at bounding box center [196, 272] width 269 height 386
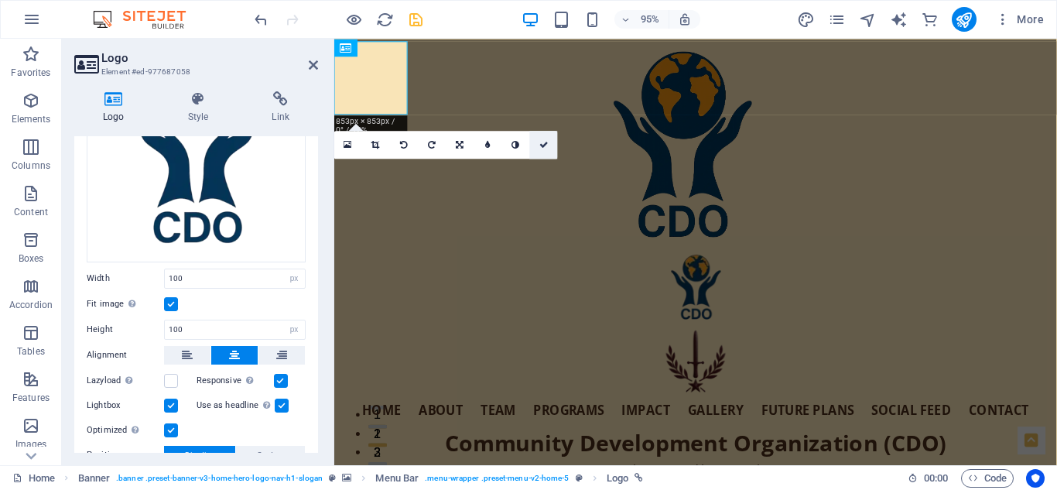
click at [540, 142] on icon at bounding box center [544, 144] width 9 height 9
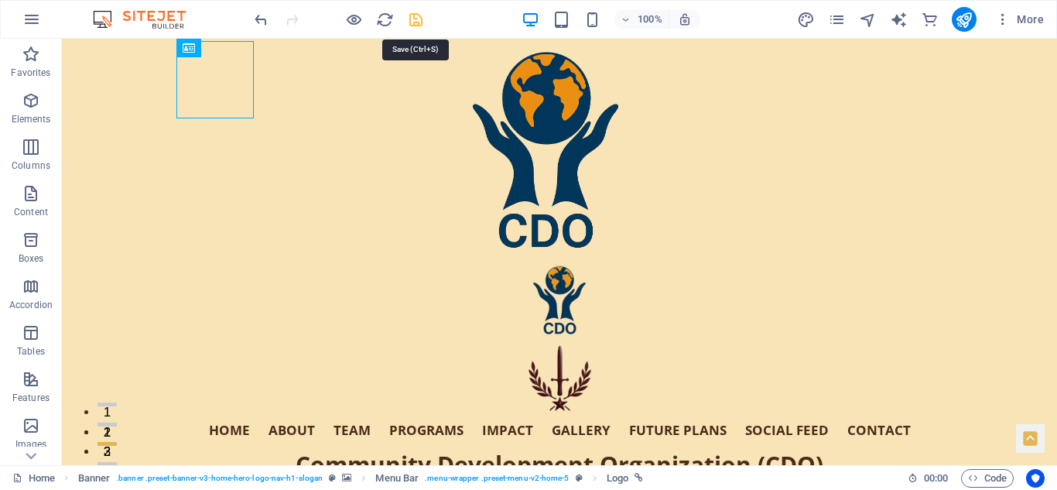
click at [416, 15] on icon "save" at bounding box center [416, 20] width 18 height 18
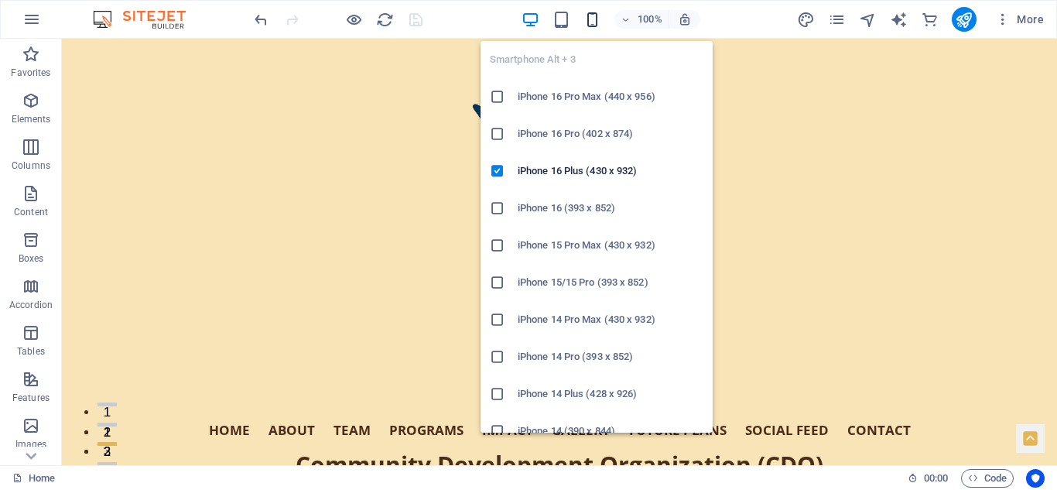
click at [591, 19] on icon "button" at bounding box center [593, 20] width 18 height 18
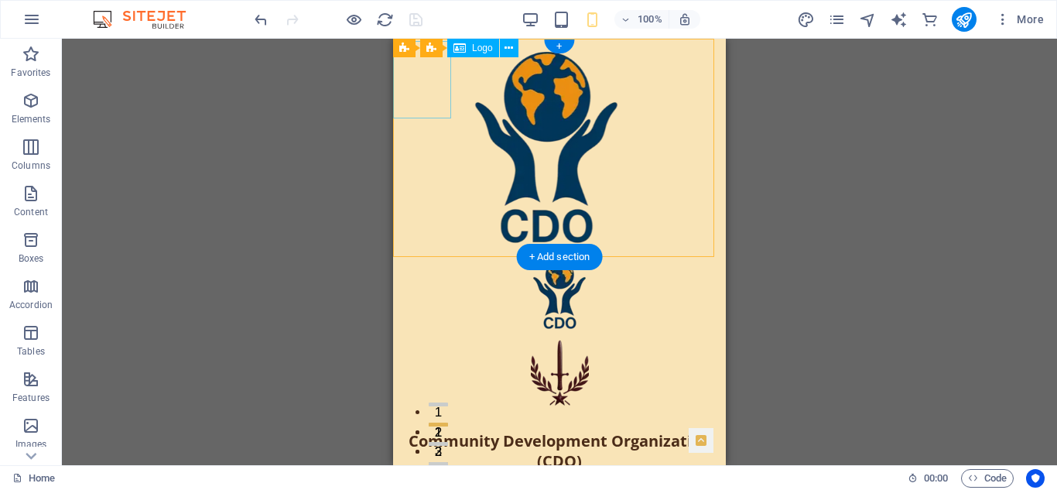
click at [423, 257] on div "Hero Banner" at bounding box center [559, 295] width 333 height 77
select select "px"
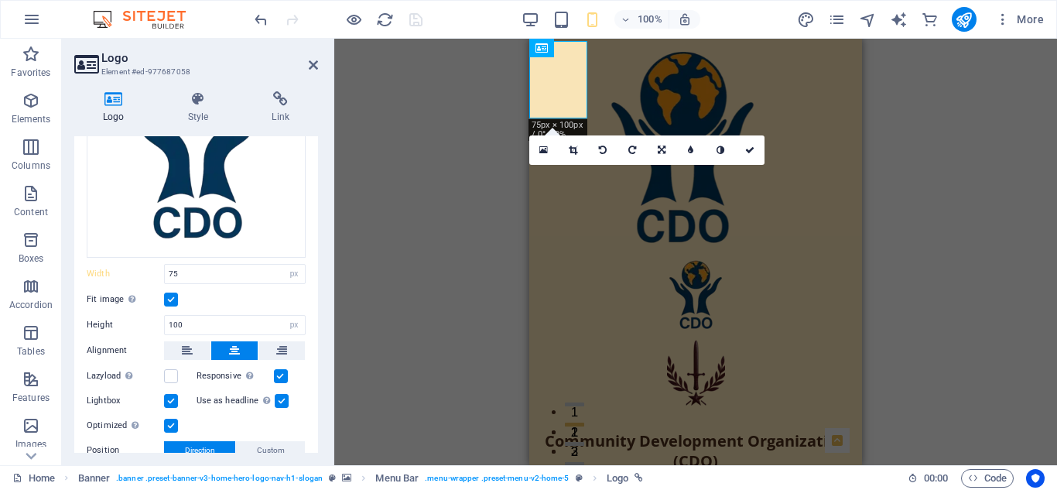
scroll to position [166, 0]
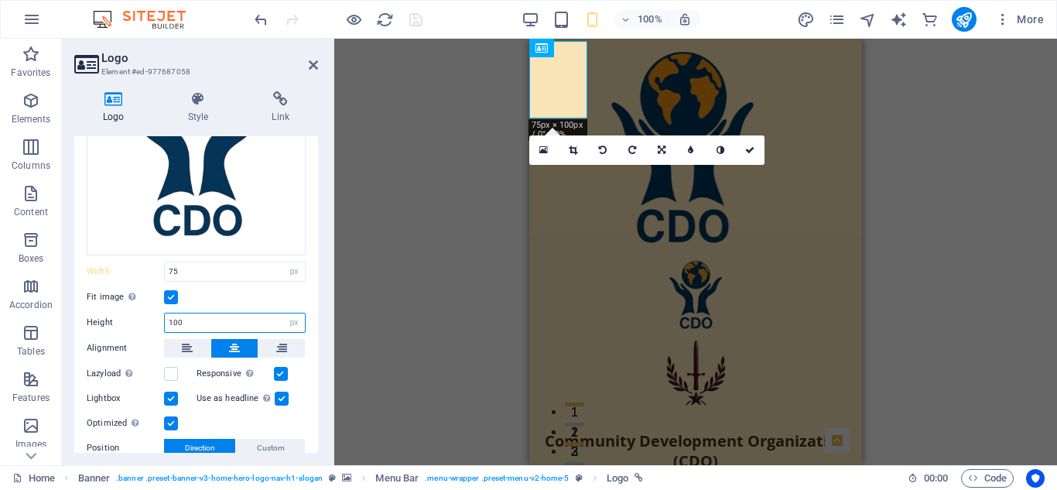
drag, startPoint x: 187, startPoint y: 318, endPoint x: 148, endPoint y: 322, distance: 39.7
click at [148, 322] on div "Height 100 Default auto px" at bounding box center [196, 323] width 219 height 20
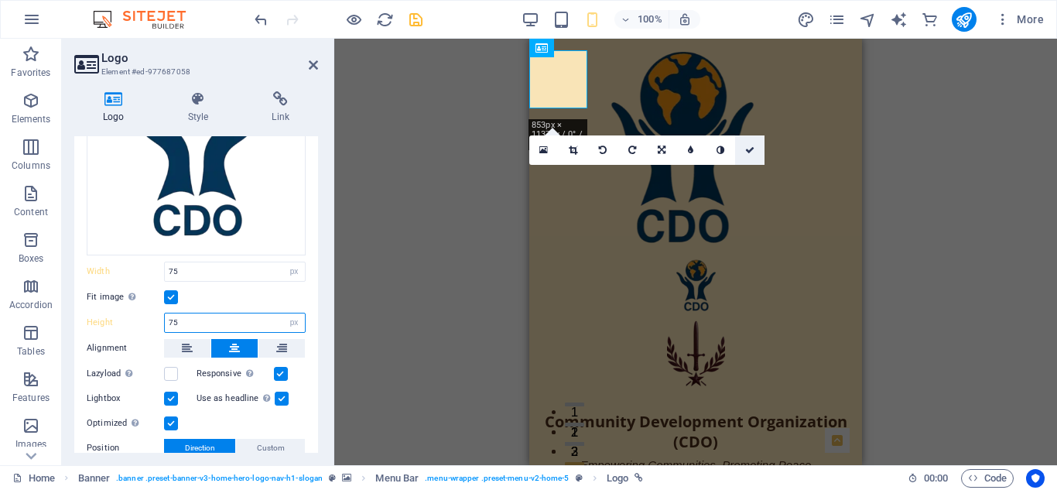
type input "75"
click at [749, 148] on icon at bounding box center [749, 150] width 9 height 9
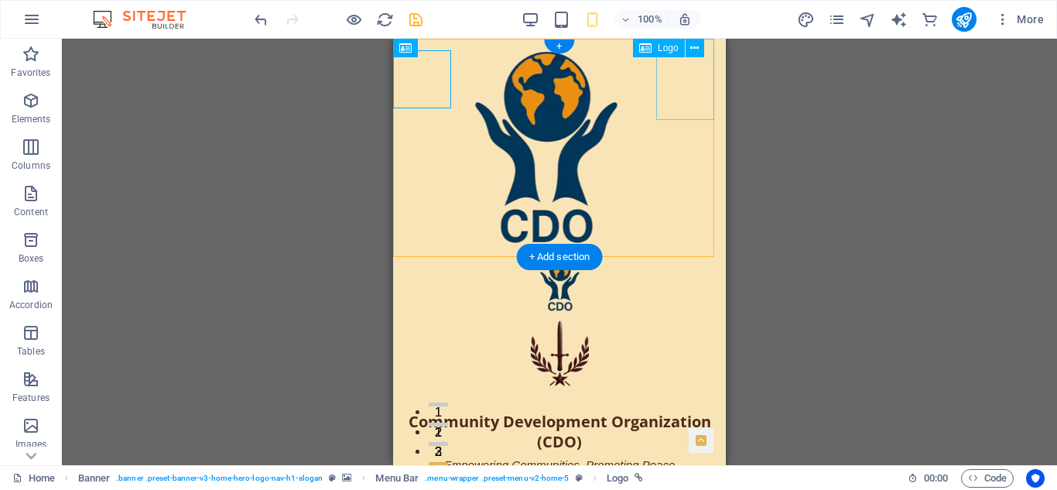
click at [684, 315] on div "Hero Banner" at bounding box center [559, 355] width 333 height 81
select select "px"
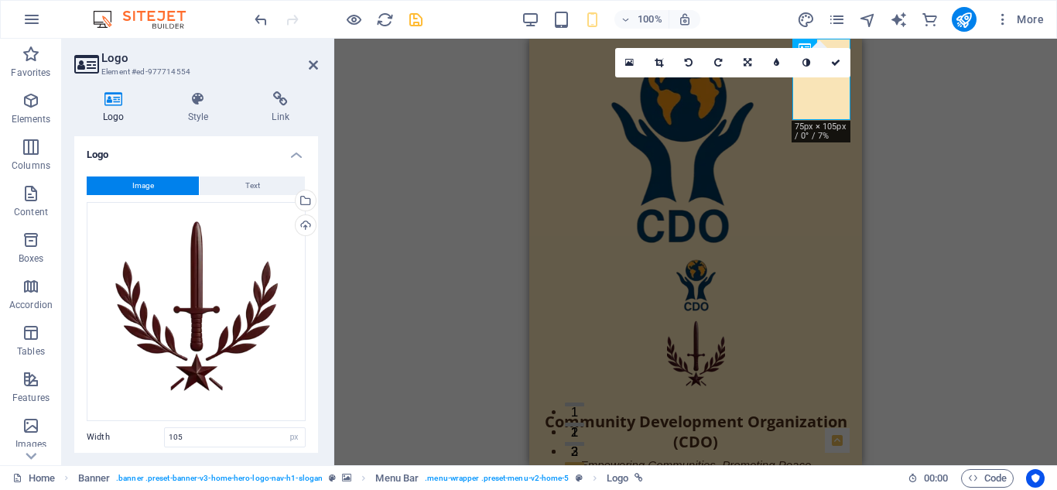
type input "75"
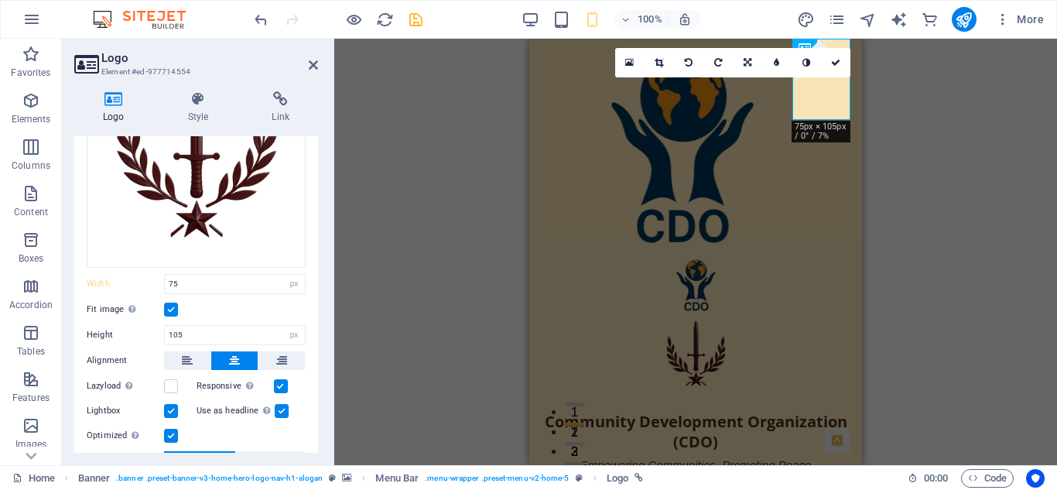
scroll to position [156, 0]
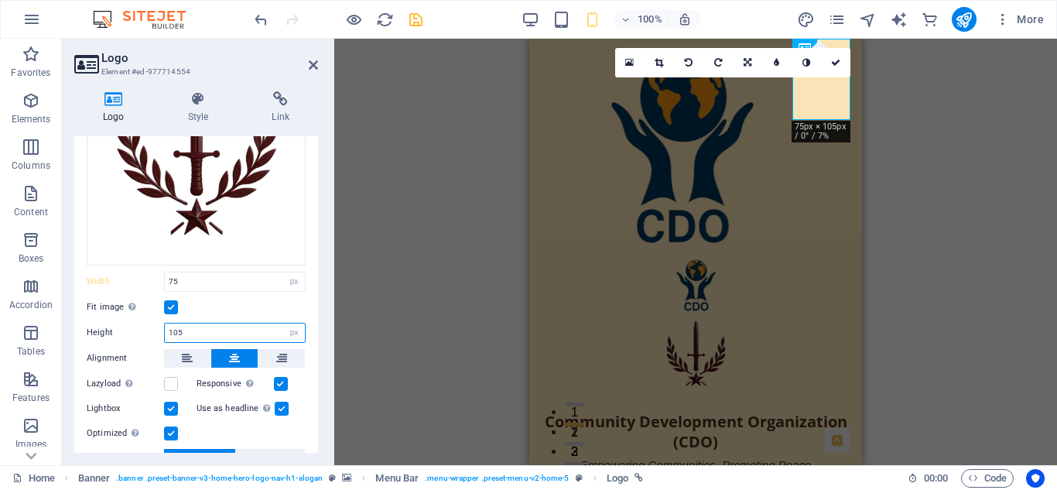
drag, startPoint x: 187, startPoint y: 329, endPoint x: 139, endPoint y: 334, distance: 47.5
click at [139, 334] on div "Height 105 Default auto px" at bounding box center [196, 333] width 219 height 20
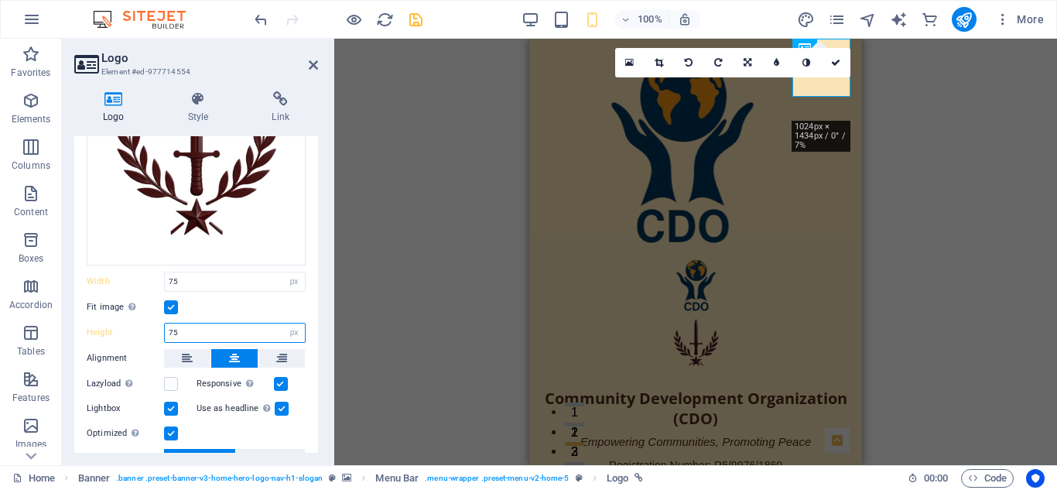
drag, startPoint x: 180, startPoint y: 329, endPoint x: 146, endPoint y: 340, distance: 35.0
click at [146, 340] on div "Image Text Drag files here, click to choose files or select files from Files or…" at bounding box center [196, 271] width 244 height 525
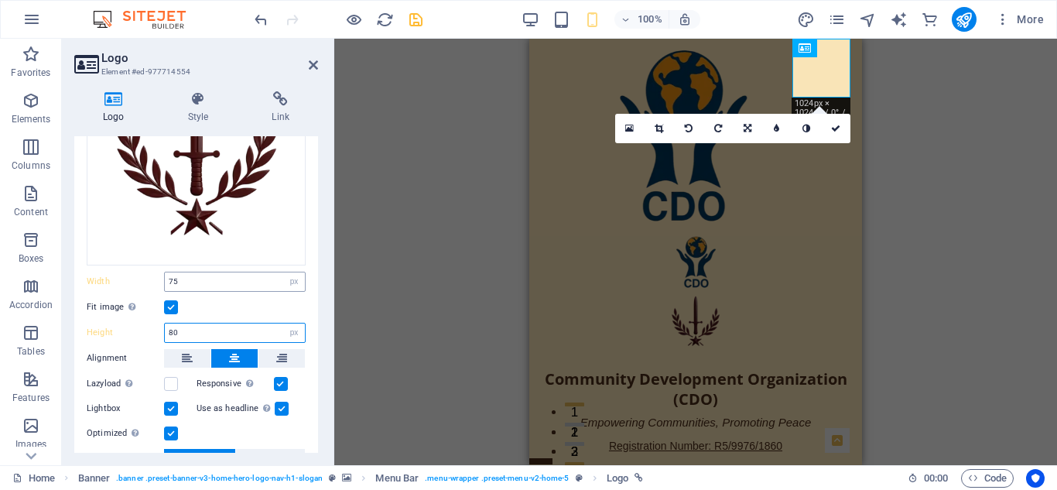
type input "80"
drag, startPoint x: 184, startPoint y: 283, endPoint x: 162, endPoint y: 283, distance: 22.4
click at [162, 283] on div "Width 75 Default auto px rem % em vh vw" at bounding box center [196, 282] width 219 height 20
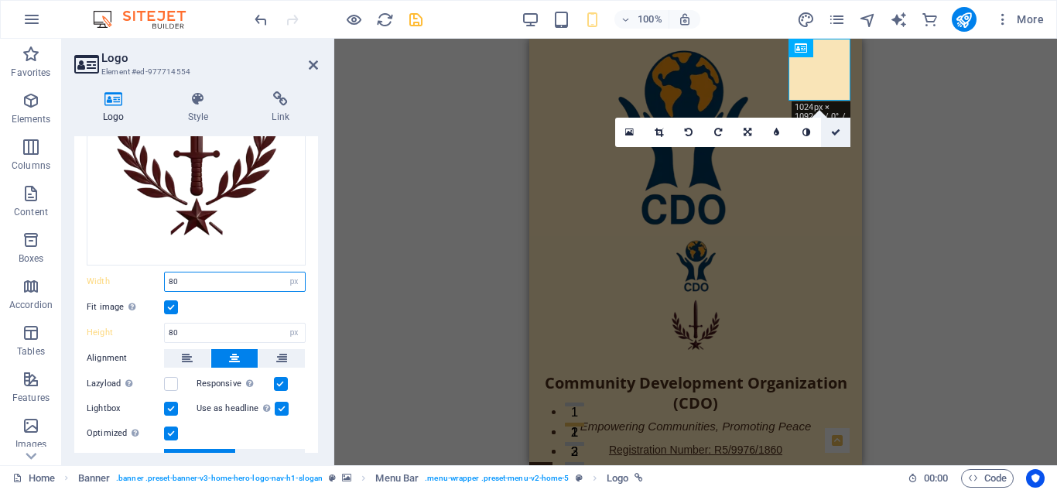
type input "80"
click at [838, 129] on icon at bounding box center [835, 132] width 9 height 9
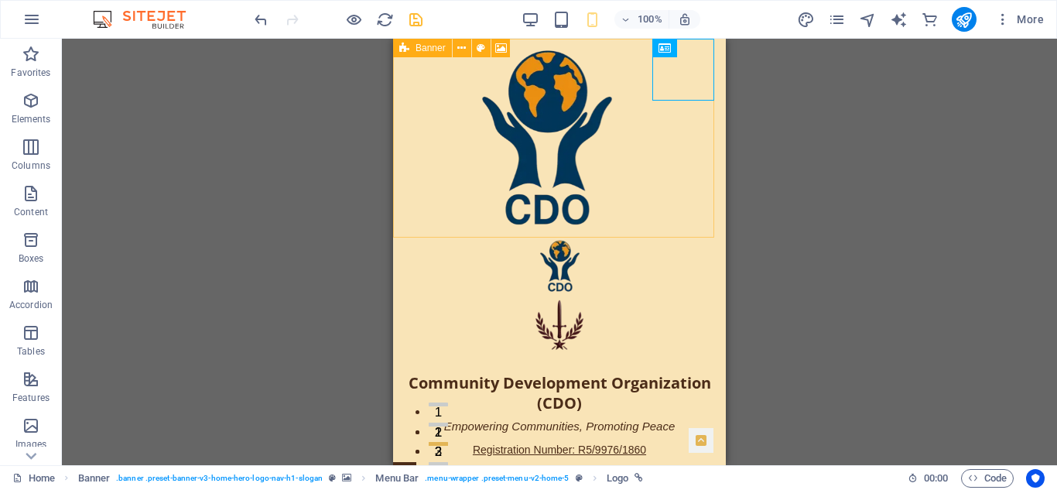
click at [428, 48] on span "Banner" at bounding box center [431, 47] width 30 height 9
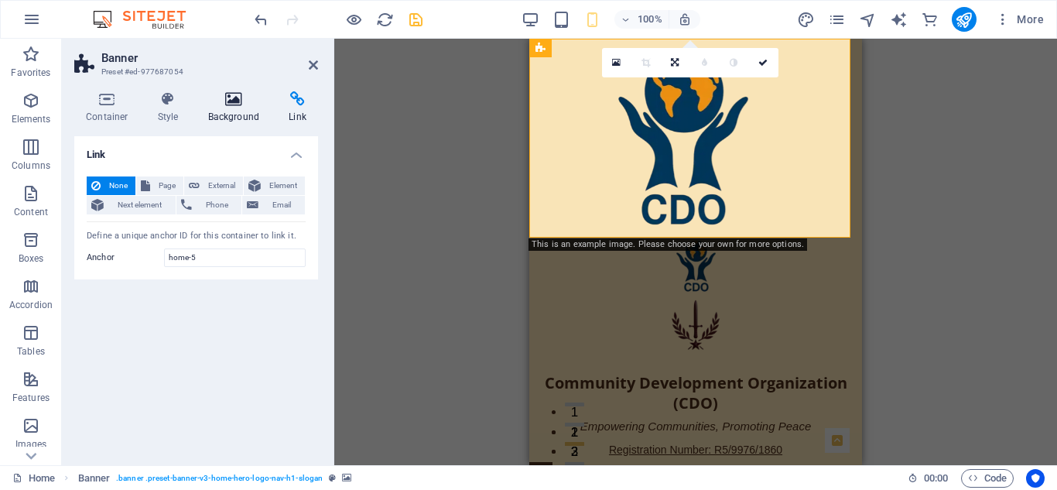
click at [234, 101] on icon at bounding box center [234, 98] width 75 height 15
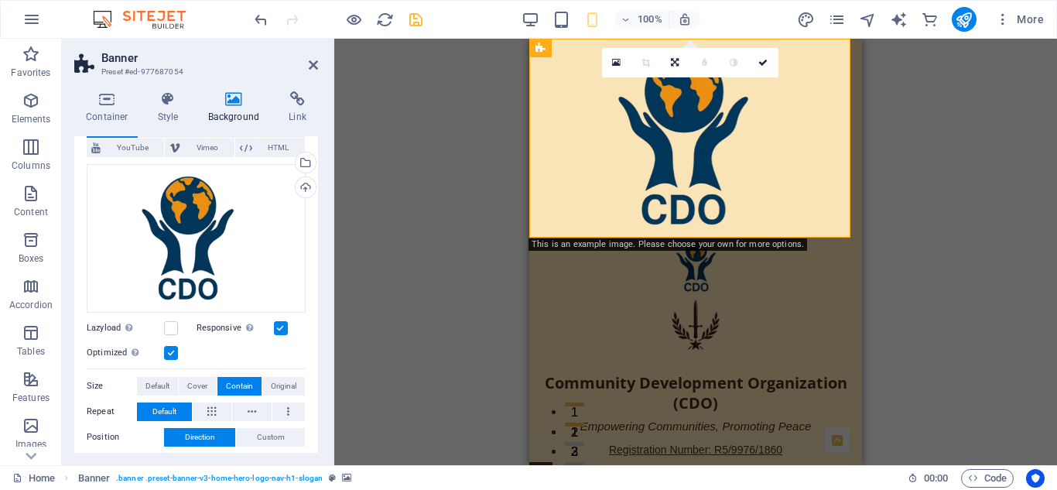
scroll to position [0, 0]
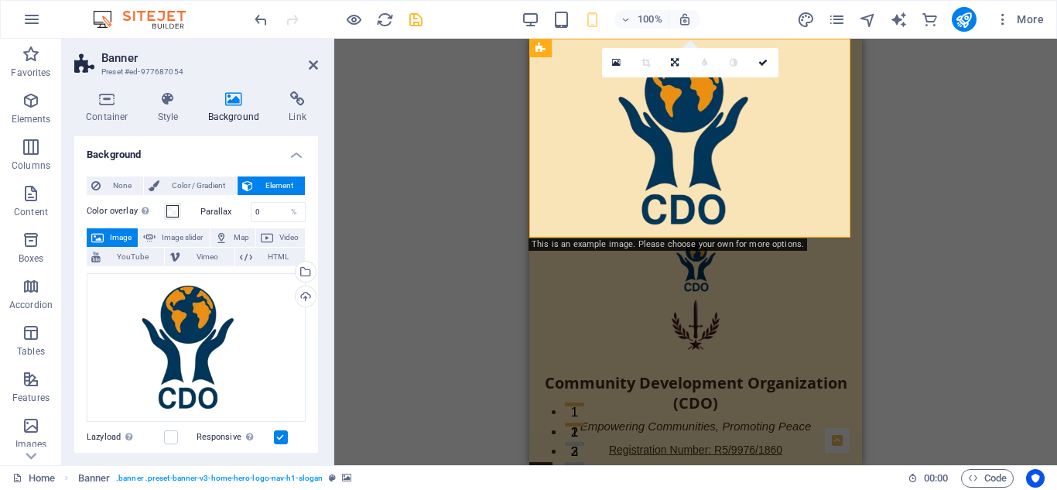
click at [313, 56] on h2 "Banner" at bounding box center [209, 58] width 217 height 14
click at [313, 62] on icon at bounding box center [313, 65] width 9 height 12
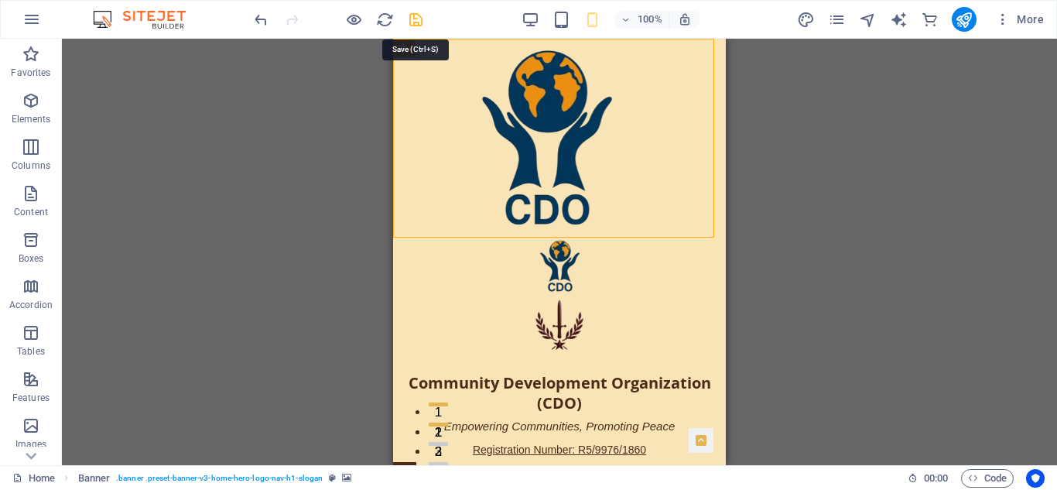
click at [417, 15] on icon "save" at bounding box center [416, 20] width 18 height 18
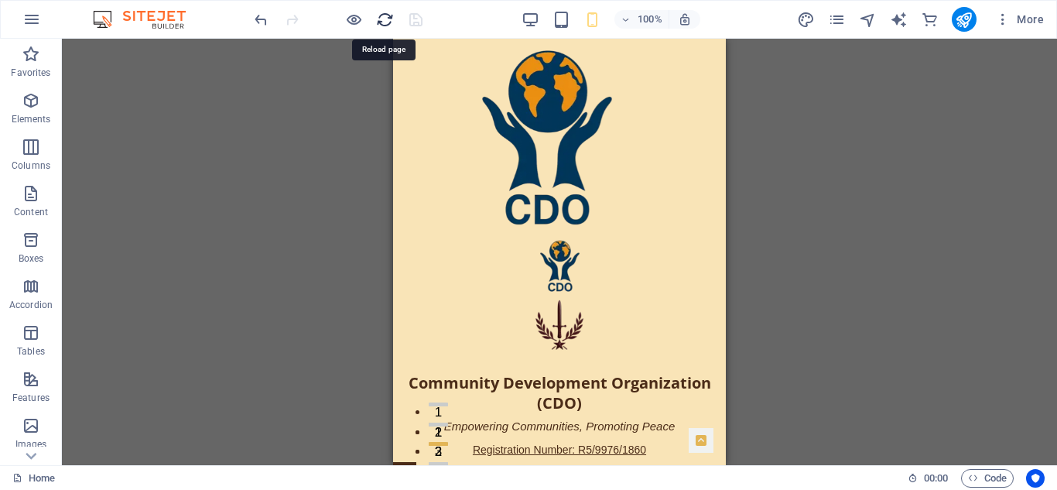
click at [381, 14] on icon "reload" at bounding box center [385, 20] width 18 height 18
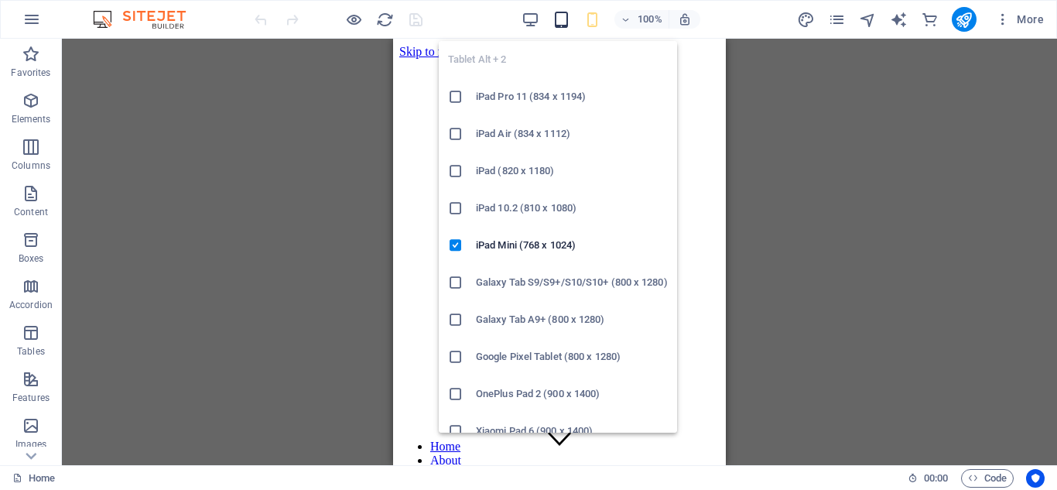
click at [562, 14] on icon "button" at bounding box center [562, 20] width 18 height 18
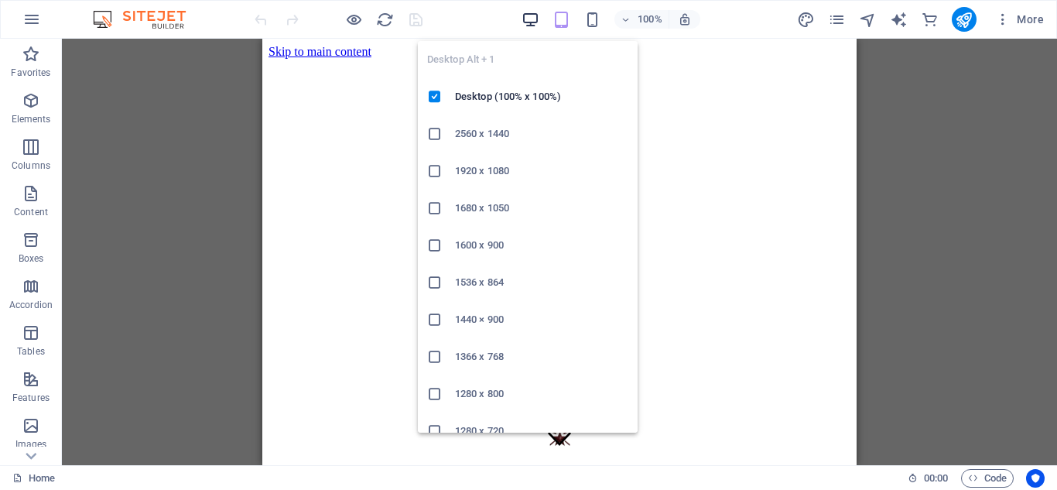
click at [527, 13] on icon "button" at bounding box center [531, 20] width 18 height 18
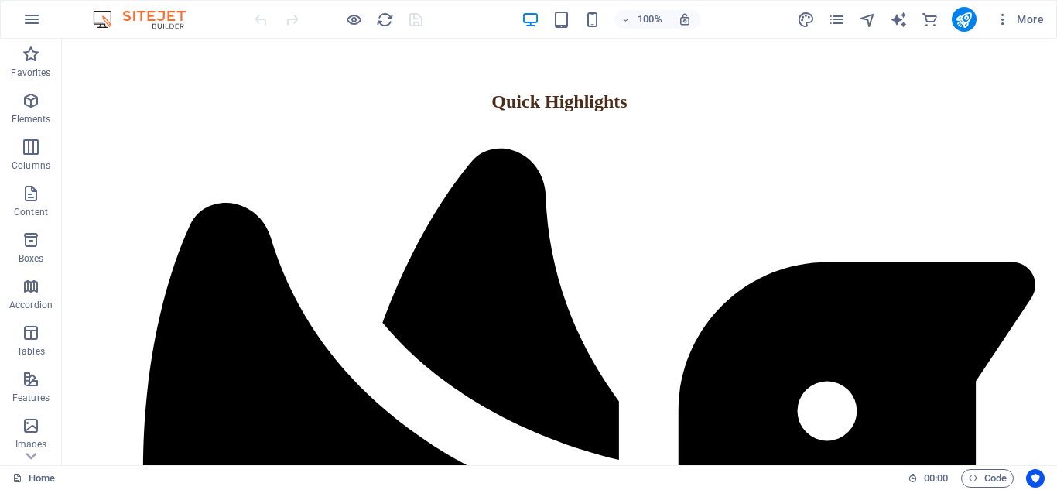
scroll to position [964, 0]
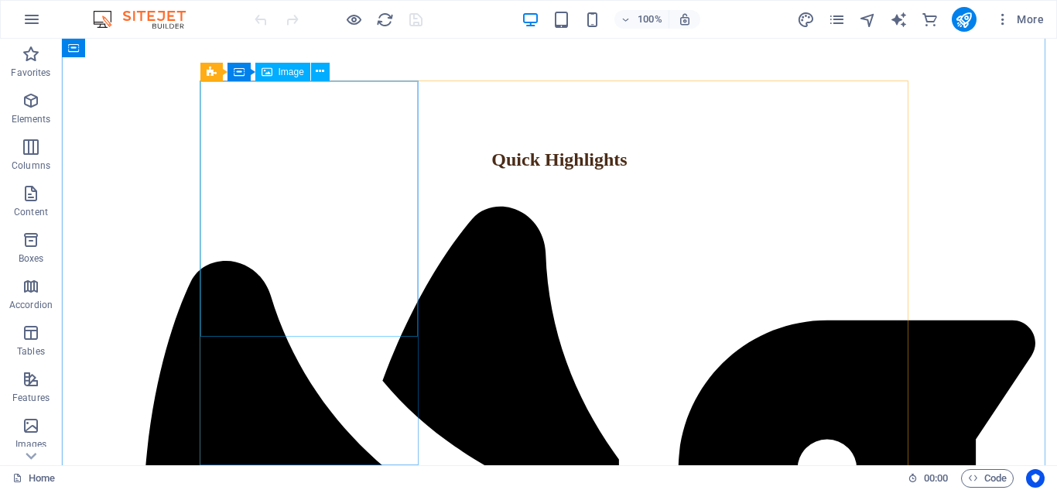
select select "vw"
select select "px"
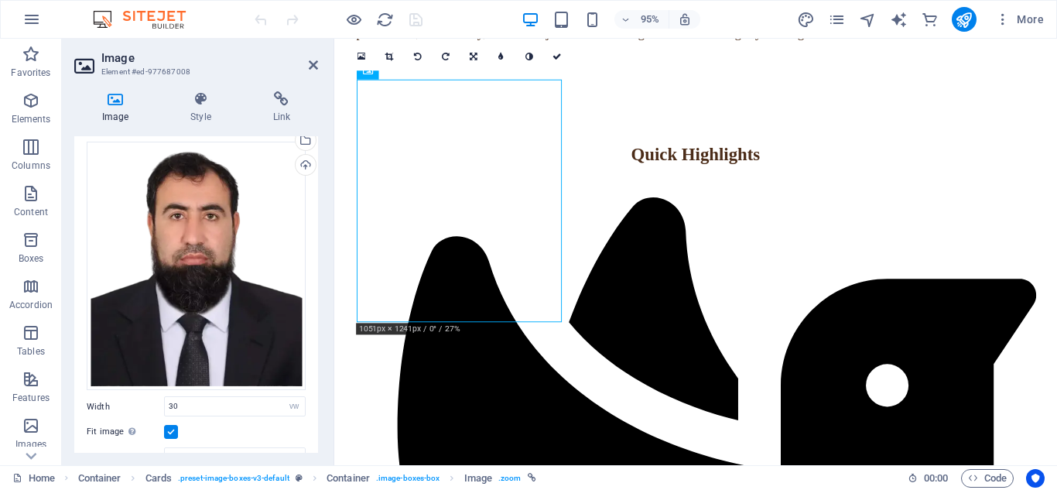
scroll to position [0, 0]
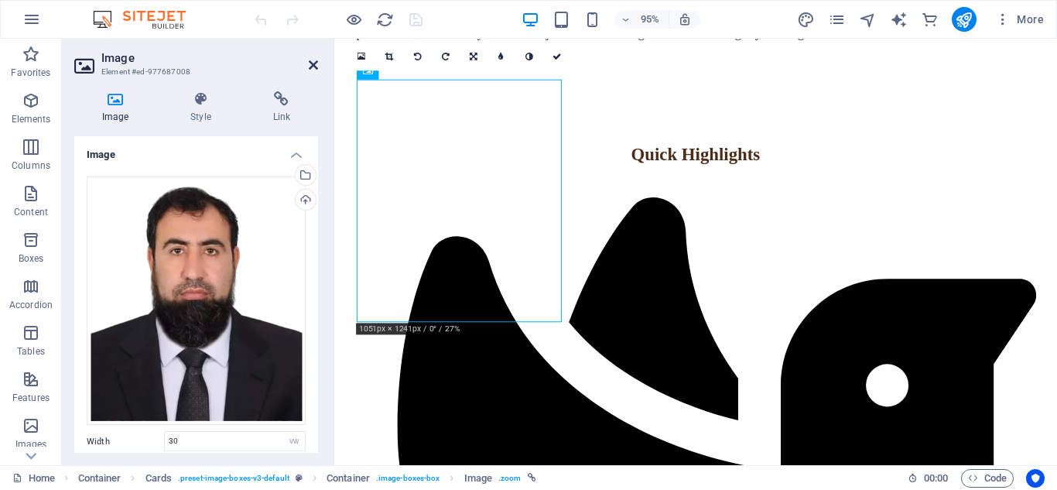
click at [313, 59] on icon at bounding box center [313, 65] width 9 height 12
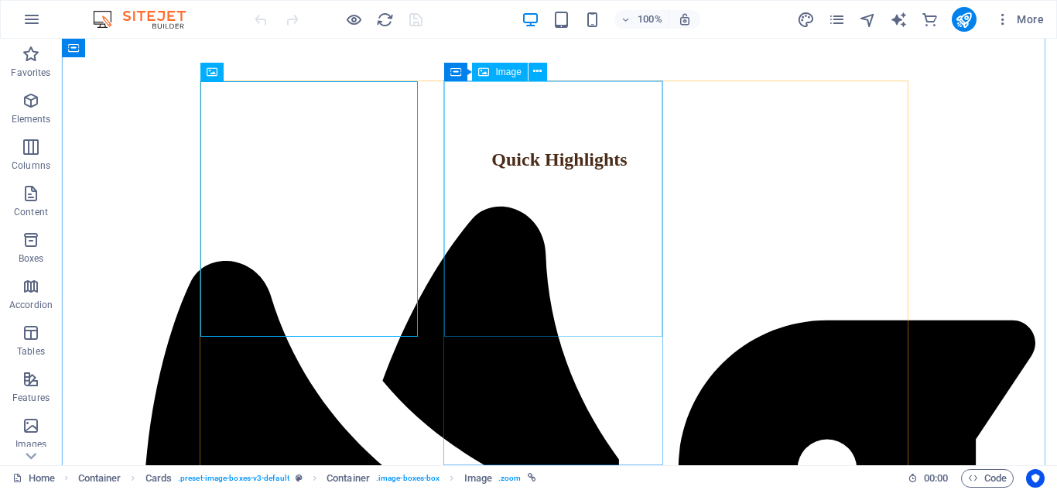
select select "vw"
select select "px"
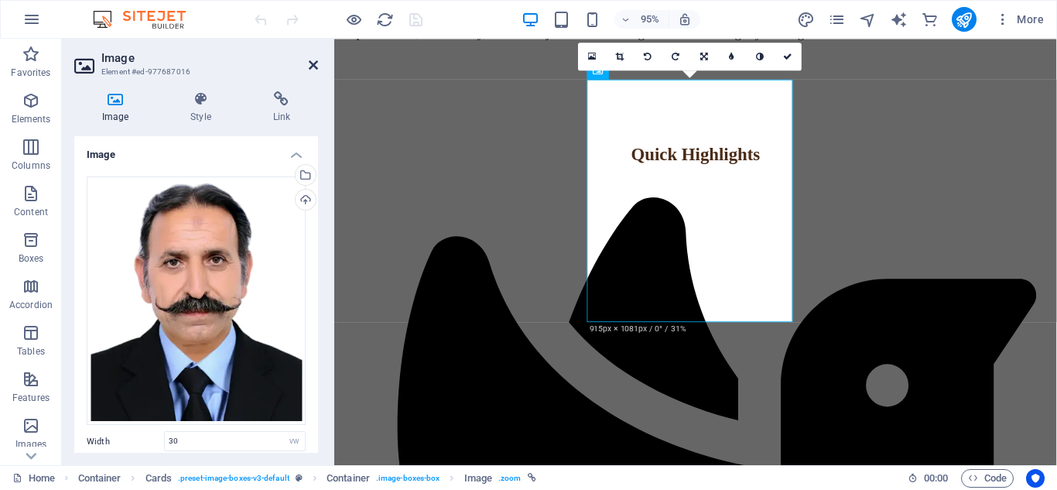
click at [314, 60] on icon at bounding box center [313, 65] width 9 height 12
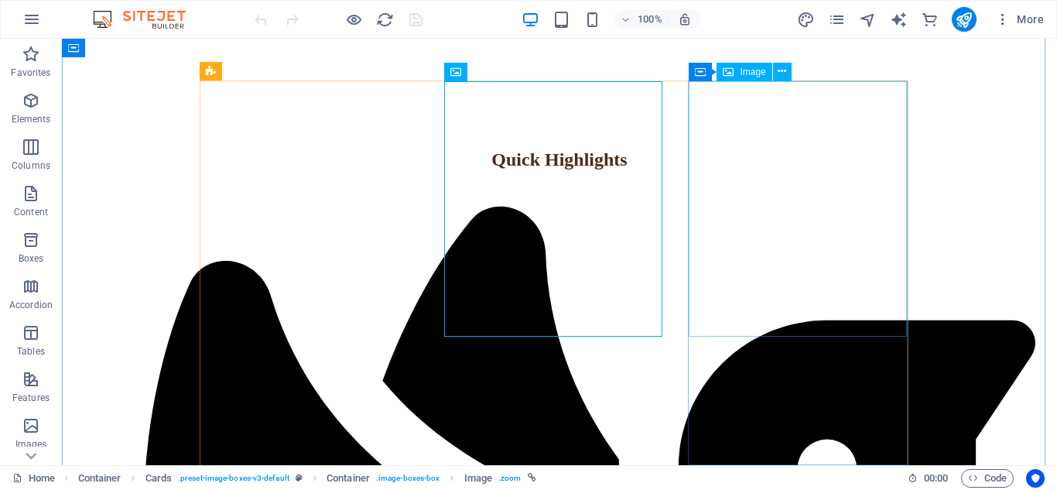
select select "vw"
select select "px"
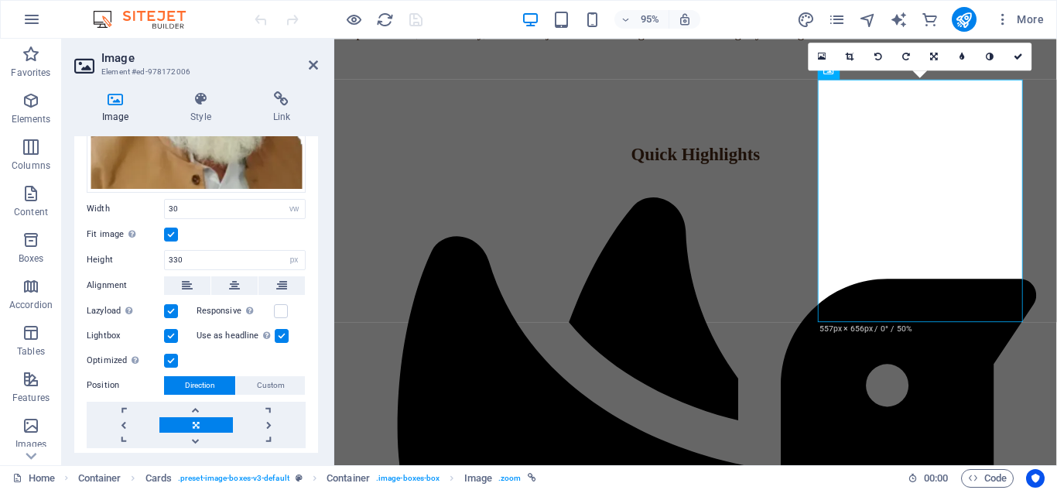
scroll to position [237, 0]
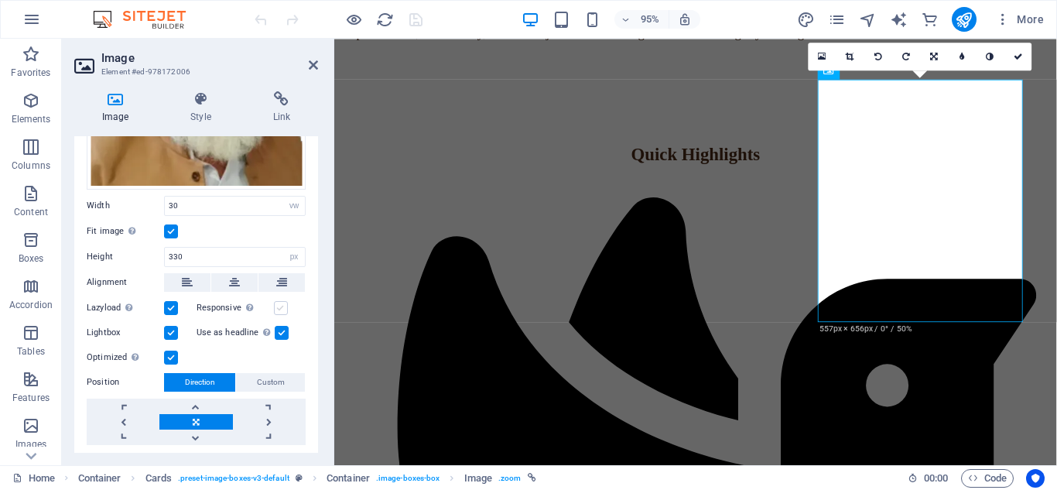
click at [279, 306] on label at bounding box center [281, 308] width 14 height 14
click at [0, 0] on input "Responsive Automatically load retina image and smartphone optimized sizes." at bounding box center [0, 0] width 0 height 0
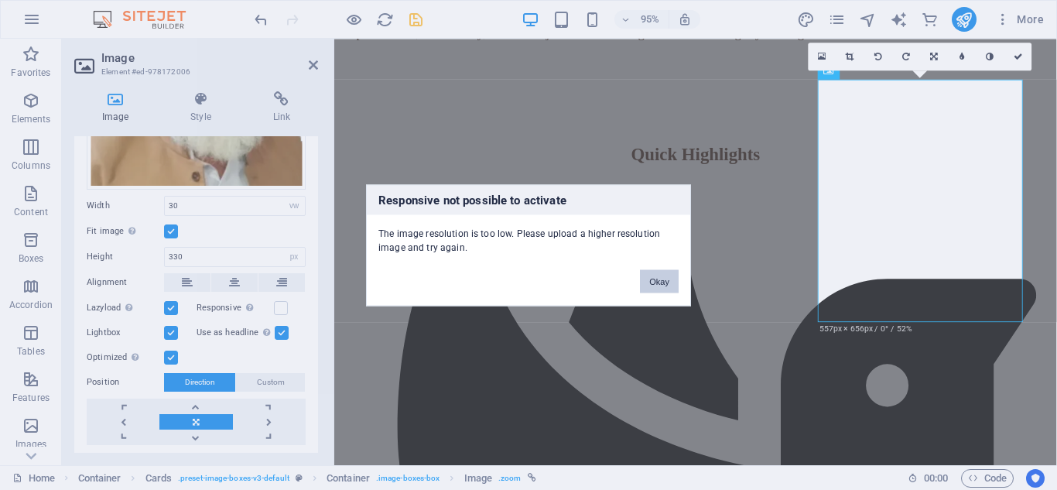
click at [659, 277] on button "Okay" at bounding box center [659, 280] width 39 height 23
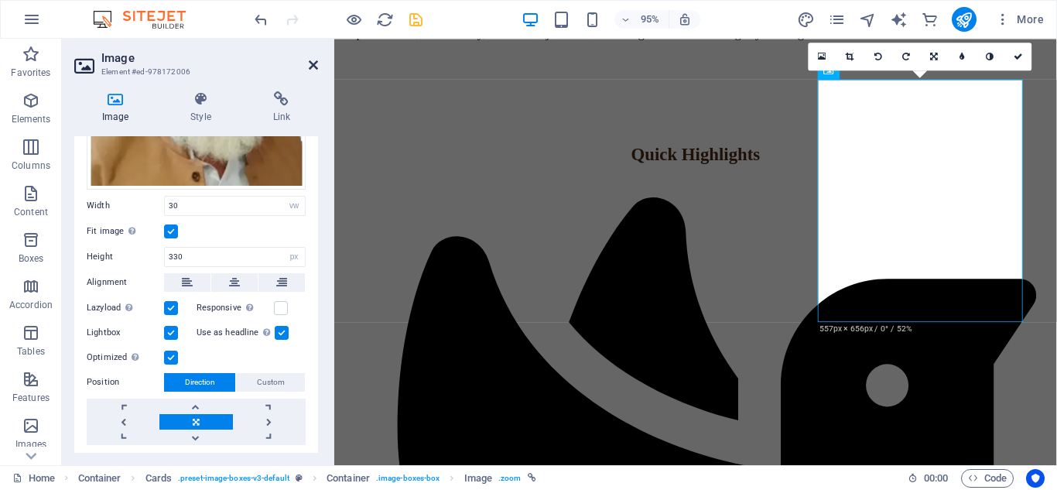
click at [313, 65] on icon at bounding box center [313, 65] width 9 height 12
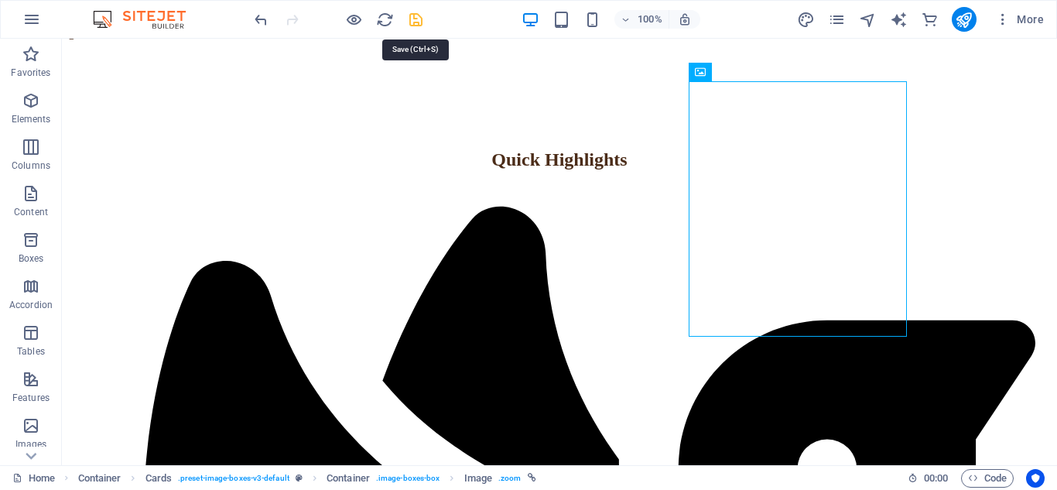
click at [413, 16] on icon "save" at bounding box center [416, 20] width 18 height 18
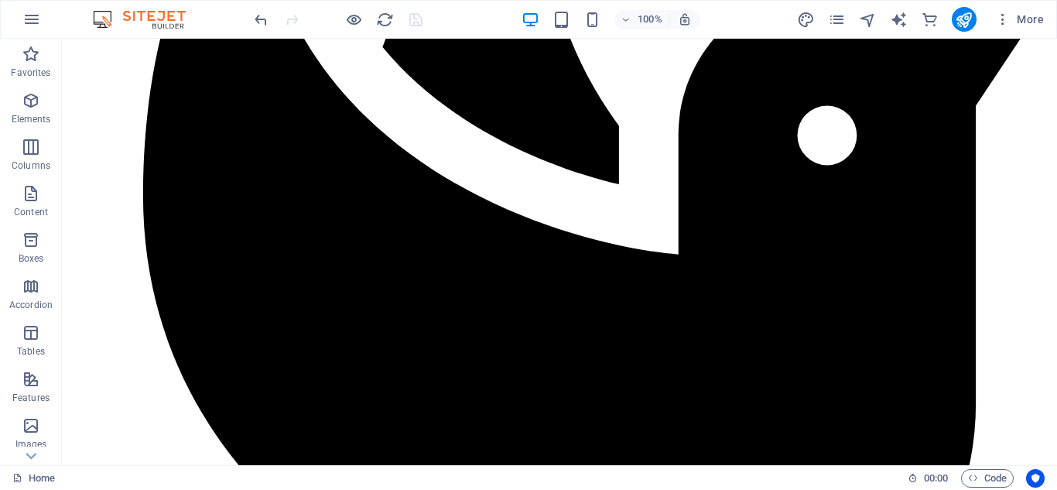
scroll to position [1321, 0]
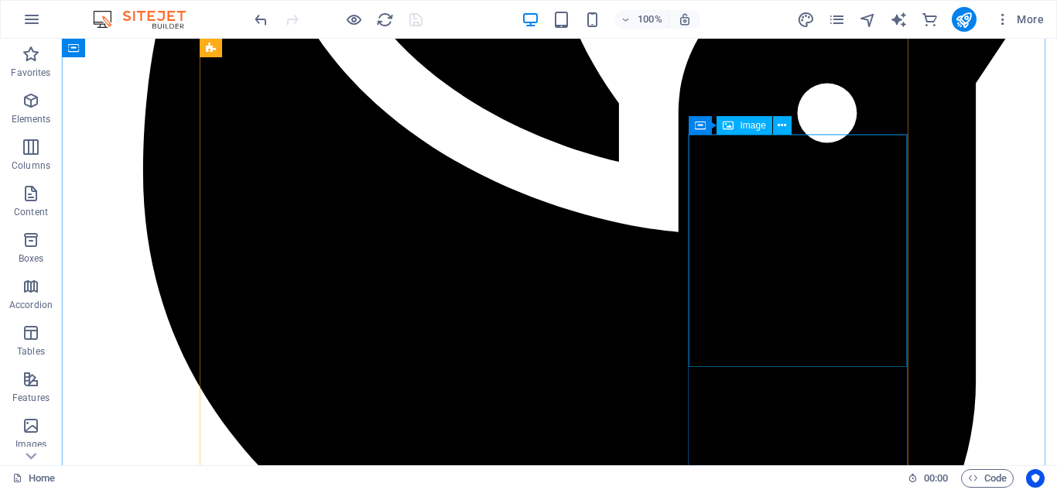
select select "vw"
select select "px"
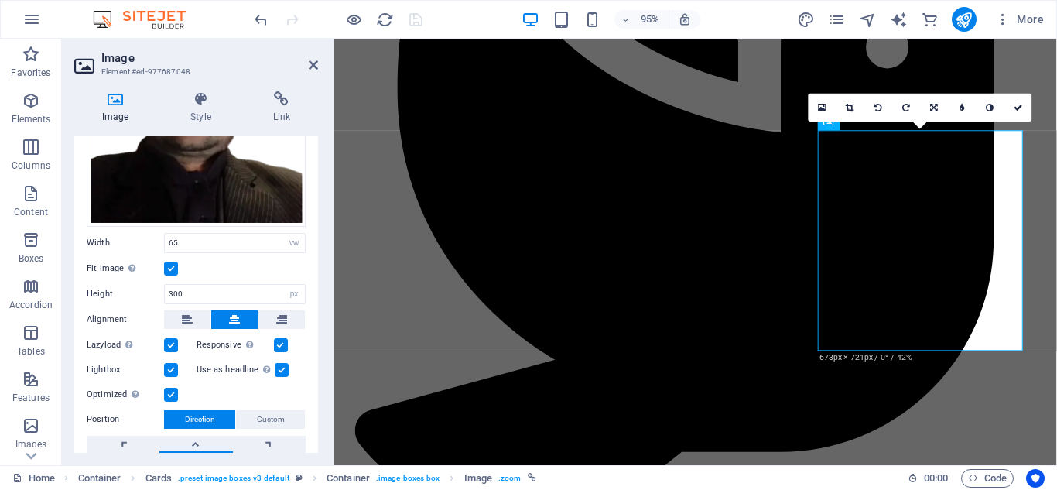
scroll to position [0, 0]
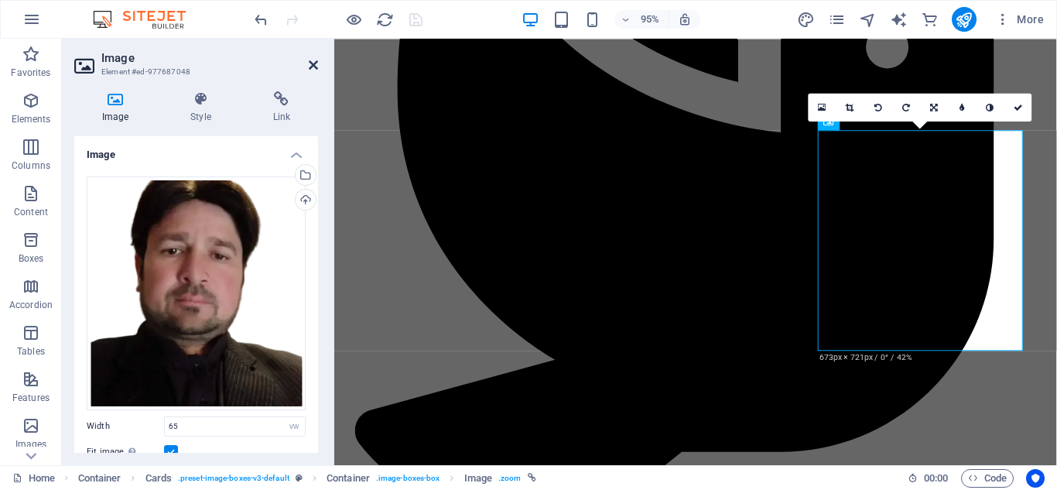
drag, startPoint x: 313, startPoint y: 59, endPoint x: 281, endPoint y: 26, distance: 45.4
click at [313, 59] on icon at bounding box center [313, 65] width 9 height 12
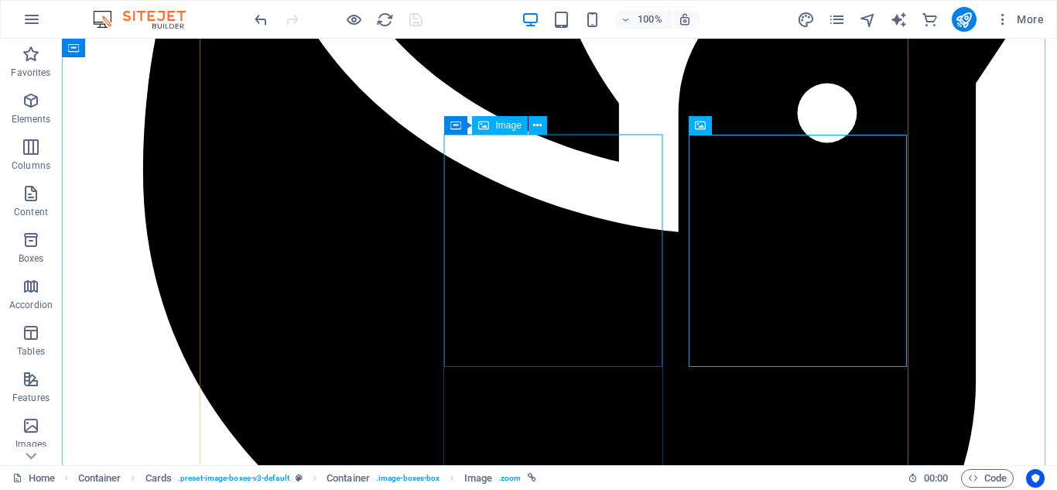
select select "vw"
select select "px"
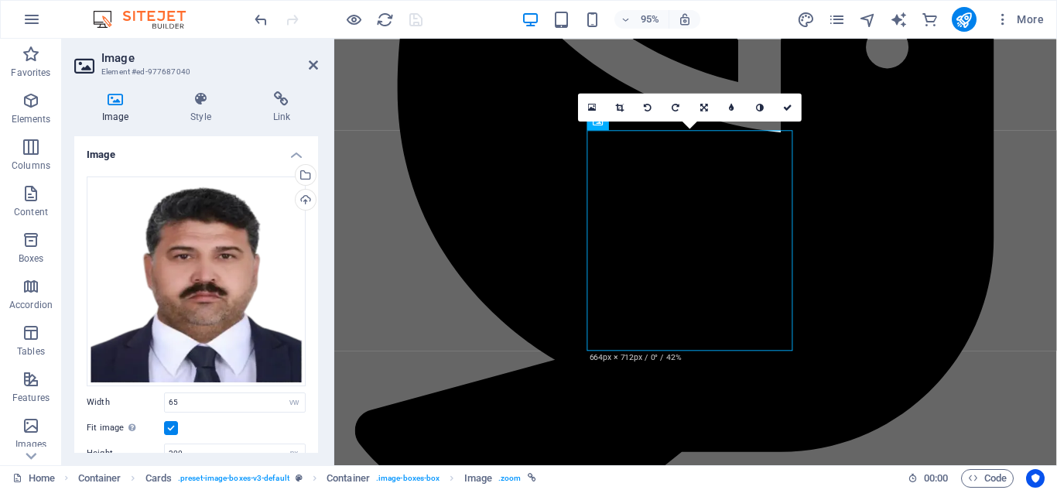
click at [314, 57] on h2 "Image" at bounding box center [209, 58] width 217 height 14
click at [314, 59] on icon at bounding box center [313, 65] width 9 height 12
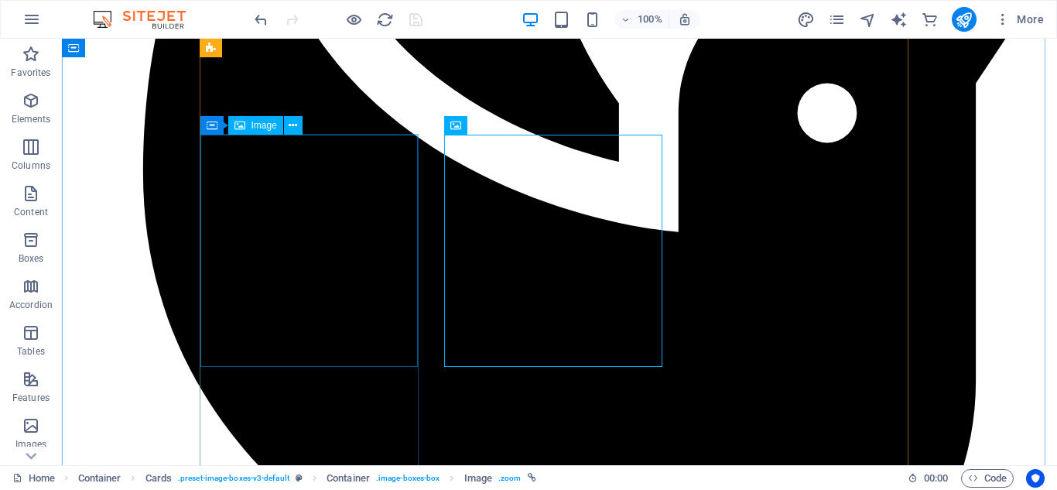
select select "vw"
select select "px"
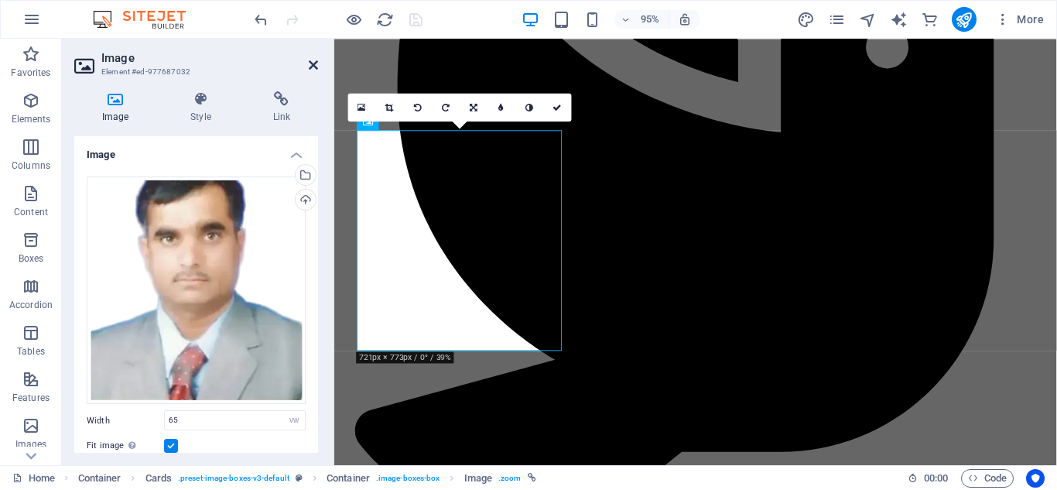
click at [313, 65] on icon at bounding box center [313, 65] width 9 height 12
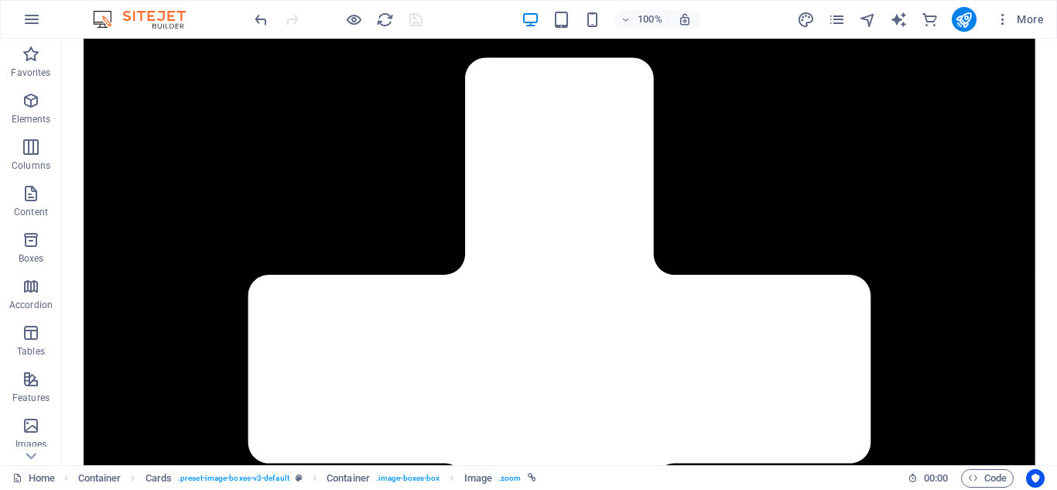
scroll to position [2321, 0]
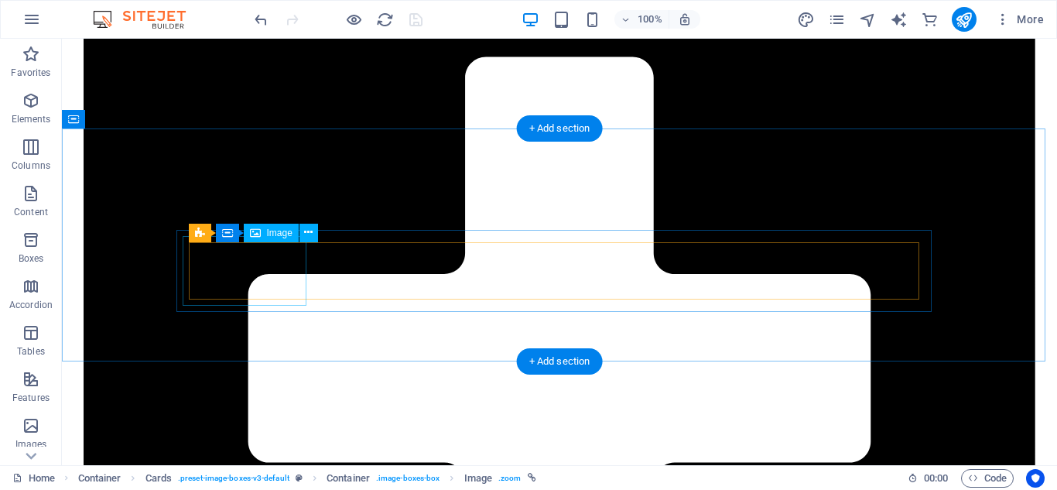
select select "px"
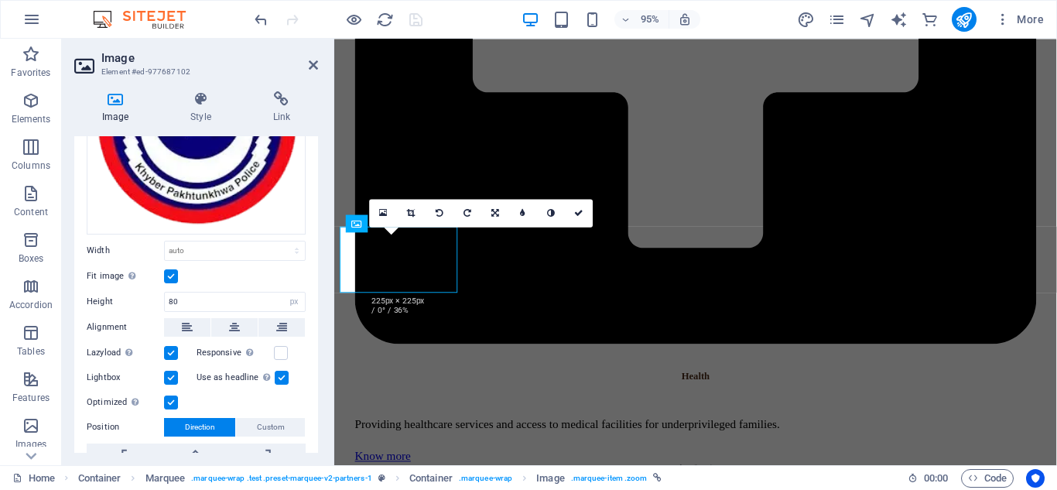
scroll to position [202, 0]
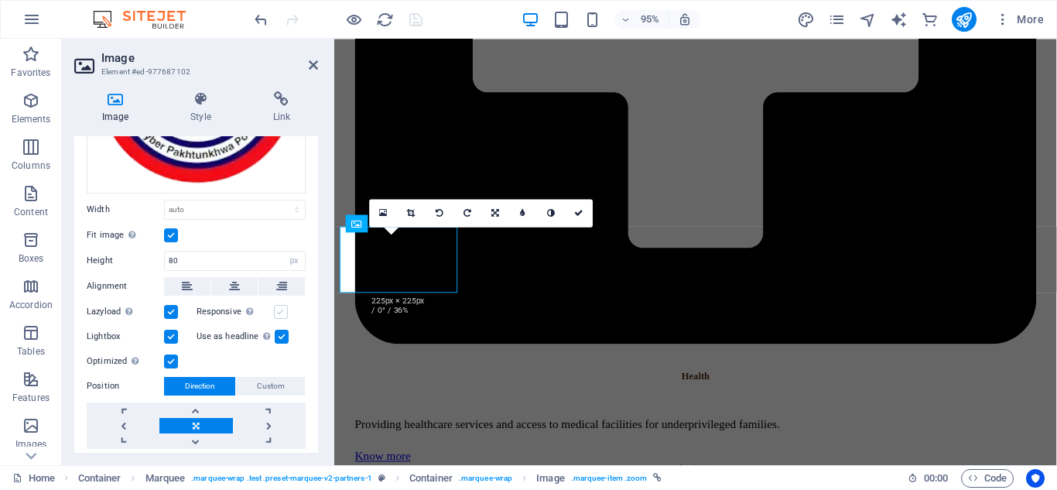
click at [277, 307] on label at bounding box center [281, 312] width 14 height 14
click at [0, 0] on input "Responsive Automatically load retina image and smartphone optimized sizes." at bounding box center [0, 0] width 0 height 0
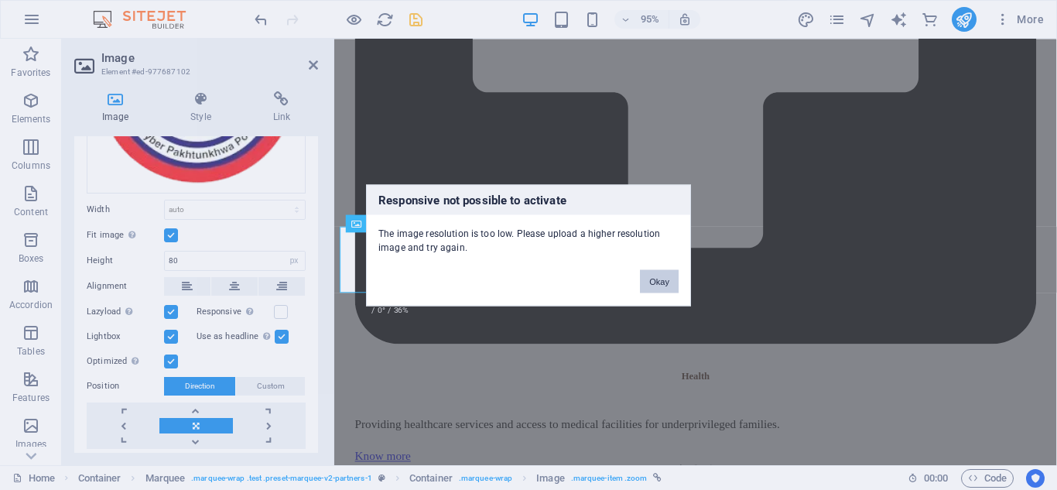
click at [668, 279] on button "Okay" at bounding box center [659, 280] width 39 height 23
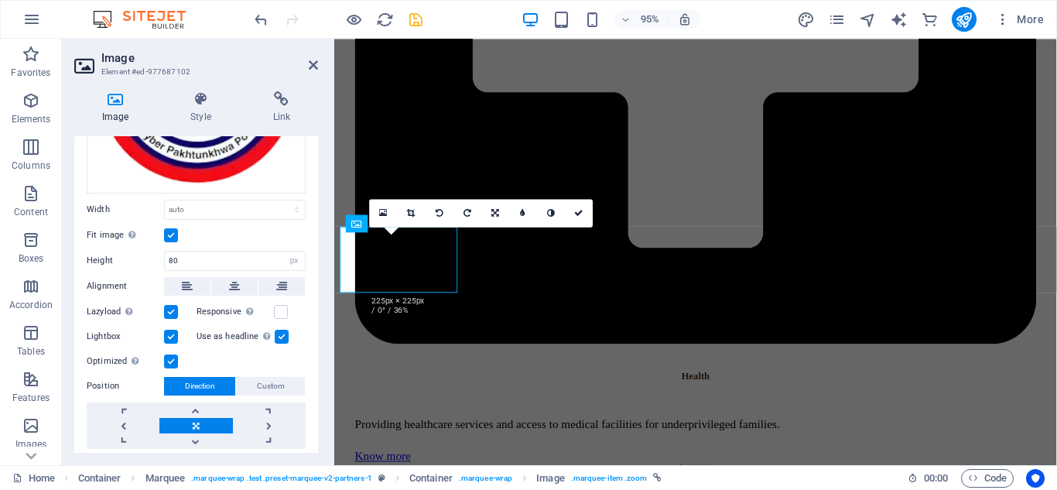
scroll to position [0, 0]
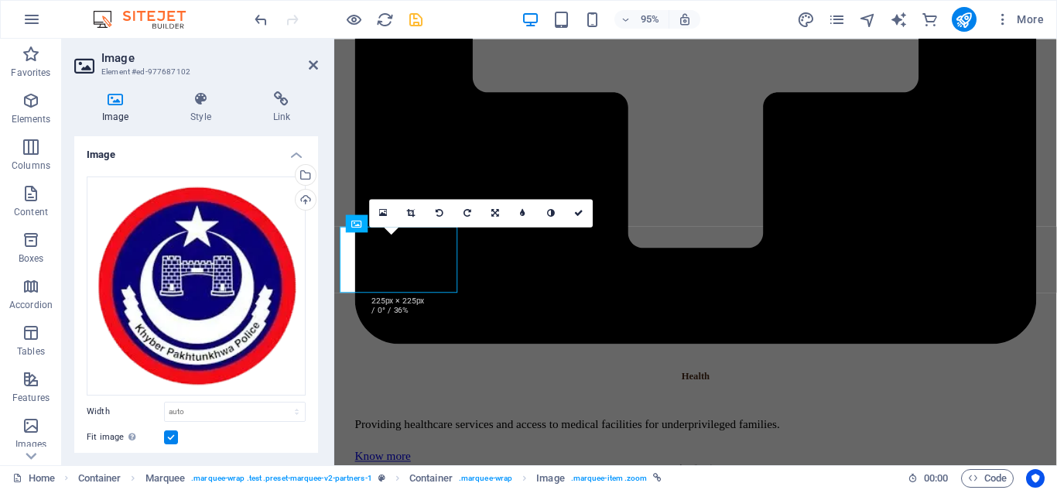
click at [316, 58] on h2 "Image" at bounding box center [209, 58] width 217 height 14
click at [311, 65] on icon at bounding box center [313, 65] width 9 height 12
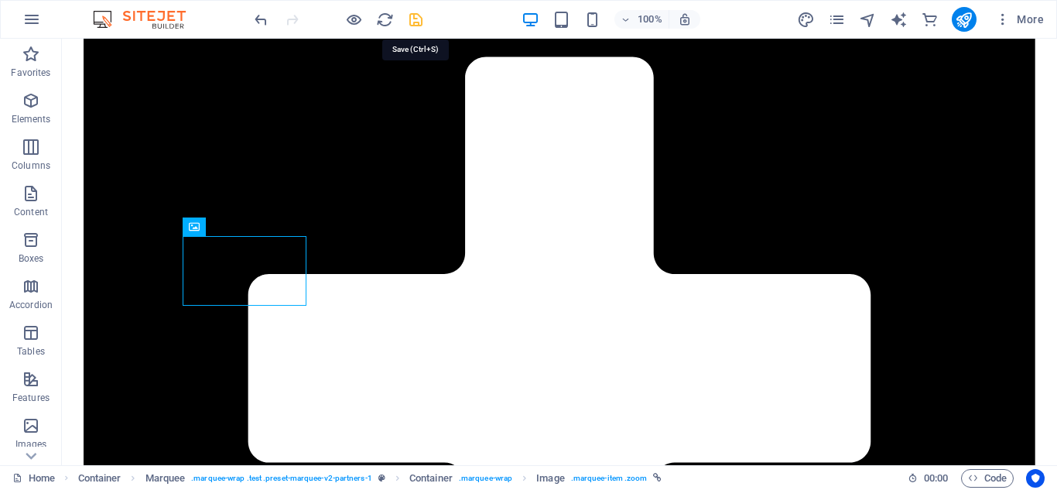
click at [415, 15] on icon "save" at bounding box center [416, 20] width 18 height 18
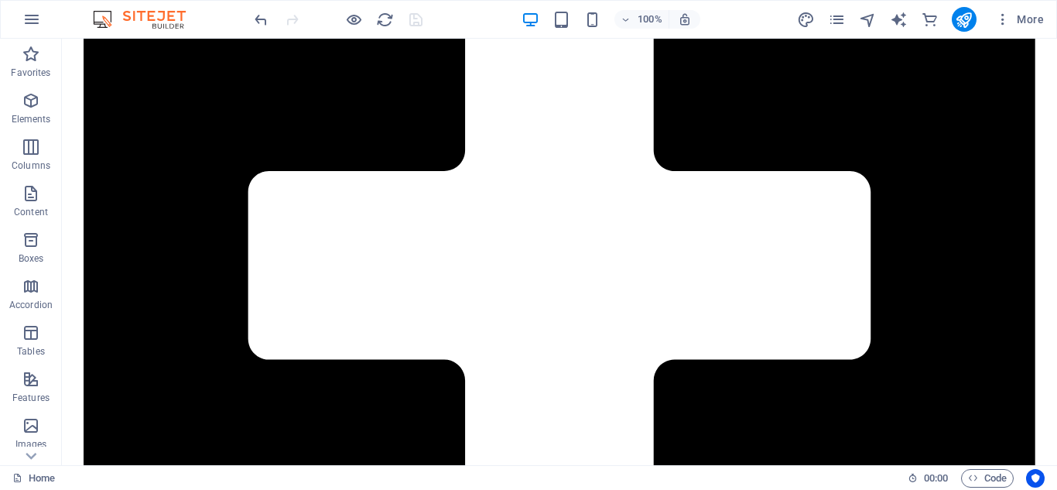
scroll to position [2533, 0]
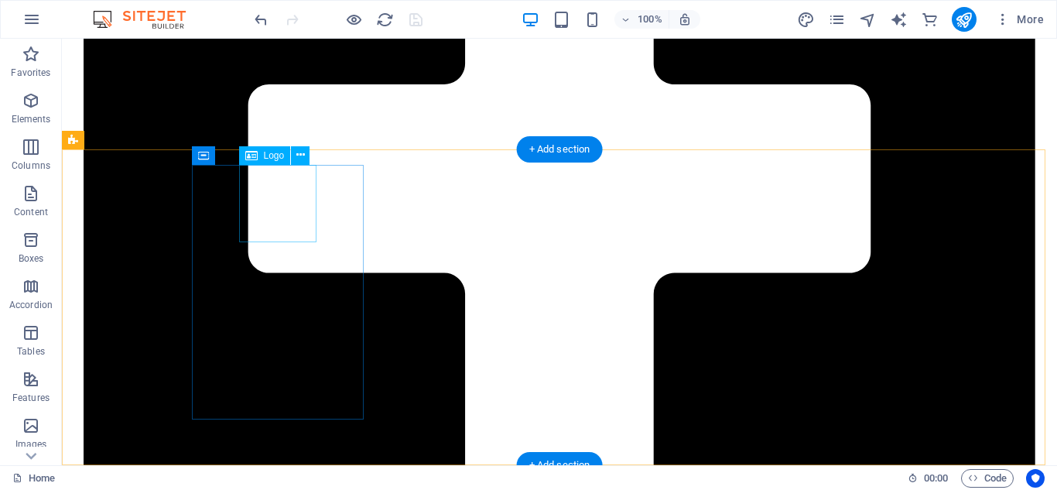
select select "px"
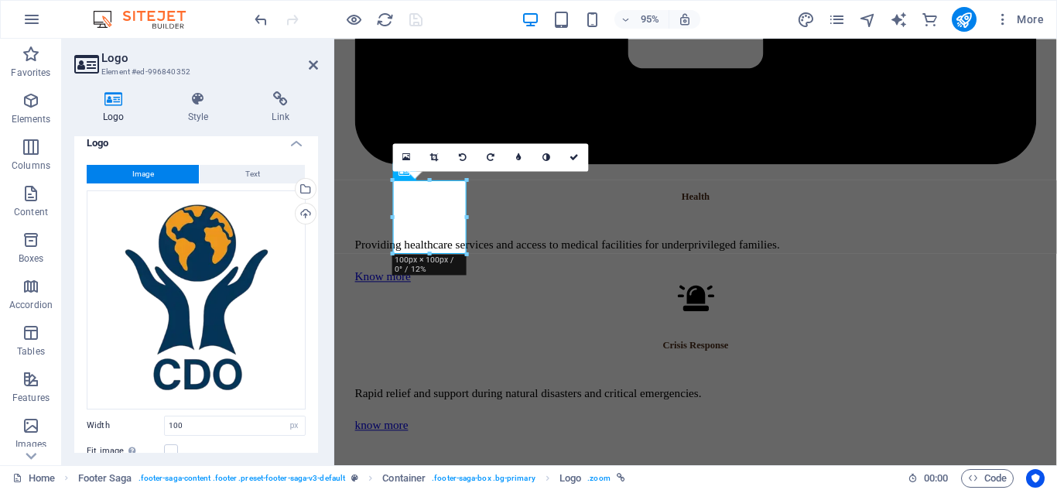
scroll to position [0, 0]
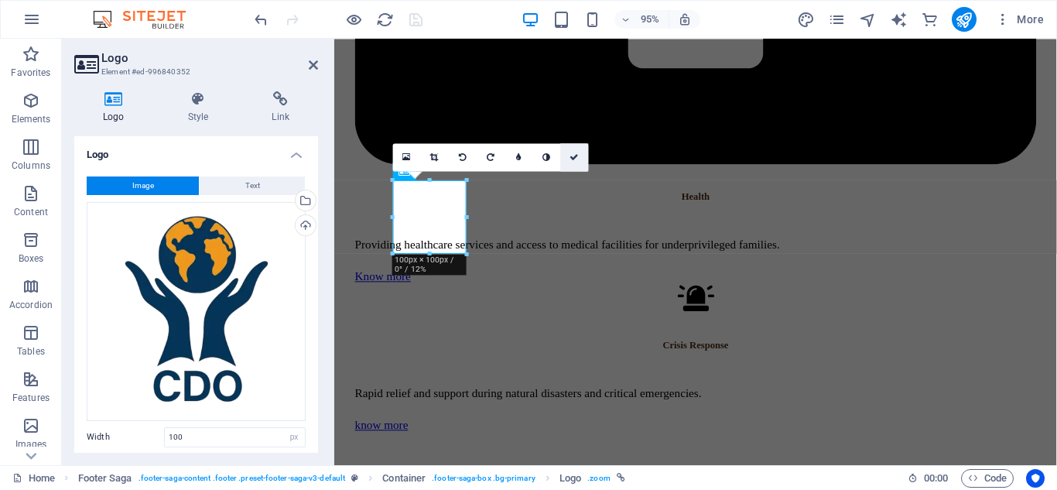
click at [575, 153] on icon at bounding box center [574, 156] width 9 height 9
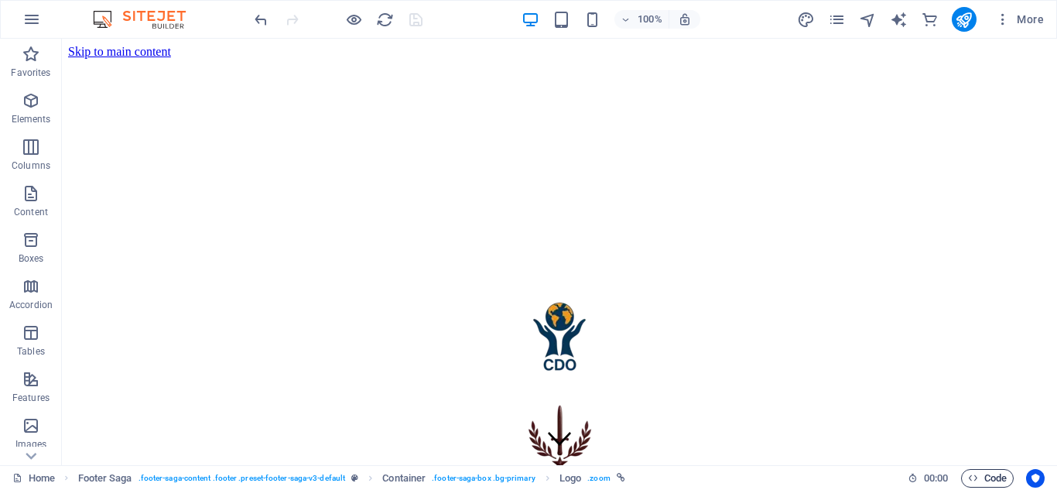
click at [984, 483] on span "Code" at bounding box center [987, 478] width 39 height 19
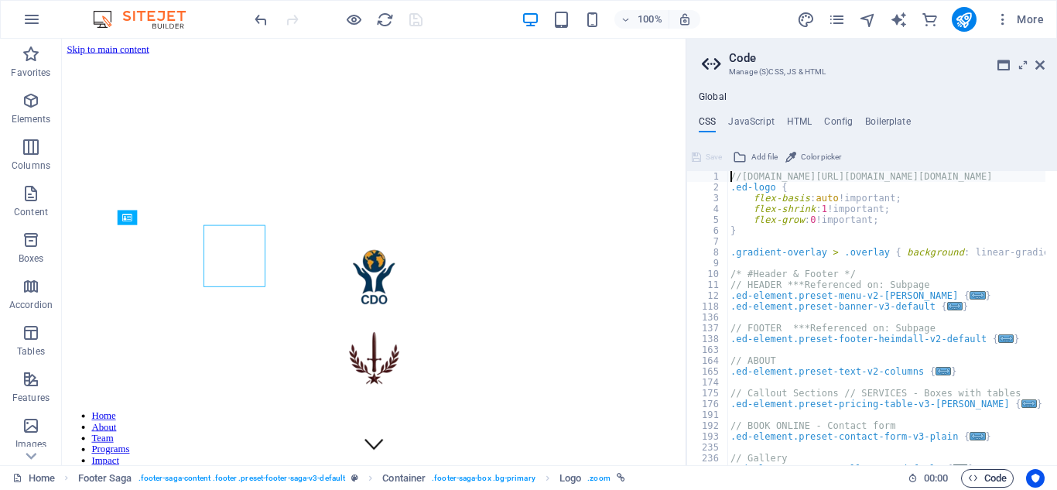
scroll to position [2426, 0]
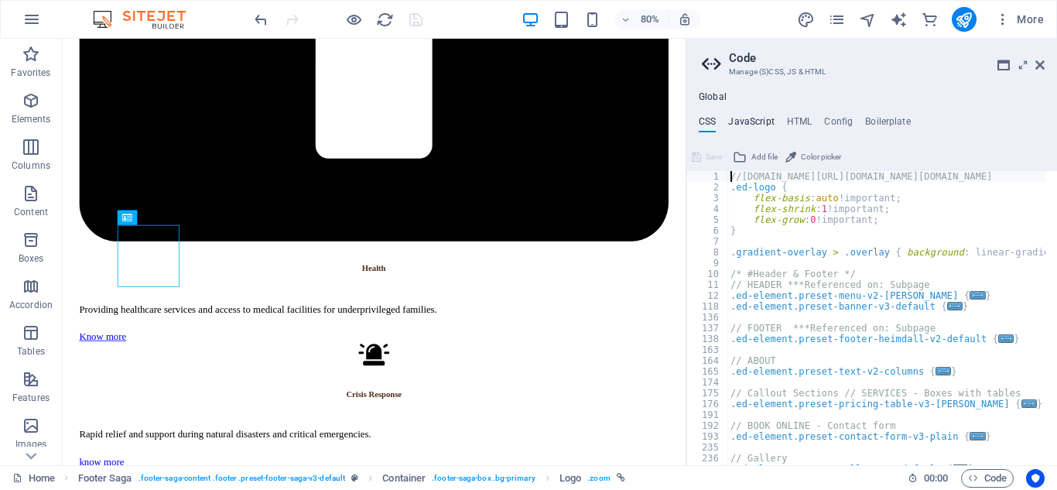
click at [744, 122] on h4 "JavaScript" at bounding box center [751, 124] width 46 height 17
type textarea "/* JS for preset "Menu V2" */"
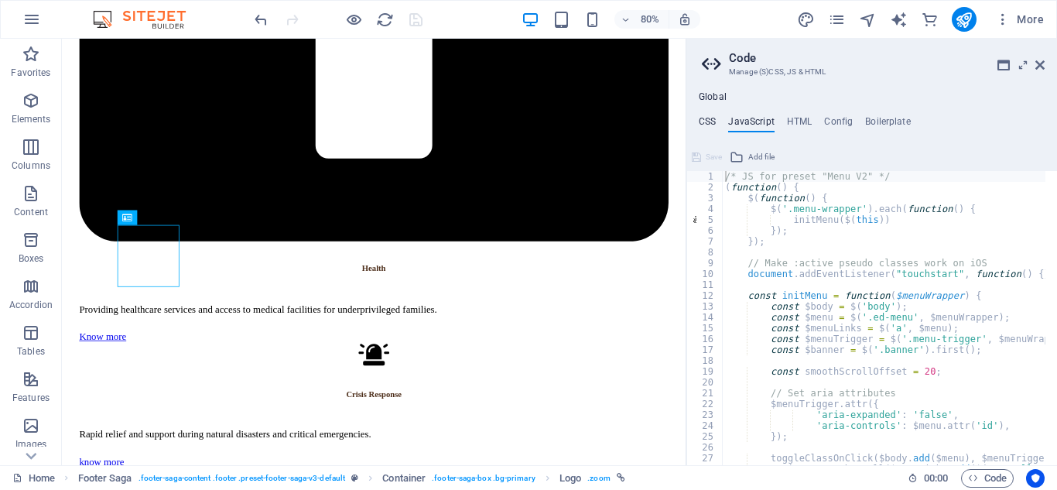
click at [704, 118] on h4 "CSS" at bounding box center [707, 124] width 17 height 17
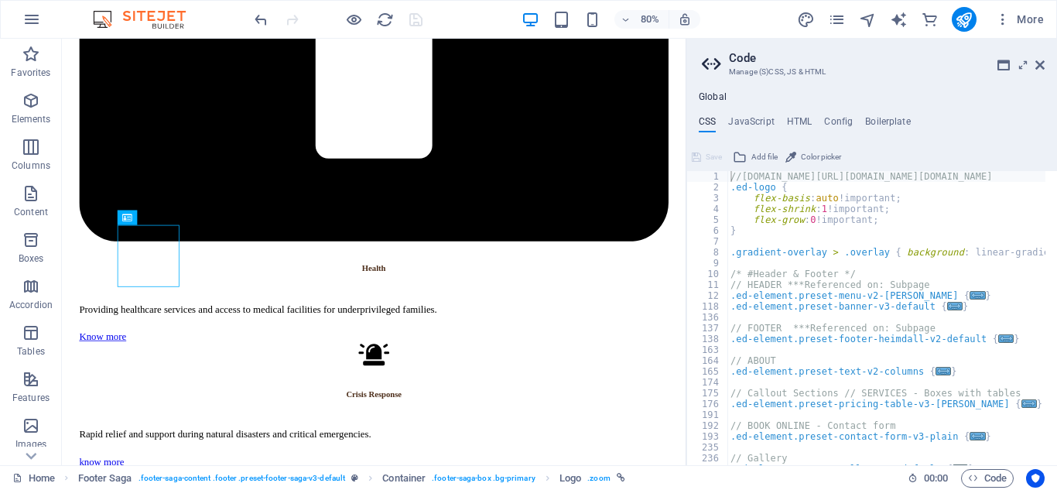
click at [704, 118] on h4 "CSS" at bounding box center [707, 124] width 17 height 17
click at [1041, 62] on icon at bounding box center [1040, 65] width 9 height 12
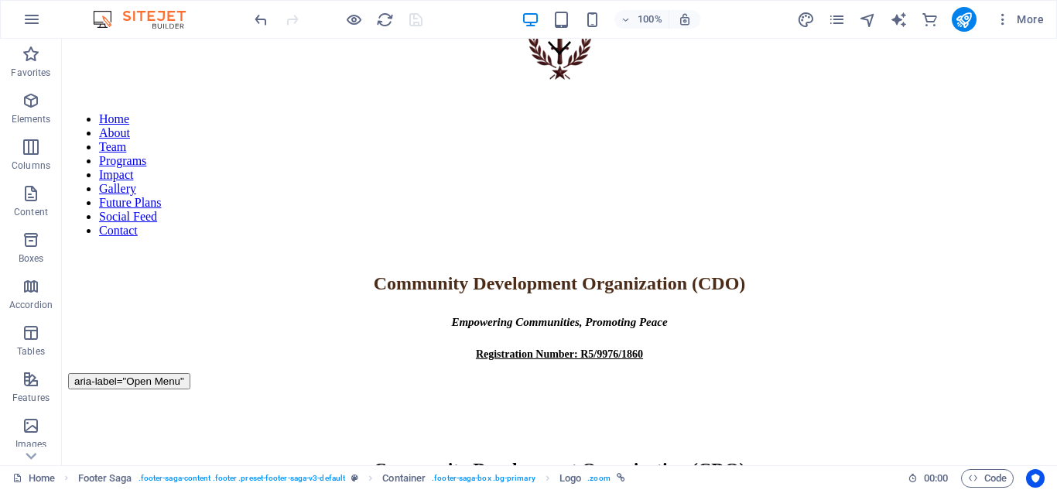
scroll to position [0, 0]
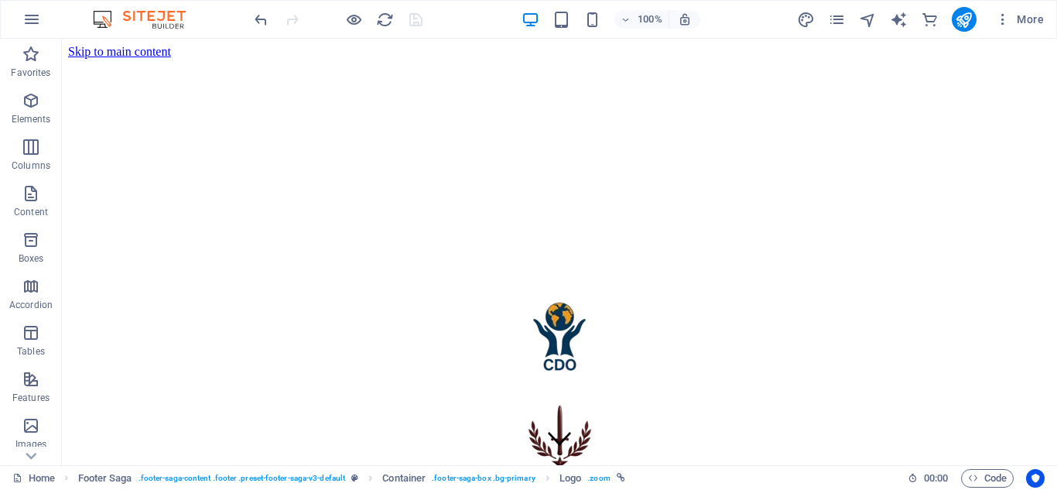
drag, startPoint x: 1054, startPoint y: 413, endPoint x: 1112, endPoint y: 61, distance: 356.2
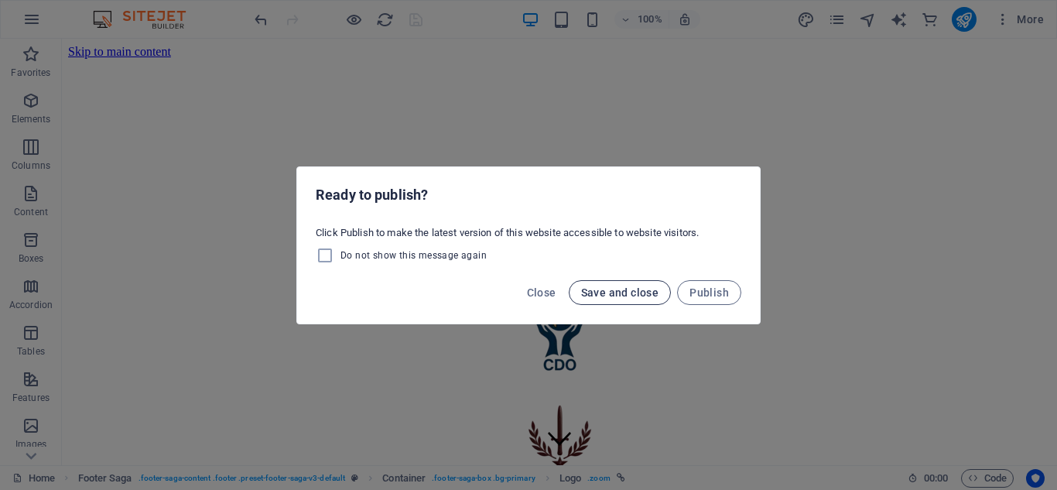
click at [634, 288] on span "Save and close" at bounding box center [620, 292] width 78 height 12
